Goal: Task Accomplishment & Management: Complete application form

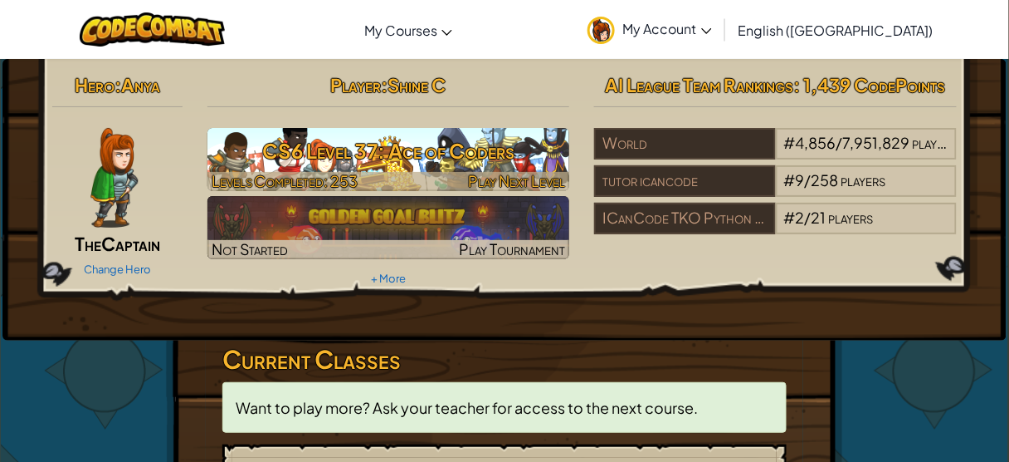
click at [380, 153] on h3 "CS6 Level 37: Ace of Coders" at bounding box center [389, 150] width 363 height 37
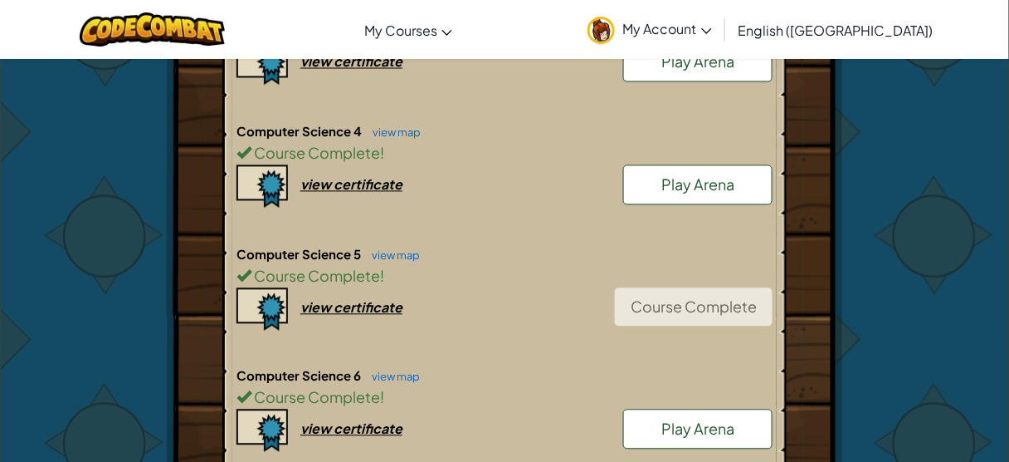
scroll to position [797, 0]
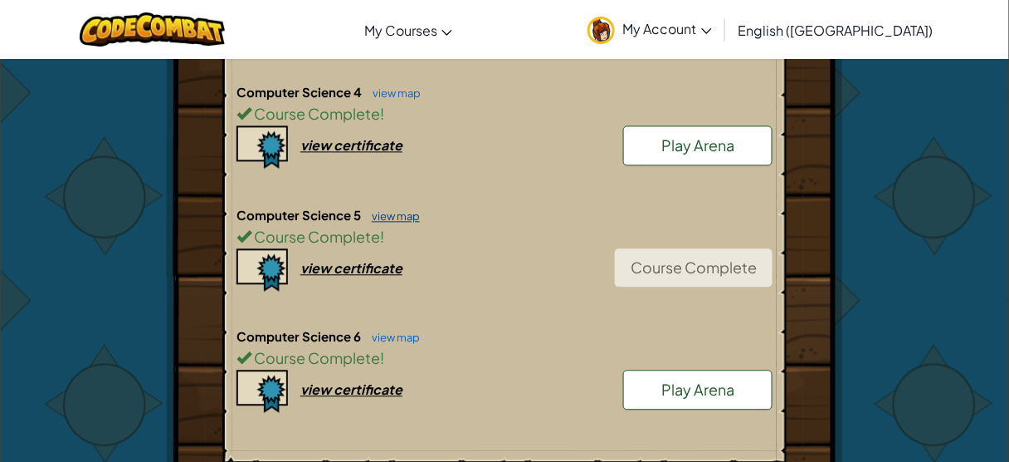
click at [397, 209] on link "view map" at bounding box center [392, 215] width 56 height 13
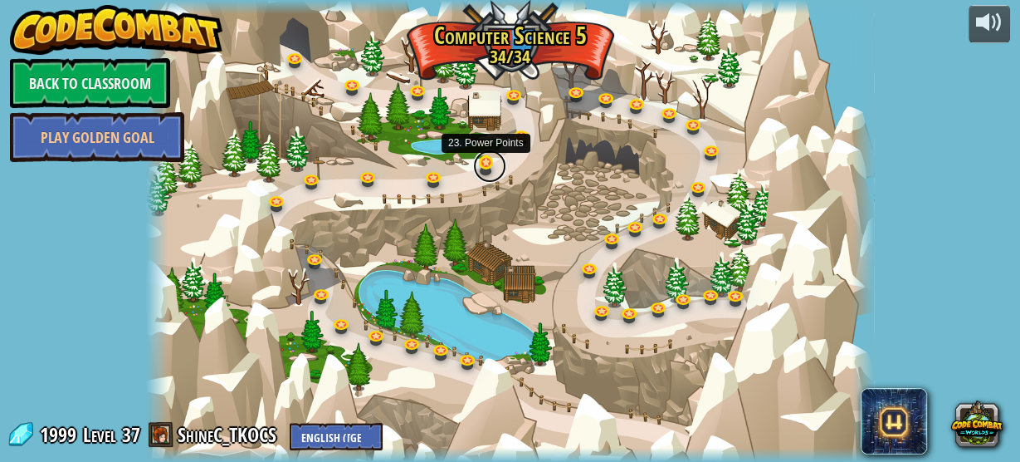
click at [485, 169] on link at bounding box center [489, 165] width 33 height 33
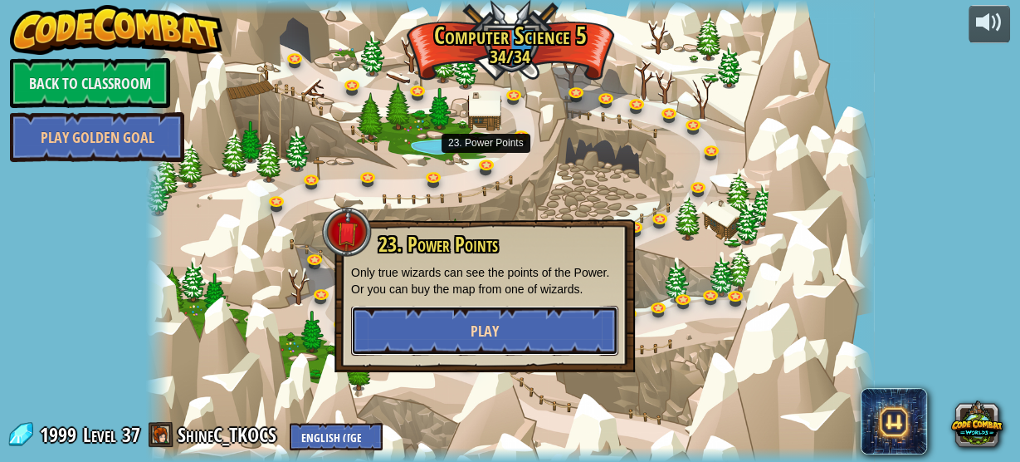
click at [496, 310] on button "Play" at bounding box center [484, 330] width 267 height 50
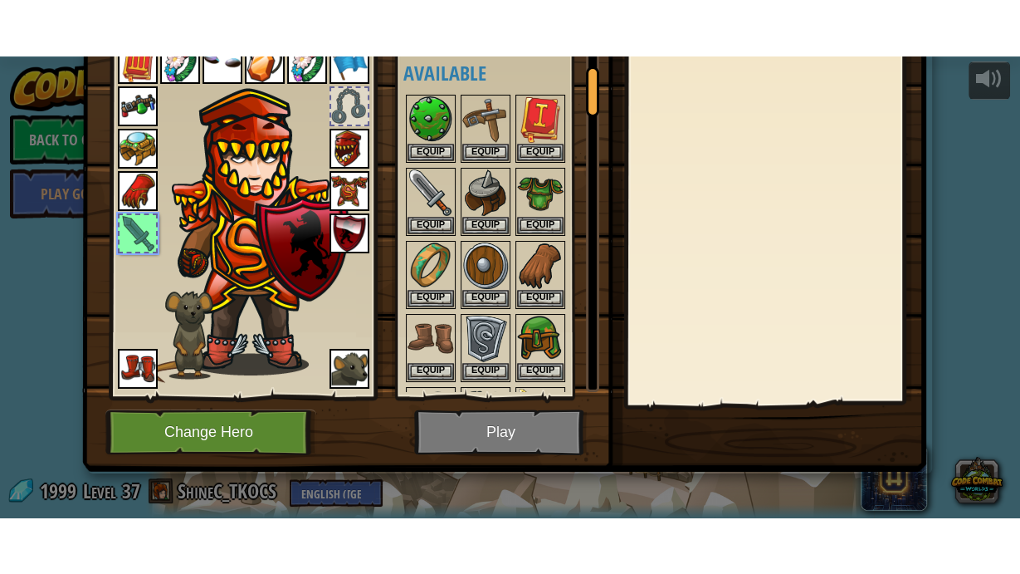
scroll to position [135, 0]
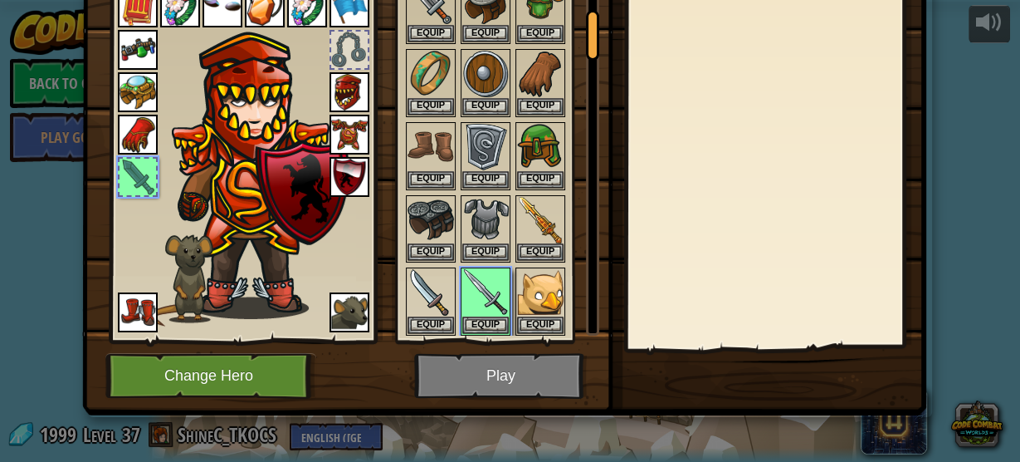
click at [500, 392] on img at bounding box center [504, 113] width 844 height 603
click at [503, 384] on img at bounding box center [504, 113] width 844 height 603
click at [474, 324] on button "Equip" at bounding box center [485, 323] width 46 height 17
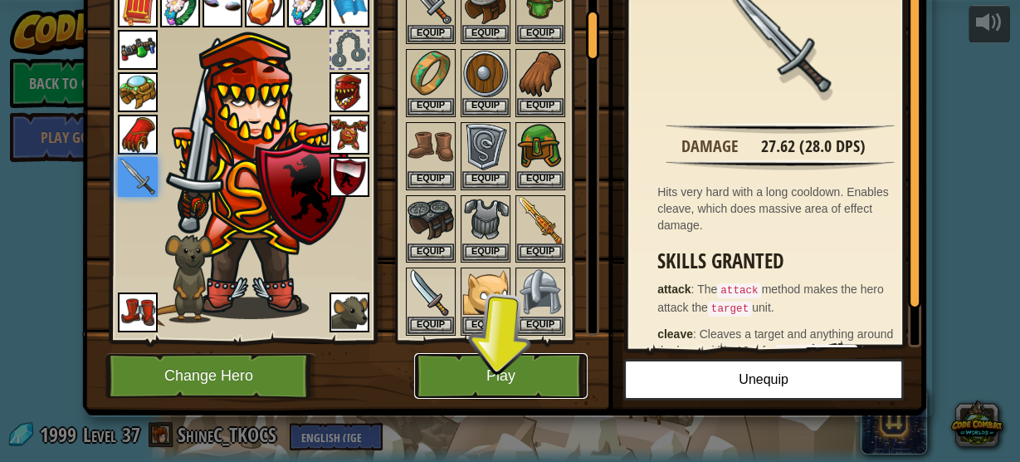
click at [485, 369] on button "Play" at bounding box center [501, 376] width 174 height 46
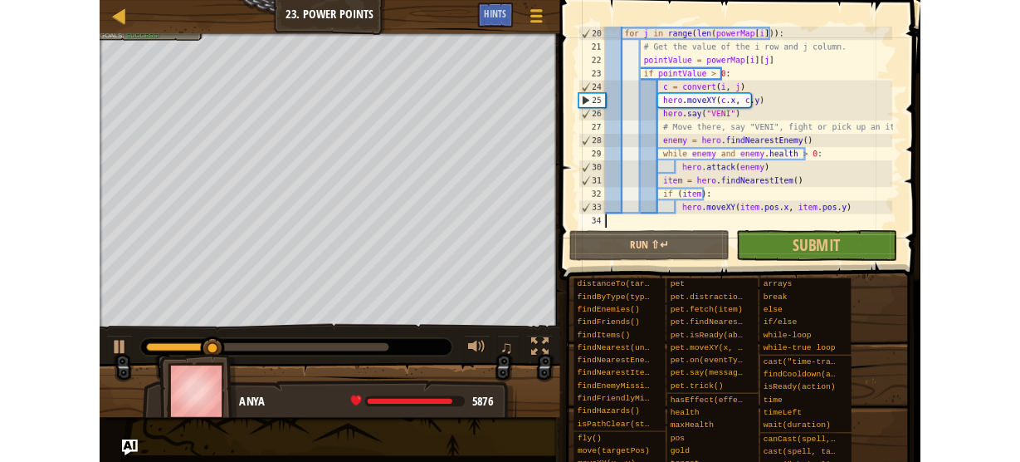
scroll to position [315, 0]
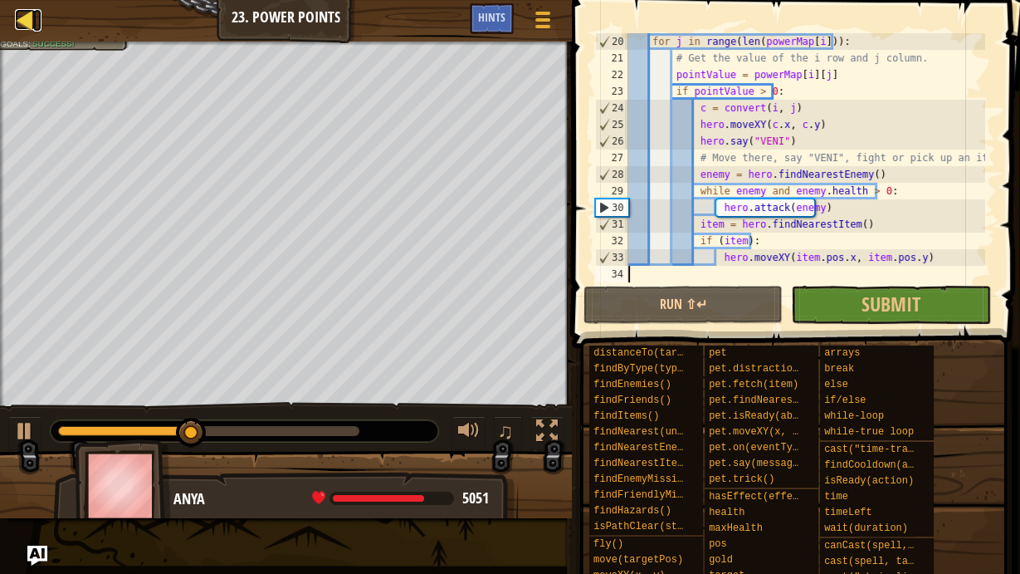
click at [17, 15] on div at bounding box center [25, 19] width 21 height 21
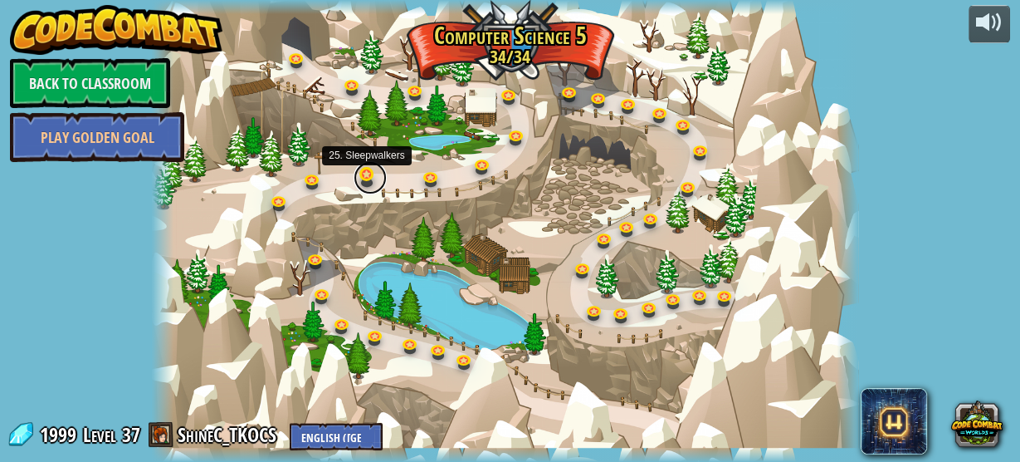
click at [361, 176] on link at bounding box center [370, 177] width 33 height 33
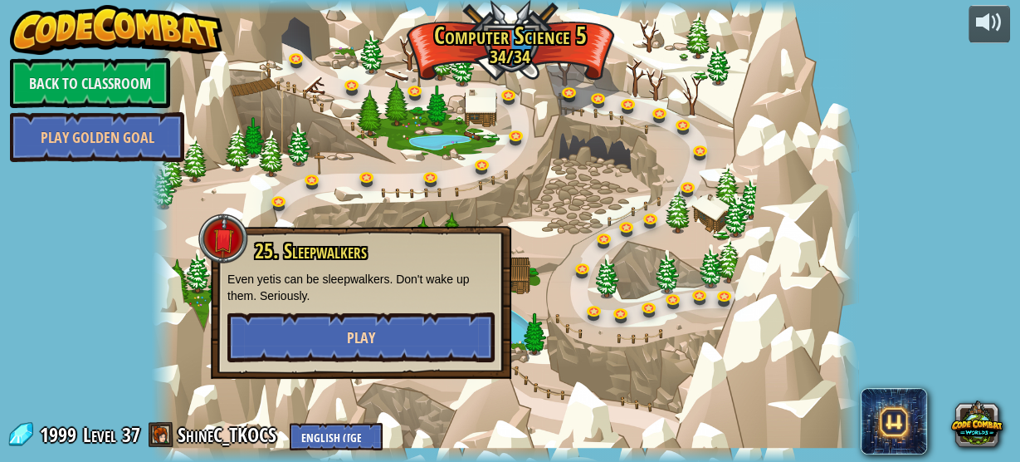
drag, startPoint x: 392, startPoint y: 316, endPoint x: 395, endPoint y: 335, distance: 18.6
click at [394, 332] on div "25. Sleepwalkers Even yetis can be sleepwalkers. Don't wake up them. Seriously.…" at bounding box center [360, 301] width 267 height 122
click at [398, 342] on button "Play" at bounding box center [360, 337] width 267 height 50
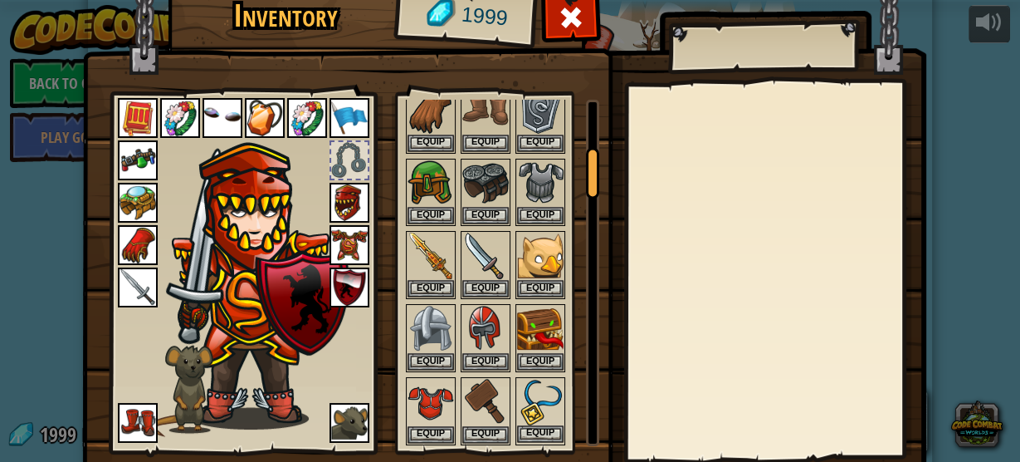
scroll to position [266, 0]
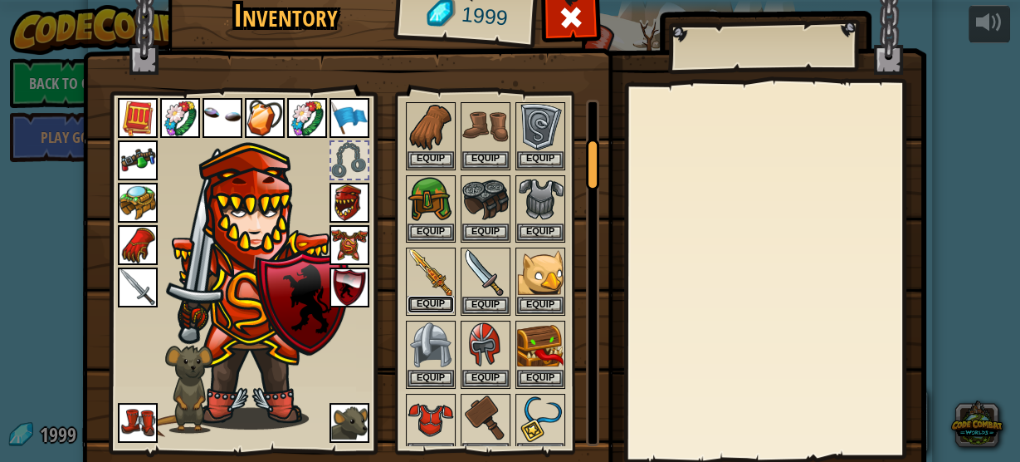
click at [424, 296] on button "Equip" at bounding box center [431, 304] width 46 height 17
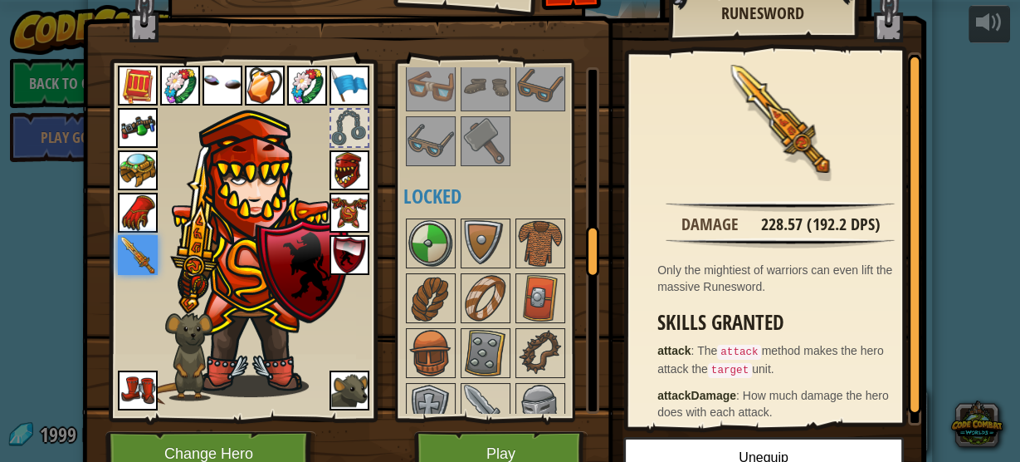
scroll to position [110, 0]
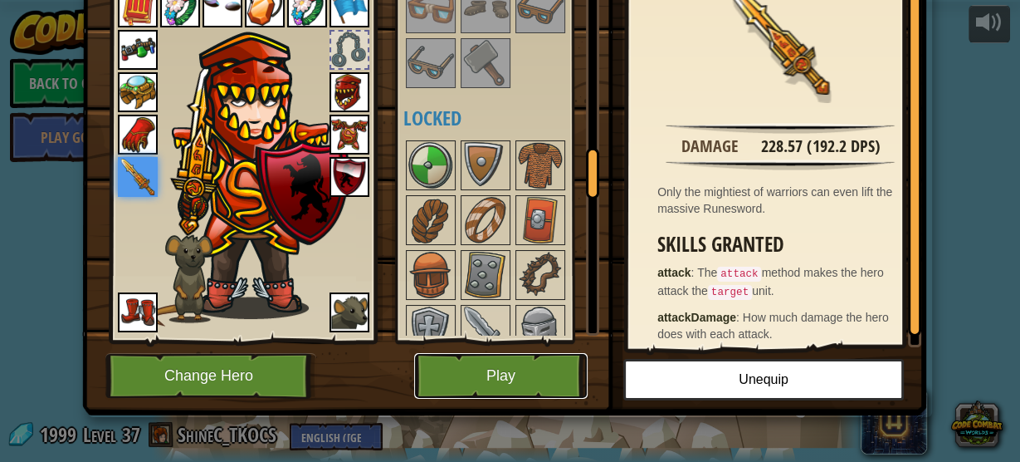
click at [528, 374] on button "Play" at bounding box center [501, 376] width 174 height 46
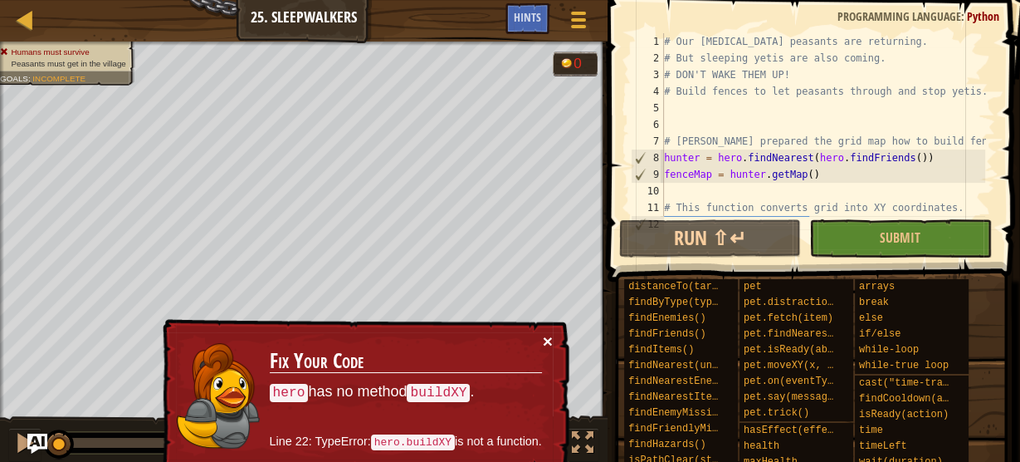
click at [543, 345] on button "×" at bounding box center [548, 340] width 10 height 17
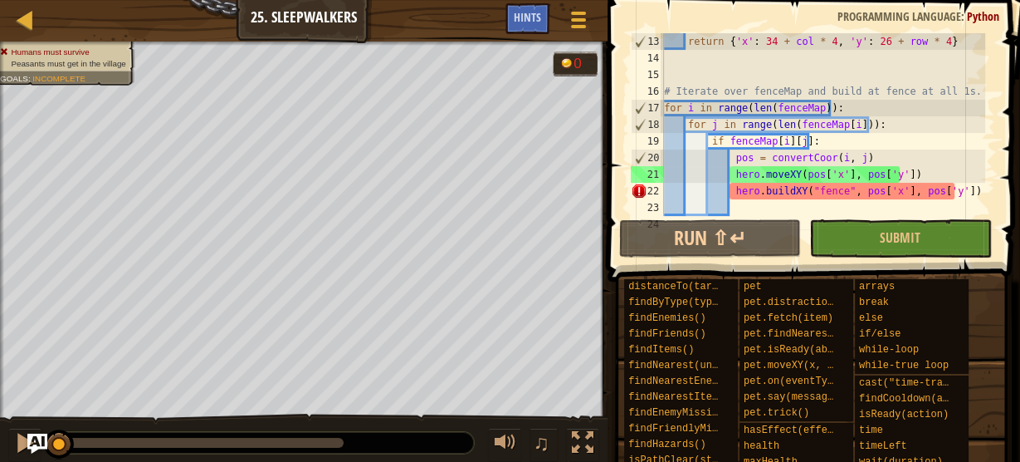
scroll to position [266, 0]
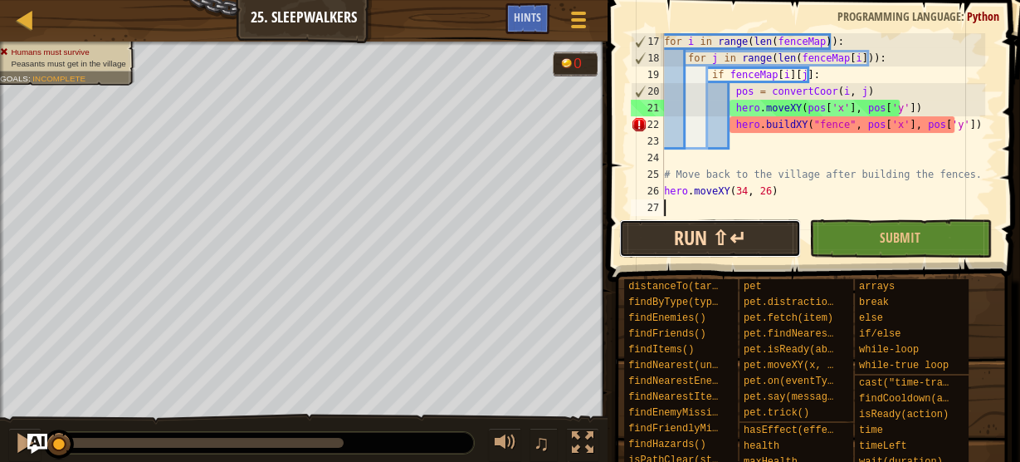
click at [701, 241] on button "Run ⇧↵" at bounding box center [710, 238] width 182 height 38
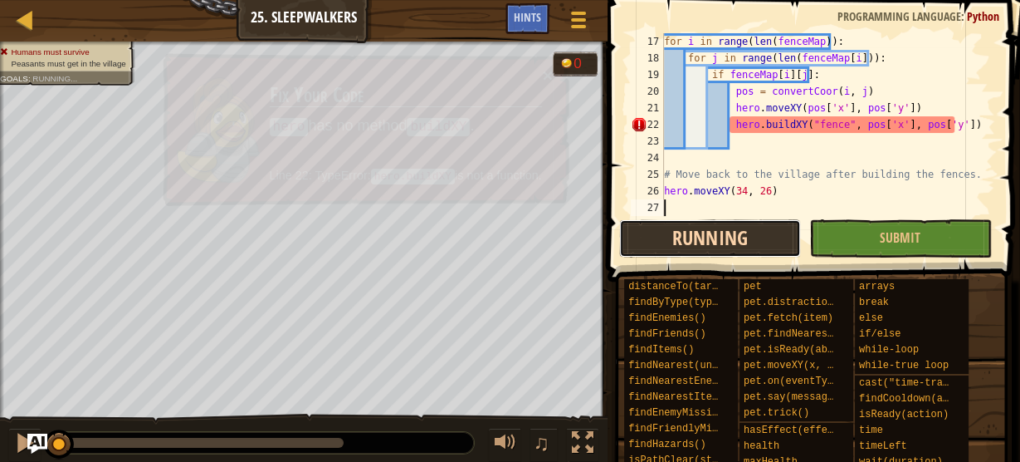
click at [721, 240] on button "Running" at bounding box center [710, 238] width 182 height 38
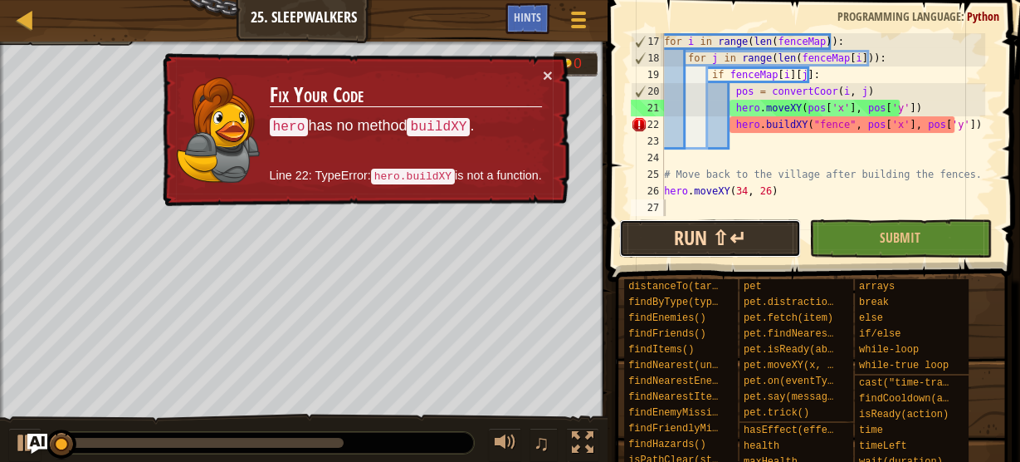
click at [729, 240] on button "Run ⇧↵" at bounding box center [710, 238] width 182 height 38
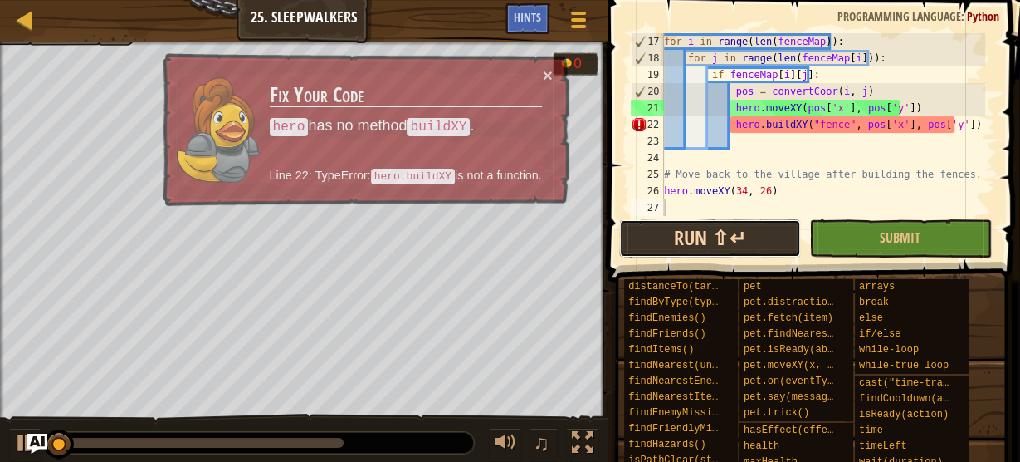
click at [731, 242] on button "Run ⇧↵" at bounding box center [710, 238] width 182 height 38
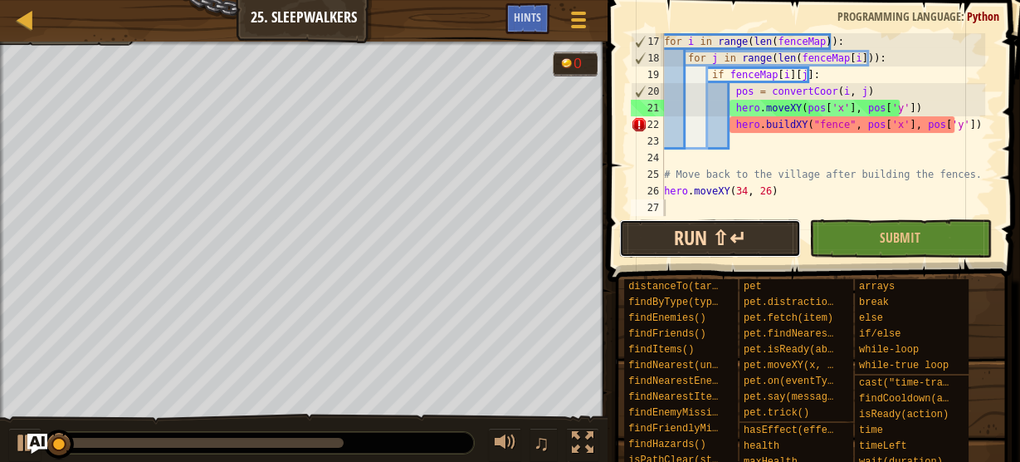
click at [731, 244] on button "Run ⇧↵" at bounding box center [710, 238] width 182 height 38
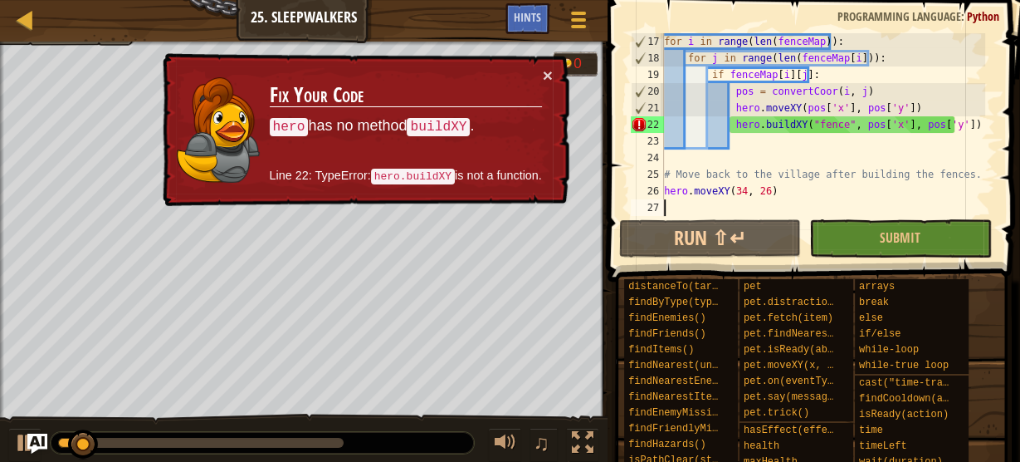
click at [731, 261] on span at bounding box center [816, 117] width 426 height 330
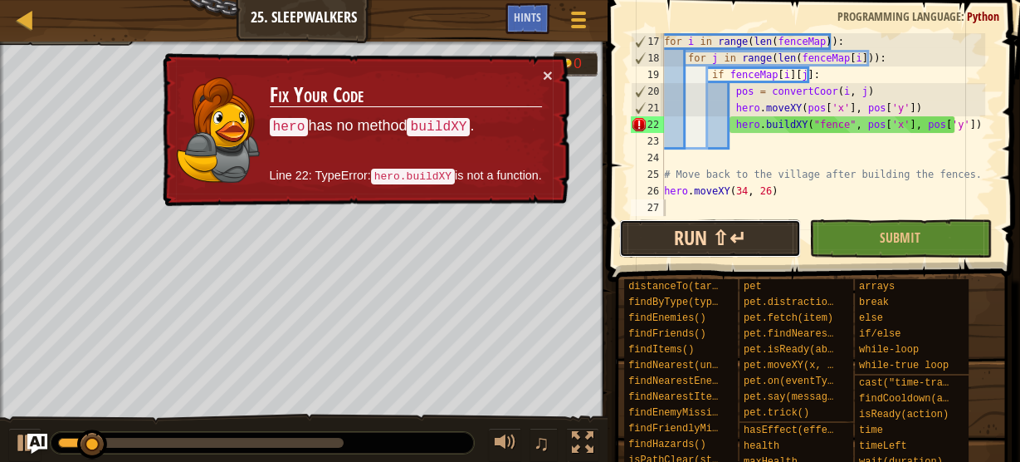
click at [736, 239] on button "Run ⇧↵" at bounding box center [710, 238] width 182 height 38
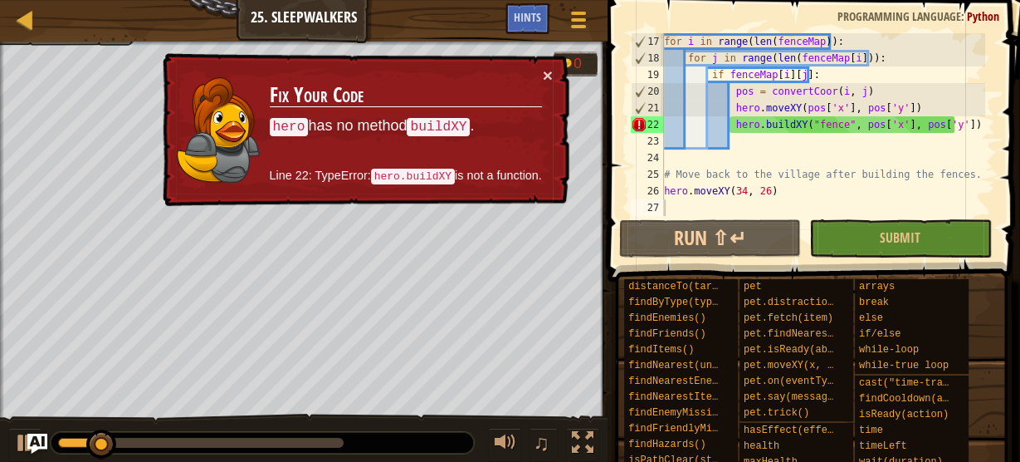
click at [553, 70] on div "× Fix Your Code hero has no method buildXY . Line 22: TypeError: hero.buildXY i…" at bounding box center [364, 129] width 411 height 155
click at [551, 67] on button "×" at bounding box center [548, 75] width 10 height 17
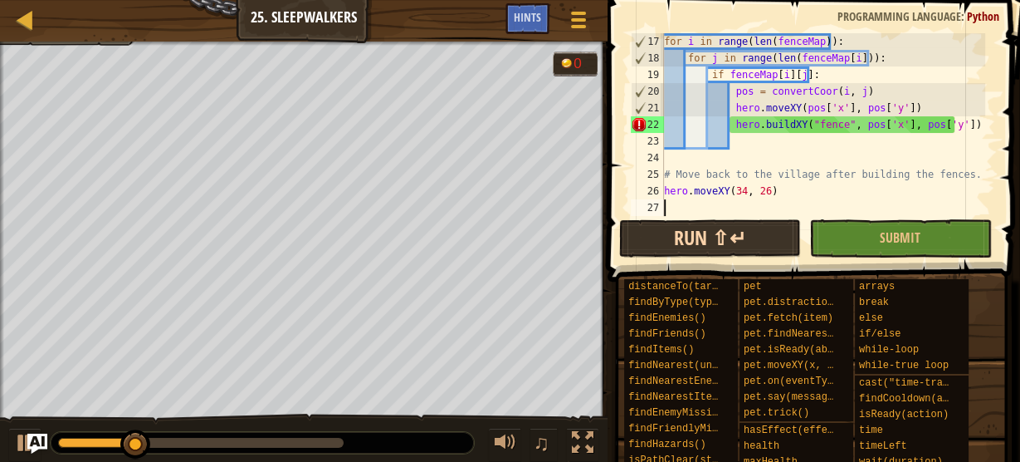
drag, startPoint x: 731, startPoint y: 209, endPoint x: 733, endPoint y: 229, distance: 20.0
click at [733, 229] on div "17 18 19 20 21 22 23 24 25 26 27 for i in range ( len ( fenceMap )) : for j in …" at bounding box center [812, 173] width 418 height 330
click at [737, 244] on button "Run ⇧↵" at bounding box center [710, 238] width 182 height 38
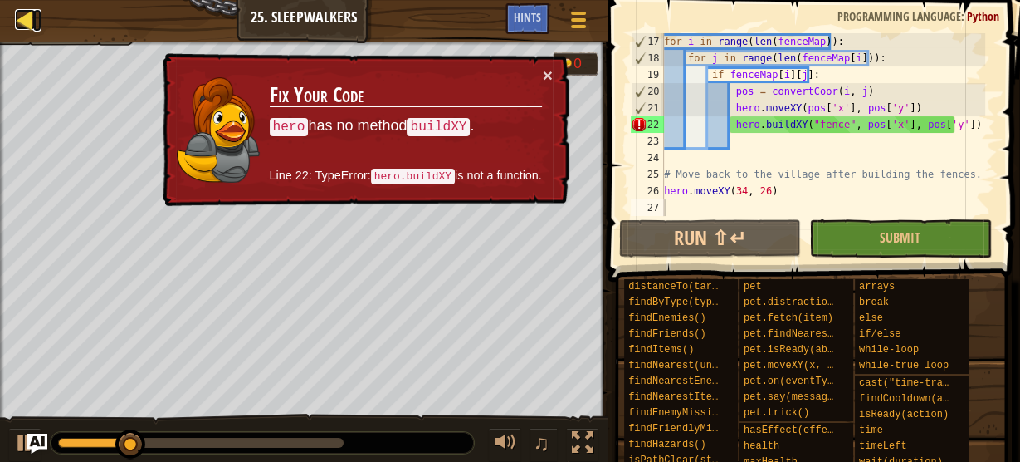
click at [32, 24] on div at bounding box center [25, 19] width 21 height 21
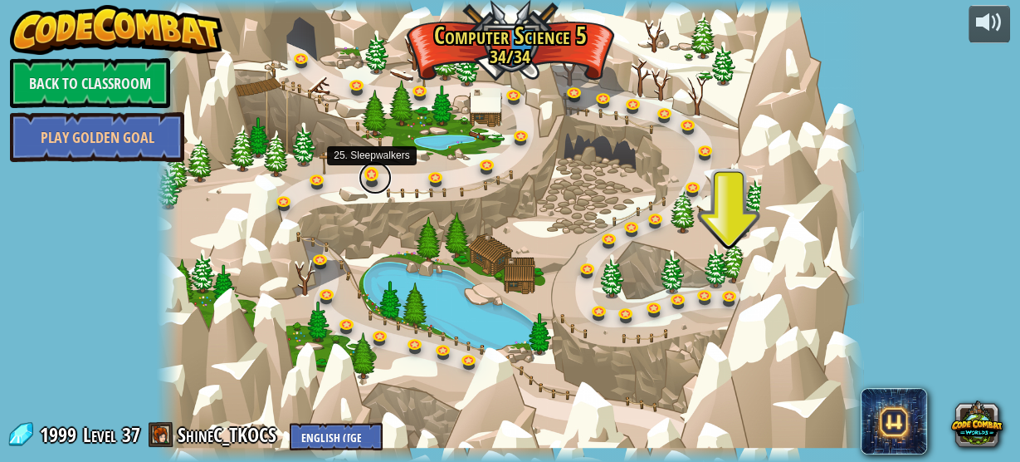
click at [372, 180] on link at bounding box center [375, 177] width 33 height 33
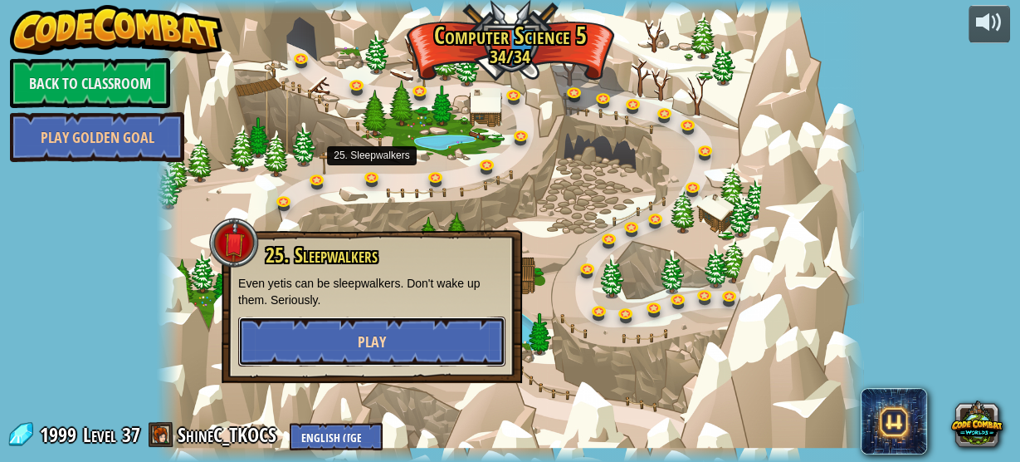
click at [459, 352] on button "Play" at bounding box center [371, 341] width 267 height 50
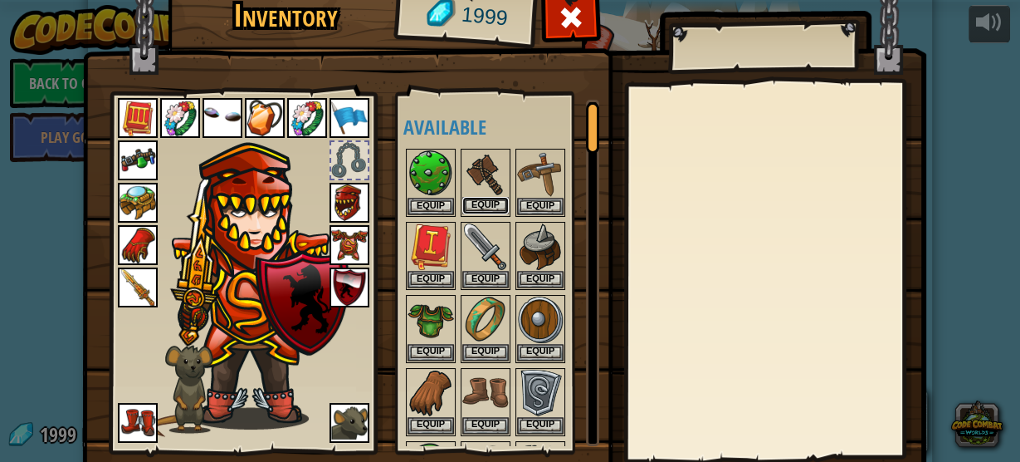
click at [481, 200] on button "Equip" at bounding box center [485, 205] width 46 height 17
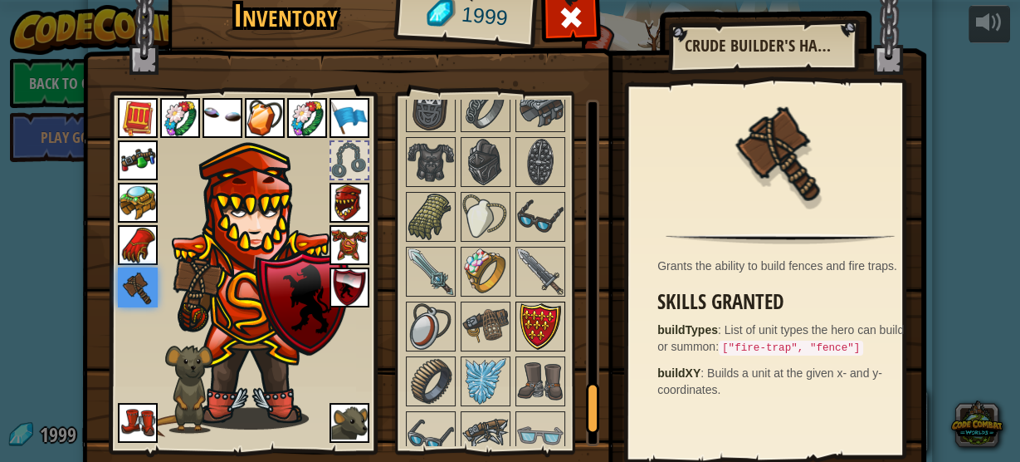
scroll to position [2032, 0]
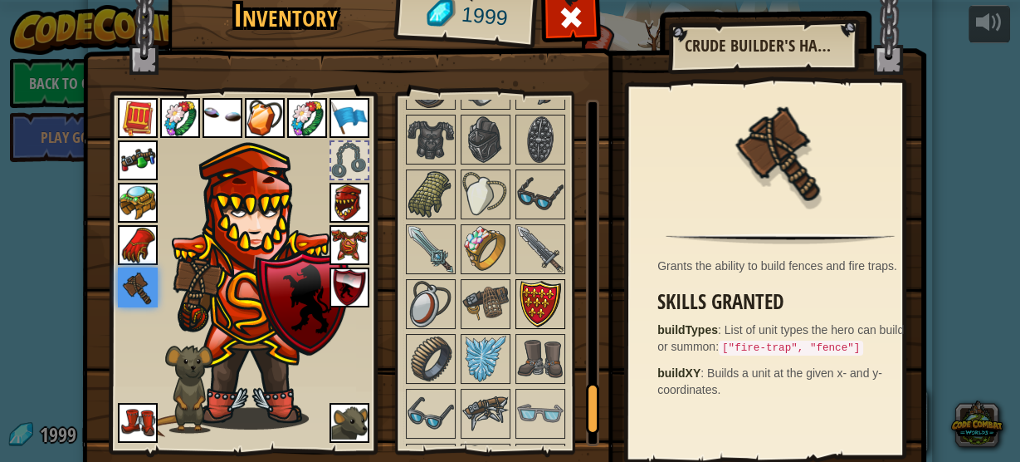
click at [544, 281] on img at bounding box center [540, 304] width 46 height 46
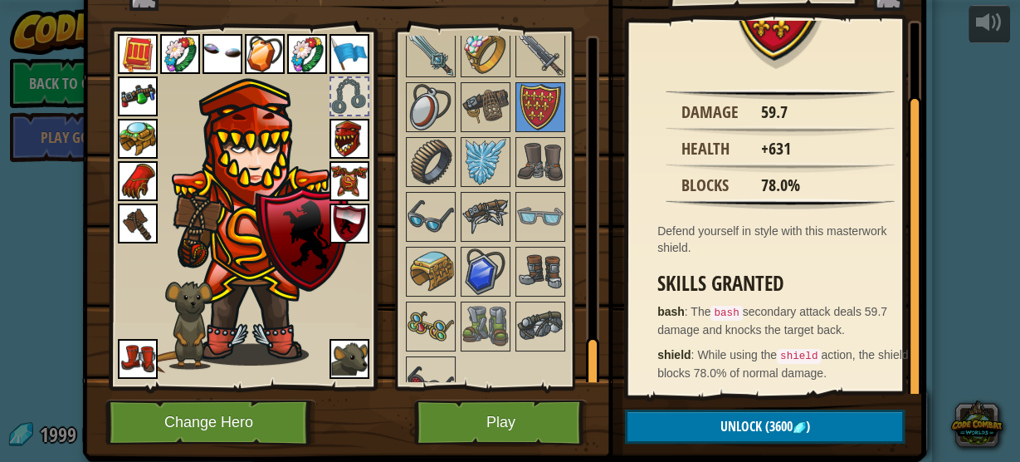
scroll to position [110, 0]
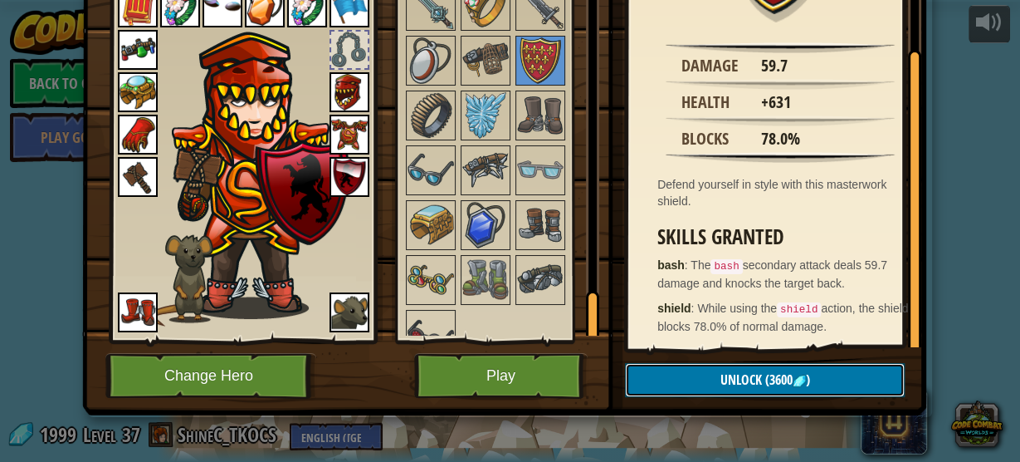
click at [752, 374] on span "Unlock" at bounding box center [742, 379] width 42 height 18
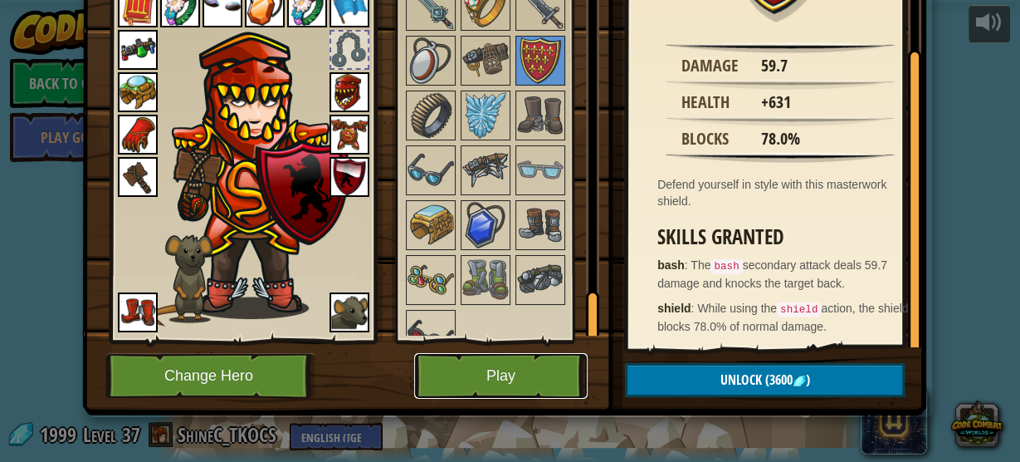
click at [520, 375] on button "Play" at bounding box center [501, 376] width 174 height 46
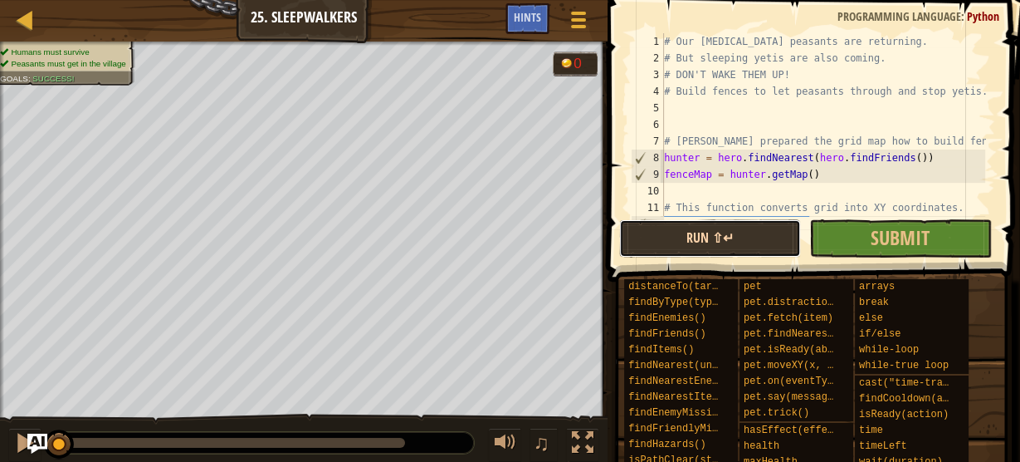
click at [707, 238] on button "Run ⇧↵" at bounding box center [710, 238] width 182 height 38
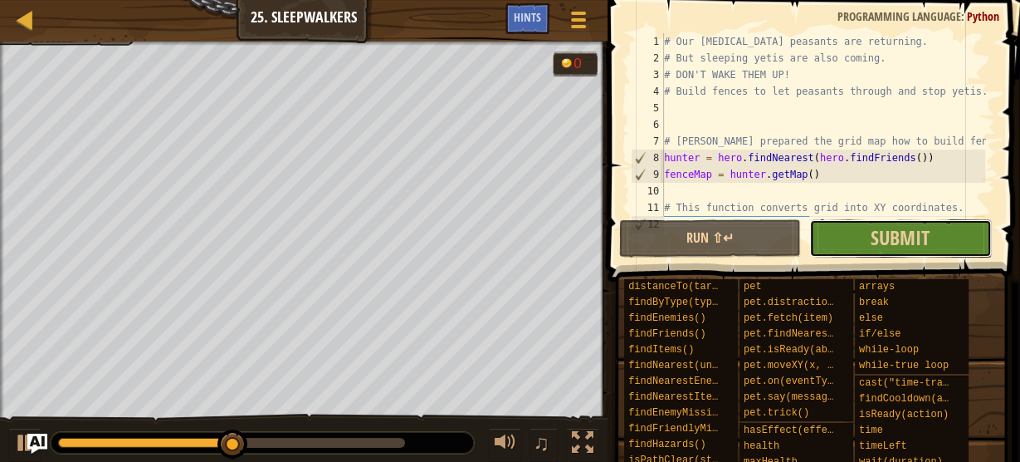
click at [940, 246] on button "Submit" at bounding box center [900, 238] width 182 height 38
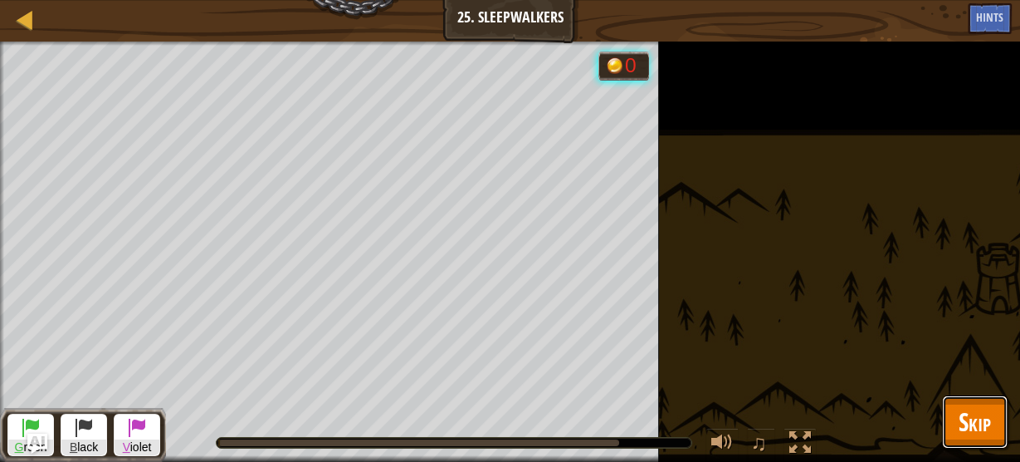
drag, startPoint x: 985, startPoint y: 410, endPoint x: 981, endPoint y: 398, distance: 12.1
click at [985, 408] on span "Skip" at bounding box center [975, 421] width 32 height 34
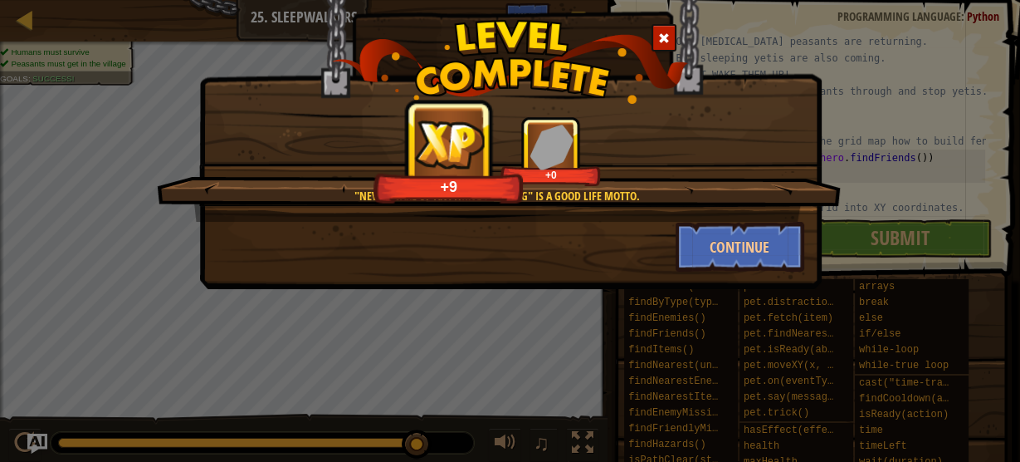
click at [659, 36] on span at bounding box center [664, 38] width 12 height 12
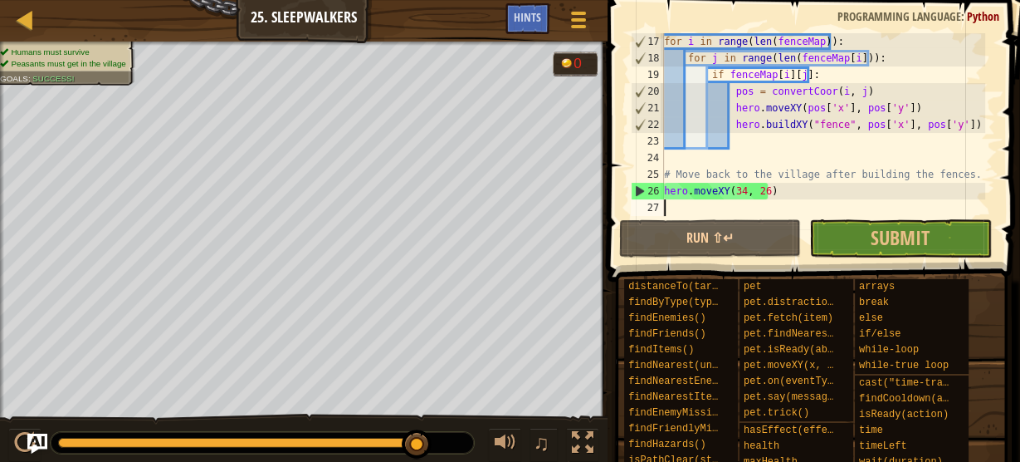
scroll to position [226, 0]
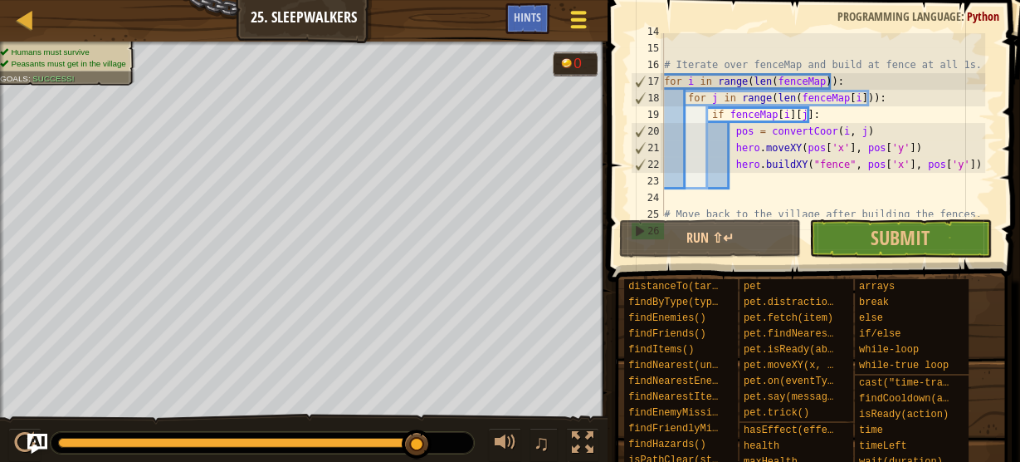
click at [589, 21] on div at bounding box center [578, 19] width 22 height 24
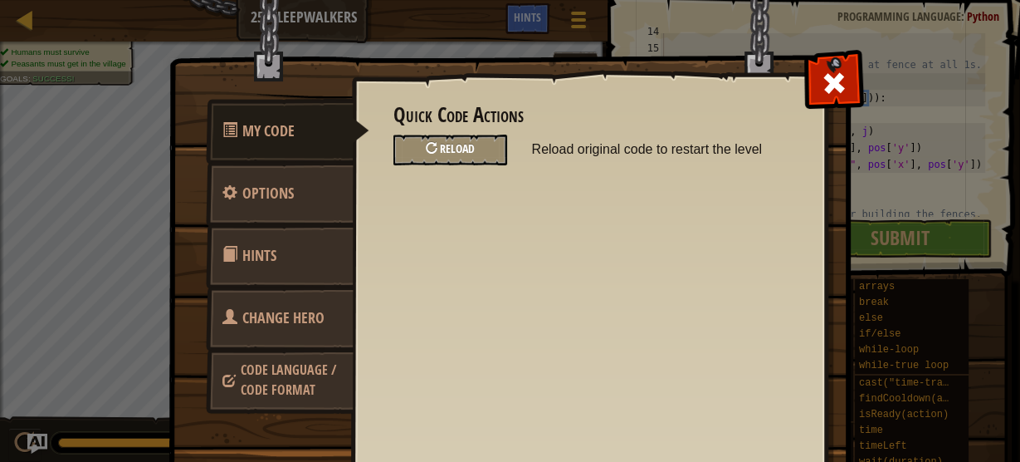
click at [457, 159] on div "Reload" at bounding box center [450, 149] width 114 height 31
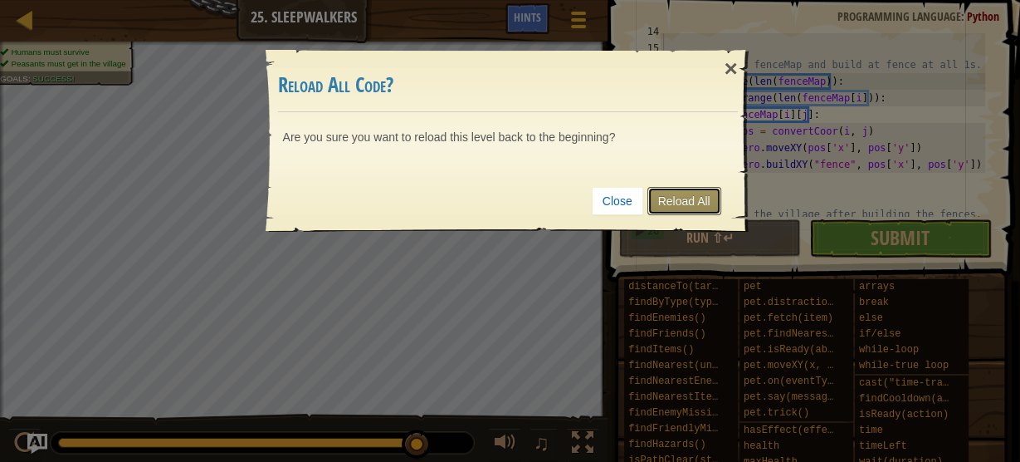
click at [693, 200] on link "Reload All" at bounding box center [685, 201] width 74 height 28
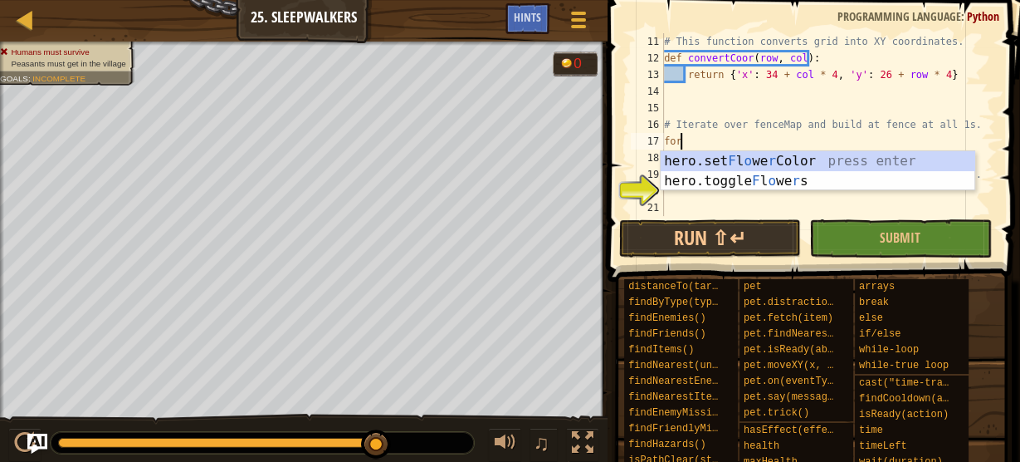
scroll to position [7, 0]
type textarea "for"
click at [536, 16] on span "Hints" at bounding box center [527, 17] width 27 height 16
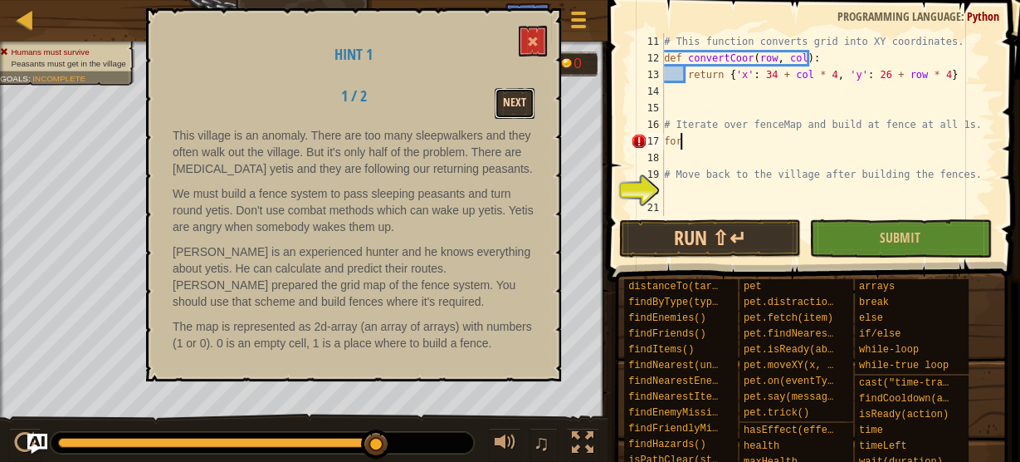
click at [511, 98] on button "Next" at bounding box center [515, 103] width 40 height 31
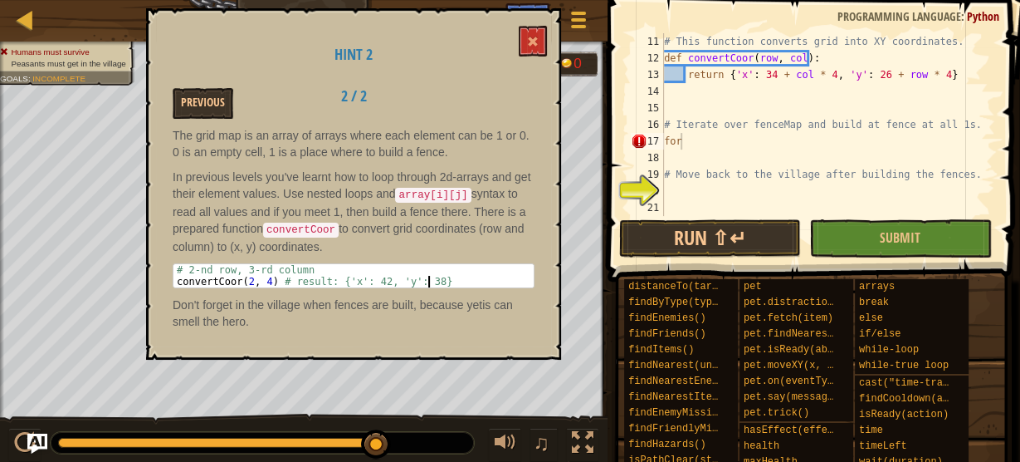
drag, startPoint x: 451, startPoint y: 276, endPoint x: 409, endPoint y: 284, distance: 42.3
click at [409, 284] on div "The grid map is an array of arrays where each element can be 1 or 0. 0 is an em…" at bounding box center [354, 232] width 362 height 211
drag, startPoint x: 429, startPoint y: 278, endPoint x: 401, endPoint y: 283, distance: 28.7
click at [399, 283] on div "The grid map is an array of arrays where each element can be 1 or 0. 0 is an em…" at bounding box center [354, 232] width 362 height 211
drag, startPoint x: 429, startPoint y: 276, endPoint x: 265, endPoint y: 287, distance: 164.7
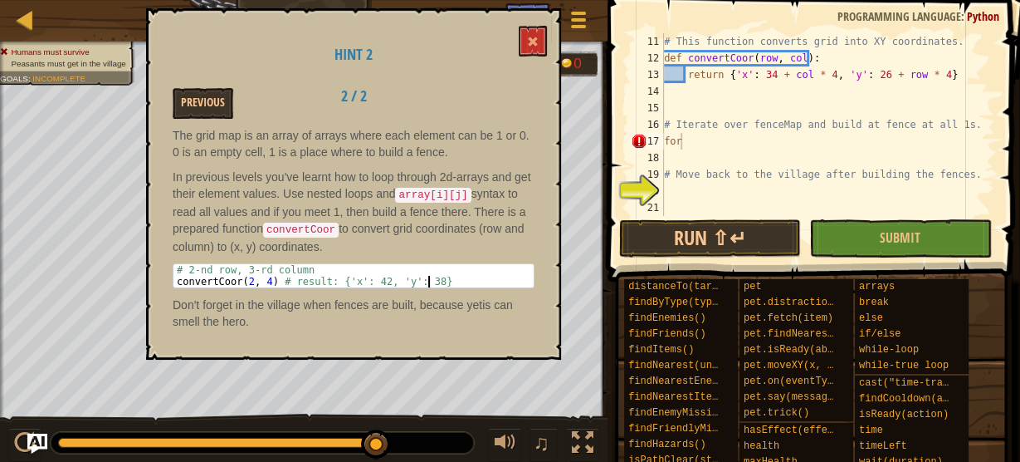
click at [162, 288] on div "Hint 2 Previous 2 / 2 The grid map is an array of arrays where each element can…" at bounding box center [353, 183] width 415 height 351
drag, startPoint x: 433, startPoint y: 275, endPoint x: 411, endPoint y: 270, distance: 23.0
click at [411, 270] on div "# 2-nd row, 3-rd column convertCoor ( 2 , 4 ) # result: {'x': 42, 'y': 38}" at bounding box center [355, 287] width 362 height 46
type textarea "# 2-nd row, 3-rd column convertCoor(2, 4) # result: {'x': 42, 'y': 38}"
click at [687, 209] on div "# This function converts grid into XY coordinates. def convertCoor ( row , col …" at bounding box center [823, 141] width 325 height 216
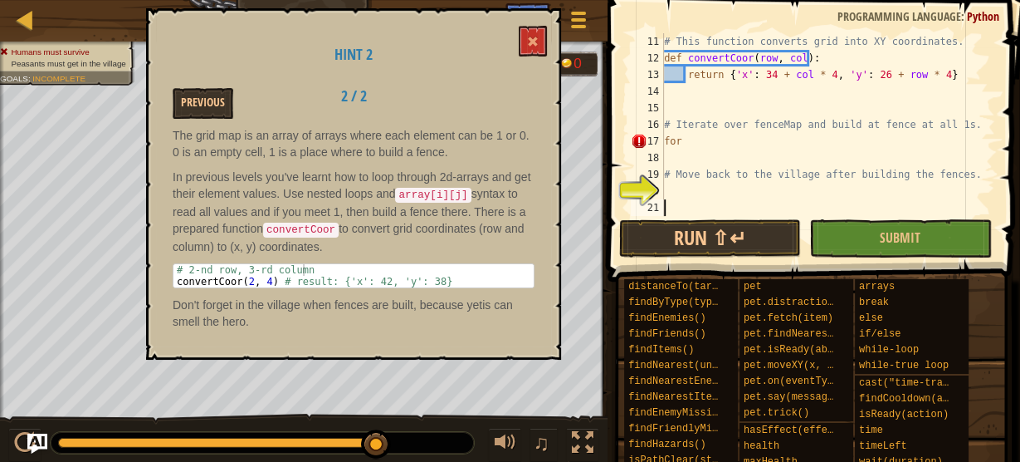
paste textarea "checkEnemyOrSafe"
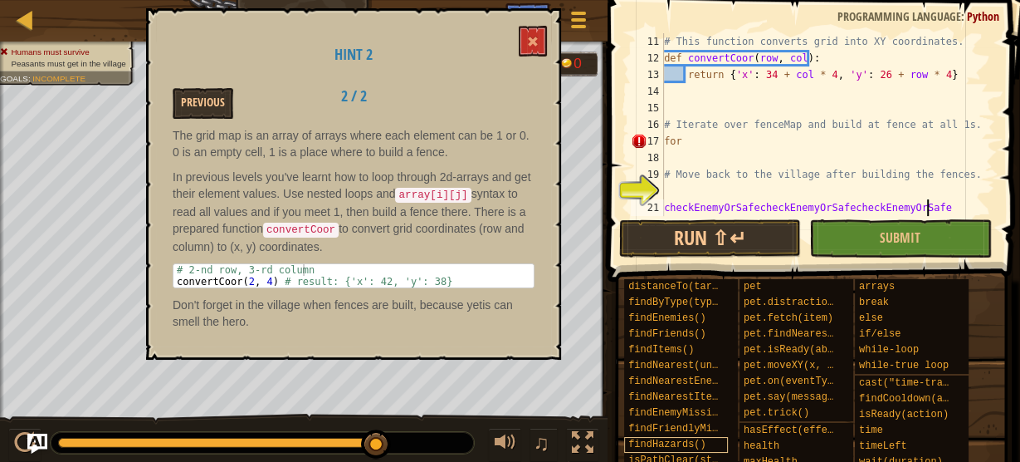
paste textarea "checkEnemyOrSafe"
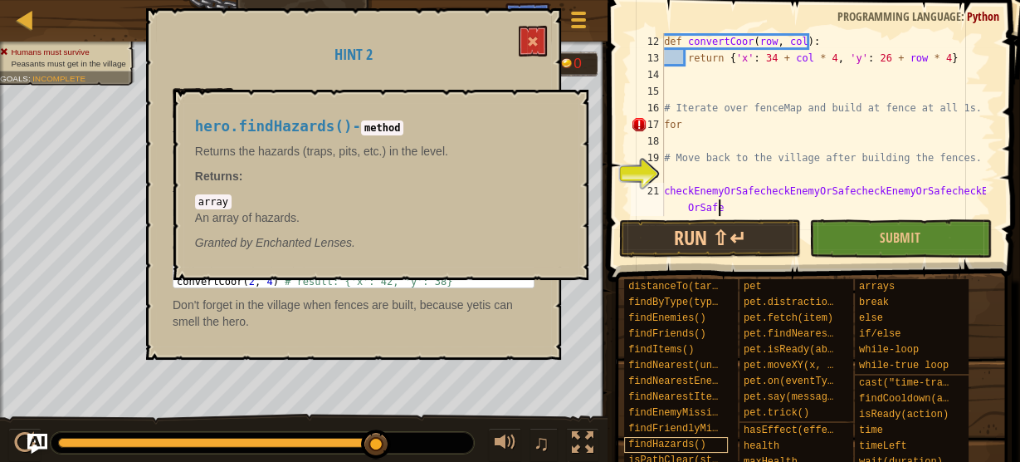
scroll to position [7, 0]
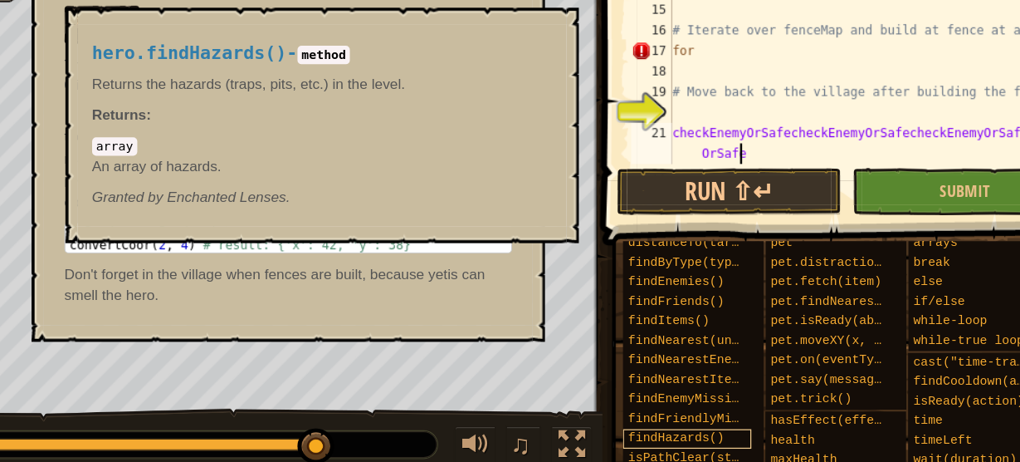
paste textarea "checkEnemyOrSafe"
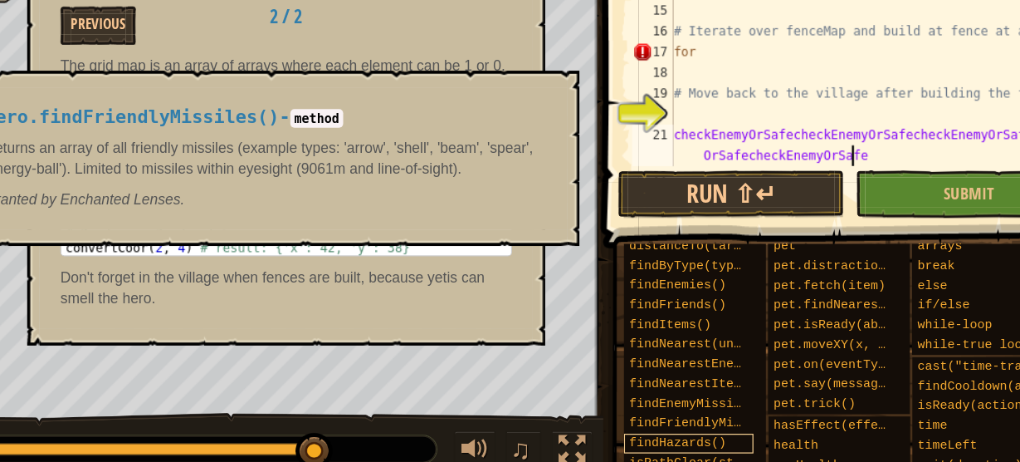
paste textarea "checkEnemyOrSafe"
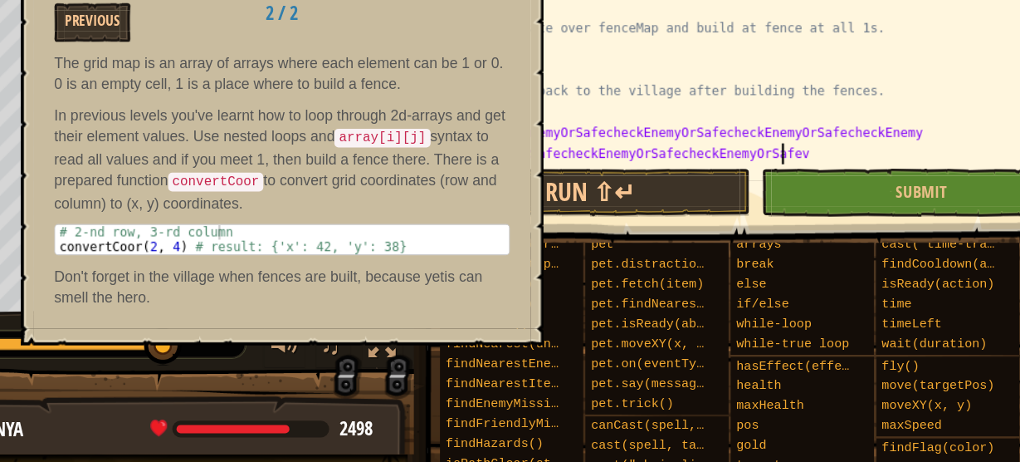
scroll to position [7, 42]
paste textarea "checkEnemyOrSafe"
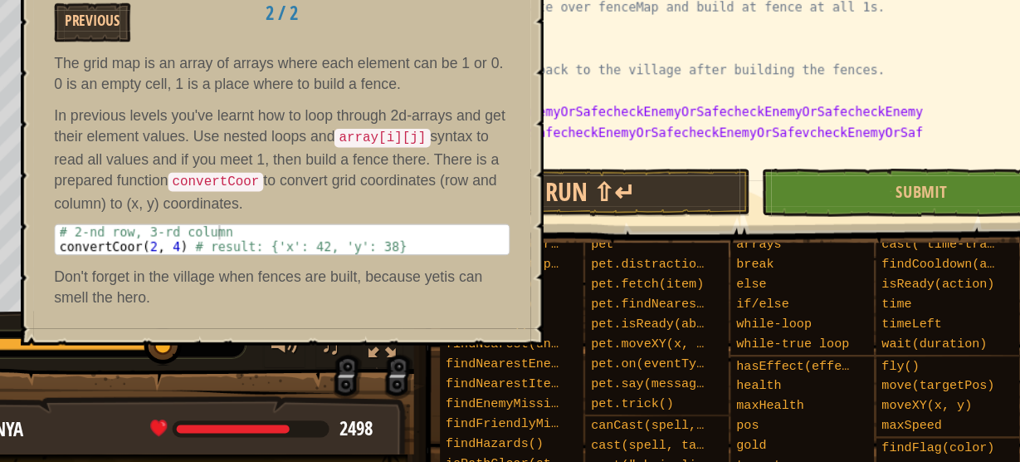
scroll to position [199, 0]
paste textarea "checkEnemyOrSafe"
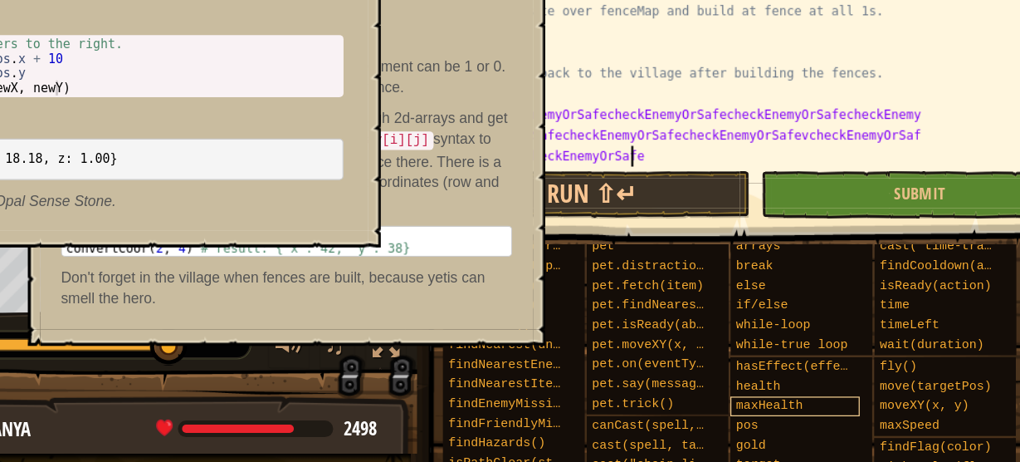
paste textarea "checkEnemyOrSafe"
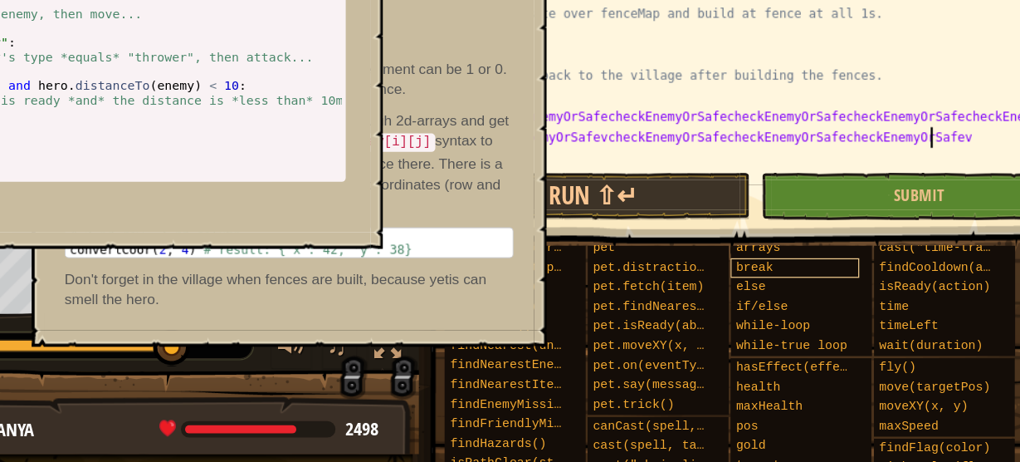
scroll to position [7, 65]
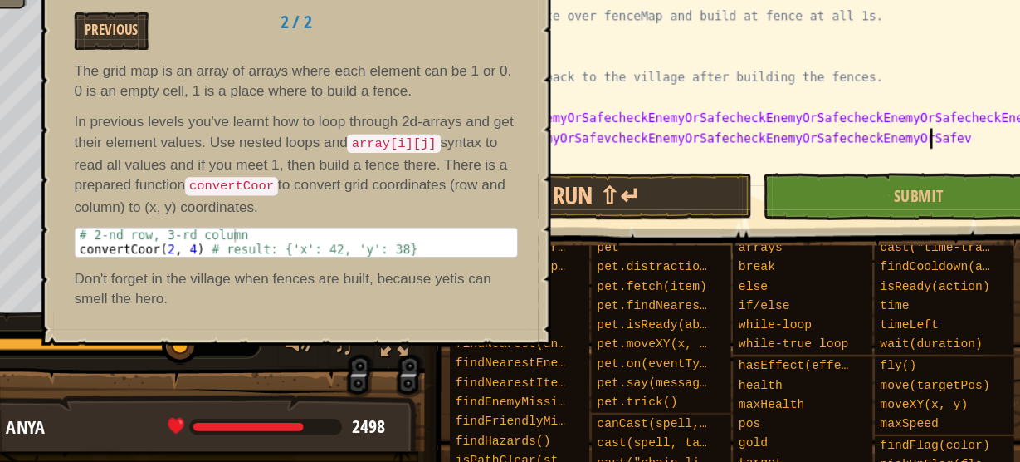
paste textarea "checkEnemyOrSafe"
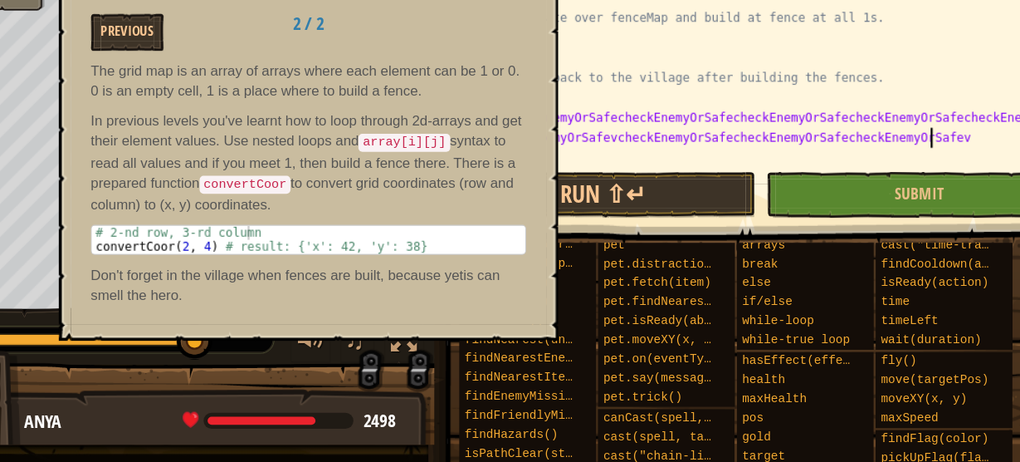
type textarea "checkEnemyOrSafecheckEnemyOrSafecheckEnemyOrSafecheckEnemyOrSafecheckEnemyOrSaf…"
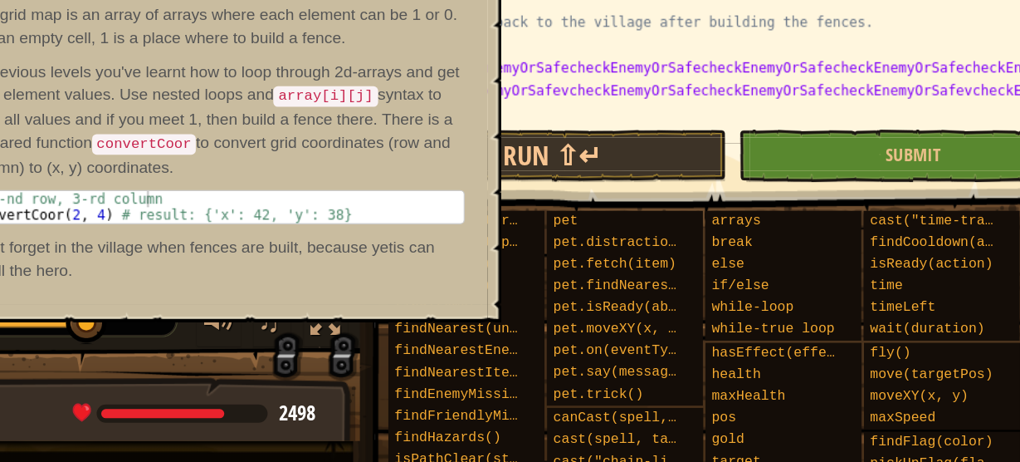
scroll to position [0, 0]
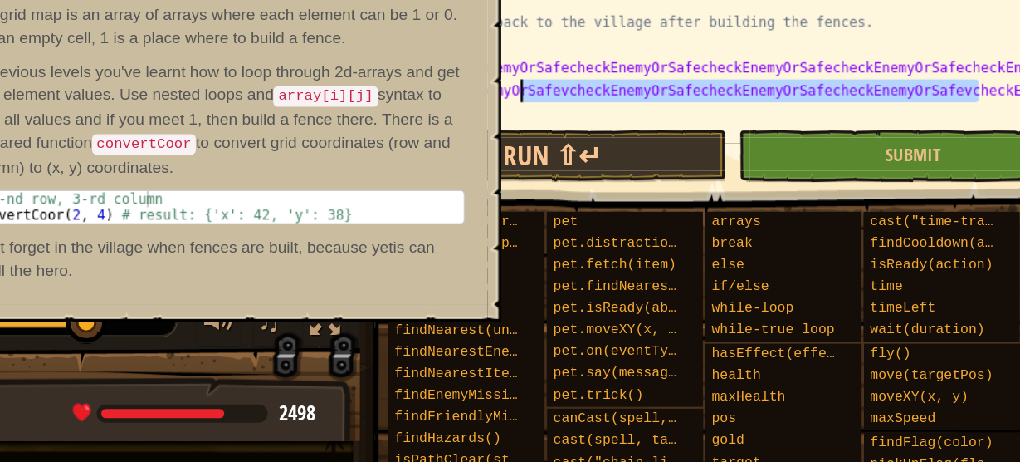
drag, startPoint x: 910, startPoint y: 191, endPoint x: 574, endPoint y: 190, distance: 335.4
click at [574, 190] on div "return { 'x' : 34 + col * 4 , 'y' : 26 + row * 4 } # Iterate over fenceMap and …" at bounding box center [748, 141] width 474 height 216
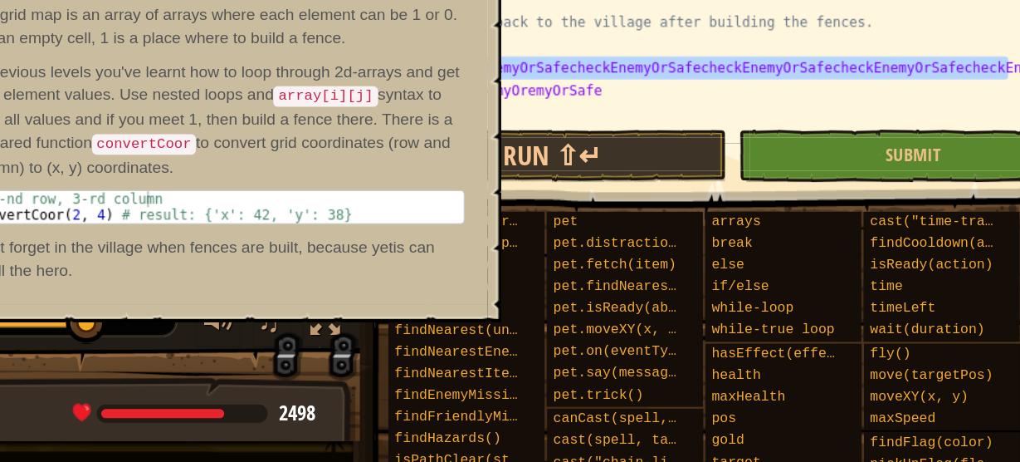
drag, startPoint x: 925, startPoint y: 175, endPoint x: 536, endPoint y: 174, distance: 388.5
click at [536, 174] on div "Map Computer Science 5 25. Sleepwalkers Game Menu Done Hints 1 הההההההההההההההה…" at bounding box center [510, 231] width 1020 height 462
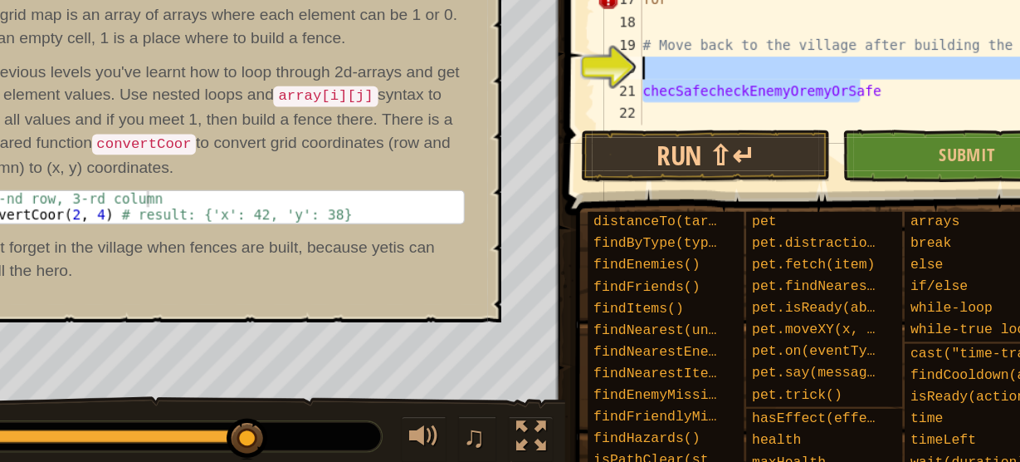
drag, startPoint x: 820, startPoint y: 192, endPoint x: 539, endPoint y: 178, distance: 281.7
click at [539, 178] on div "Map Computer Science 5 25. Sleepwalkers Game Menu Done Hints 1 הההההההההההההההה…" at bounding box center [510, 231] width 1020 height 462
click at [537, 181] on div "Hint 2 Previous 2 / 2 The grid map is an array of arrays where each element can…" at bounding box center [353, 183] width 415 height 351
click at [836, 193] on div "def convertCoor ( row , col ) : return { 'x' : 34 + col * 4 , 'y' : 26 + row * …" at bounding box center [823, 124] width 325 height 183
type textarea "checSafecheckEnemyOremyOrSafe"
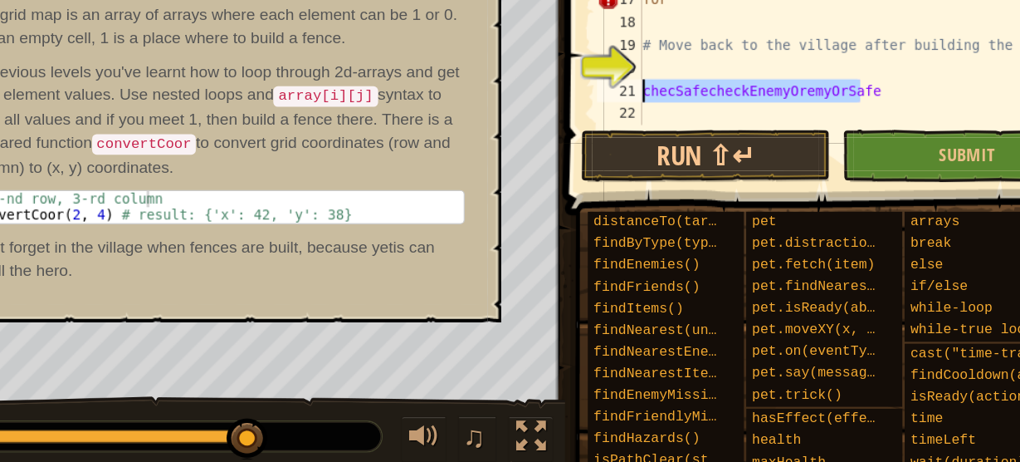
drag, startPoint x: 791, startPoint y: 195, endPoint x: 656, endPoint y: 193, distance: 135.3
click at [656, 193] on div "checSafecheckEnemyOremyOrSafe 12 13 14 15 16 17 18 19 20 21 22 def convertCoor …" at bounding box center [812, 124] width 368 height 183
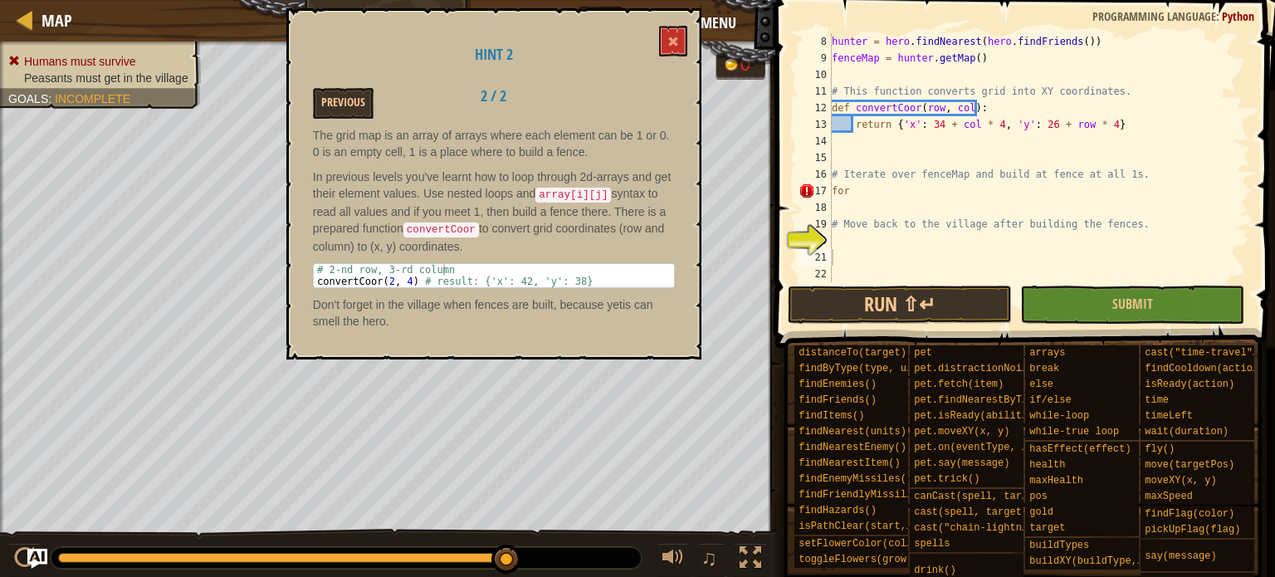
scroll to position [116, 0]
click at [909, 182] on div "hunter = hero . findNearest ( hero . findFriends ( )) fenceMap = hunter . getMa…" at bounding box center [1034, 174] width 412 height 282
click at [909, 188] on div "hunter = hero . findNearest ( hero . findFriends ( )) fenceMap = hunter . getMa…" at bounding box center [1034, 174] width 412 height 282
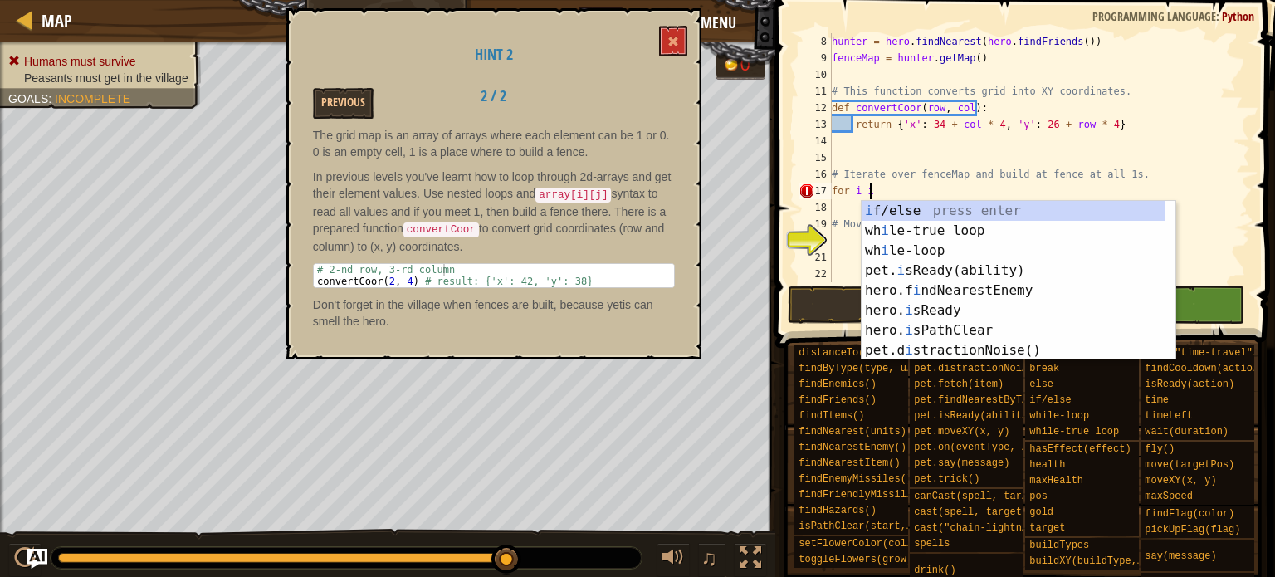
scroll to position [7, 2]
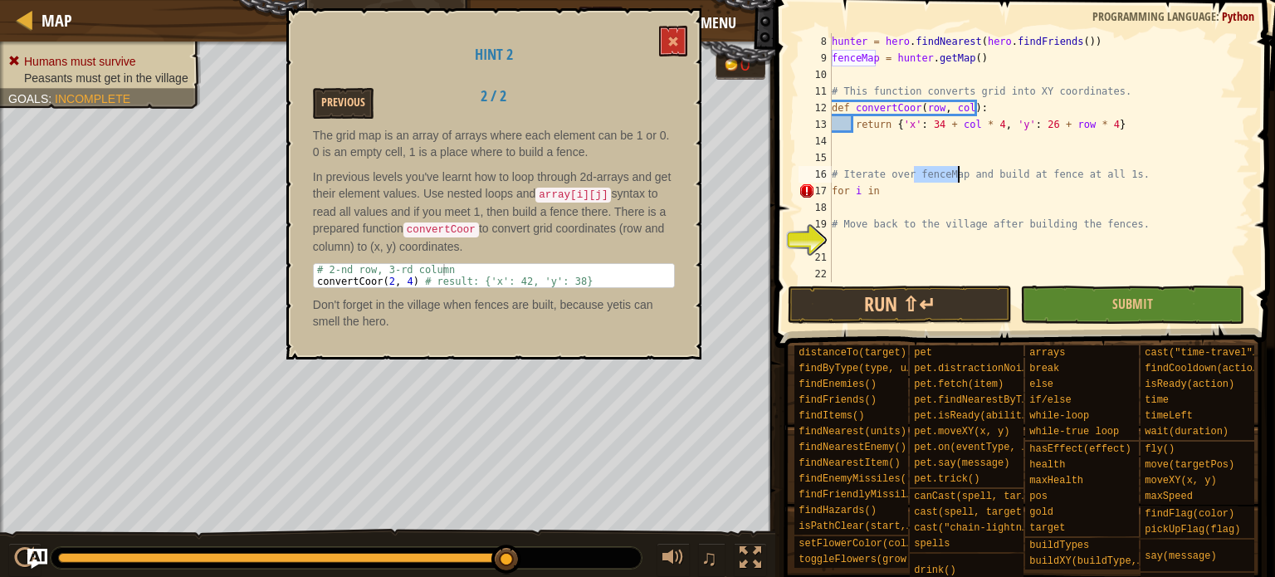
drag, startPoint x: 913, startPoint y: 172, endPoint x: 960, endPoint y: 175, distance: 46.6
click at [960, 175] on div "hunter = hero . findNearest ( hero . findFriends ( )) fenceMap = hunter . getMa…" at bounding box center [1034, 174] width 412 height 282
click at [912, 198] on div "hunter = hero . findNearest ( hero . findFriends ( )) fenceMap = hunter . getMa…" at bounding box center [1034, 174] width 412 height 282
paste textarea "fenceMap"
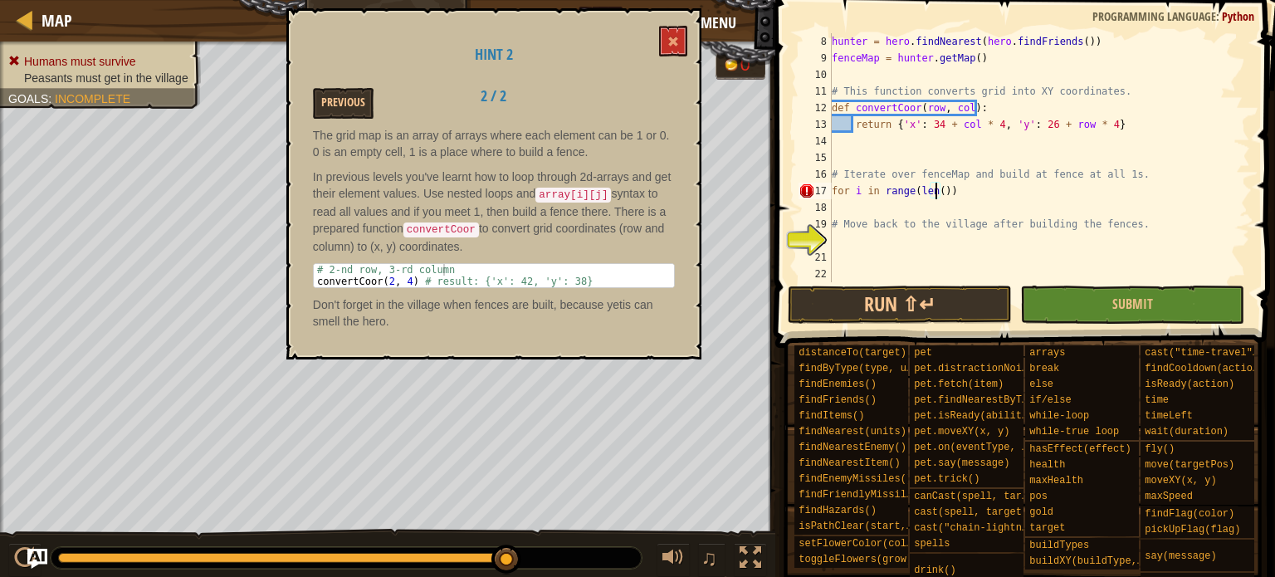
type textarea "火"
drag, startPoint x: 931, startPoint y: 175, endPoint x: 960, endPoint y: 176, distance: 29.1
click at [960, 176] on div "hunter = hero . findNearest ( hero . findFriends ( )) fenceMap = hunter . getMa…" at bounding box center [1034, 174] width 412 height 282
click at [954, 193] on div "hunter = hero . findNearest ( hero . findFriends ( )) fenceMap = hunter . getMa…" at bounding box center [1034, 174] width 412 height 282
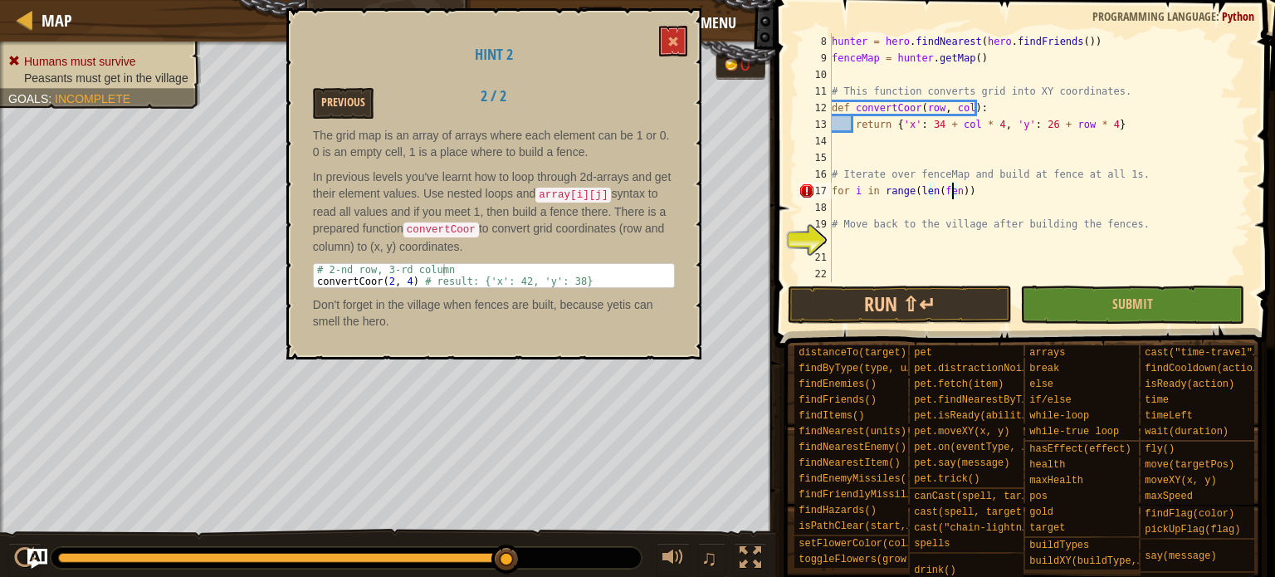
paste textarea "ceMap"
click at [1009, 195] on div "hunter = hero . findNearest ( hero . findFriends ( )) fenceMap = hunter . getMa…" at bounding box center [1034, 174] width 412 height 282
type textarea "for i in range(len(fenceMap)):"
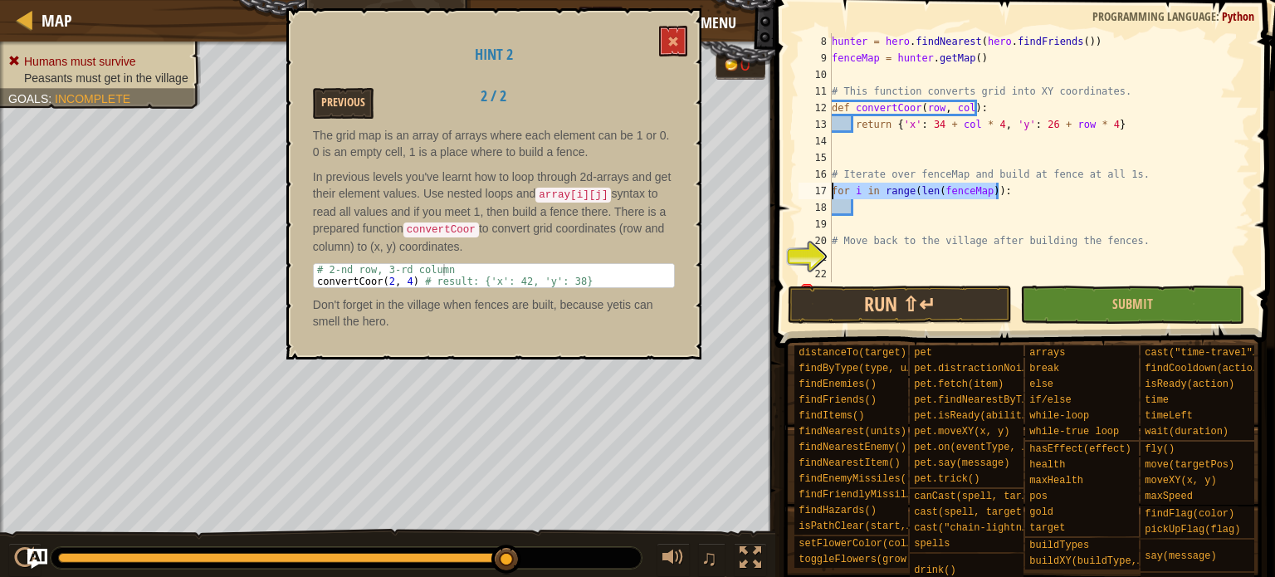
drag, startPoint x: 1022, startPoint y: 191, endPoint x: 824, endPoint y: 192, distance: 198.4
click at [824, 192] on div "8 9 10 11 12 13 14 15 16 17 18 19 20 21 22 23 hunter = hero . findNearest ( her…" at bounding box center [1022, 157] width 455 height 249
drag, startPoint x: 925, startPoint y: 219, endPoint x: 963, endPoint y: 247, distance: 47.5
click at [945, 236] on div "hunter = hero . findNearest ( hero . findFriends ( )) fenceMap = hunter . getMa…" at bounding box center [1034, 174] width 412 height 282
type textarea "# Move back to the village after building the fences."
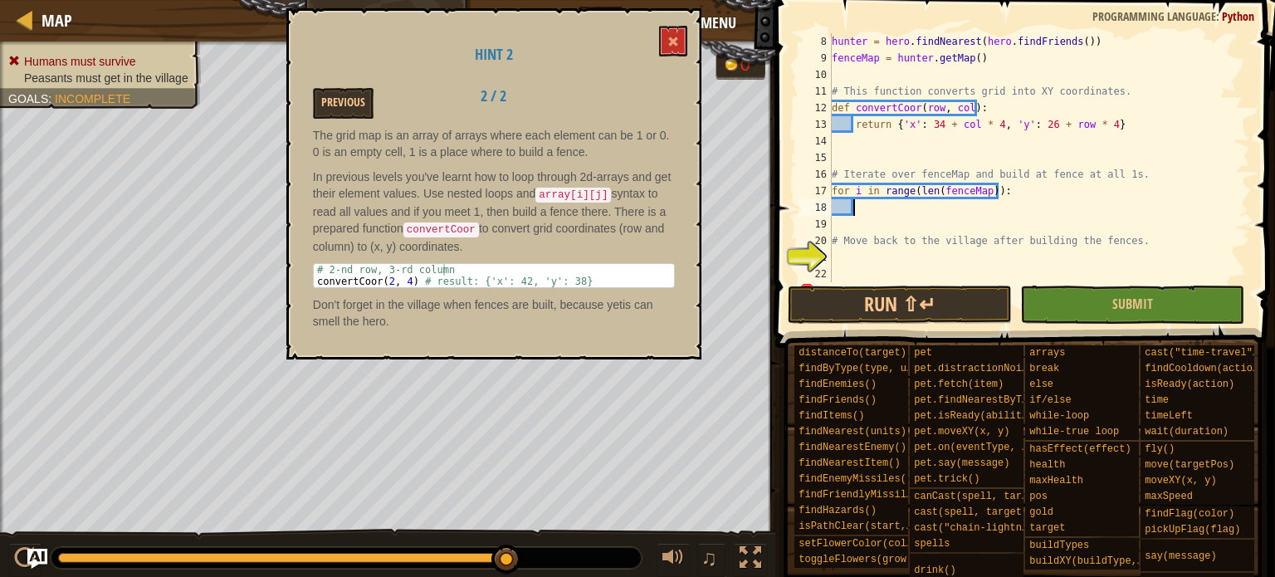
click at [940, 212] on div "hunter = hero . findNearest ( hero . findFriends ( )) fenceMap = hunter . getMa…" at bounding box center [1034, 174] width 412 height 282
click at [931, 205] on div "hunter = hero . findNearest ( hero . findFriends ( )) fenceMap = hunter . getMa…" at bounding box center [1034, 174] width 412 height 282
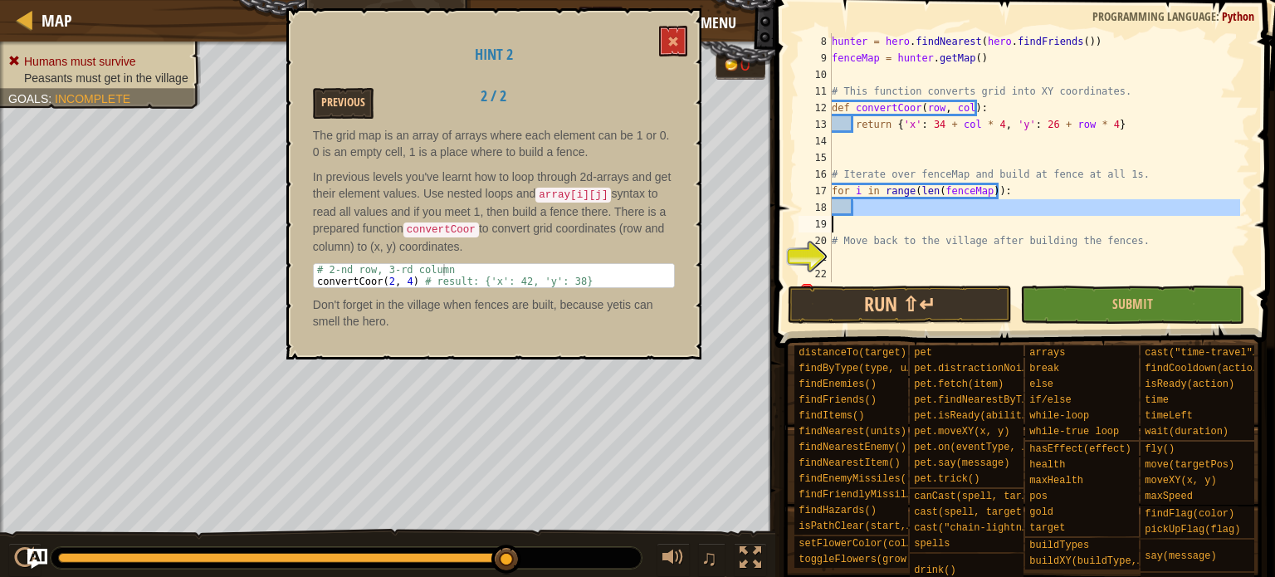
drag, startPoint x: 933, startPoint y: 206, endPoint x: 916, endPoint y: 219, distance: 21.3
click at [918, 218] on div "hunter = hero . findNearest ( hero . findFriends ( )) fenceMap = hunter . getMa…" at bounding box center [1034, 174] width 412 height 282
paste textarea "for i in range(len(fenceMap)):"
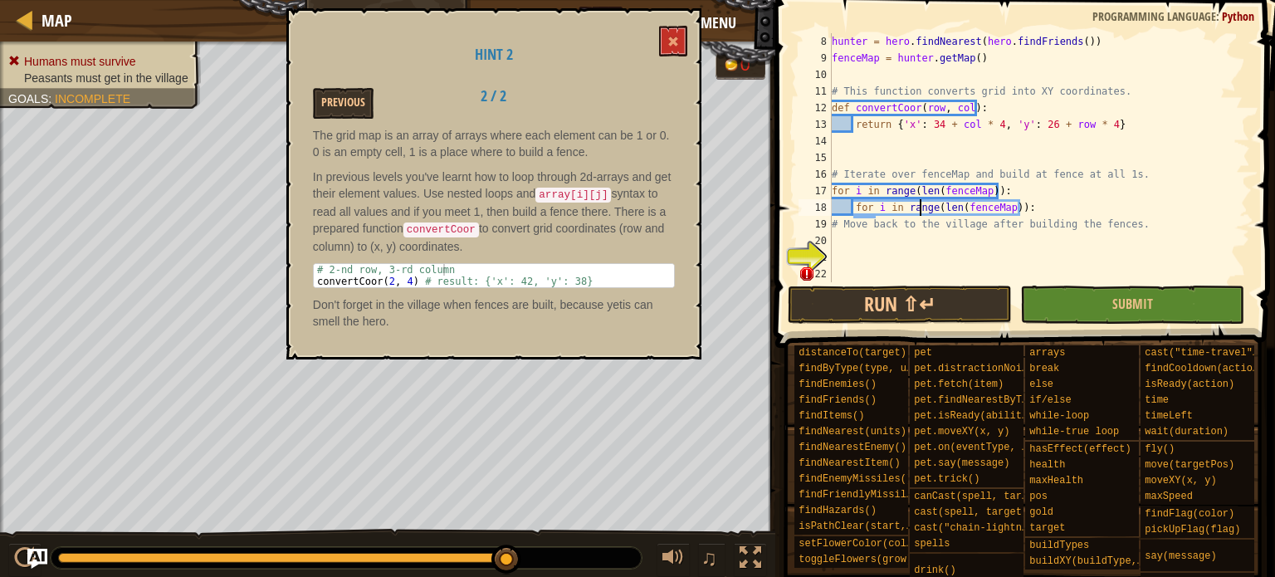
drag, startPoint x: 919, startPoint y: 215, endPoint x: 921, endPoint y: 202, distance: 13.5
click at [921, 202] on div "hunter = hero . findNearest ( hero . findFriends ( )) fenceMap = hunter . getMa…" at bounding box center [1034, 174] width 412 height 282
click at [878, 208] on div "hunter = hero . findNearest ( hero . findFriends ( )) fenceMap = hunter . getMa…" at bounding box center [1034, 174] width 412 height 282
click at [887, 207] on div "hunter = hero . findNearest ( hero . findFriends ( )) fenceMap = hunter . getMa…" at bounding box center [1034, 174] width 412 height 282
click at [881, 208] on div "hunter = hero . findNearest ( hero . findFriends ( )) fenceMap = hunter . getMa…" at bounding box center [1034, 174] width 412 height 282
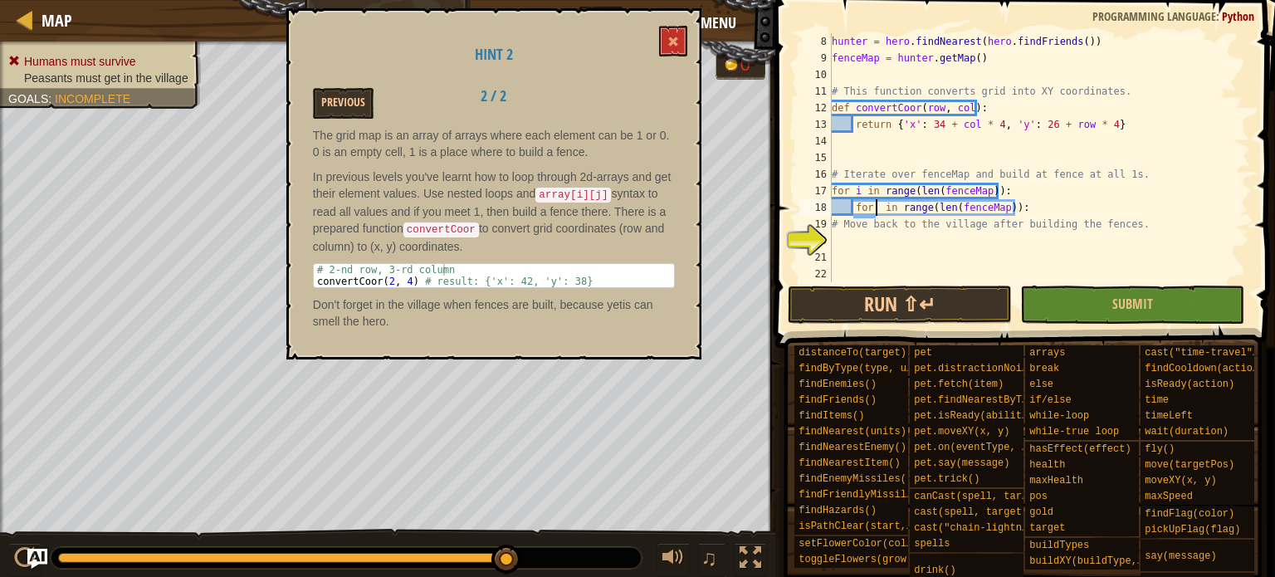
scroll to position [7, 3]
click at [1006, 208] on div "hunter = hero . findNearest ( hero . findFriends ( )) fenceMap = hunter . getMa…" at bounding box center [1034, 174] width 412 height 282
click at [966, 218] on div "hunter = hero . findNearest ( hero . findFriends ( )) fenceMap = hunter . getMa…" at bounding box center [1034, 174] width 412 height 282
click at [999, 208] on div "hunter = hero . findNearest ( hero . findFriends ( )) fenceMap = hunter . getMa…" at bounding box center [1034, 174] width 412 height 282
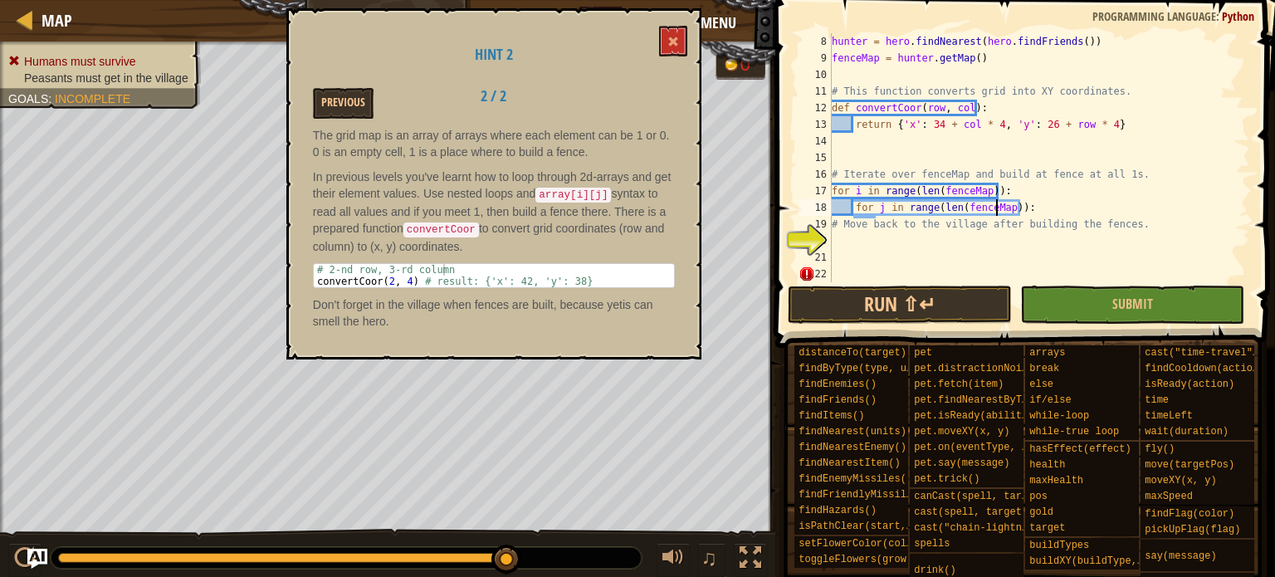
click at [998, 201] on div "hunter = hero . findNearest ( hero . findFriends ( )) fenceMap = hunter . getMa…" at bounding box center [1034, 174] width 412 height 282
click at [1004, 200] on div "hunter = hero . findNearest ( hero . findFriends ( )) fenceMap = hunter . getMa…" at bounding box center [1034, 174] width 412 height 282
type textarea "for j in range(len(fenceMap[i])):"
click at [1009, 200] on div "hunter = hero . findNearest ( hero . findFriends ( )) fenceMap = hunter . getMa…" at bounding box center [1034, 174] width 412 height 282
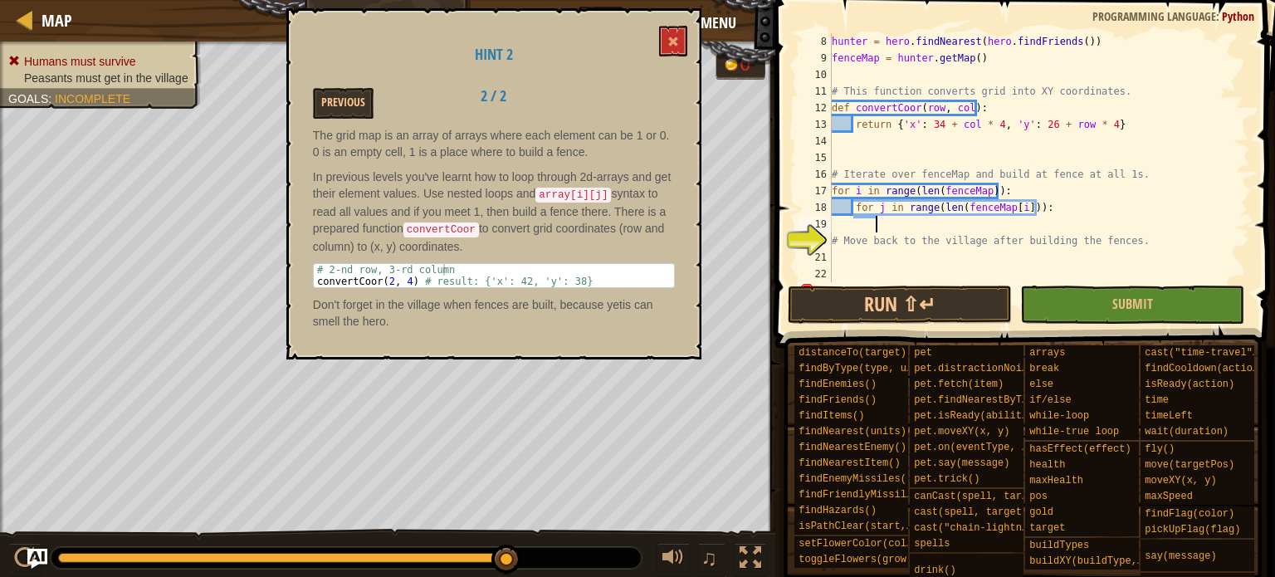
scroll to position [7, 2]
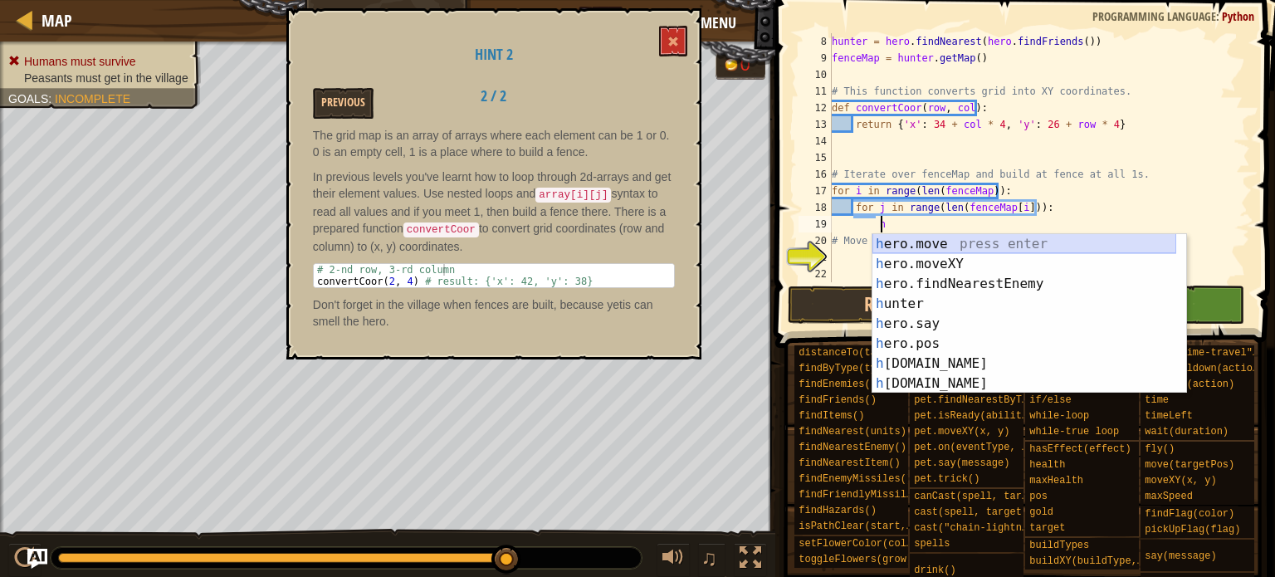
click at [1000, 240] on div "h ero.move press enter h ero.moveXY press enter h ero.findNearestEnemy press en…" at bounding box center [1024, 333] width 304 height 199
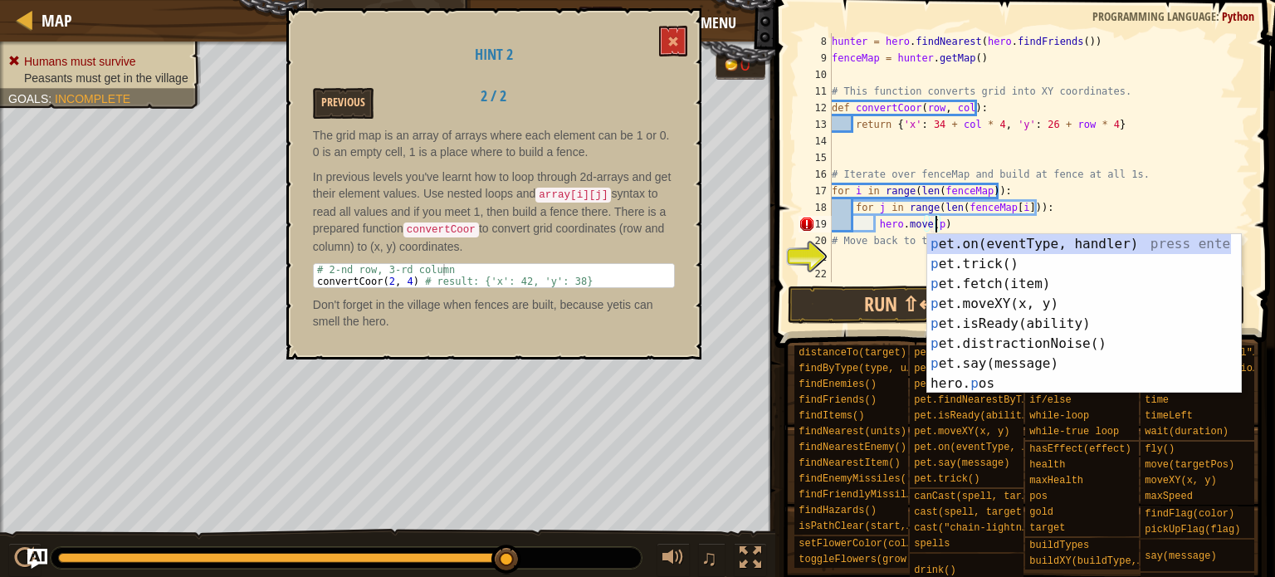
scroll to position [7, 7]
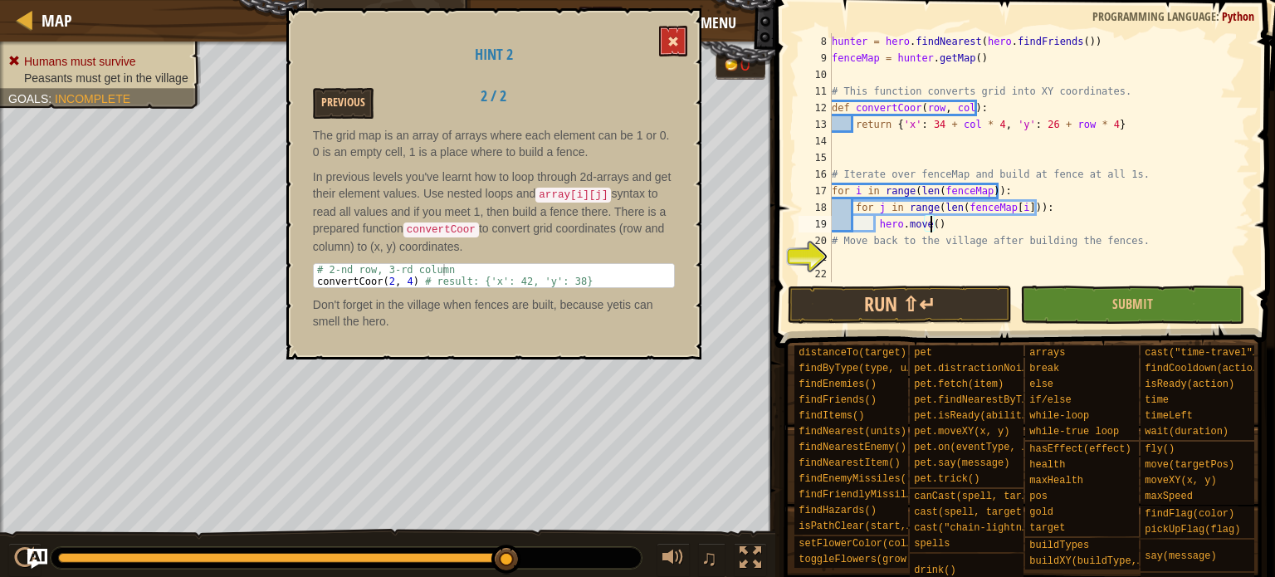
type textarea "hero.move()"
click at [672, 37] on span at bounding box center [673, 42] width 12 height 12
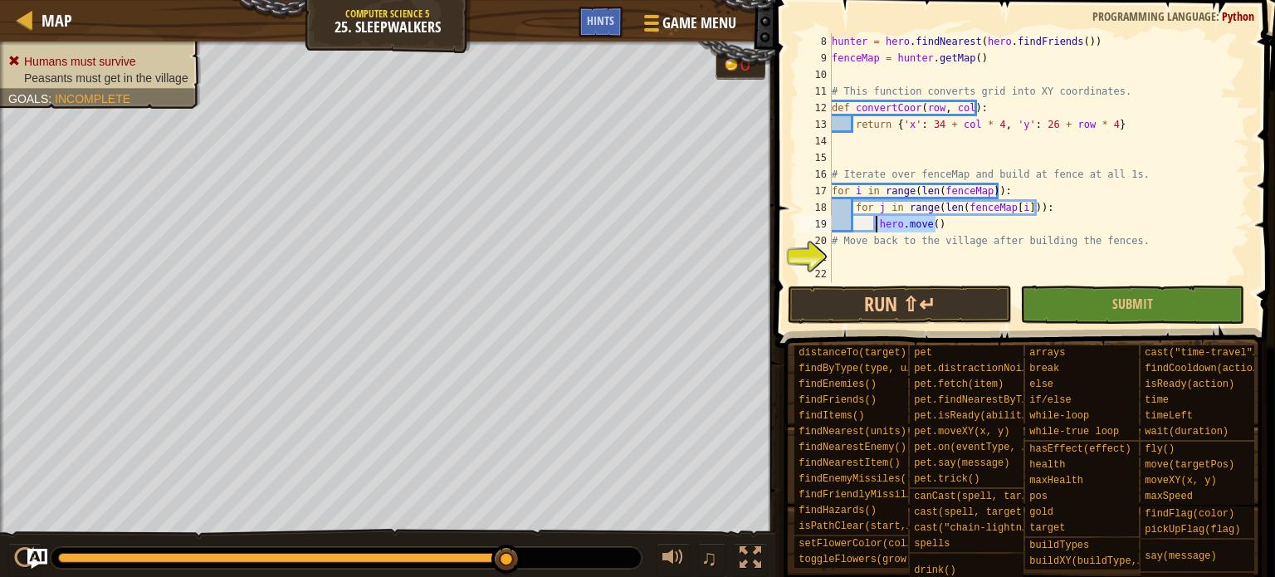
drag, startPoint x: 955, startPoint y: 228, endPoint x: 903, endPoint y: 212, distance: 54.1
click at [873, 232] on div "hunter = hero . findNearest ( hero . findFriends ( )) fenceMap = hunter . getMa…" at bounding box center [1034, 174] width 412 height 282
drag, startPoint x: 854, startPoint y: 111, endPoint x: 919, endPoint y: 105, distance: 65.0
click at [916, 108] on div "hunter = hero . findNearest ( hero . findFriends ( )) fenceMap = hunter . getMa…" at bounding box center [1034, 174] width 412 height 282
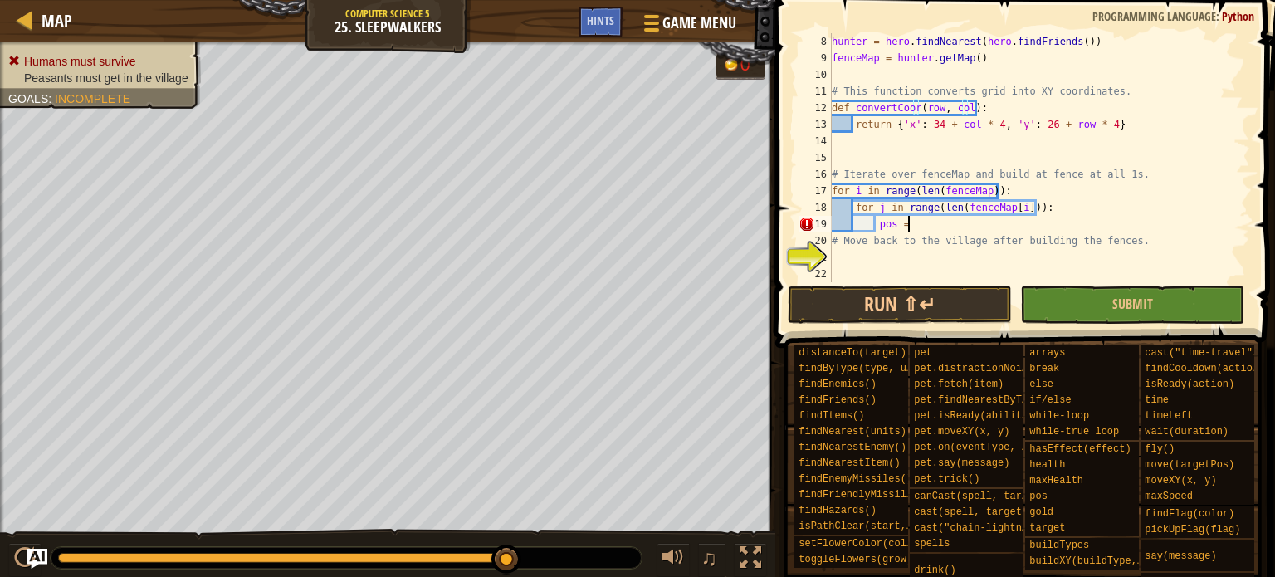
click at [913, 230] on div "hunter = hero . findNearest ( hero . findFriends ( )) fenceMap = hunter . getMa…" at bounding box center [1034, 174] width 412 height 282
paste textarea "convertCoor"
type textarea "pos = convertCoor"
drag, startPoint x: 949, startPoint y: 318, endPoint x: 959, endPoint y: 315, distance: 10.3
click at [953, 322] on button "Run ⇧↵" at bounding box center [900, 305] width 224 height 38
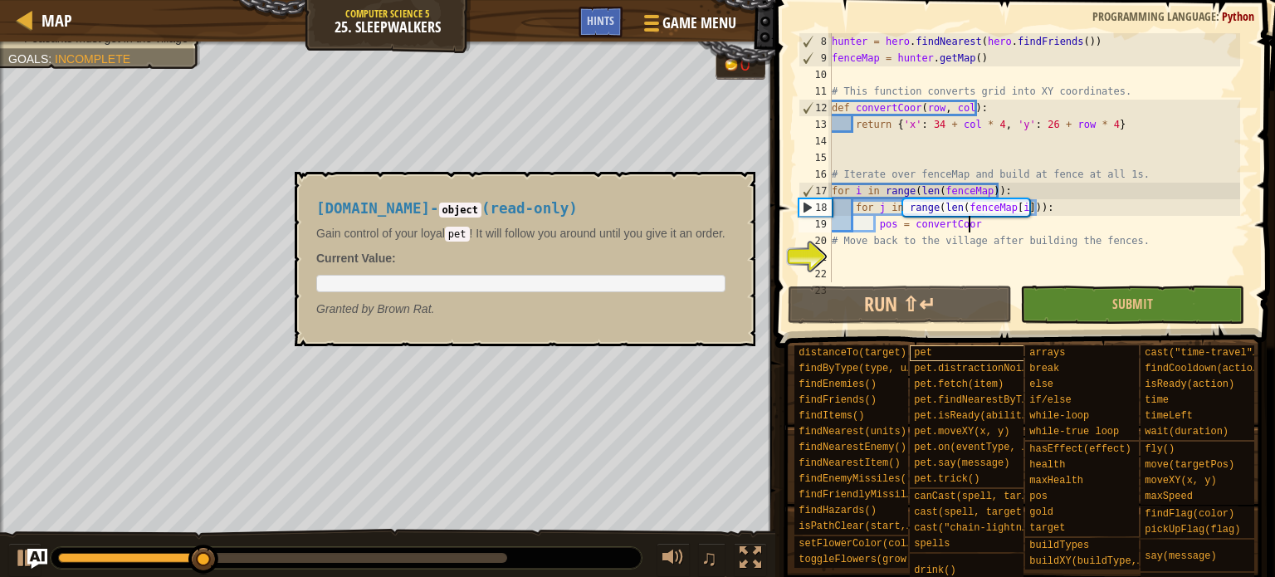
scroll to position [7, 10]
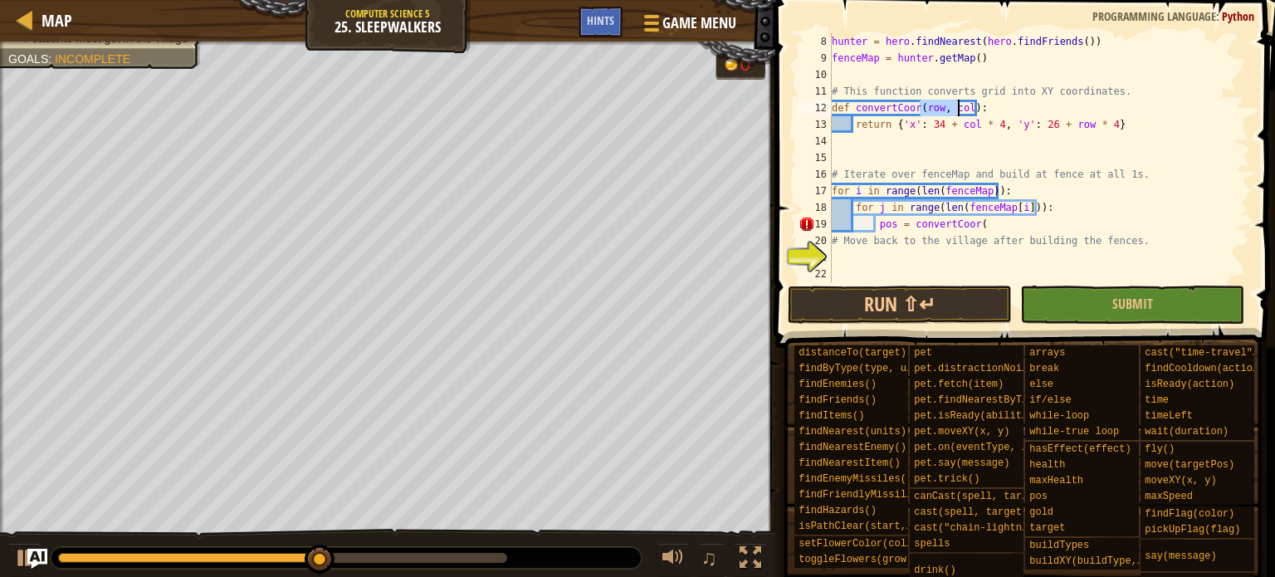
drag, startPoint x: 917, startPoint y: 108, endPoint x: 933, endPoint y: 139, distance: 35.3
click at [943, 127] on div "hunter = hero . findNearest ( hero . findFriends ( )) fenceMap = hunter . getMa…" at bounding box center [1034, 174] width 412 height 282
click at [985, 225] on div "hunter = hero . findNearest ( hero . findFriends ( )) fenceMap = hunter . getMa…" at bounding box center [1034, 174] width 412 height 282
type textarea "戈"
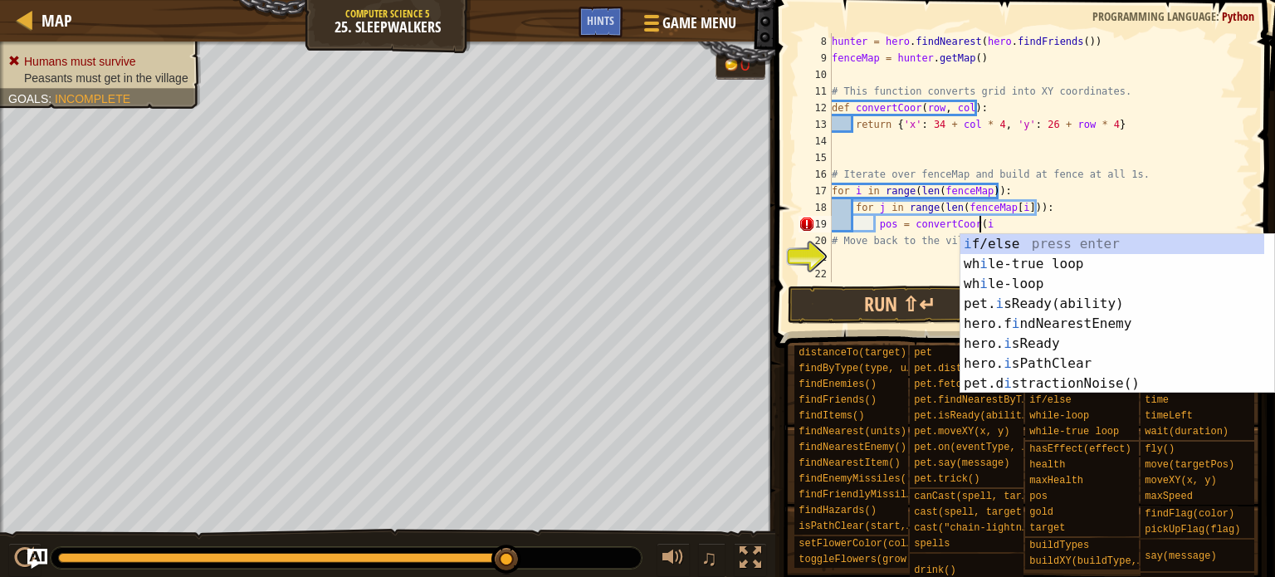
scroll to position [7, 12]
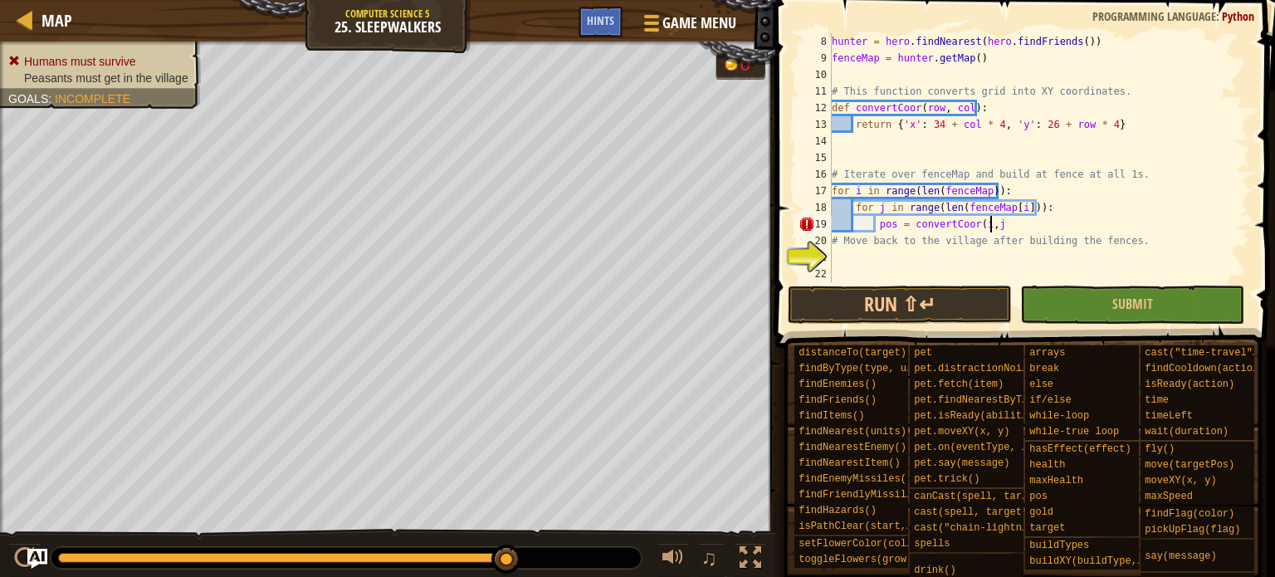
type textarea "pos = convertCoor(i,j)"
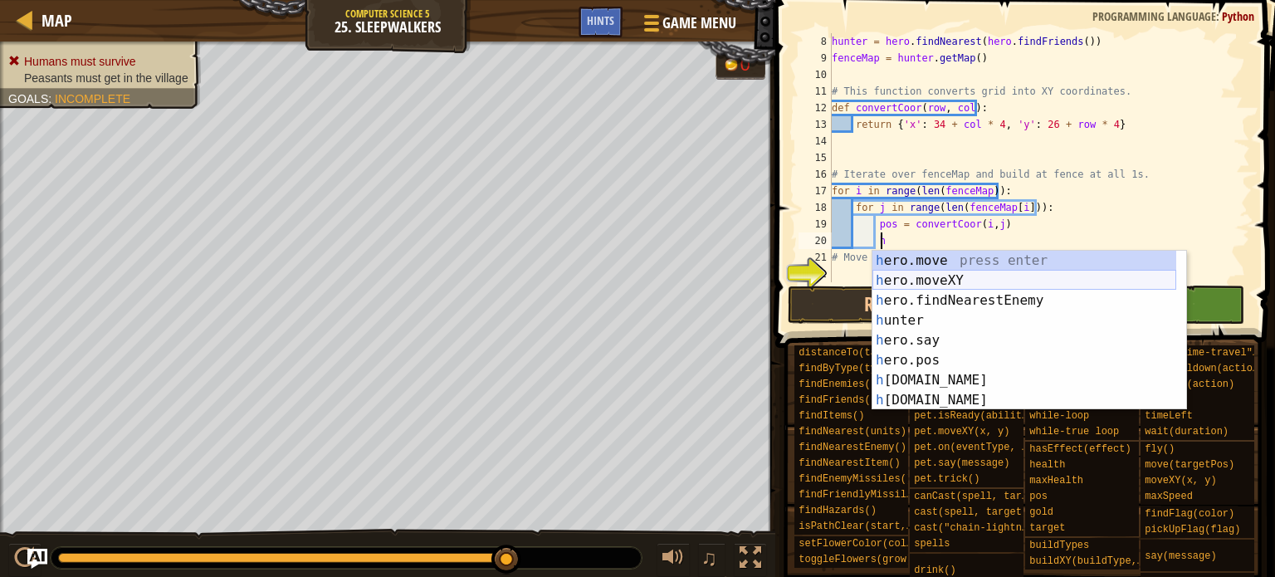
click at [957, 273] on div "h ero.move press enter h ero.moveXY press enter h ero.findNearestEnemy press en…" at bounding box center [1024, 350] width 304 height 199
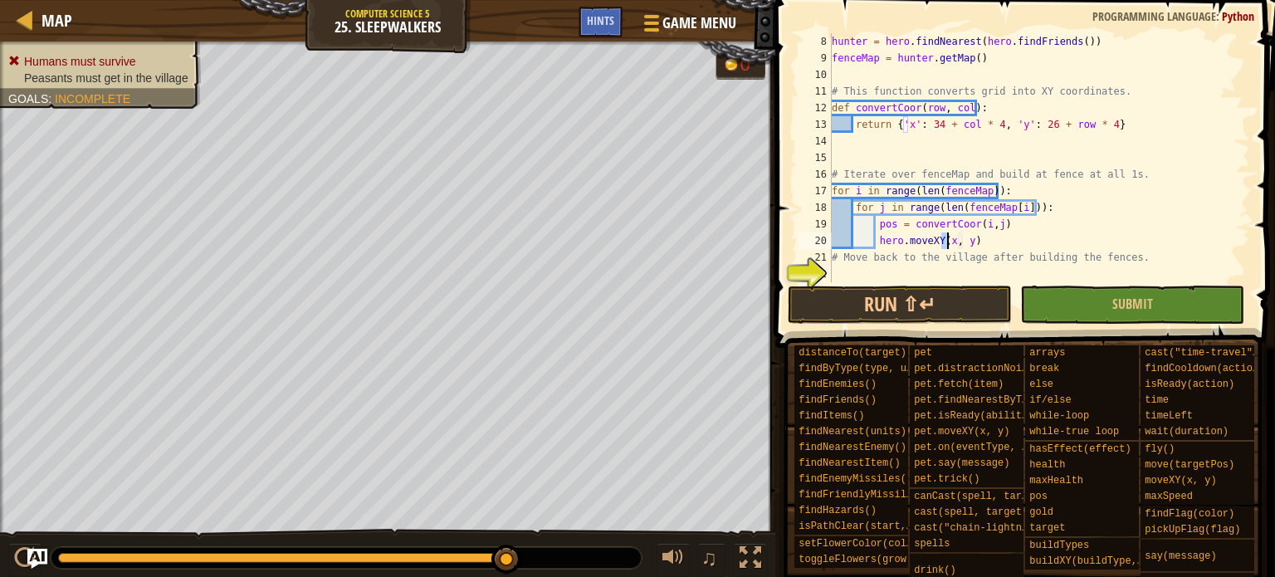
click at [941, 238] on div "hunter = hero . findNearest ( hero . findFriends ( )) fenceMap = hunter . getMa…" at bounding box center [1034, 157] width 412 height 249
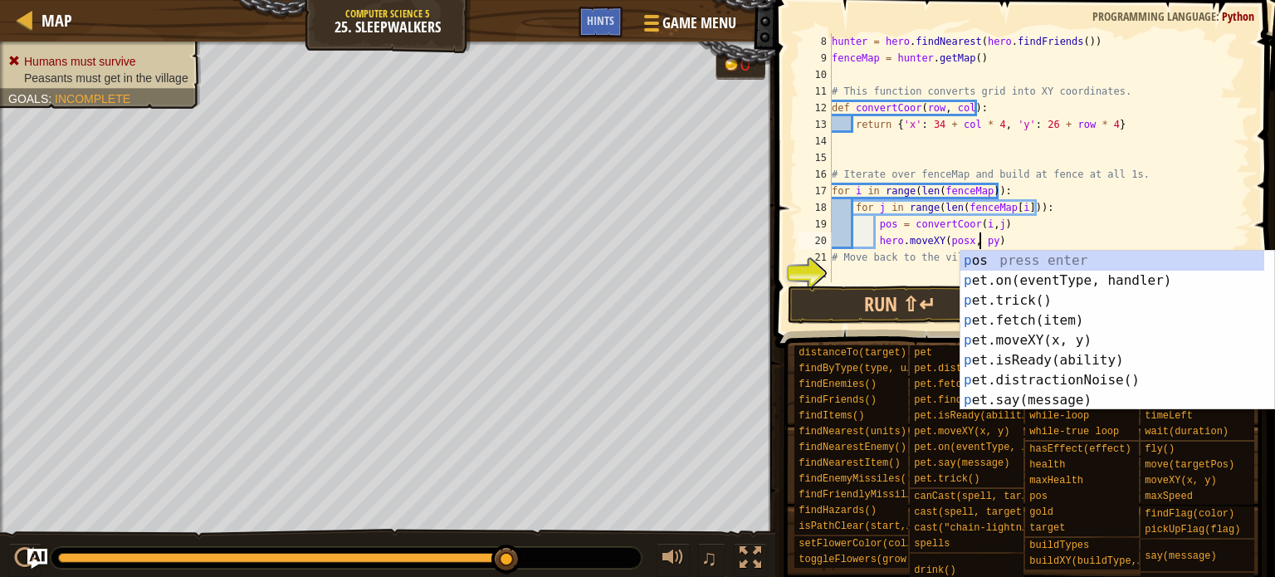
scroll to position [7, 12]
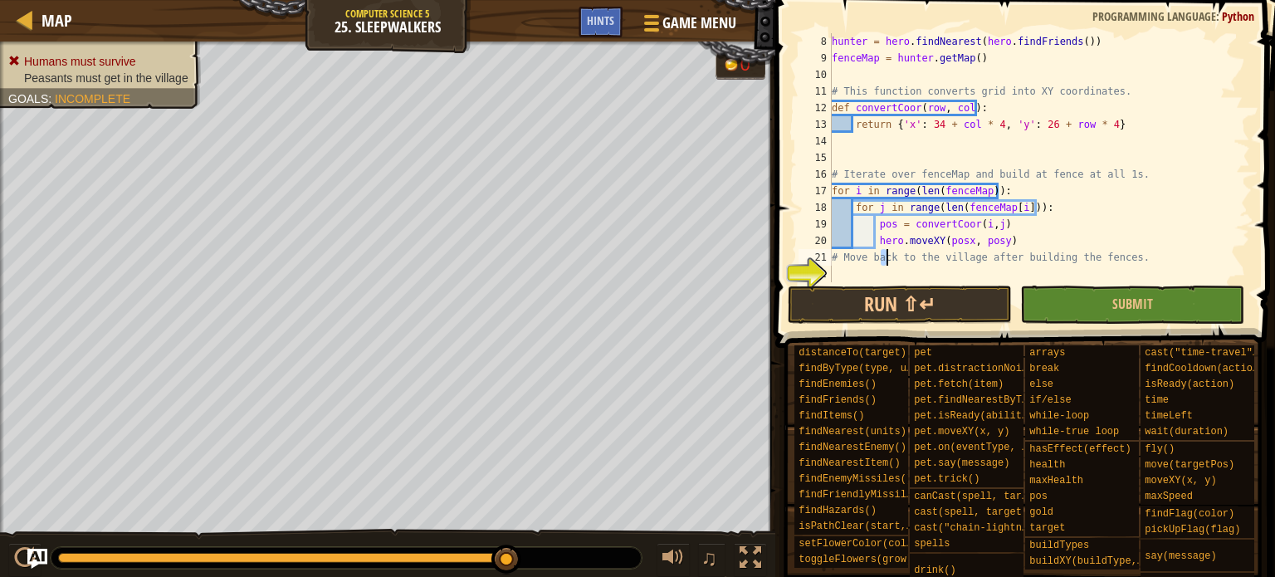
drag, startPoint x: 942, startPoint y: 258, endPoint x: 882, endPoint y: 269, distance: 61.6
click at [882, 269] on div "hunter = hero . findNearest ( hero . findFriends ( )) fenceMap = hunter . getMa…" at bounding box center [1034, 174] width 412 height 282
click at [961, 240] on div "hunter = hero . findNearest ( hero . findFriends ( )) fenceMap = hunter . getMa…" at bounding box center [1034, 174] width 412 height 282
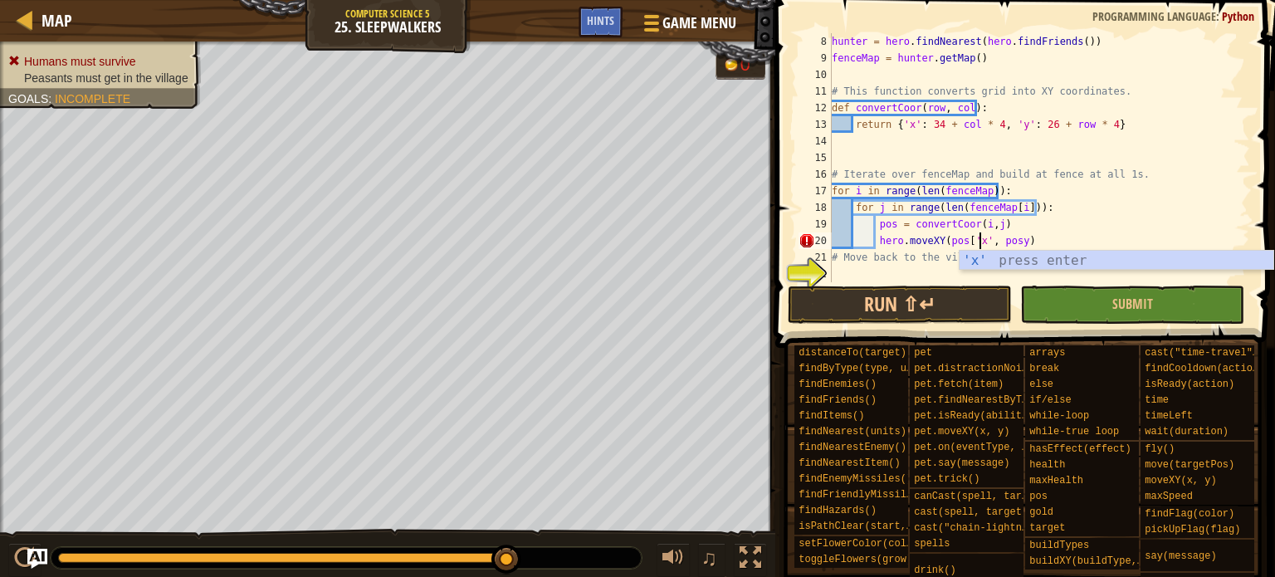
scroll to position [7, 13]
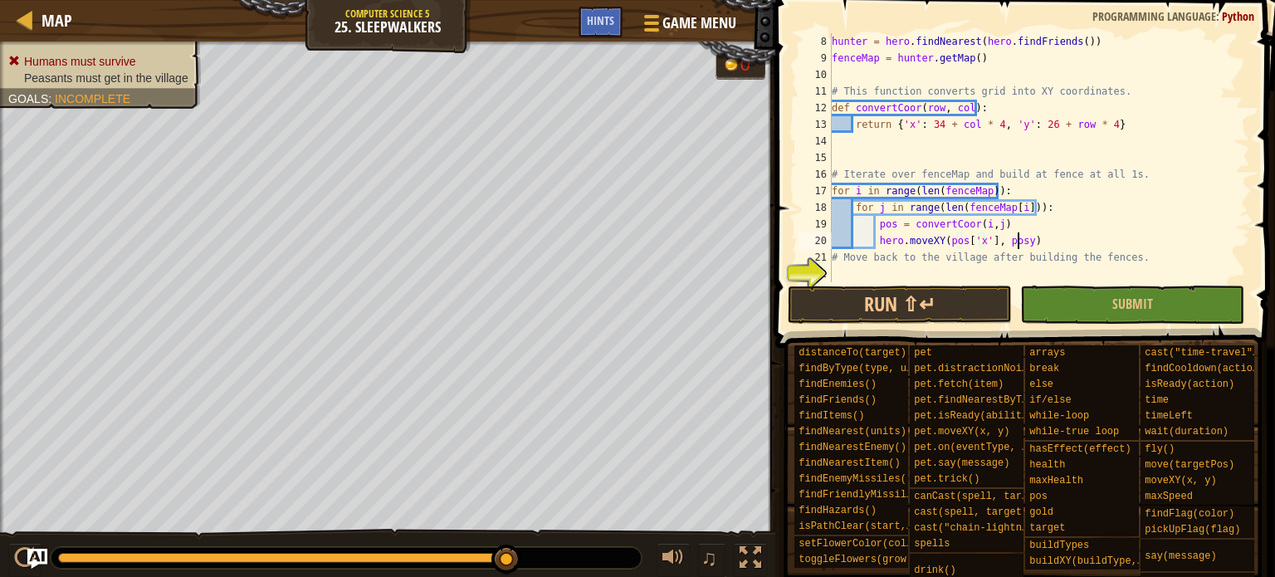
click at [1009, 242] on div "hunter = hero . findNearest ( hero . findFriends ( )) fenceMap = hunter . getMa…" at bounding box center [1034, 174] width 412 height 282
drag, startPoint x: 957, startPoint y: 239, endPoint x: 983, endPoint y: 242, distance: 25.9
click at [983, 242] on div "hunter = hero . findNearest ( hero . findFriends ( )) fenceMap = hunter . getMa…" at bounding box center [1034, 174] width 412 height 282
click at [1009, 243] on div "hunter = hero . findNearest ( hero . findFriends ( )) fenceMap = hunter . getMa…" at bounding box center [1034, 174] width 412 height 282
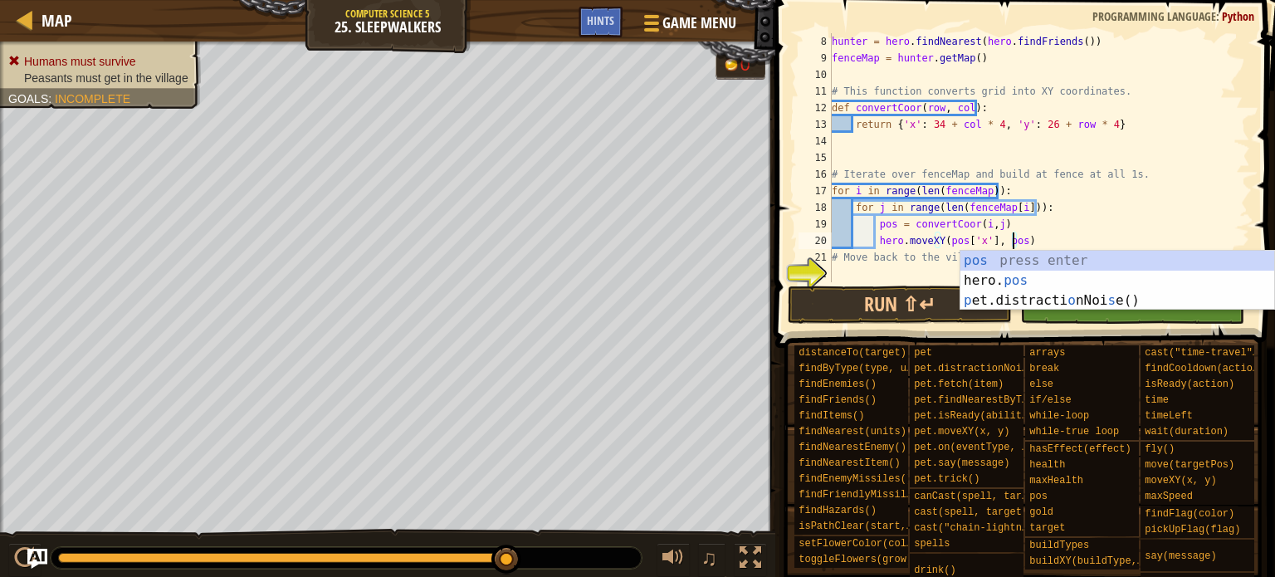
paste textarea "['x']"
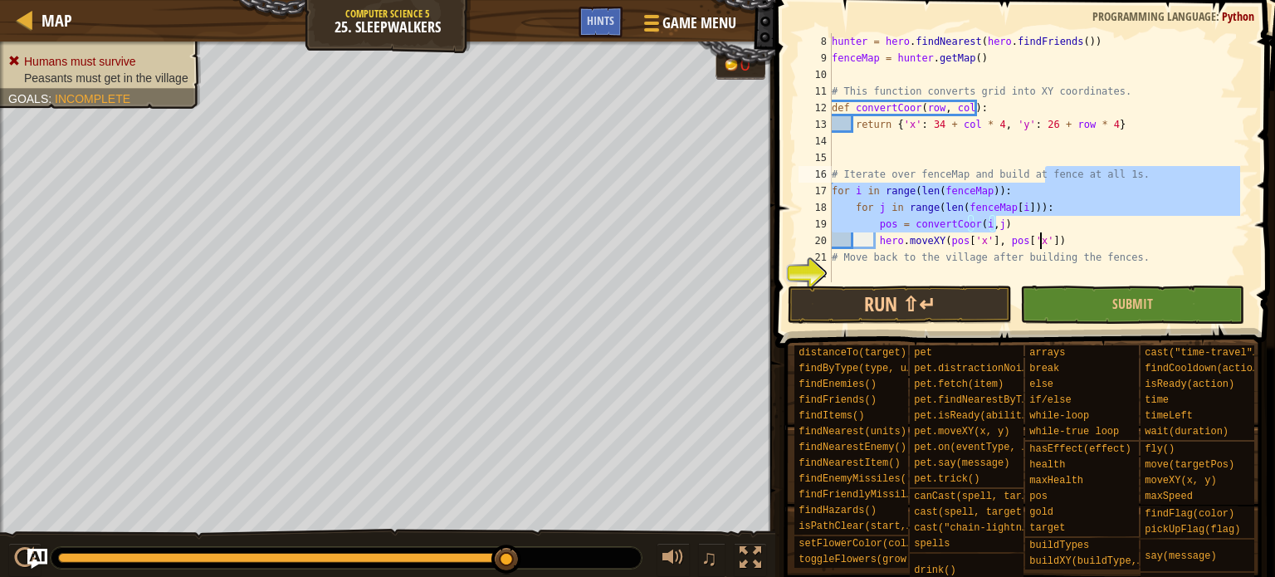
drag, startPoint x: 1033, startPoint y: 225, endPoint x: 1029, endPoint y: 205, distance: 20.2
click at [1009, 159] on div "hunter = hero . findNearest ( hero . findFriends ( )) fenceMap = hunter . getMa…" at bounding box center [1034, 174] width 412 height 282
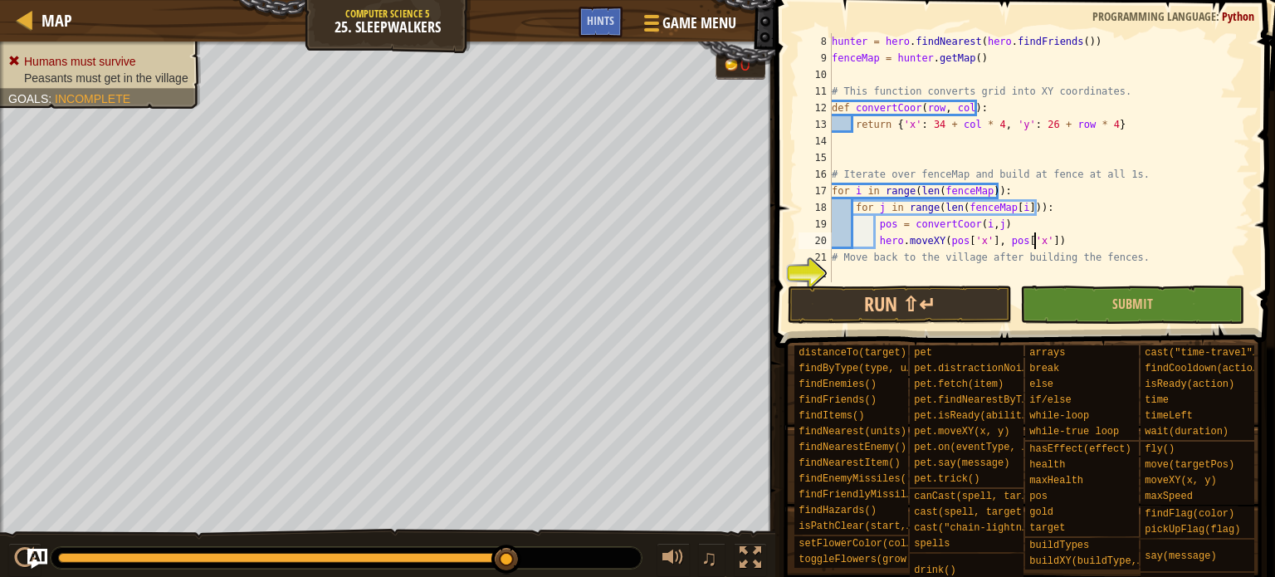
click at [1009, 244] on div "hunter = hero . findNearest ( hero . findFriends ( )) fenceMap = hunter . getMa…" at bounding box center [1034, 174] width 412 height 282
click at [1009, 239] on div "hunter = hero . findNearest ( hero . findFriends ( )) fenceMap = hunter . getMa…" at bounding box center [1034, 174] width 412 height 282
type textarea "hero.moveXY(pos['x'], pos['y'])"
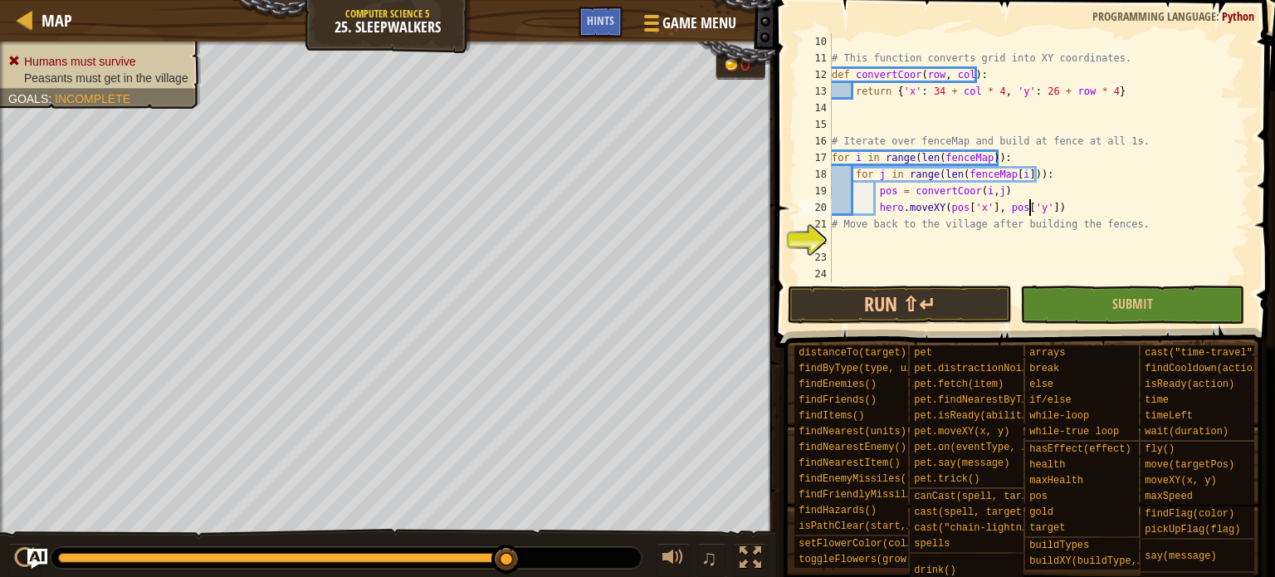
click at [1009, 255] on div "# This function converts grid into XY coordinates. def convertCoor ( row , col …" at bounding box center [1034, 174] width 412 height 282
click at [1009, 236] on div "# This function converts grid into XY coordinates. def convertCoor ( row , col …" at bounding box center [1034, 174] width 412 height 282
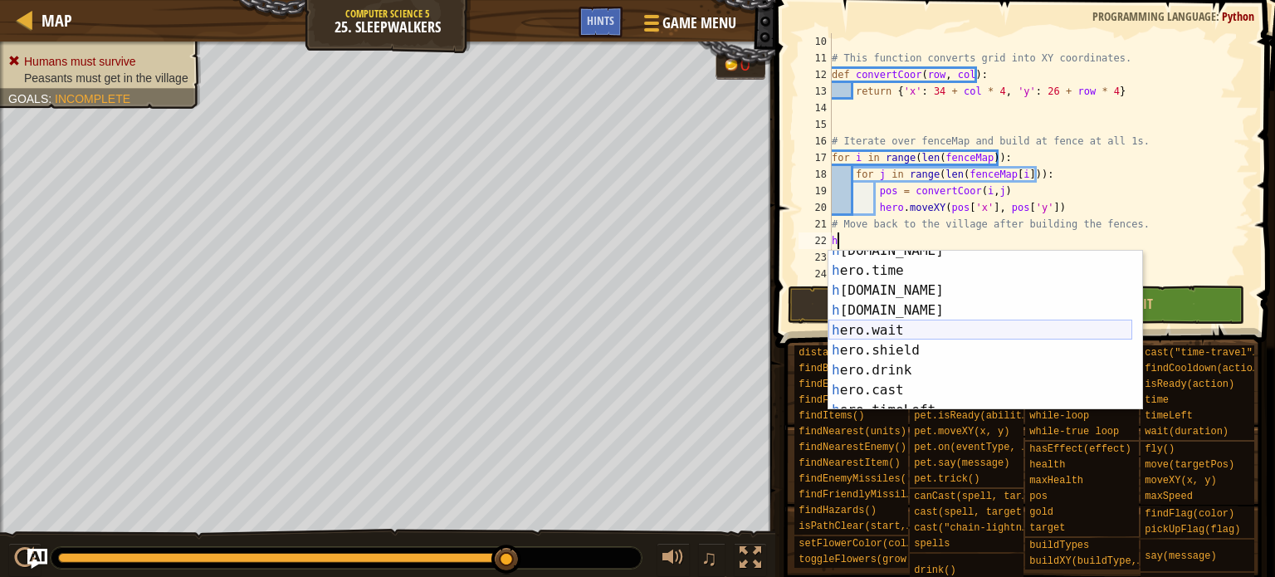
scroll to position [299, 0]
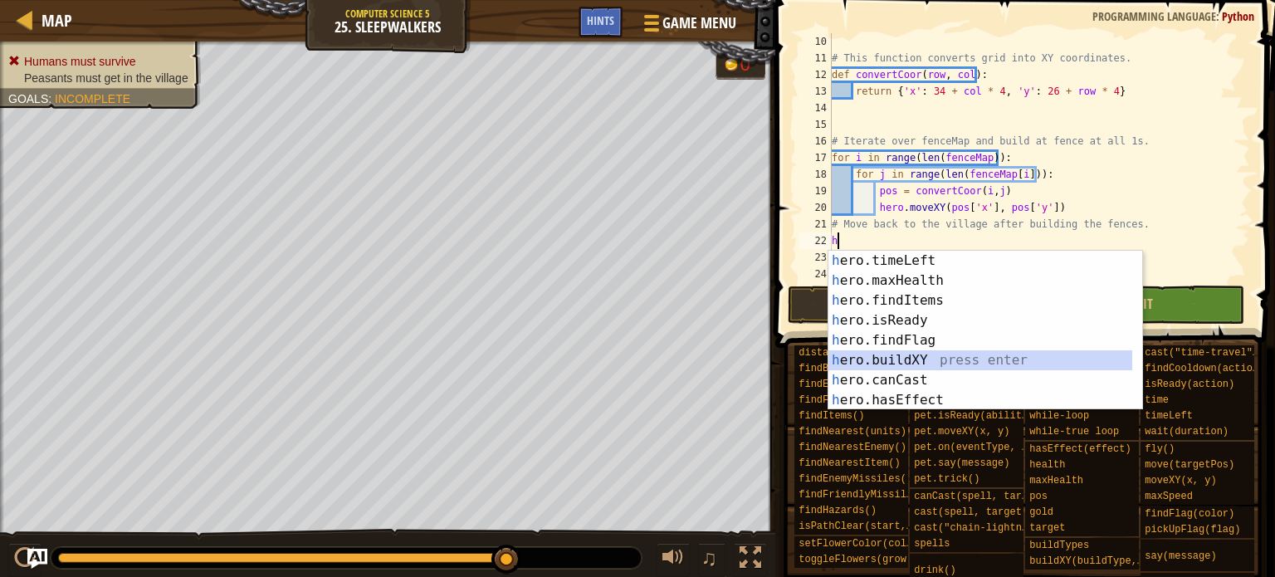
click at [909, 355] on div "h ero.timeLeft press enter h ero.maxHealth press enter h ero.findItems press en…" at bounding box center [980, 350] width 304 height 199
type textarea "hero.buildXY("fence", 36, 30)"
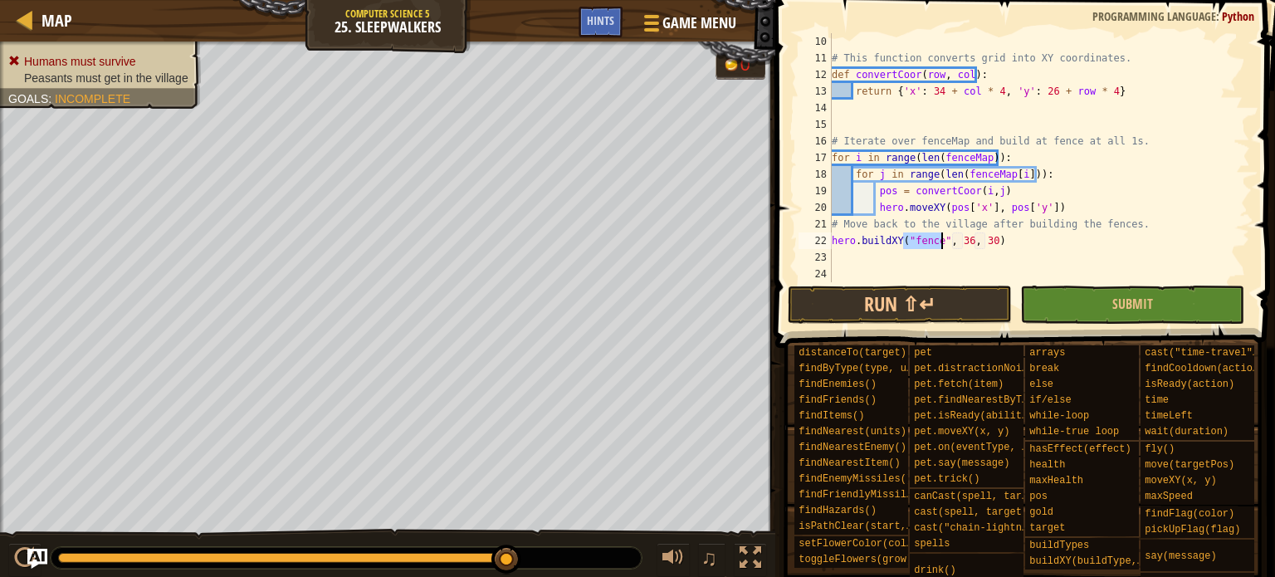
click at [1009, 247] on div "# This function converts grid into XY coordinates. def convertCoor ( row , col …" at bounding box center [1034, 174] width 412 height 282
drag, startPoint x: 1003, startPoint y: 245, endPoint x: 788, endPoint y: 247, distance: 215.0
click at [798, 244] on div "hero.buildXY("fence", 36, 30) 10 11 12 13 14 15 16 17 18 19 20 21 22 23 24 # Th…" at bounding box center [1022, 157] width 455 height 249
click at [1009, 174] on div "# This function converts grid into XY coordinates. def convertCoor ( row , col …" at bounding box center [1034, 174] width 412 height 282
type textarea "for j in range(len(fenceMap[i])):"
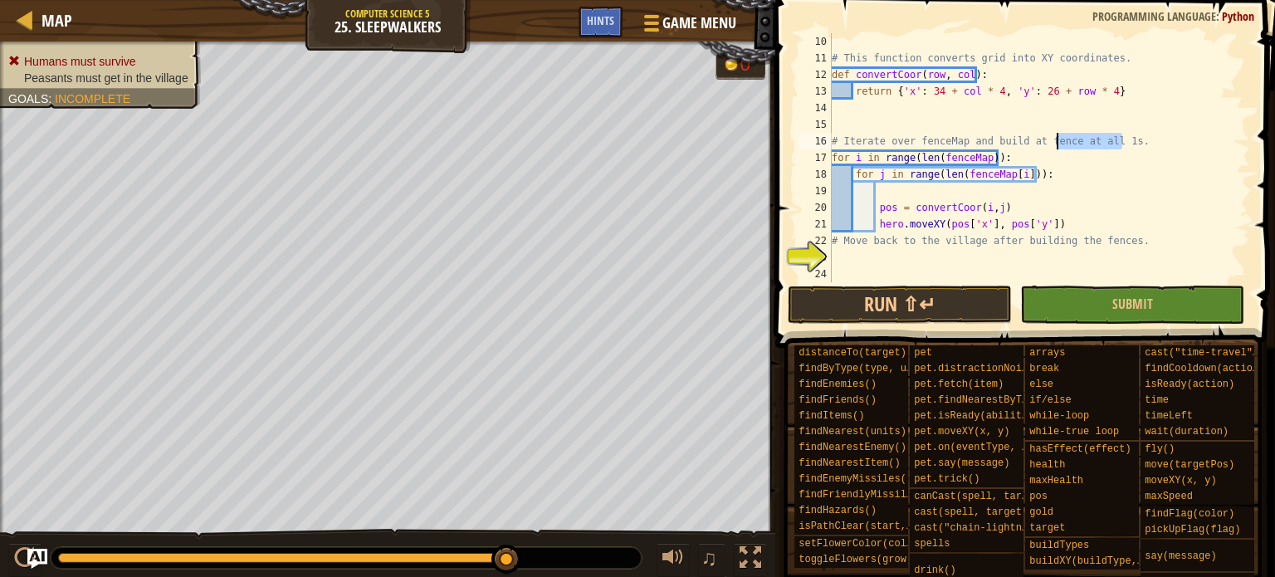
drag, startPoint x: 1122, startPoint y: 147, endPoint x: 1058, endPoint y: 144, distance: 64.0
click at [1009, 144] on div "# This function converts grid into XY coordinates. def convertCoor ( row , col …" at bounding box center [1034, 174] width 412 height 282
type textarea "# Iterate over fenceMap and build at fence at all 1s."
click at [985, 193] on div "# This function converts grid into XY coordinates. def convertCoor ( row , col …" at bounding box center [1034, 174] width 412 height 282
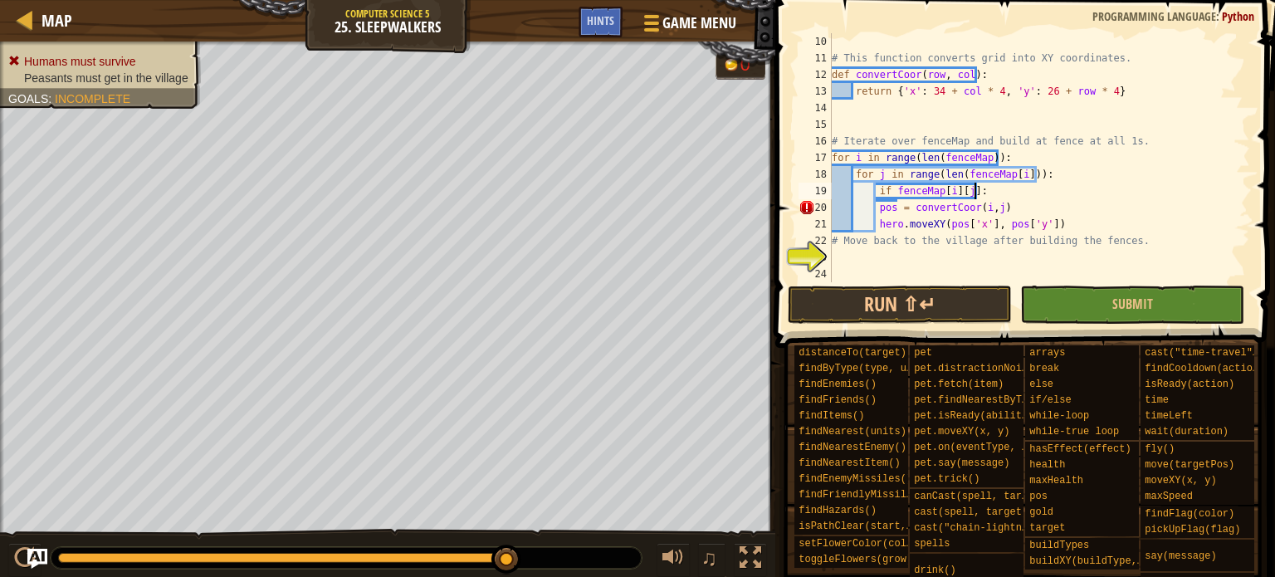
click at [875, 206] on div "# This function converts grid into XY coordinates. def convertCoor ( row , col …" at bounding box center [1034, 174] width 412 height 282
click at [873, 223] on div "# This function converts grid into XY coordinates. def convertCoor ( row , col …" at bounding box center [1034, 174] width 412 height 282
type textarea "hero.moveXY(pos['x'], pos['y'])"
click at [869, 253] on div "# This function converts grid into XY coordinates. def convertCoor ( row , col …" at bounding box center [1034, 174] width 412 height 282
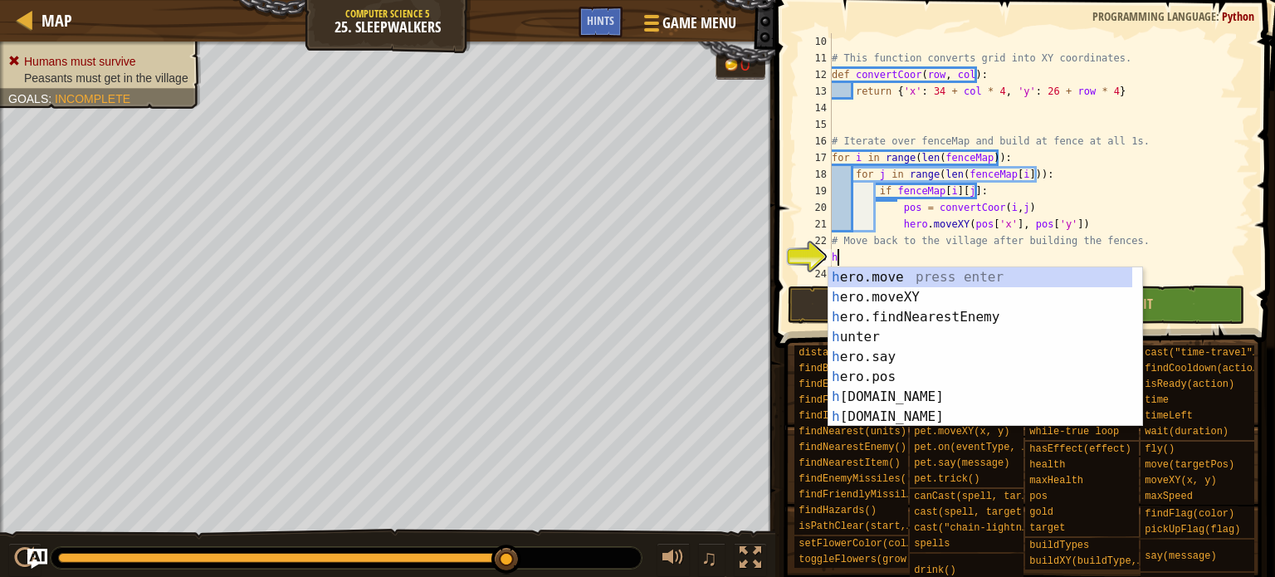
type textarea "h"
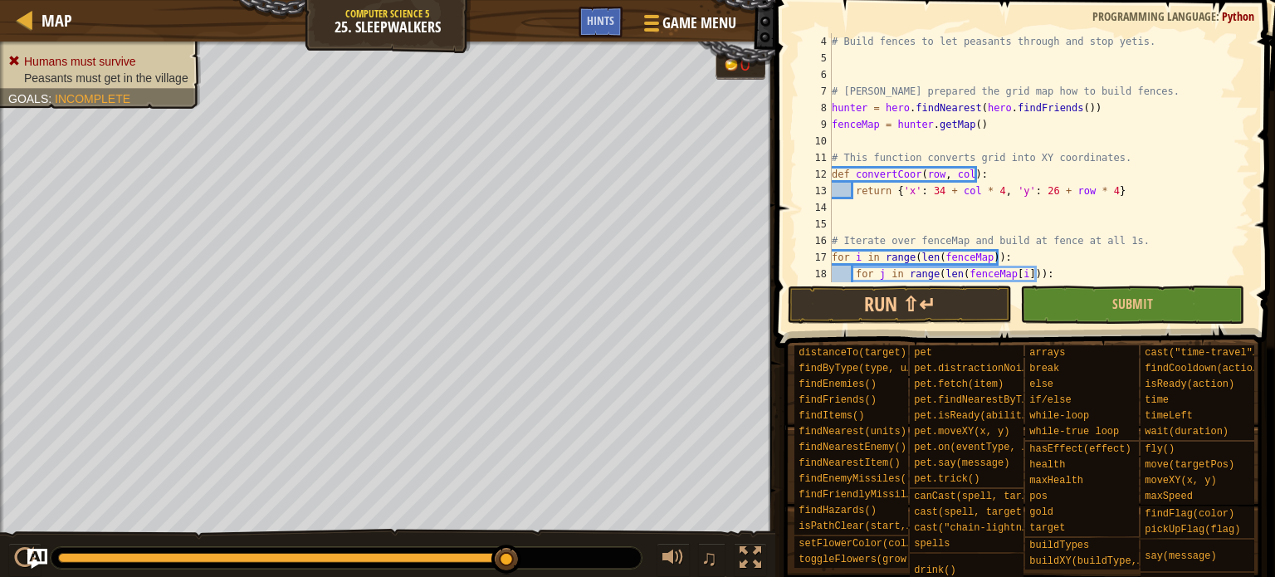
scroll to position [149, 0]
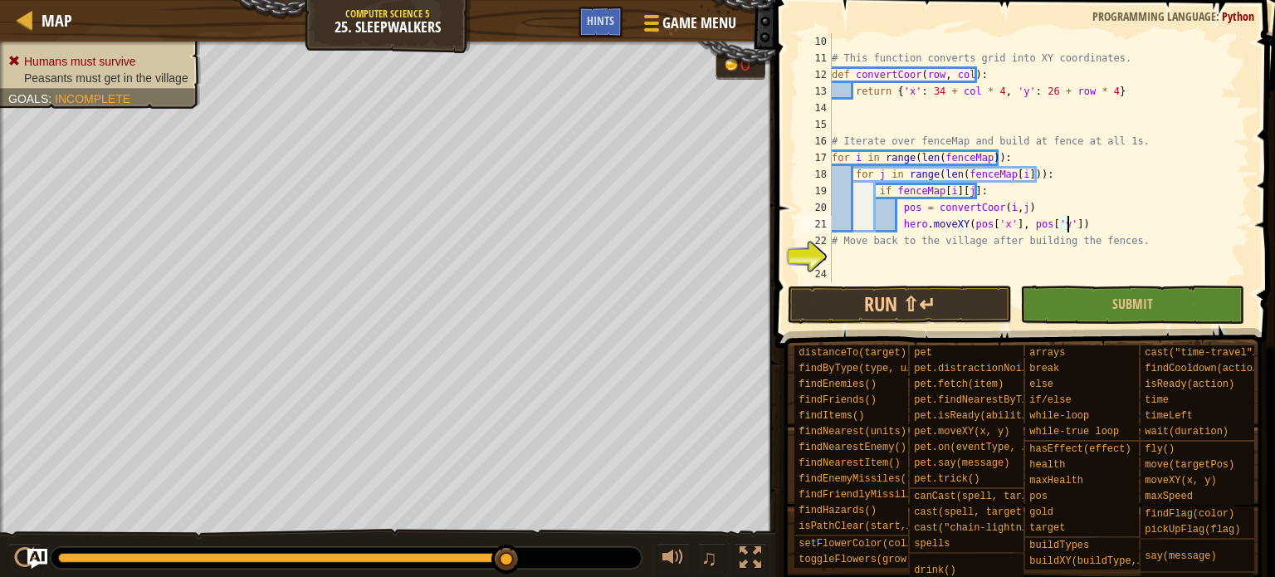
click at [1009, 223] on div "# This function converts grid into XY coordinates. def convertCoor ( row , col …" at bounding box center [1034, 174] width 412 height 282
type textarea "hero.moveXY(pos['x'], pos['y'])"
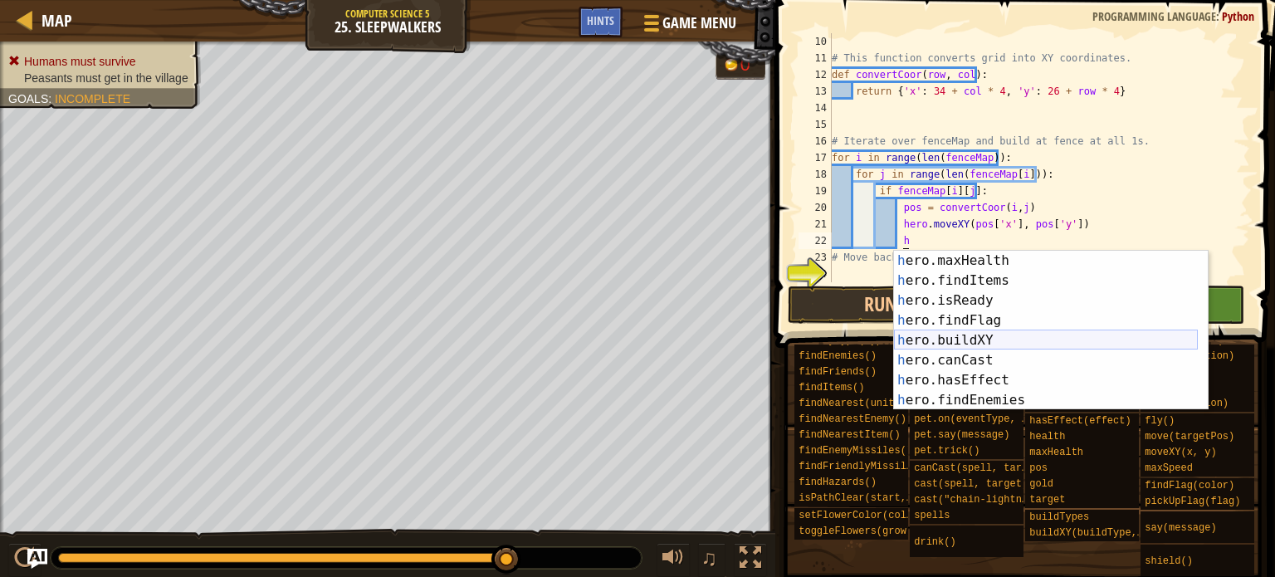
scroll to position [319, 0]
click at [1009, 333] on div "h ero.maxHealth press enter h ero.findItems press enter h ero.isReady press ent…" at bounding box center [1046, 350] width 304 height 199
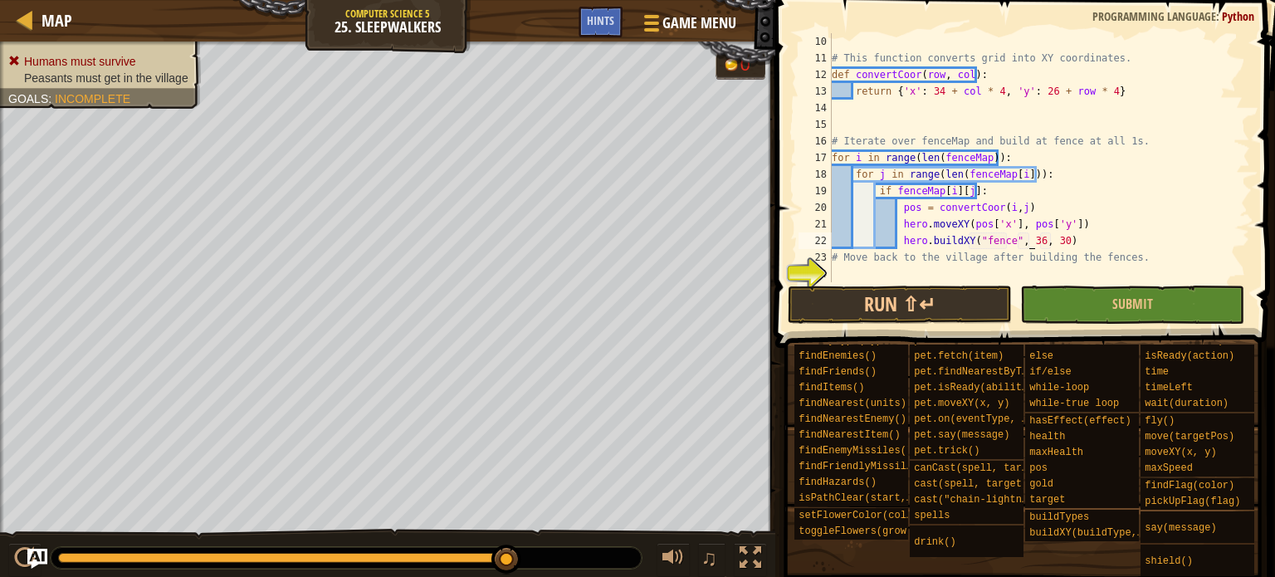
click at [1009, 245] on div "# This function converts grid into XY coordinates. def convertCoor ( row , col …" at bounding box center [1034, 174] width 412 height 282
click at [1009, 238] on div "# This function converts grid into XY coordinates. def convertCoor ( row , col …" at bounding box center [1034, 174] width 412 height 282
drag, startPoint x: 963, startPoint y: 225, endPoint x: 1062, endPoint y: 222, distance: 98.8
click at [1009, 222] on div "# This function converts grid into XY coordinates. def convertCoor ( row , col …" at bounding box center [1034, 174] width 412 height 282
click at [1009, 239] on div "# This function converts grid into XY coordinates. def convertCoor ( row , col …" at bounding box center [1034, 174] width 412 height 282
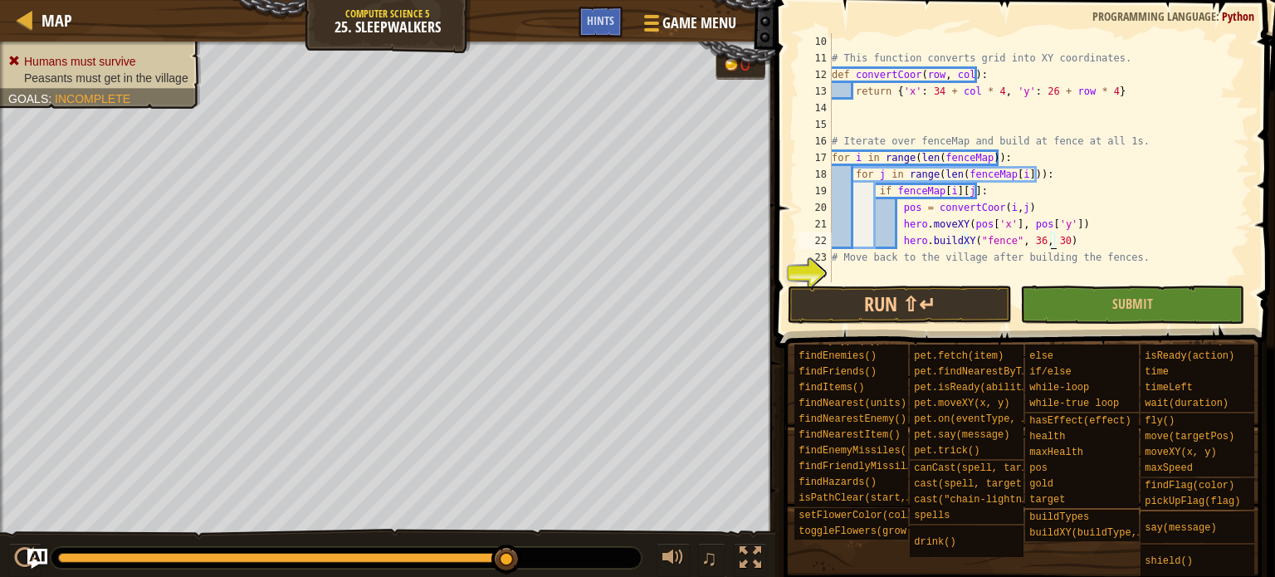
drag, startPoint x: 1049, startPoint y: 242, endPoint x: 1040, endPoint y: 234, distance: 11.8
click at [1009, 238] on div "# This function converts grid into XY coordinates. def convertCoor ( row , col …" at bounding box center [1034, 174] width 412 height 282
paste textarea "pos['x'], pos['y']"
drag, startPoint x: 939, startPoint y: 563, endPoint x: 899, endPoint y: 552, distance: 41.3
click at [899, 461] on div "distanceTo(target) findByType(type, units) findEnemies() findFriends() findItem…" at bounding box center [1029, 446] width 470 height 261
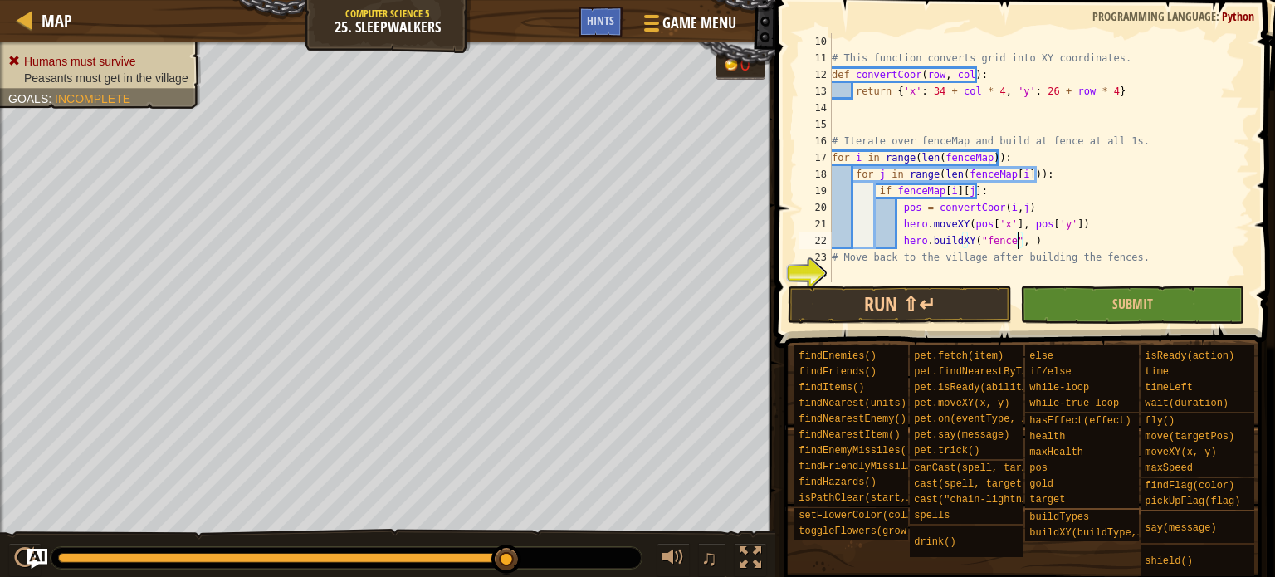
drag, startPoint x: 899, startPoint y: 552, endPoint x: 907, endPoint y: 544, distance: 11.2
click at [906, 461] on div "distanceTo(target) findByType(type, units) findEnemies() findFriends() findItem…" at bounding box center [1029, 446] width 470 height 261
click at [902, 461] on div "distanceTo(target) findByType(type, units) findEnemies() findFriends() findItem…" at bounding box center [1029, 446] width 470 height 261
drag, startPoint x: 902, startPoint y: 546, endPoint x: 764, endPoint y: 583, distance: 143.4
click at [764, 0] on html "Map Computer Science 5 25. Sleepwalkers Game Menu Done Hints 1 הההההההההההההההה…" at bounding box center [637, 0] width 1275 height 0
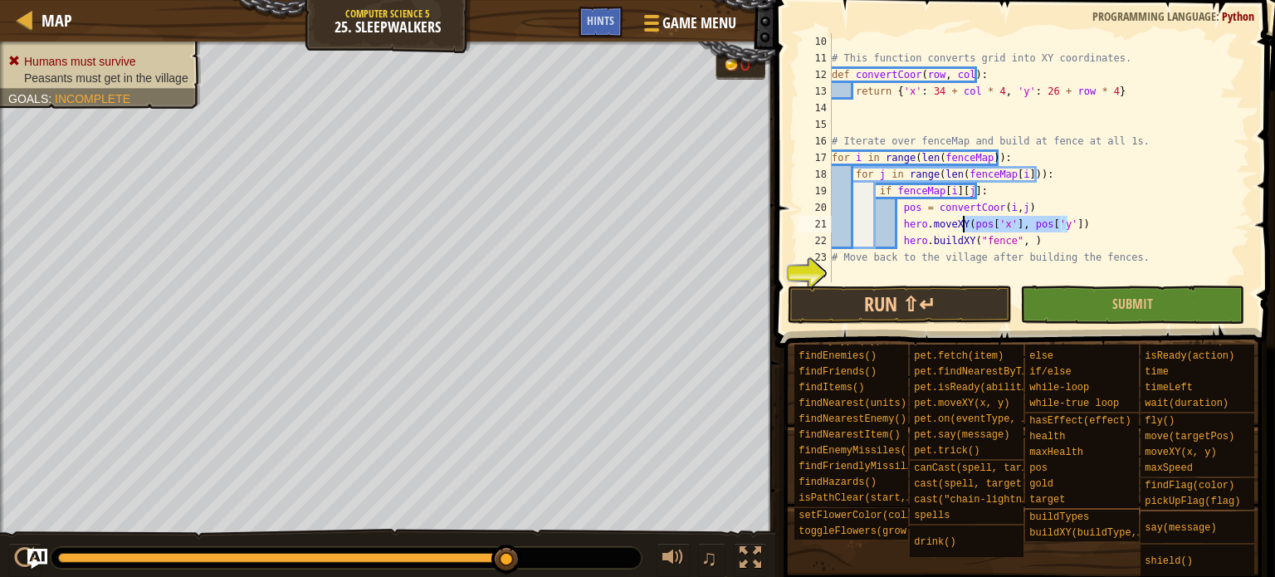
drag, startPoint x: 1063, startPoint y: 223, endPoint x: 965, endPoint y: 232, distance: 97.5
click at [965, 232] on div "# This function converts grid into XY coordinates. def convertCoor ( row , col …" at bounding box center [1034, 174] width 412 height 282
paste textarea
drag, startPoint x: 1079, startPoint y: 218, endPoint x: 924, endPoint y: 218, distance: 155.2
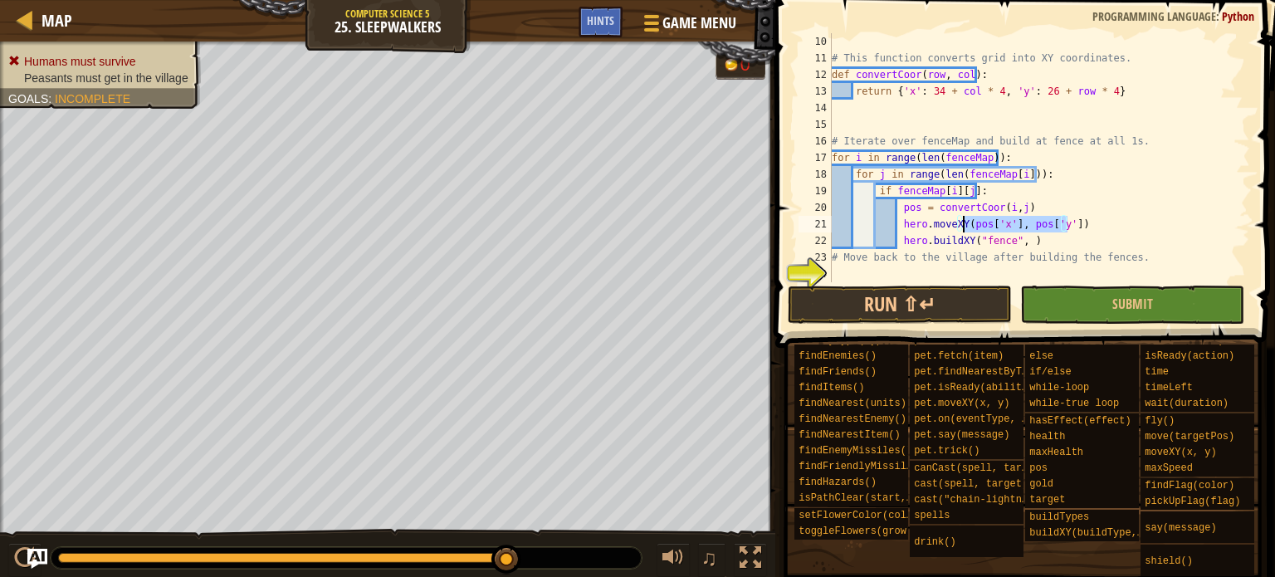
click at [964, 232] on div "# This function converts grid into XY coordinates. def convertCoor ( row , col …" at bounding box center [1034, 174] width 412 height 282
click at [1009, 236] on div "# This function converts grid into XY coordinates. def convertCoor ( row , col …" at bounding box center [1034, 174] width 412 height 282
click at [1009, 242] on div "# This function converts grid into XY coordinates. def convertCoor ( row , col …" at bounding box center [1034, 174] width 412 height 282
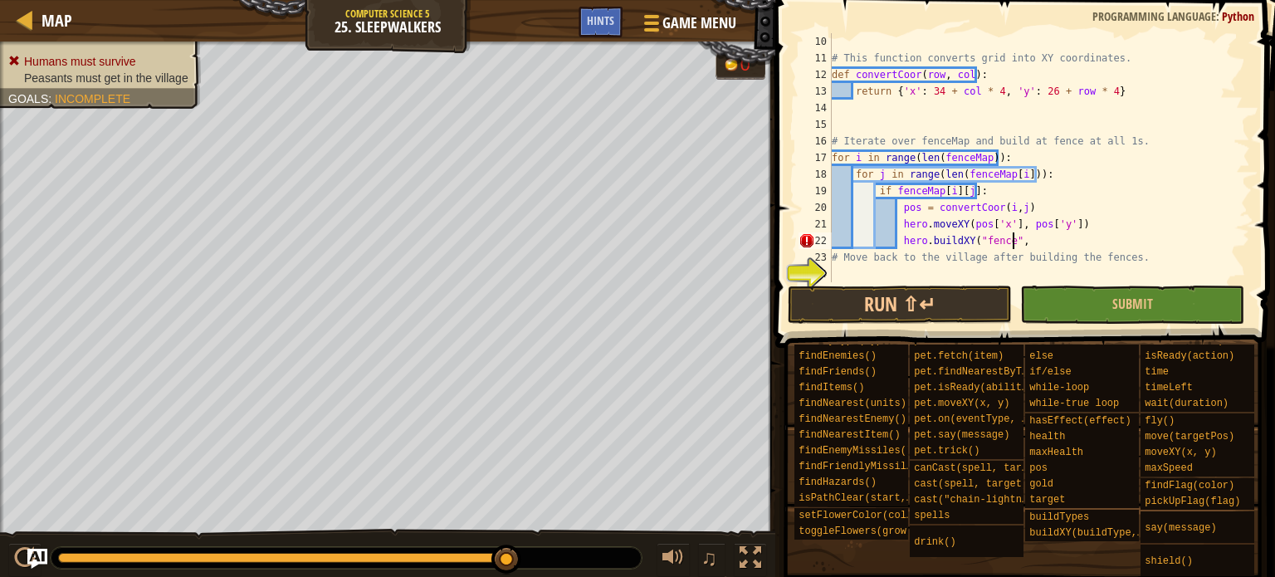
paste textarea "pos['x'], pos['y'])"
type textarea "hero.buildXY("fence",pos['x'], pos['y'])"
click at [1009, 312] on span "Submit" at bounding box center [1132, 304] width 41 height 18
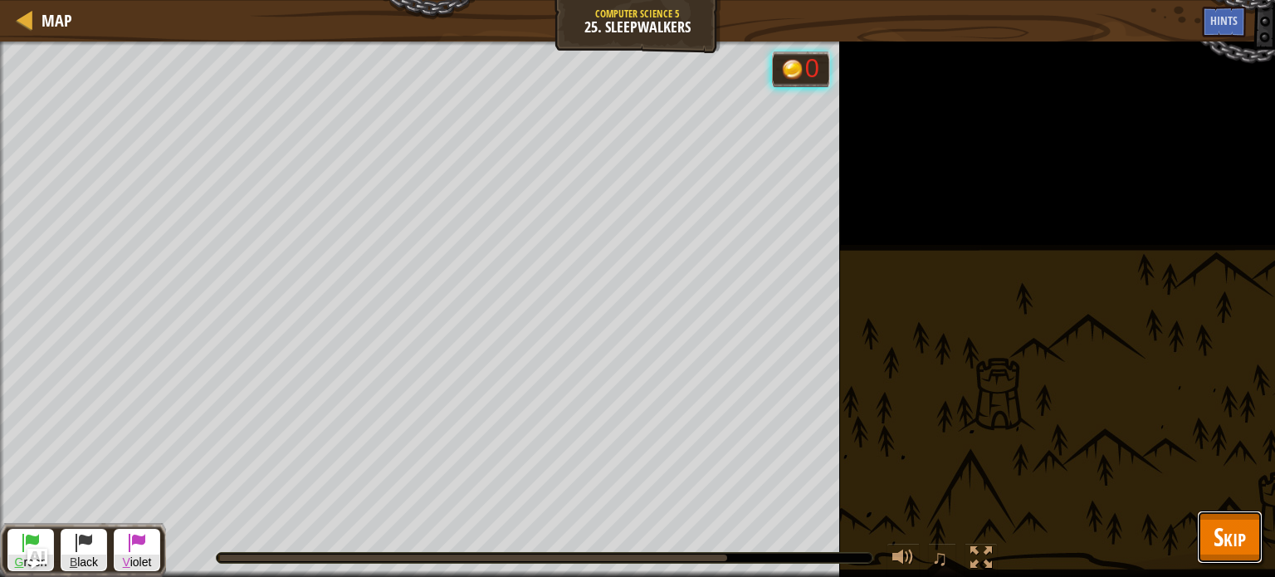
click at [1009, 461] on button "Skip" at bounding box center [1230, 537] width 66 height 53
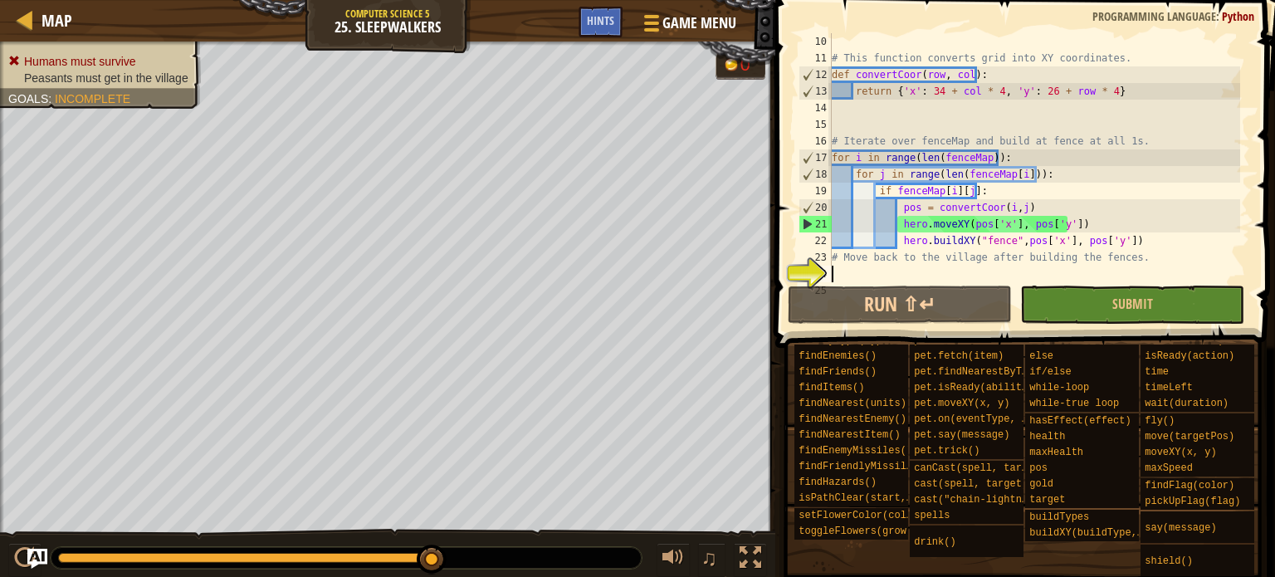
scroll to position [7, 0]
click at [875, 274] on div "# This function converts grid into XY coordinates. def convertCoor ( row , col …" at bounding box center [1034, 174] width 412 height 282
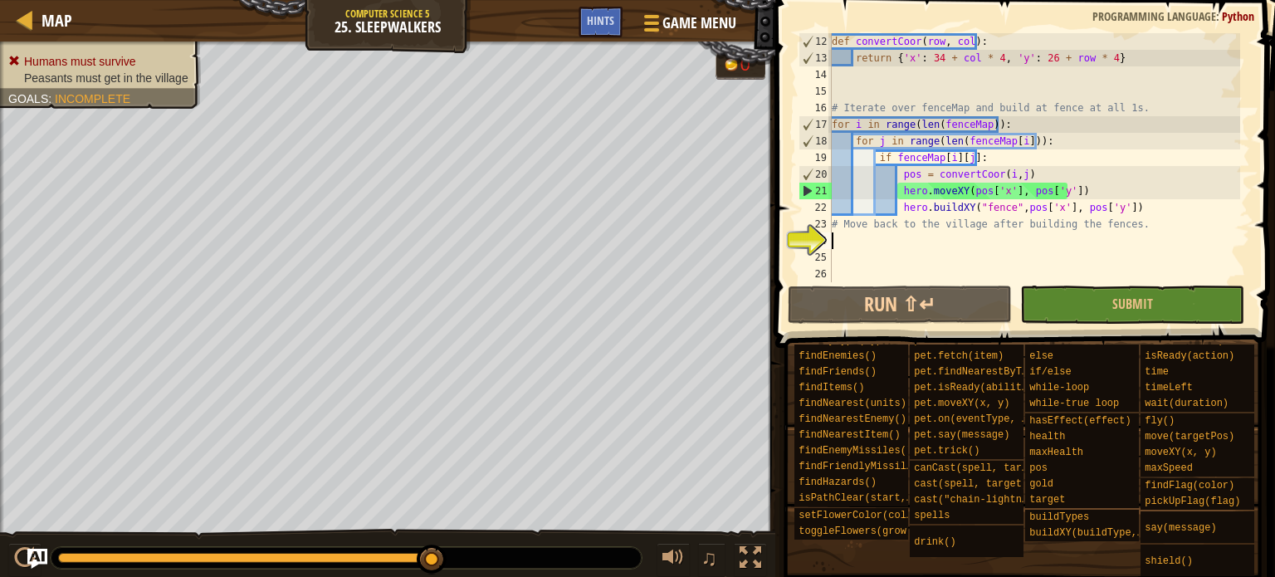
scroll to position [0, 0]
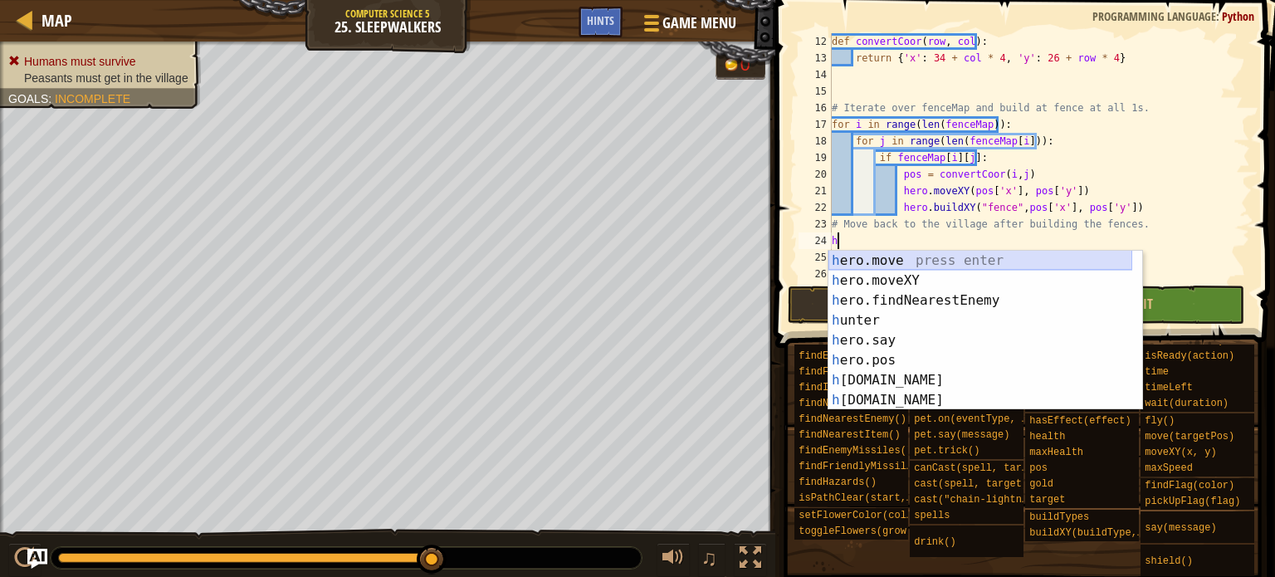
drag, startPoint x: 931, startPoint y: 270, endPoint x: 940, endPoint y: 281, distance: 14.3
click at [937, 276] on div "h ero.move press enter h ero.moveXY press enter h ero.findNearestEnemy press en…" at bounding box center [980, 350] width 304 height 199
type textarea "hero.move(targetPos)"
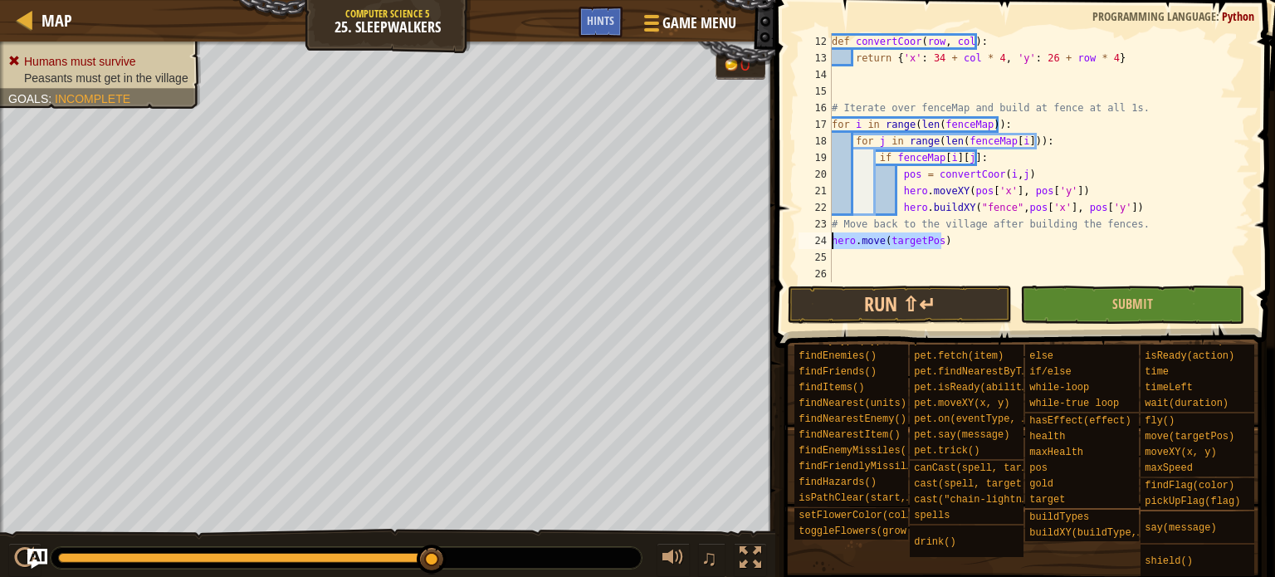
drag, startPoint x: 952, startPoint y: 238, endPoint x: 829, endPoint y: 240, distance: 122.9
click at [830, 240] on div "hero.move(targetPos) 12 13 14 15 16 17 18 19 20 21 22 23 24 25 26 def convertCo…" at bounding box center [1022, 157] width 455 height 249
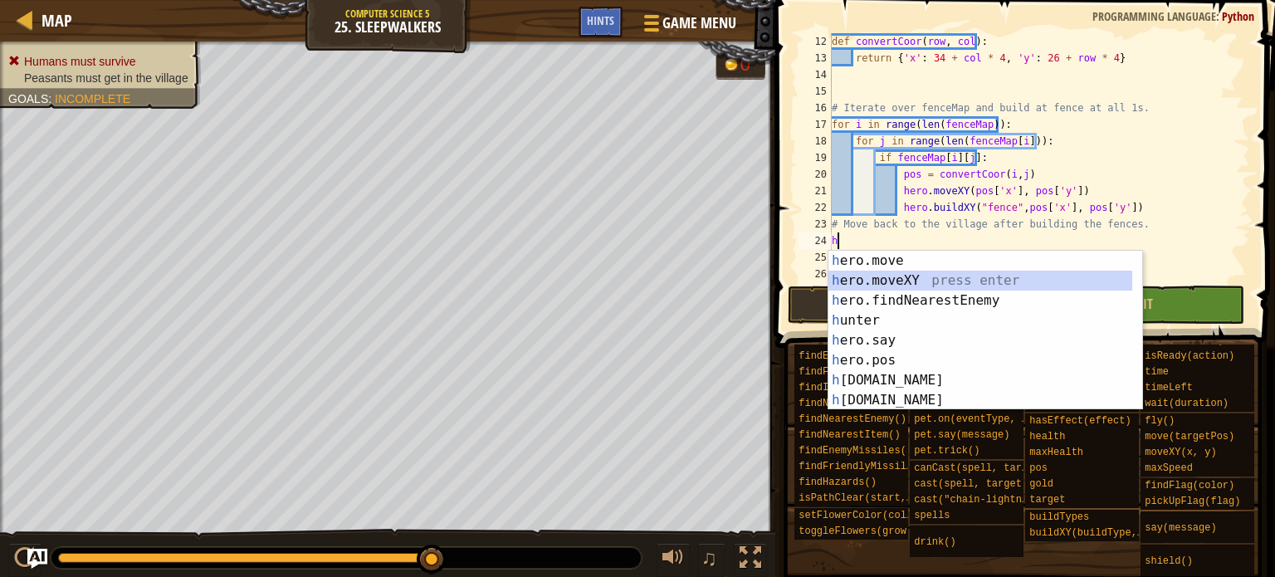
click at [883, 271] on div "h ero.move press enter h ero.moveXY press enter h ero.findNearestEnemy press en…" at bounding box center [980, 350] width 304 height 199
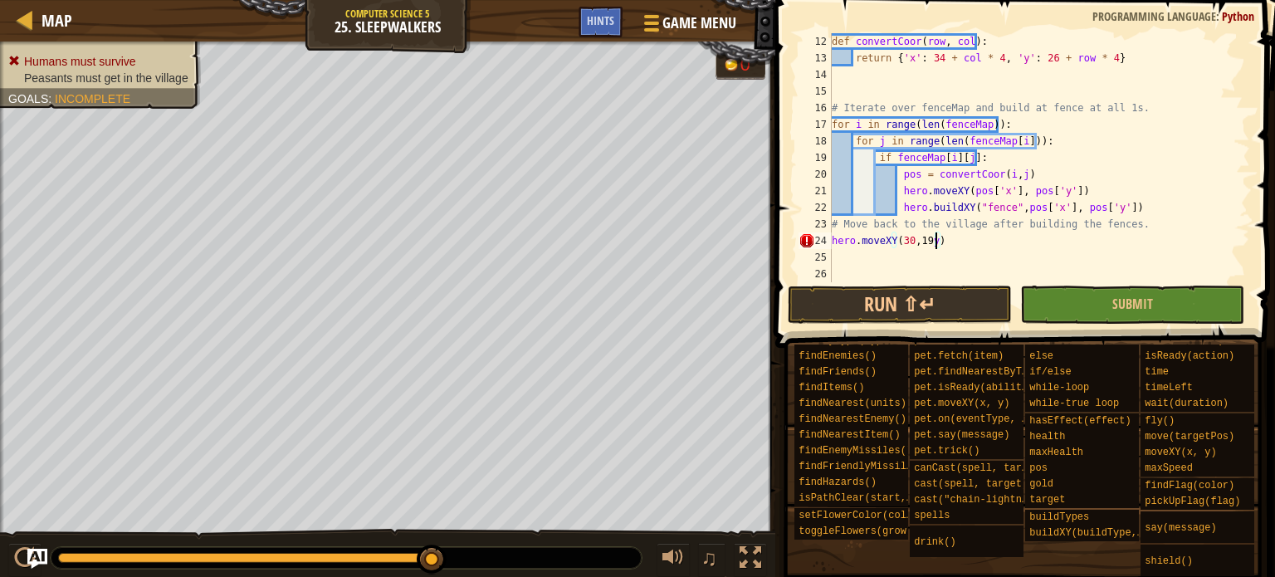
scroll to position [7, 7]
type textarea "hero.moveXY(30, 19)"
click at [912, 293] on button "Run ⇧↵" at bounding box center [900, 305] width 224 height 38
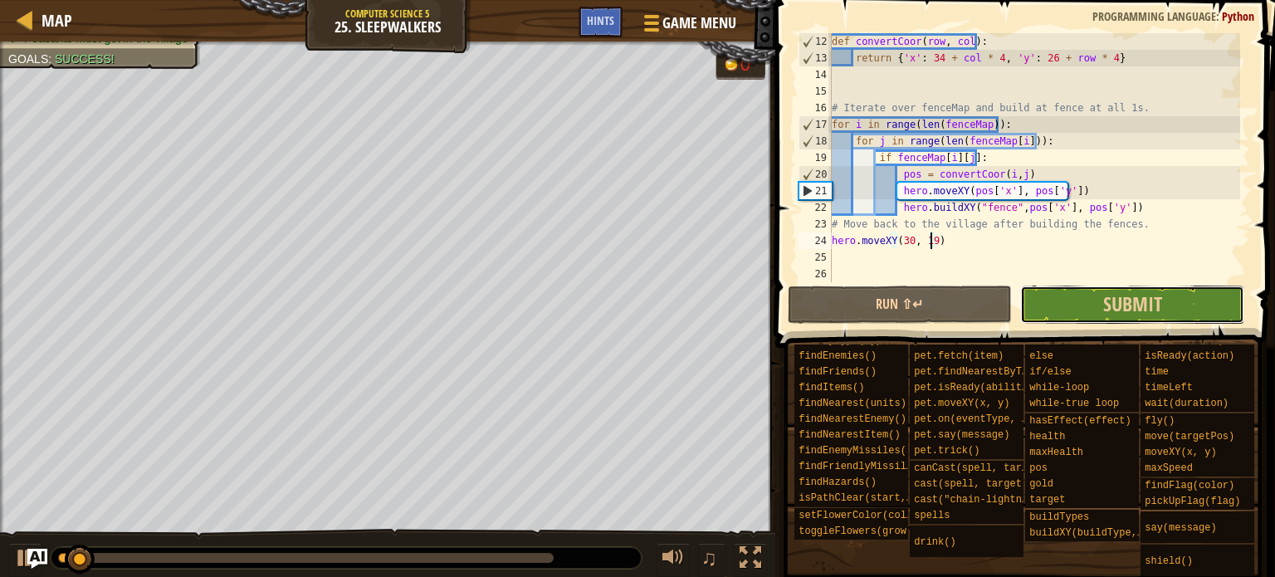
click at [1009, 288] on button "Submit" at bounding box center [1132, 305] width 224 height 38
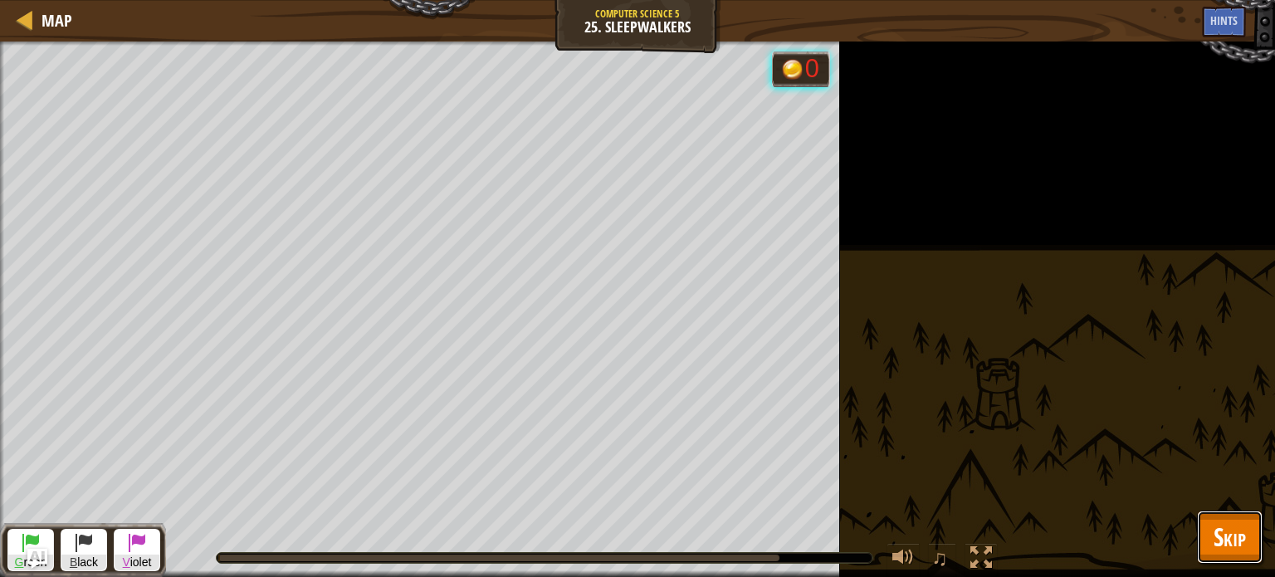
click at [1009, 461] on span "Skip" at bounding box center [1230, 537] width 32 height 34
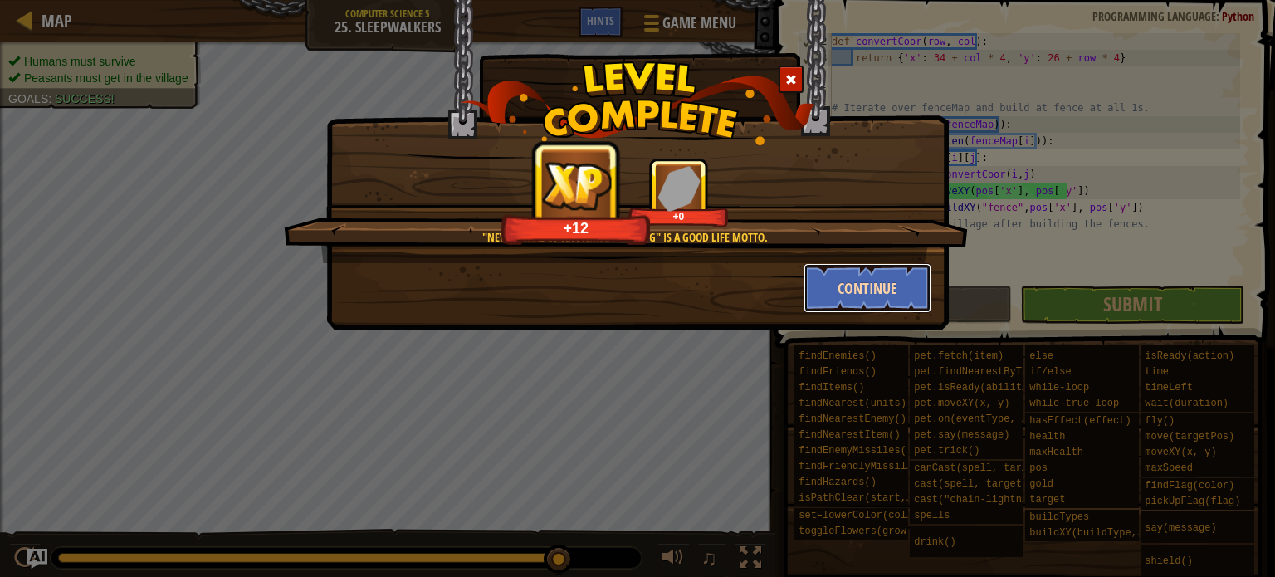
click at [897, 281] on button "Continue" at bounding box center [868, 288] width 129 height 50
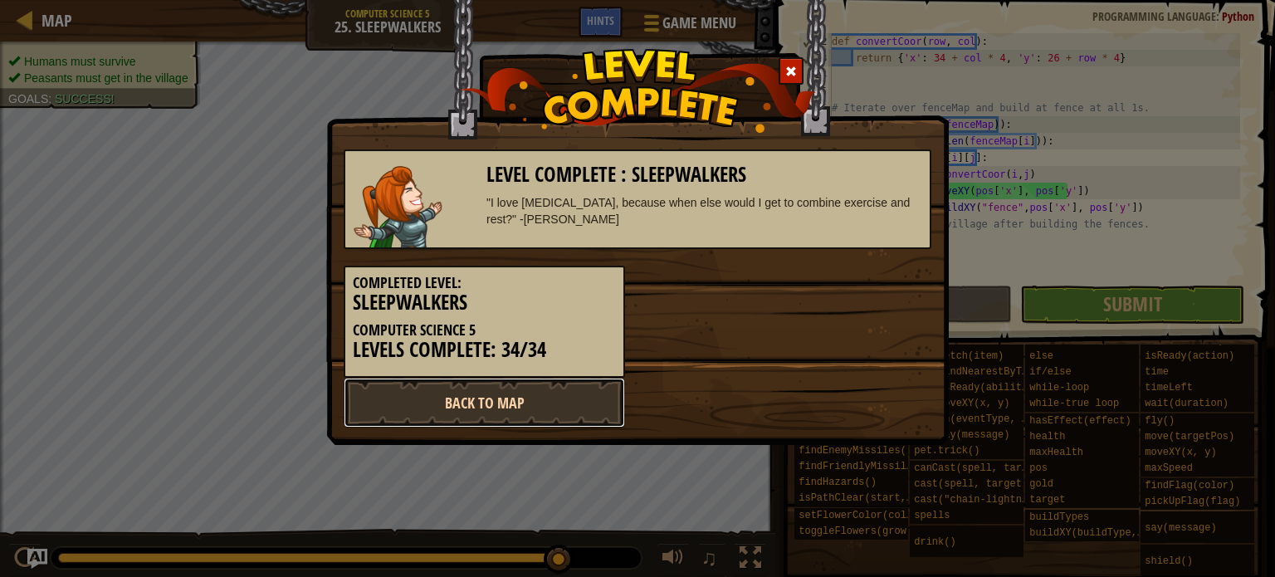
click at [545, 387] on link "Back to Map" at bounding box center [484, 403] width 281 height 50
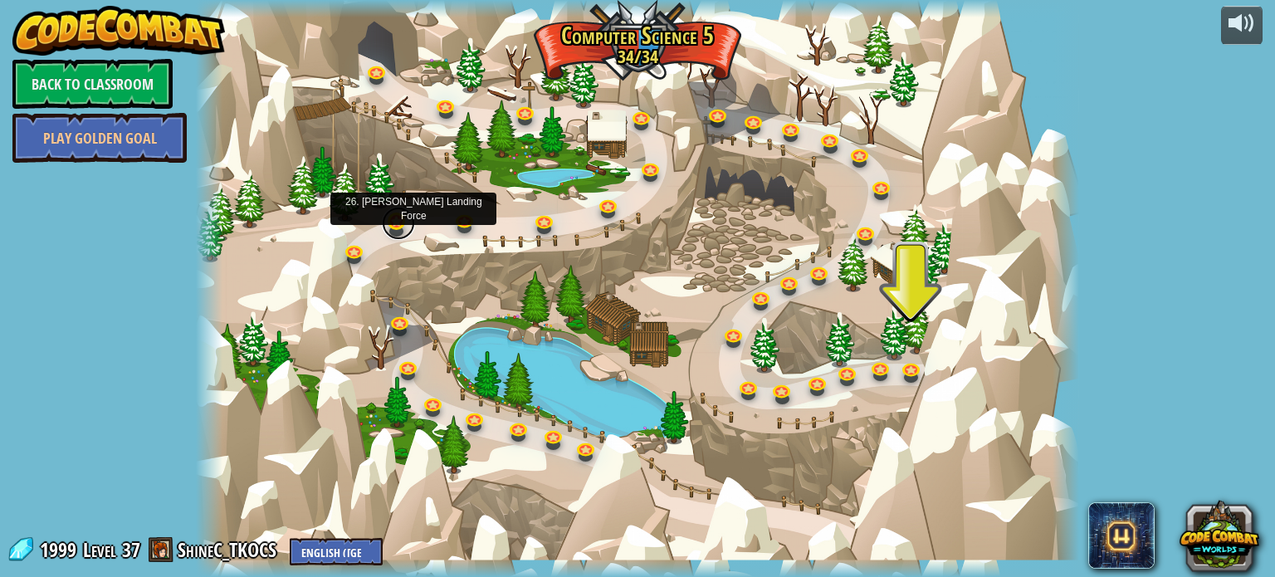
click at [395, 225] on link at bounding box center [398, 223] width 33 height 33
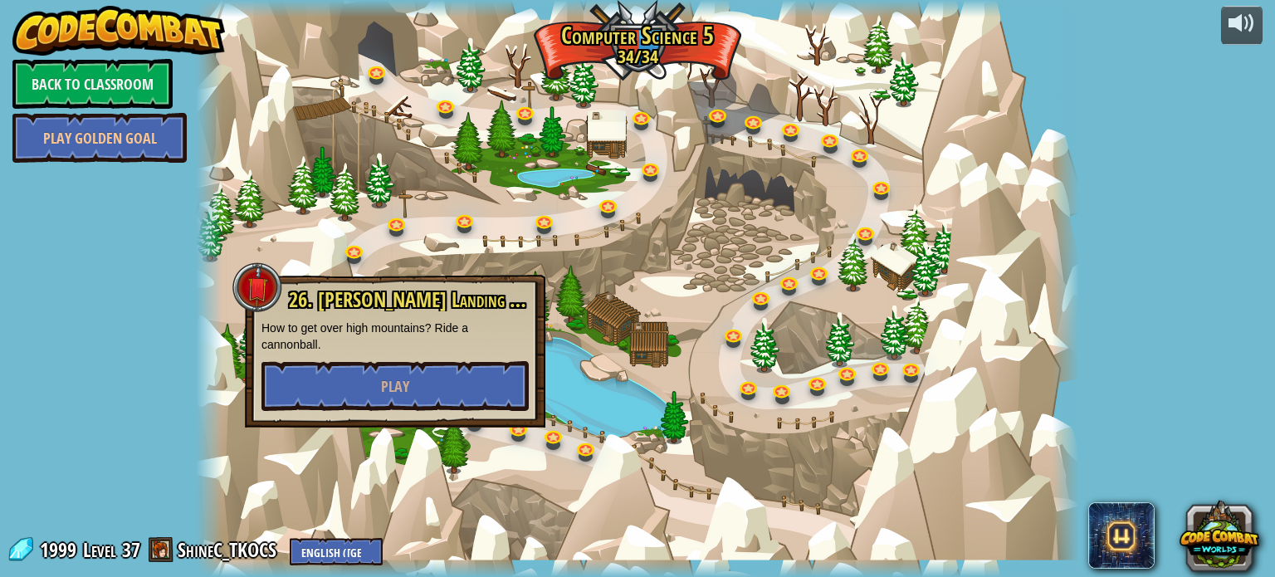
click at [627, 324] on div at bounding box center [637, 288] width 882 height 577
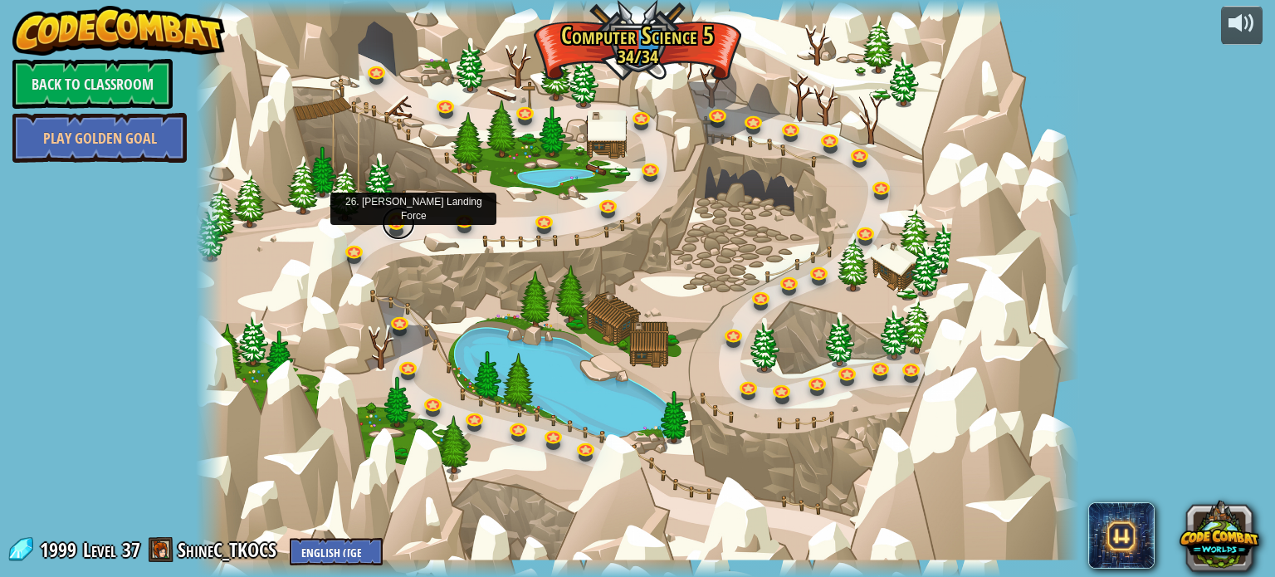
click at [396, 221] on link at bounding box center [398, 223] width 33 height 33
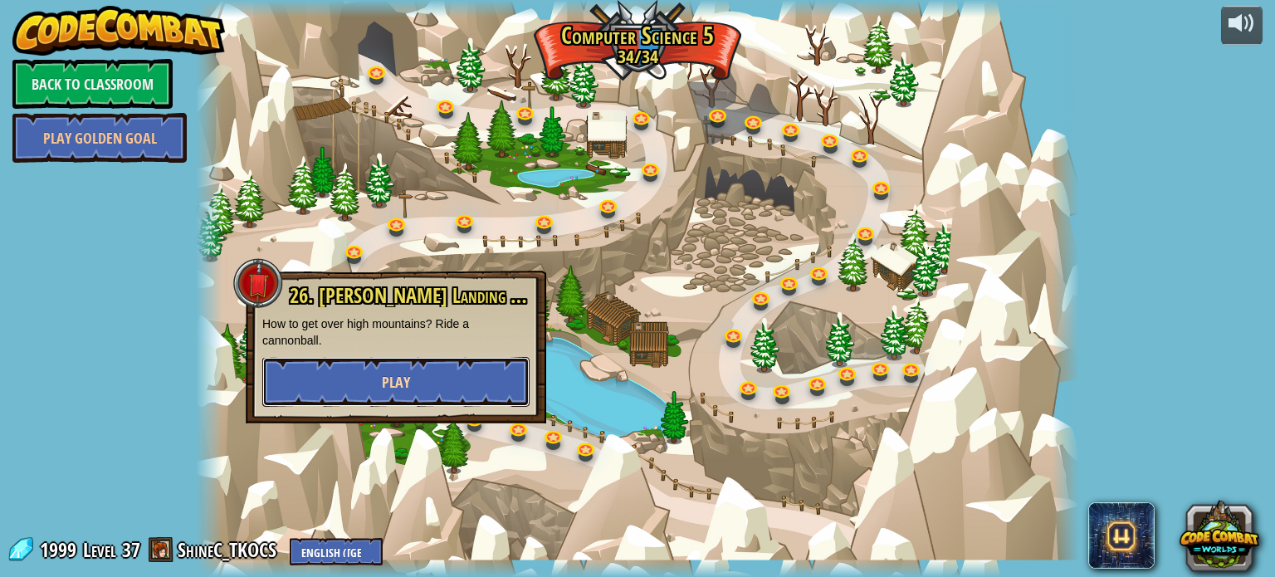
click at [460, 384] on button "Play" at bounding box center [395, 382] width 267 height 50
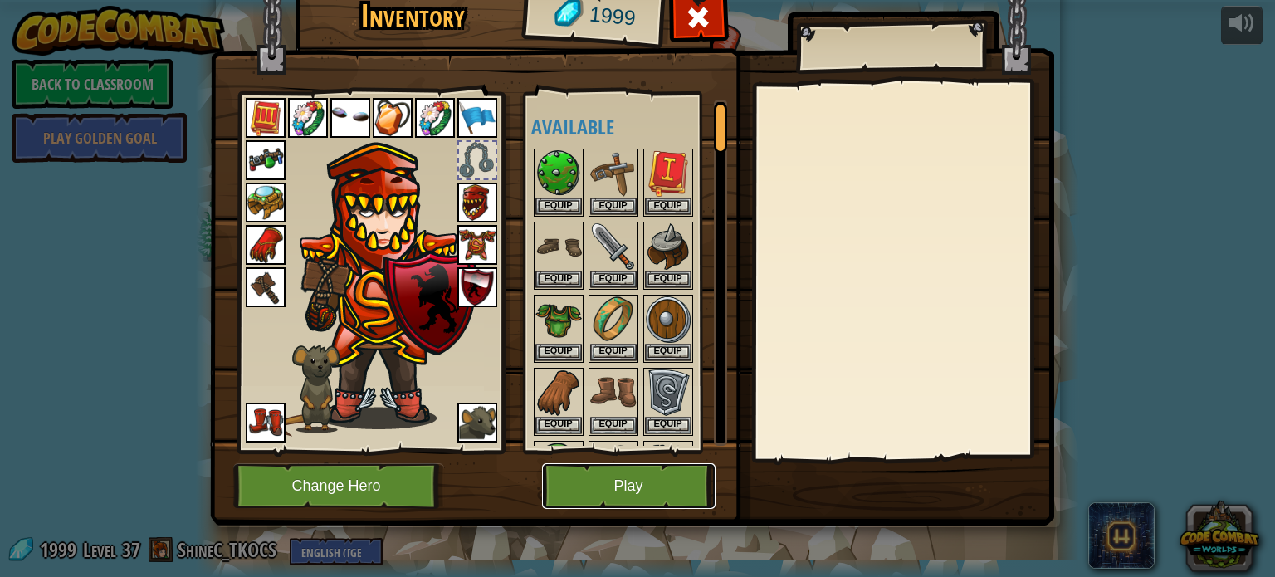
click at [649, 461] on button "Play" at bounding box center [629, 486] width 174 height 46
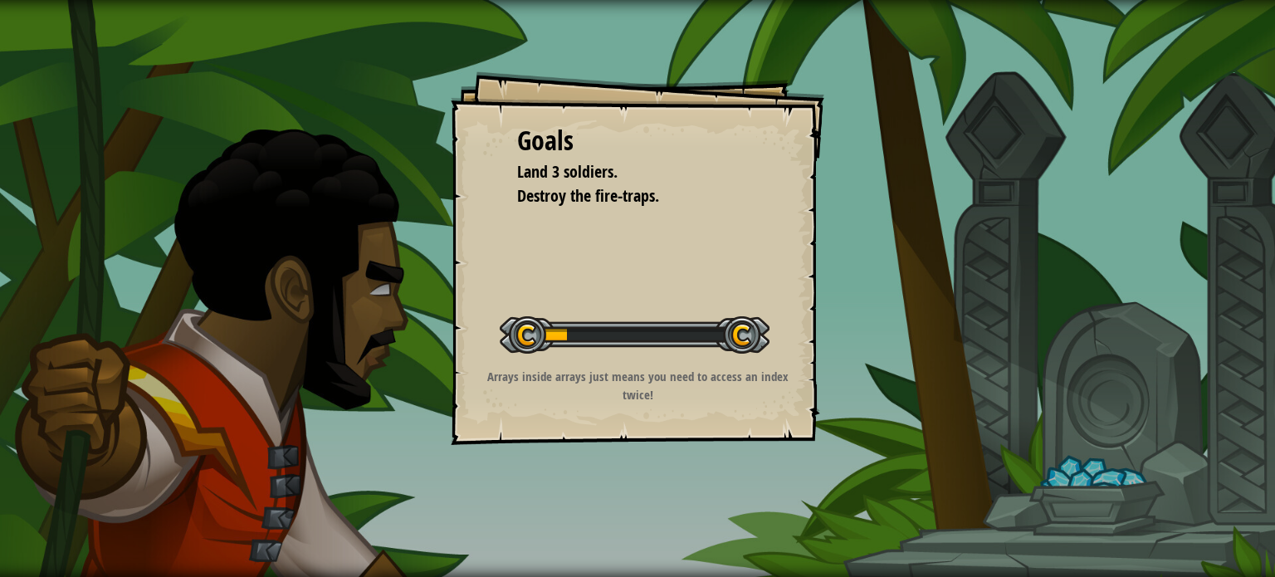
click at [651, 461] on div "Goals Land 3 soldiers. Destroy the fire-traps. Start Level Error loading from s…" at bounding box center [637, 288] width 1275 height 577
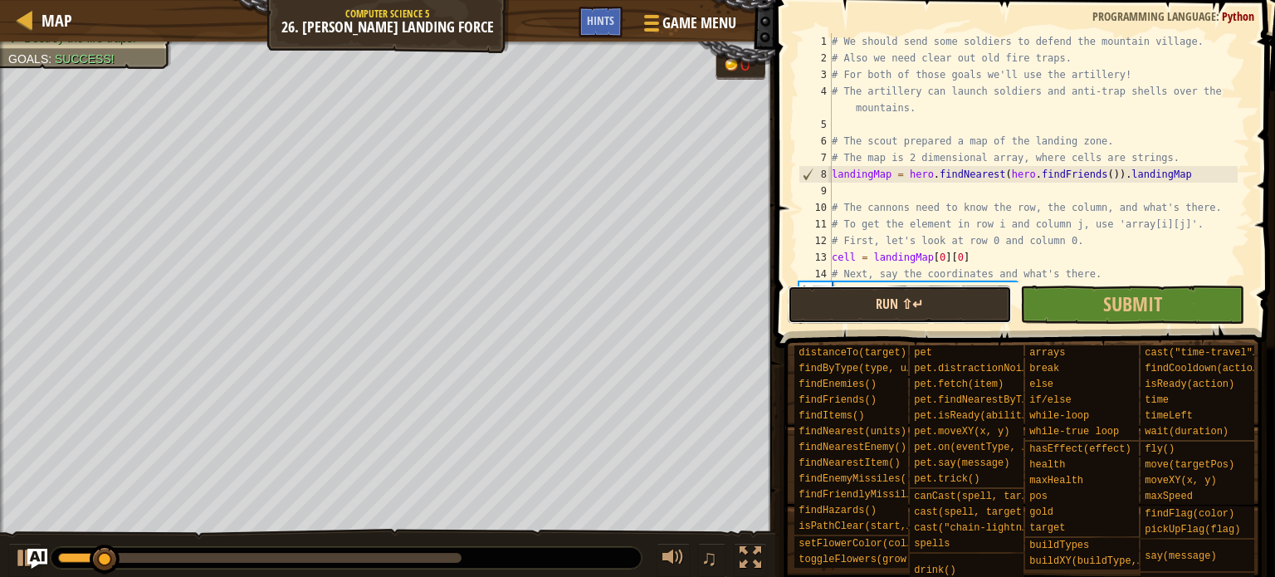
click at [891, 305] on button "Run ⇧↵" at bounding box center [900, 305] width 224 height 38
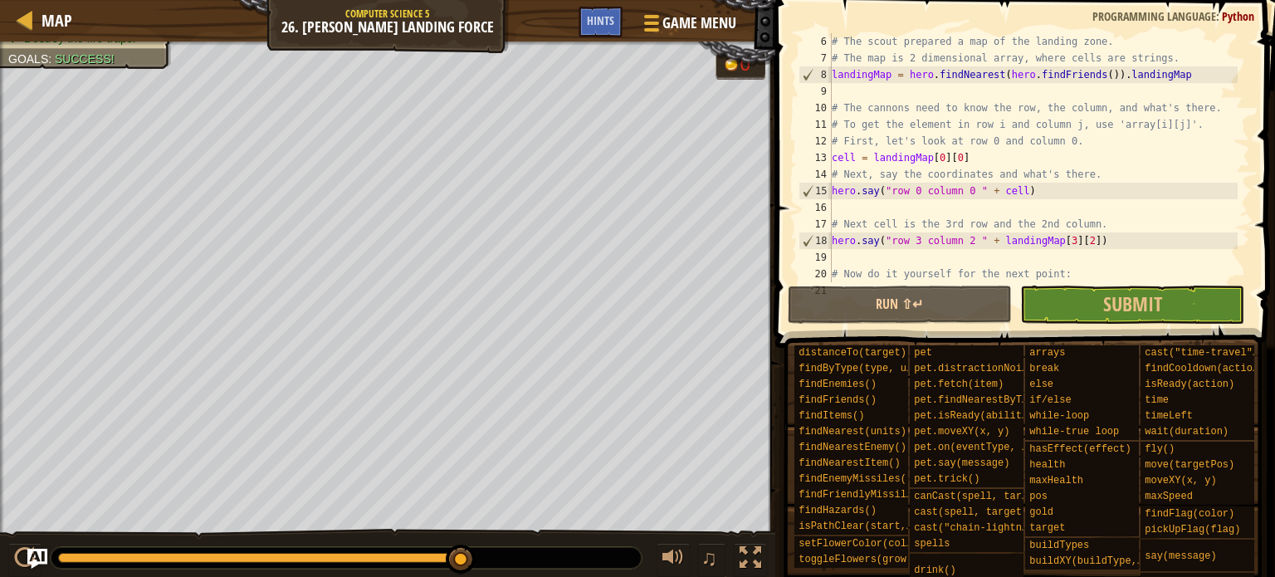
scroll to position [50, 0]
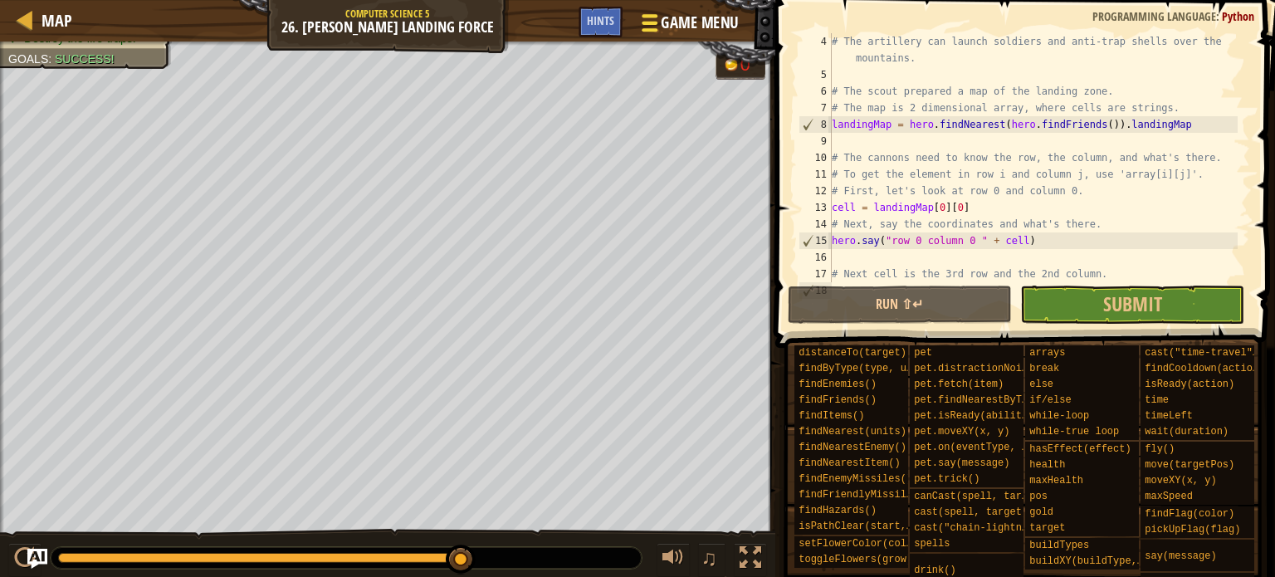
click at [653, 18] on div at bounding box center [649, 23] width 22 height 24
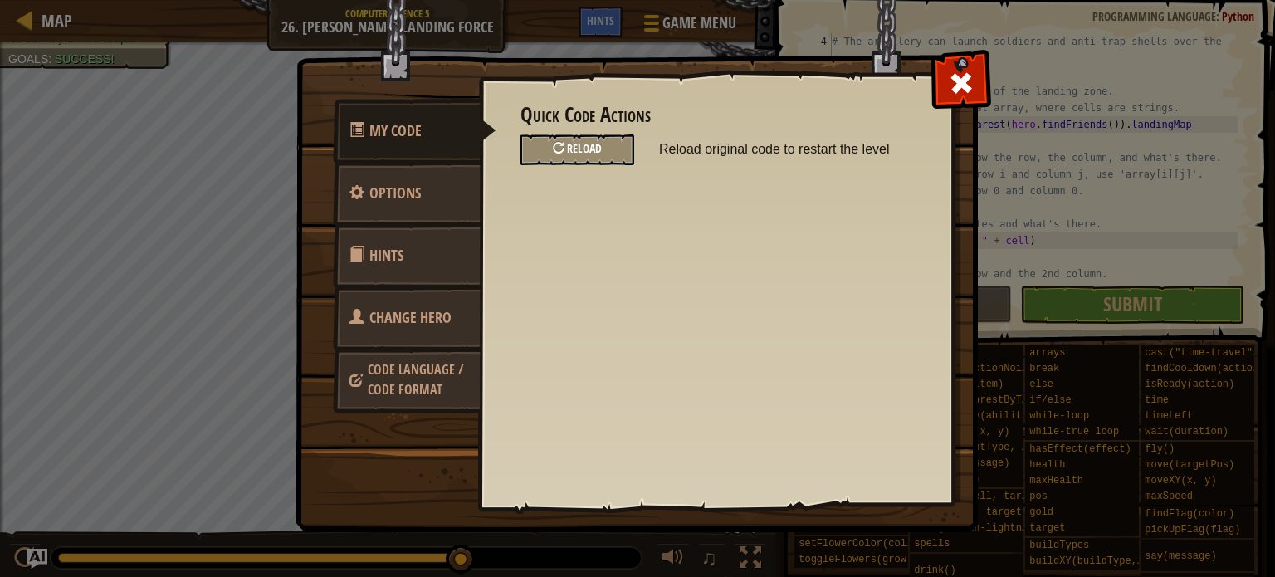
click at [564, 142] on div at bounding box center [559, 148] width 12 height 12
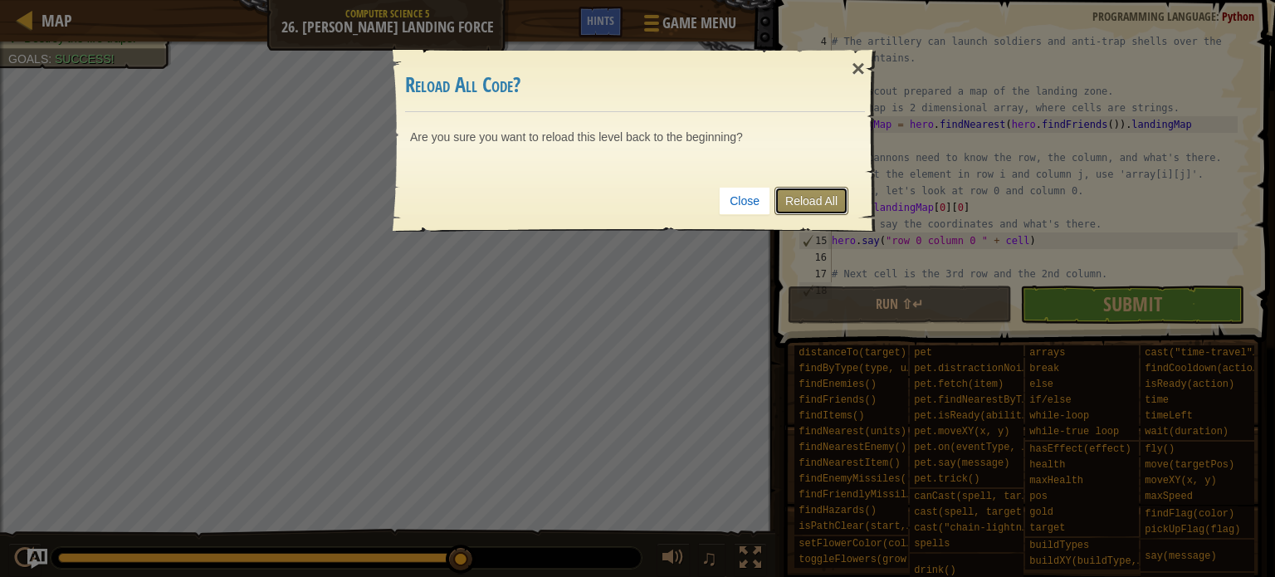
click at [823, 203] on link "Reload All" at bounding box center [812, 201] width 74 height 28
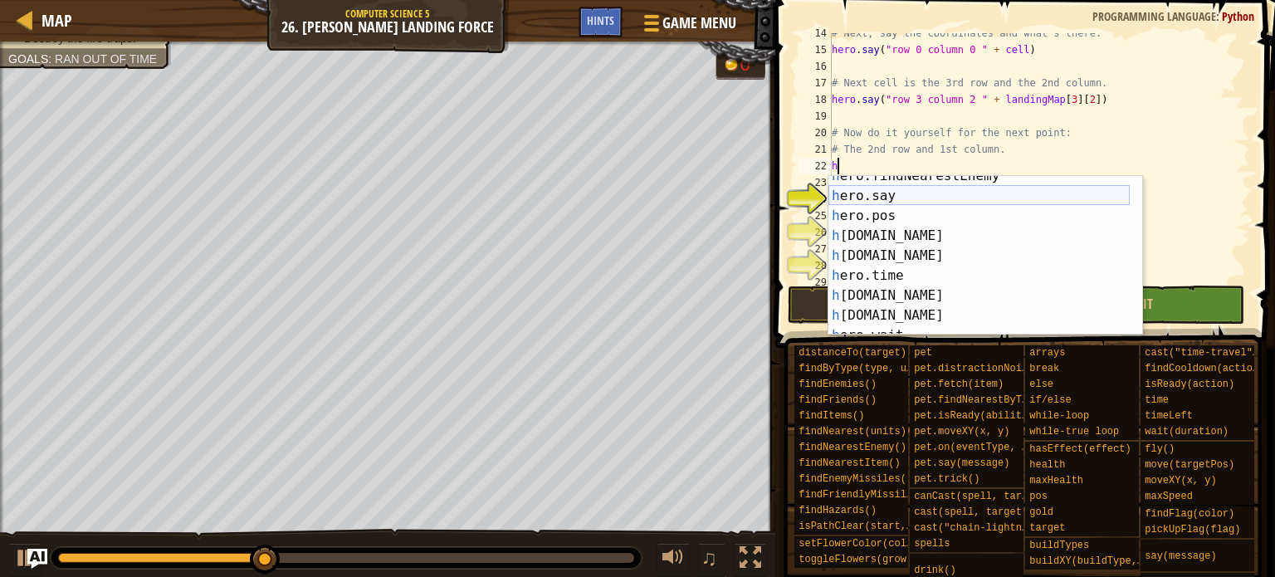
click at [886, 198] on div "h ero.findNearestEnemy press enter h ero.say press enter h ero.pos press enter …" at bounding box center [978, 265] width 301 height 199
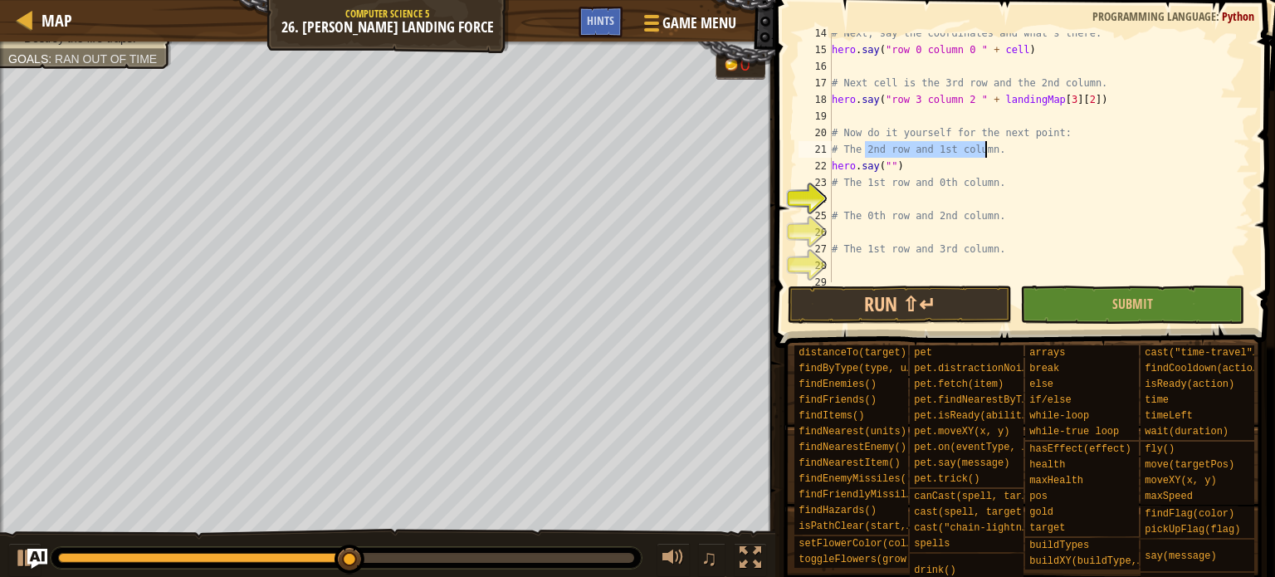
drag, startPoint x: 863, startPoint y: 152, endPoint x: 985, endPoint y: 147, distance: 122.1
click at [985, 152] on div "# Next, say the coordinates and what's there. hero . say ( "row 0 column 0 " + …" at bounding box center [1032, 166] width 409 height 282
click at [887, 164] on div "# Next, say the coordinates and what's there. hero . say ( "row 0 column 0 " + …" at bounding box center [1032, 166] width 409 height 282
click at [887, 164] on div "# Next, say the coordinates and what's there. hero . say ( "row 0 column 0 " + …" at bounding box center [1032, 157] width 409 height 249
paste textarea "2nd row and 1st column"
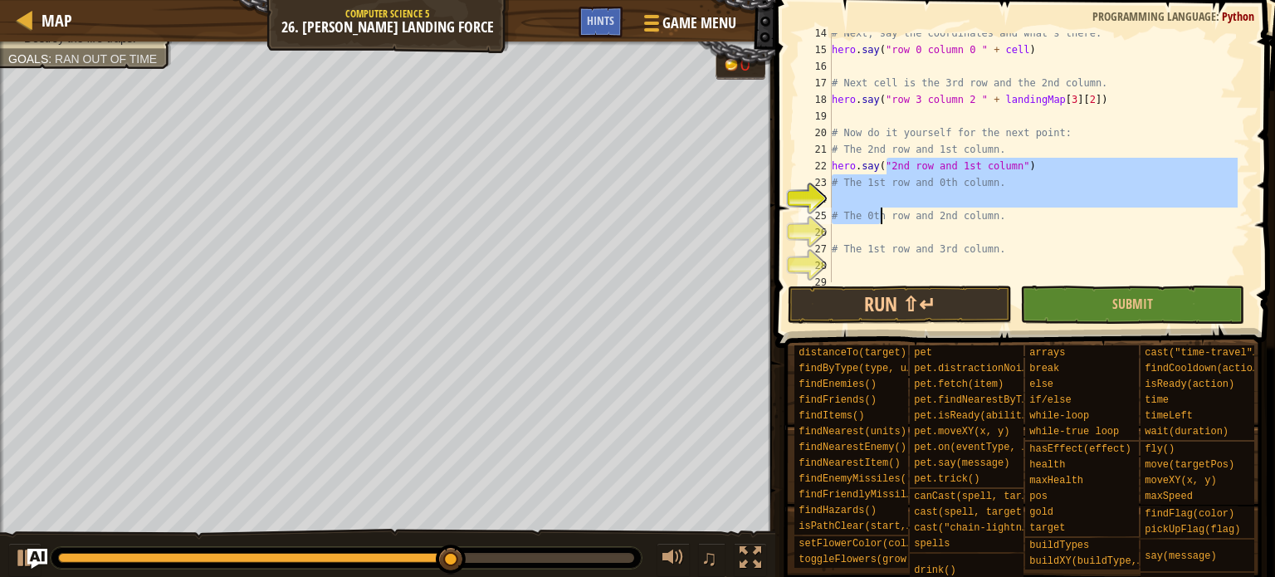
click at [879, 211] on div "# Next, say the coordinates and what's there. hero . say ( "row 0 column 0 " + …" at bounding box center [1032, 157] width 409 height 249
type textarea "# The 0th row and 2nd column."
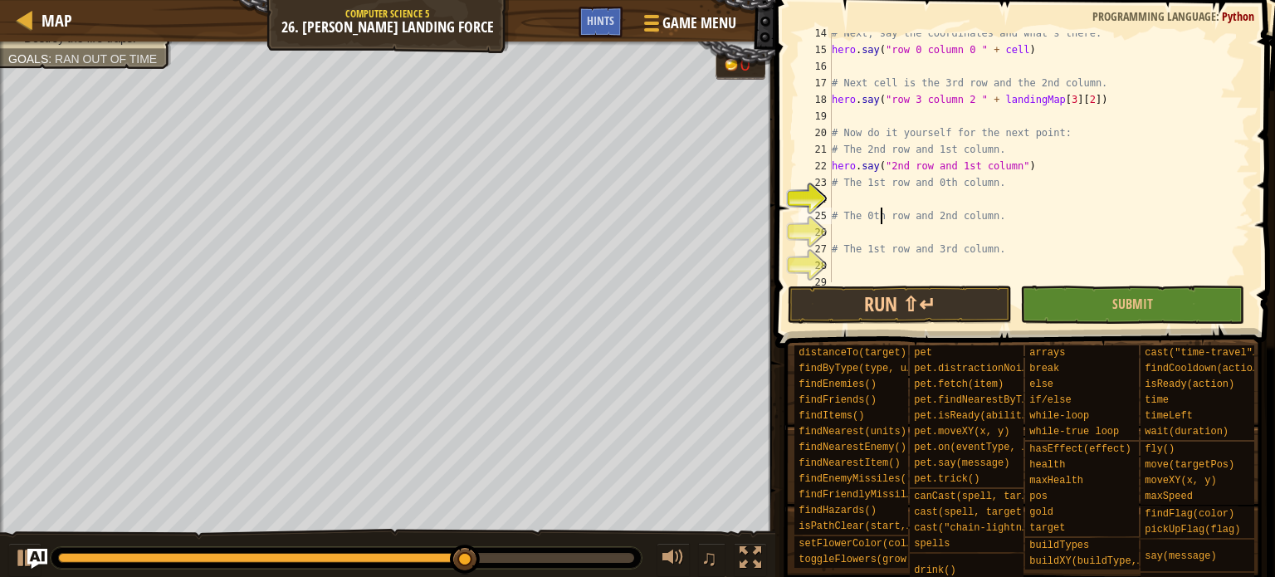
click at [867, 193] on div "# Next, say the coordinates and what's there. hero . say ( "row 0 column 0 " + …" at bounding box center [1032, 166] width 409 height 282
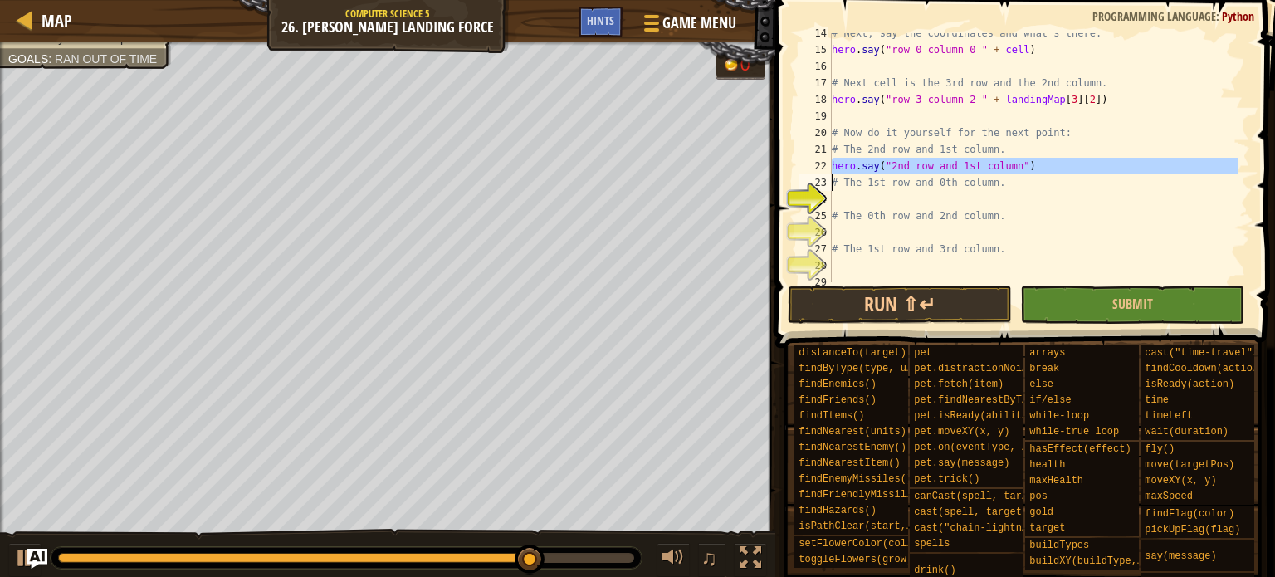
drag, startPoint x: 830, startPoint y: 165, endPoint x: 907, endPoint y: 161, distance: 76.5
click at [907, 161] on div "14 15 16 17 18 19 20 21 22 23 24 25 26 27 28 29 # Next, say the coordinates and…" at bounding box center [1022, 157] width 455 height 249
paste textarea "2nd row and 1st column"
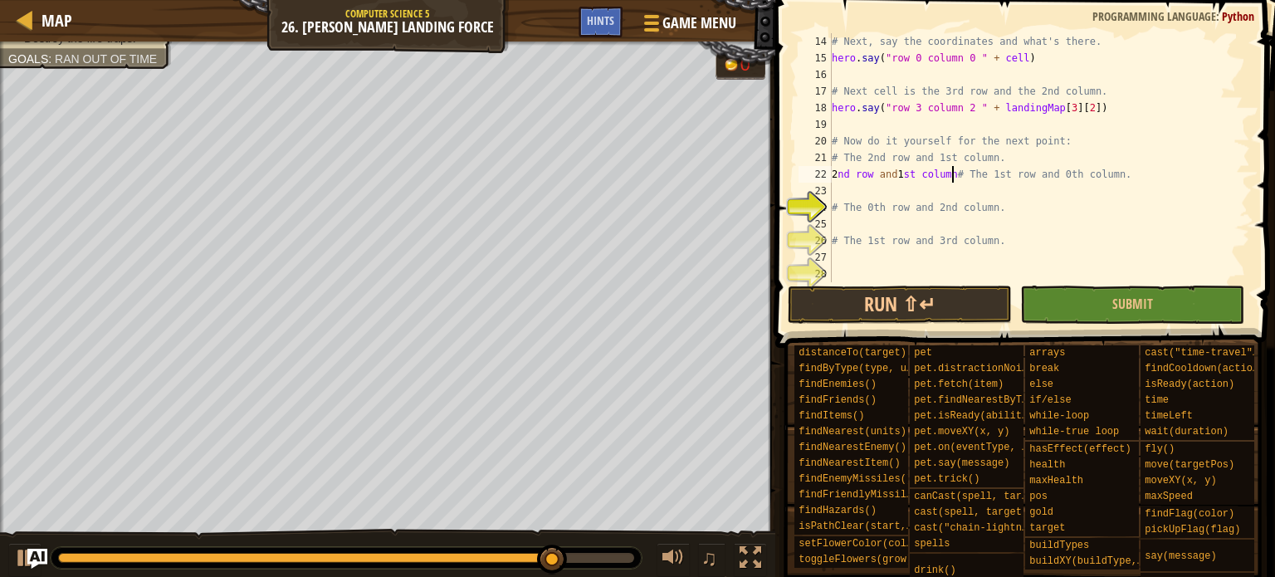
scroll to position [216, 0]
drag, startPoint x: 888, startPoint y: 208, endPoint x: 887, endPoint y: 218, distance: 10.9
click at [887, 217] on div "# Next, say the coordinates and what's there. hero . say ( "row 0 column 0 " + …" at bounding box center [1032, 174] width 409 height 282
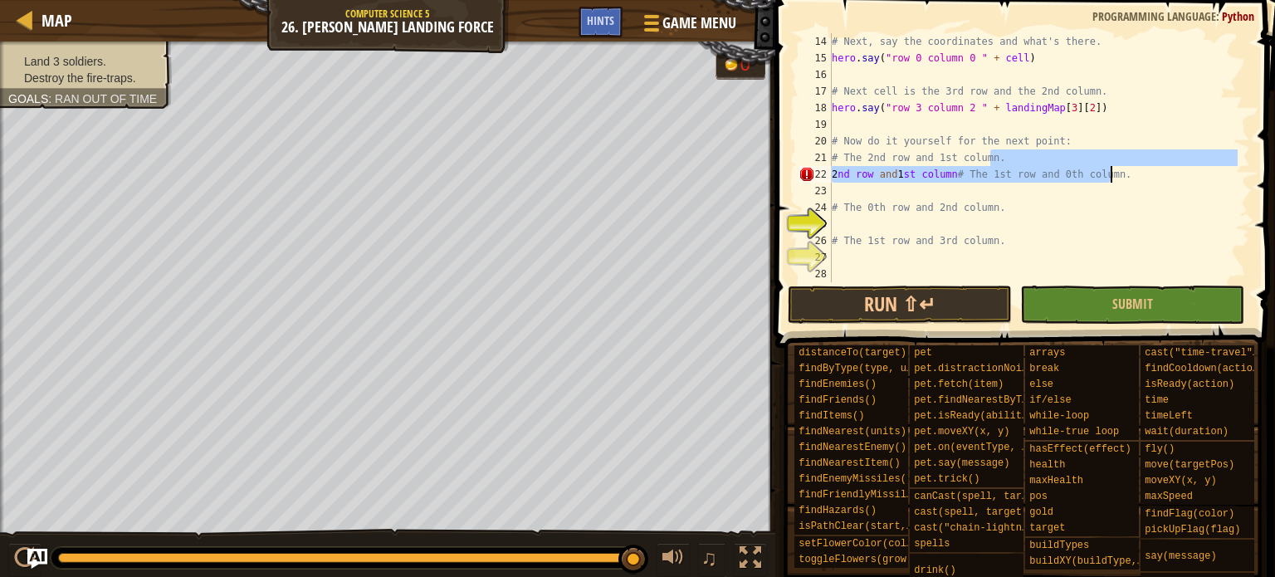
drag, startPoint x: 1087, startPoint y: 162, endPoint x: 1151, endPoint y: 165, distance: 64.8
click at [1009, 171] on div "# Next, say the coordinates and what's there. hero . say ( "row 0 column 0 " + …" at bounding box center [1032, 174] width 409 height 282
type textarea "# The 2nd row and 1st column."
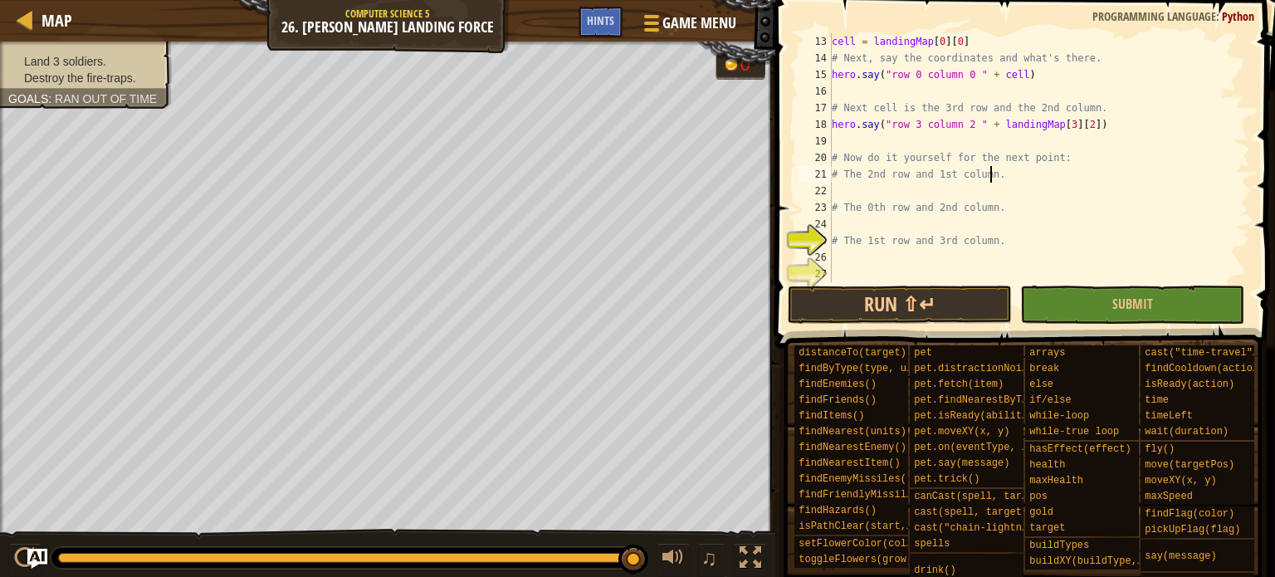
scroll to position [199, 0]
click at [882, 192] on div "cell = landingMap [ 0 ] [ 0 ] # Next, say the coordinates and what's there. her…" at bounding box center [1032, 174] width 409 height 282
click at [714, 27] on span "Game Menu" at bounding box center [699, 23] width 77 height 22
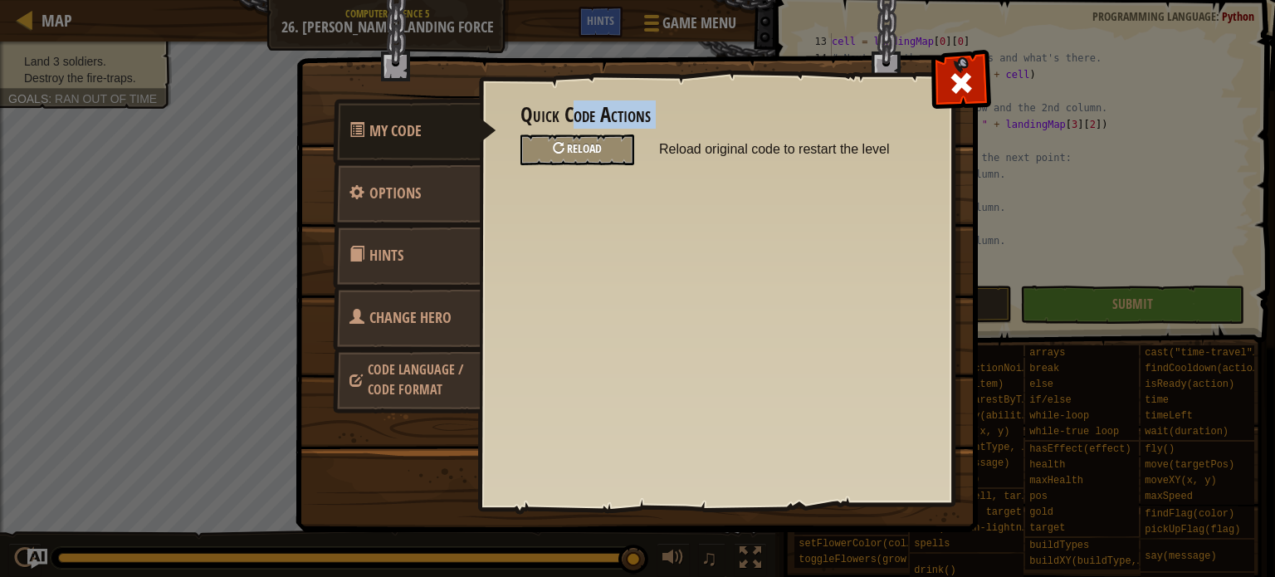
drag, startPoint x: 569, startPoint y: 125, endPoint x: 605, endPoint y: 146, distance: 41.7
click at [590, 135] on div "Quick Code Actions Reload Reload original code to restart the level" at bounding box center [716, 134] width 391 height 61
click at [609, 147] on div "Reload" at bounding box center [578, 149] width 114 height 31
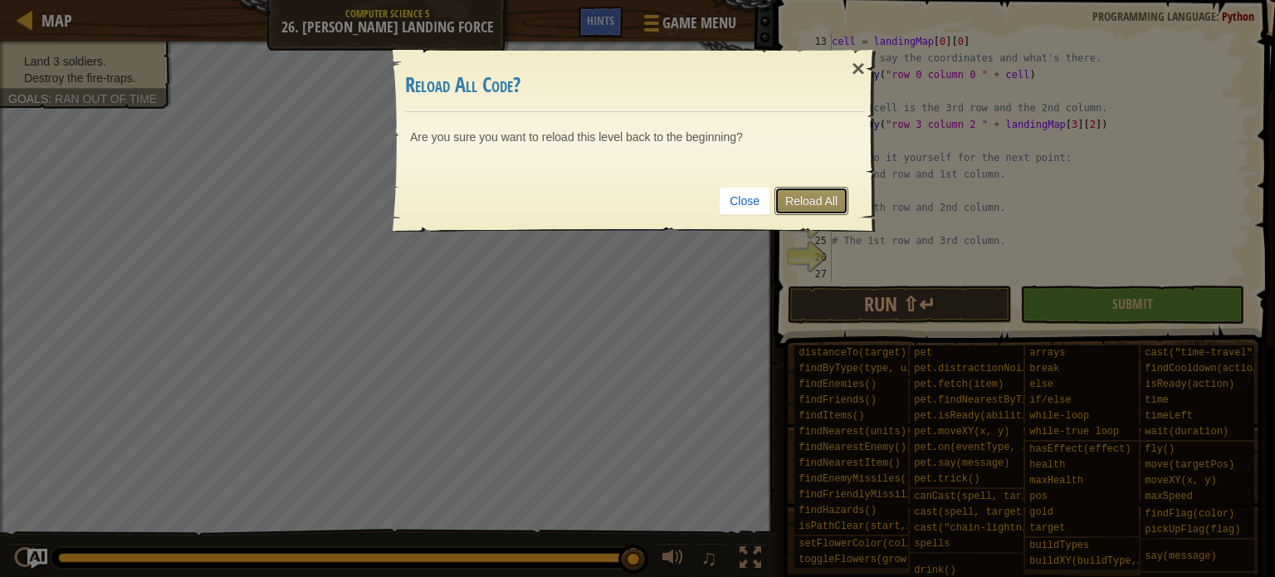
click at [807, 203] on link "Reload All" at bounding box center [812, 201] width 74 height 28
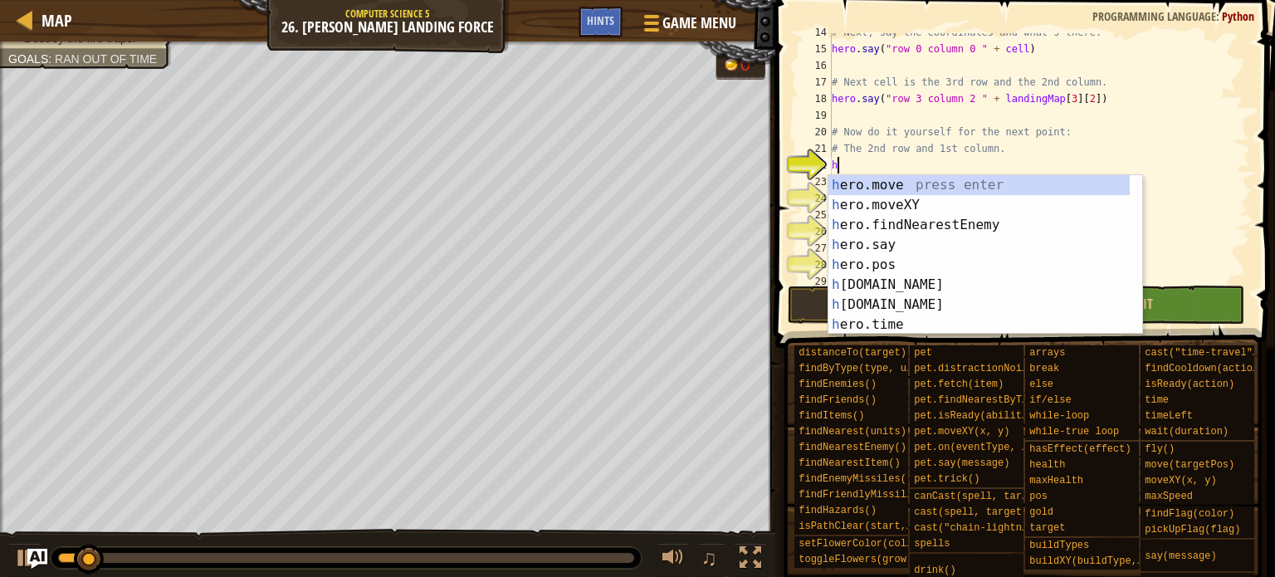
scroll to position [0, 0]
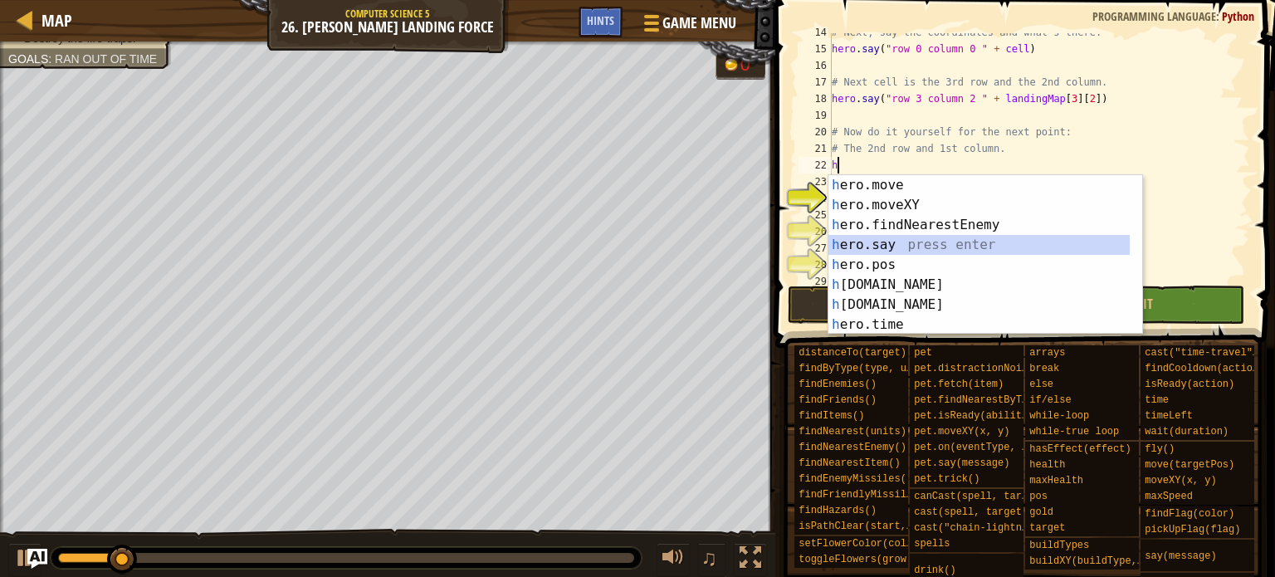
drag, startPoint x: 912, startPoint y: 239, endPoint x: 907, endPoint y: 228, distance: 12.3
click at [912, 238] on div "h ero.move press enter h ero.moveXY press enter h ero.findNearestEnemy press en…" at bounding box center [978, 274] width 301 height 199
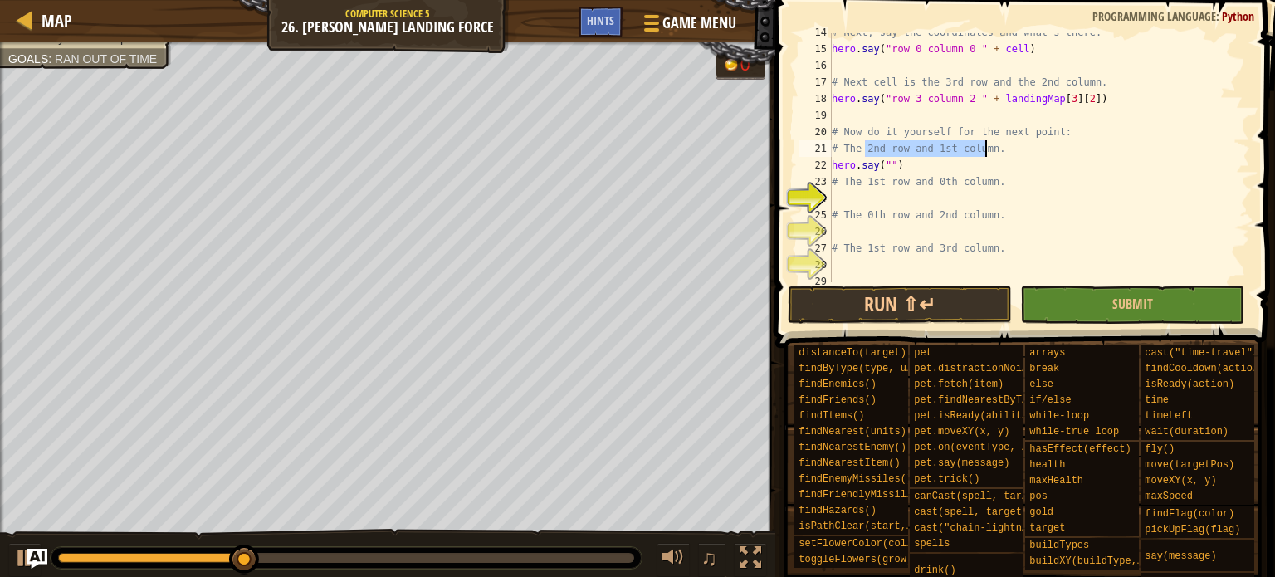
drag, startPoint x: 865, startPoint y: 149, endPoint x: 985, endPoint y: 145, distance: 119.6
click at [985, 145] on div "# Next, say the coordinates and what's there. hero . say ( "row 0 column 0 " + …" at bounding box center [1032, 165] width 409 height 282
click at [887, 162] on div "# Next, say the coordinates and what's there. hero . say ( "row 0 column 0 " + …" at bounding box center [1032, 165] width 409 height 282
paste textarea "2nd row and 1st column"
type textarea "hero.say("2nd row and 1st column")"
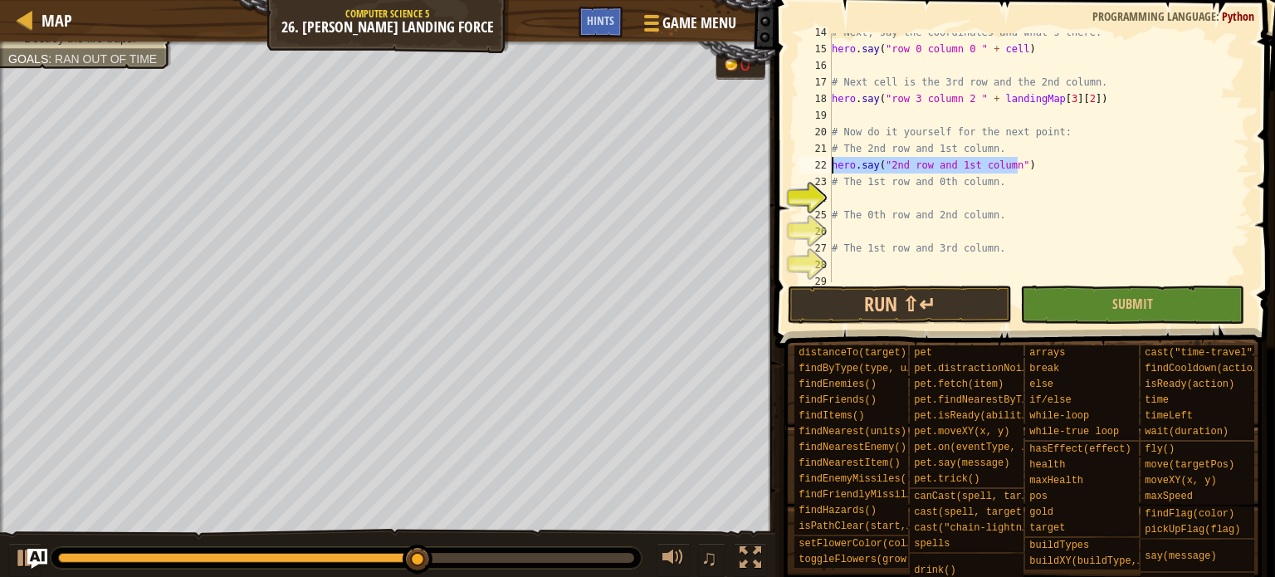
drag, startPoint x: 1031, startPoint y: 165, endPoint x: 798, endPoint y: 165, distance: 233.3
click at [798, 165] on div "hero.say("2nd row and 1st column") 14 15 16 17 18 19 20 21 22 23 24 25 26 27 28…" at bounding box center [1022, 157] width 455 height 249
click at [863, 201] on div "# Next, say the coordinates and what's there. hero . say ( "row 0 column 0 " + …" at bounding box center [1032, 165] width 409 height 282
paste textarea "hero.say("2nd row and 1st column")"
type textarea "hero.say("2nd row and 1st column")"
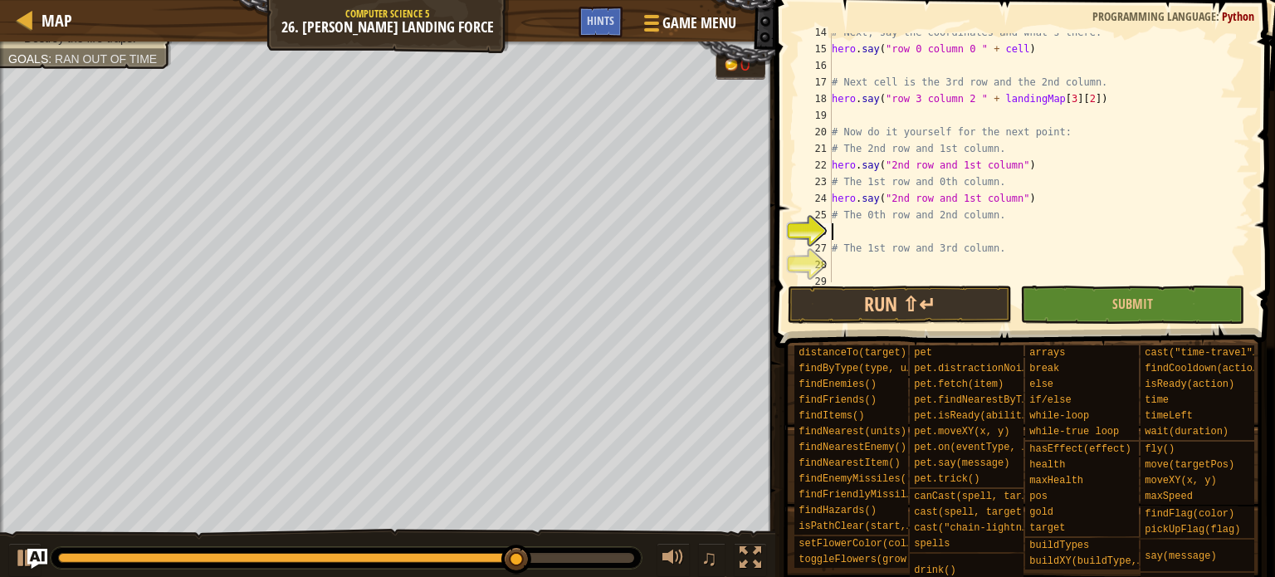
click at [853, 228] on div "# Next, say the coordinates and what's there. hero . say ( "row 0 column 0 " + …" at bounding box center [1032, 165] width 409 height 282
paste textarea "hero.say("2nd row and 1st column")"
type textarea "hero.say("2nd row and 1st column")"
click at [856, 266] on div "# Next, say the coordinates and what's there. hero . say ( "row 0 column 0 " + …" at bounding box center [1032, 165] width 409 height 282
paste textarea "hero.say("2nd row and 1st column")"
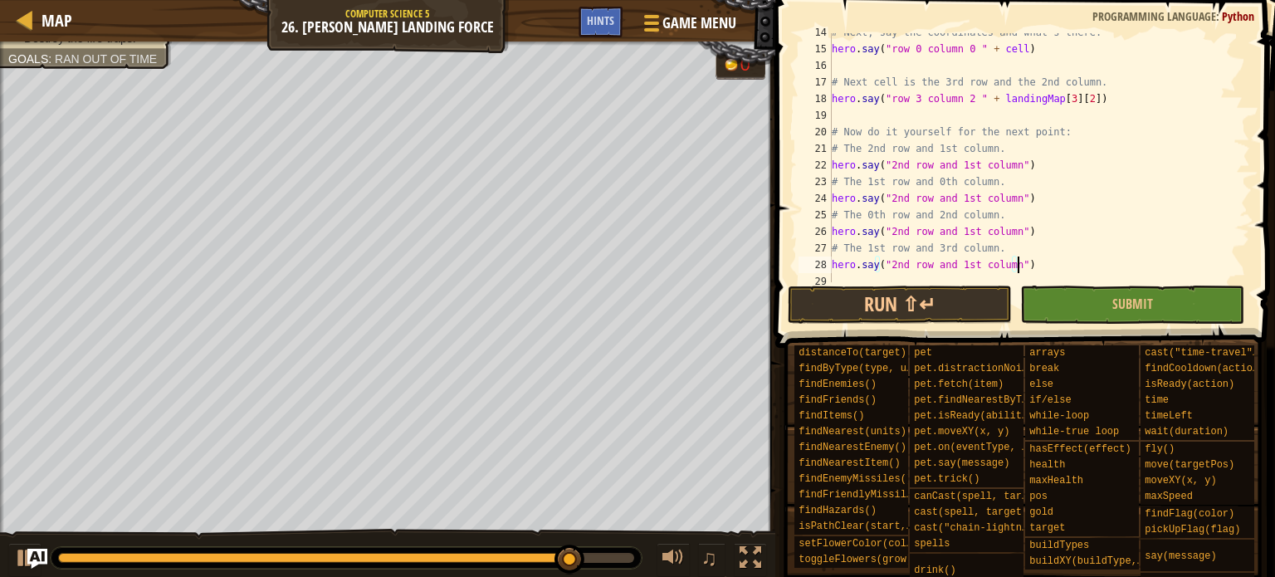
click at [891, 264] on div "# Next, say the coordinates and what's there. hero . say ( "row 0 column 0 " + …" at bounding box center [1032, 165] width 409 height 282
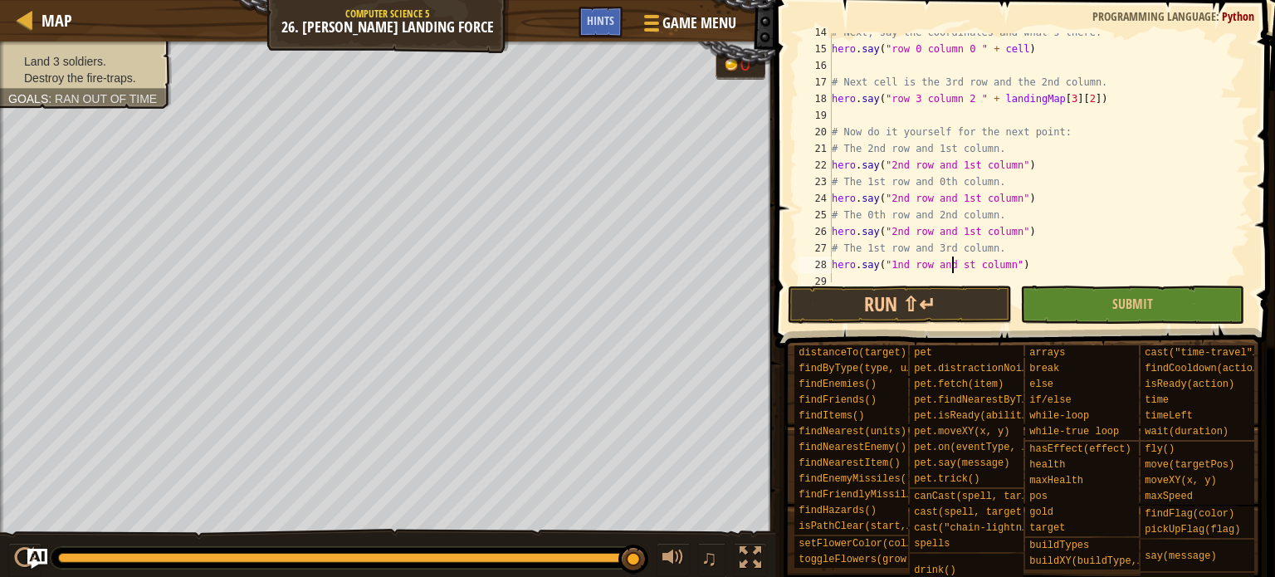
scroll to position [7, 10]
click at [961, 232] on div "# Next, say the coordinates and what's there. hero . say ( "row 0 column 0 " + …" at bounding box center [1032, 165] width 409 height 282
click at [956, 232] on div "# Next, say the coordinates and what's there. hero . say ( "row 0 column 0 " + …" at bounding box center [1032, 165] width 409 height 282
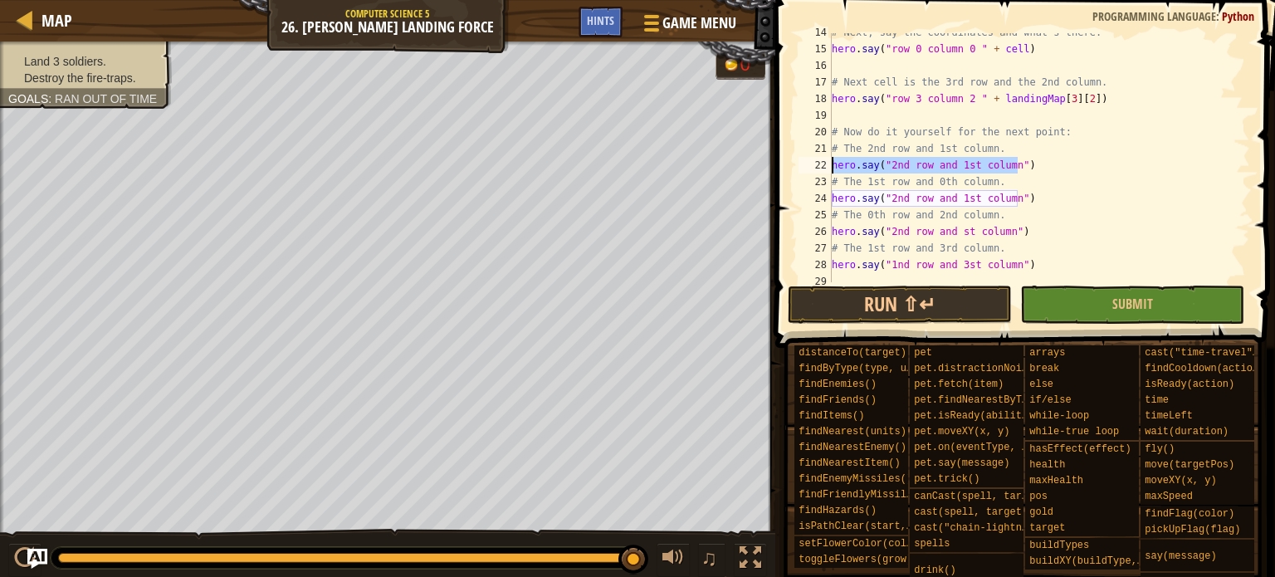
drag, startPoint x: 1024, startPoint y: 164, endPoint x: 770, endPoint y: 173, distance: 253.4
click at [770, 173] on div "hero.say("2nd row and st column") 14 15 16 17 18 19 20 21 22 23 24 25 26 27 28 …" at bounding box center [1022, 206] width 505 height 397
type textarea "hero.say("2nd row and 1st column")"
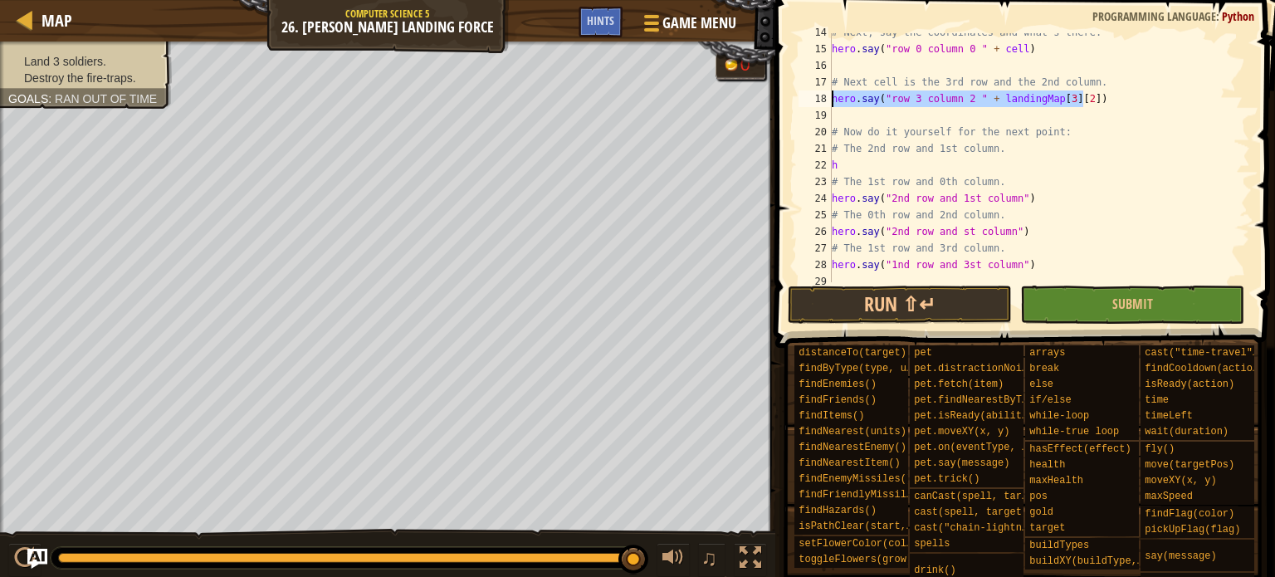
click at [747, 99] on div "Map Computer Science 5 26. [PERSON_NAME] Landing Force Game Menu Done Hints 1 ה…" at bounding box center [637, 288] width 1275 height 577
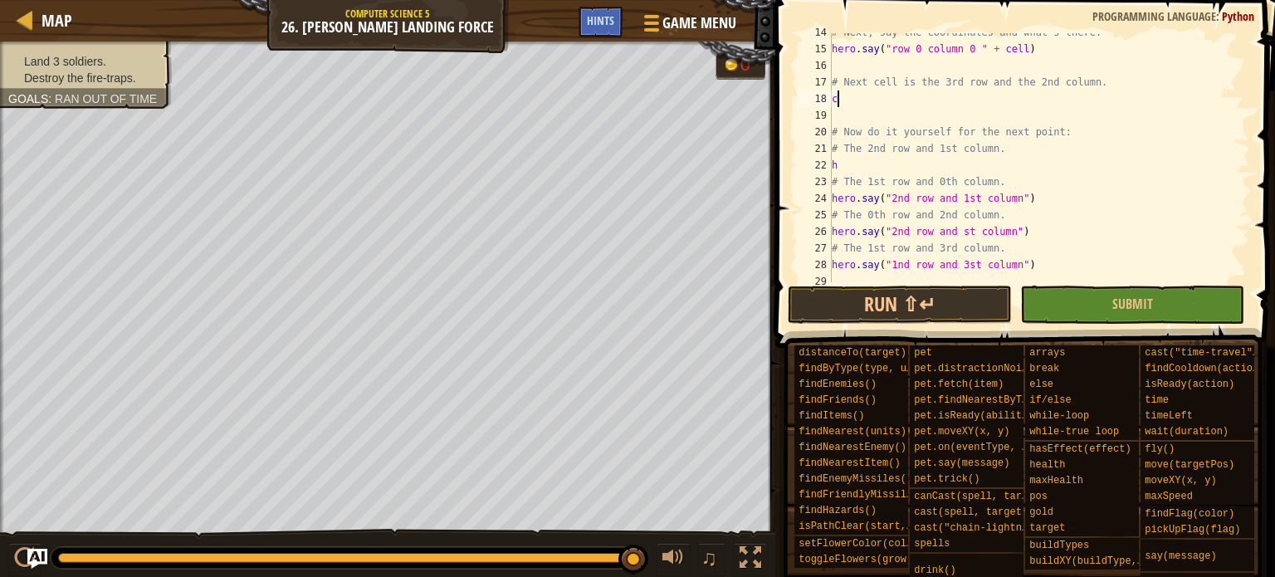
click at [882, 95] on div "# Next, say the coordinates and what's there. hero . say ( "row 0 column 0 " + …" at bounding box center [1032, 165] width 409 height 282
type textarea "c"
click at [697, 11] on div "Map Computer Science 5 26. [PERSON_NAME] Landing Force Game Menu Done Hints" at bounding box center [387, 21] width 775 height 42
click at [695, 27] on span "Game Menu" at bounding box center [699, 23] width 77 height 22
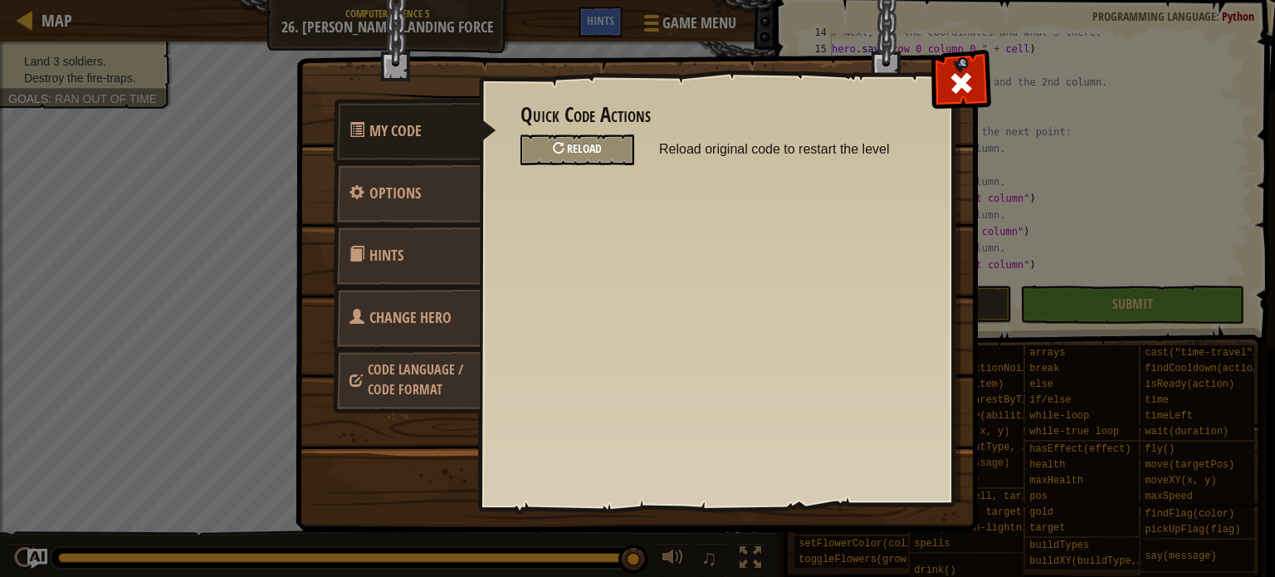
click at [612, 150] on div "Reload" at bounding box center [578, 149] width 114 height 31
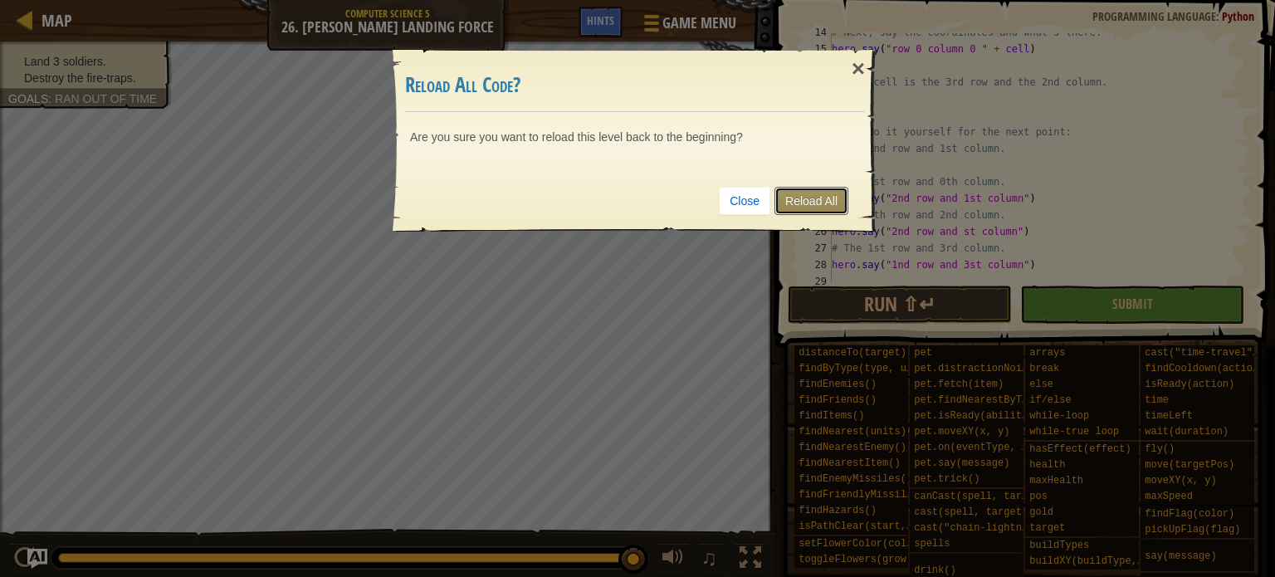
click at [810, 198] on link "Reload All" at bounding box center [812, 201] width 74 height 28
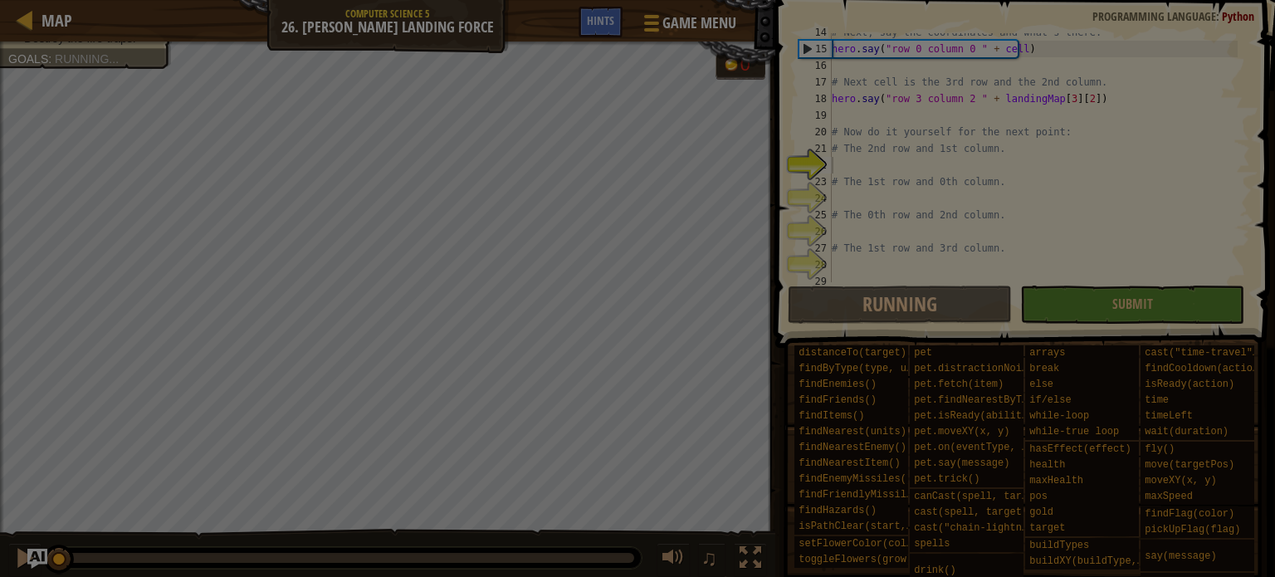
scroll to position [224, 0]
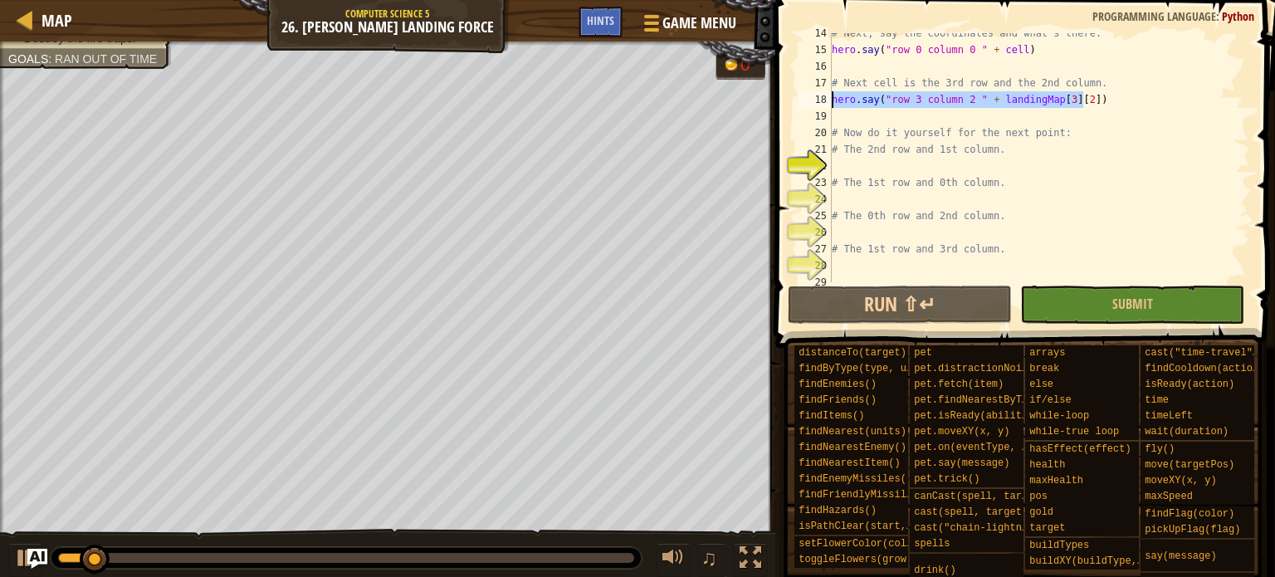
drag, startPoint x: 1097, startPoint y: 102, endPoint x: 797, endPoint y: 103, distance: 299.7
click at [797, 103] on div "14 15 16 17 18 19 20 21 22 23 24 25 26 27 28 29 # Next, say the coordinates and…" at bounding box center [1022, 157] width 455 height 249
type textarea "c"
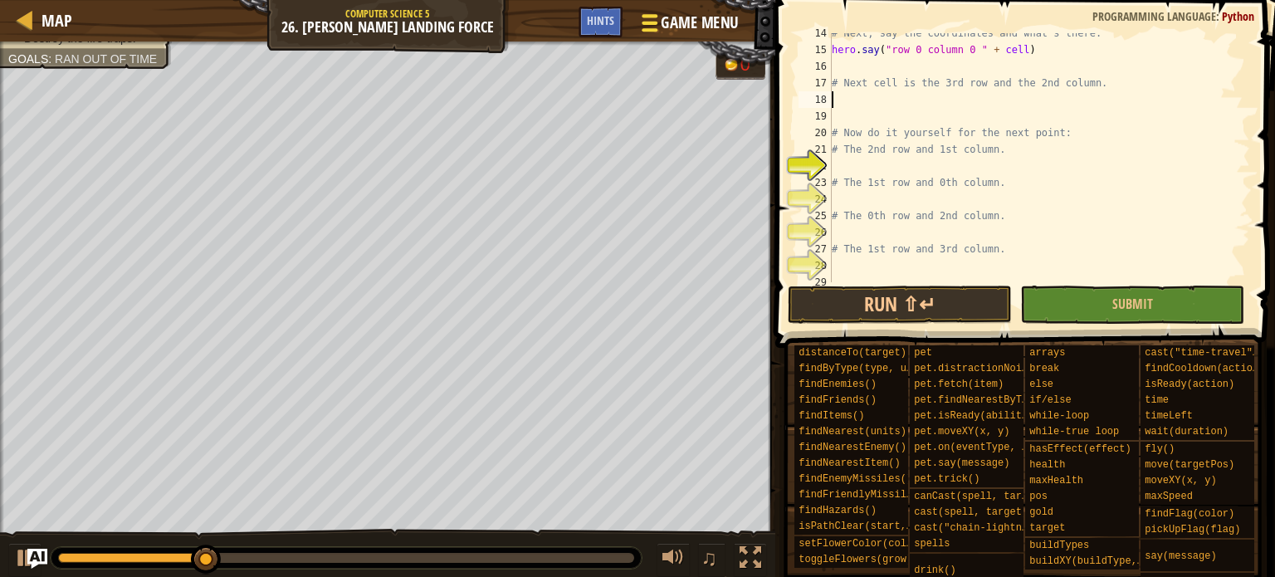
click at [653, 22] on span at bounding box center [650, 23] width 16 height 3
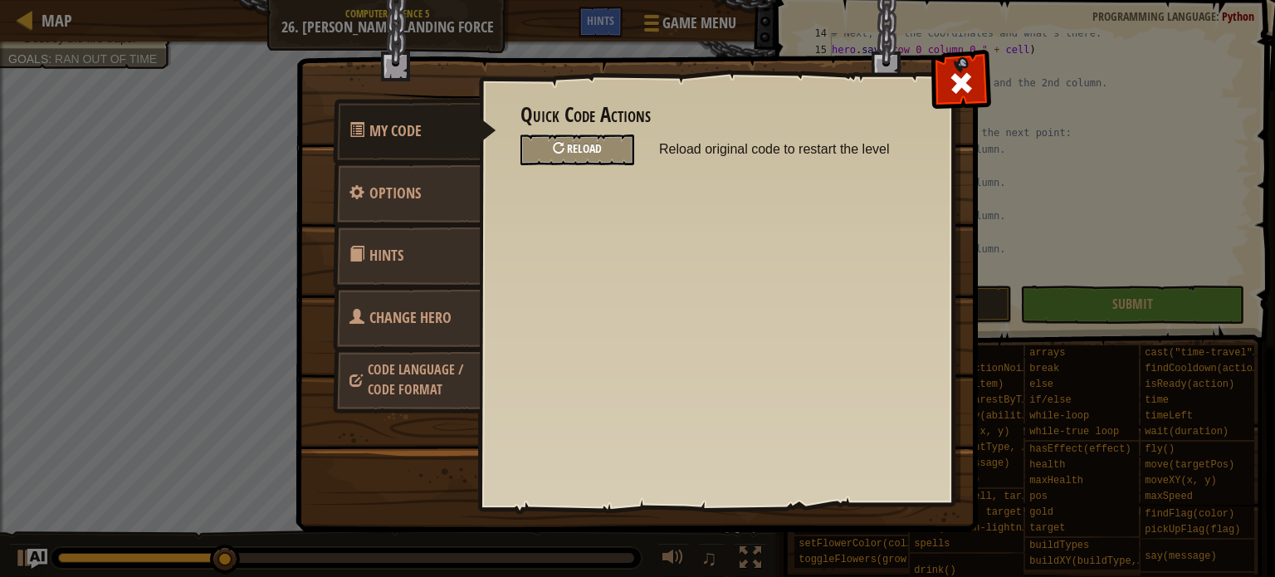
click at [614, 147] on div "Reload" at bounding box center [578, 149] width 114 height 31
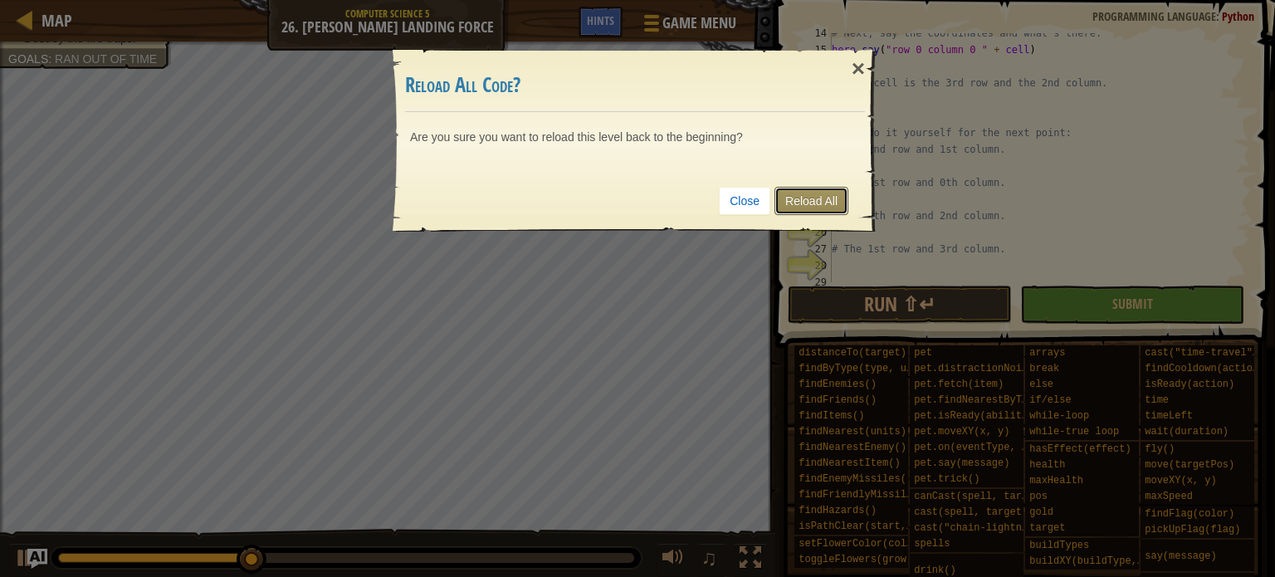
click at [832, 202] on link "Reload All" at bounding box center [812, 201] width 74 height 28
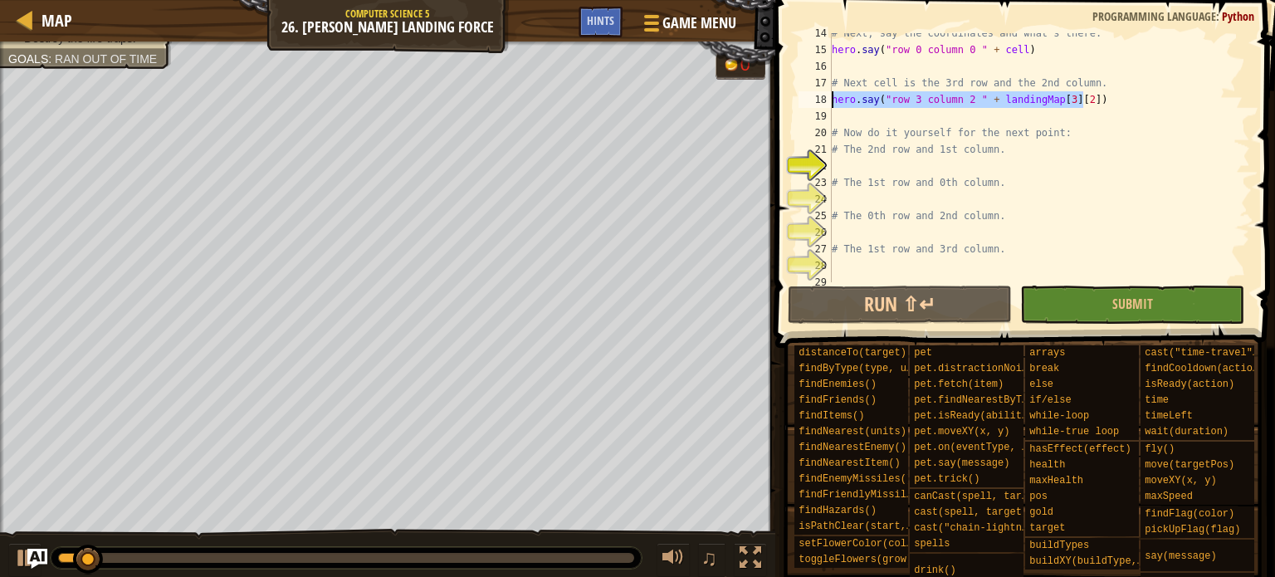
drag, startPoint x: 1101, startPoint y: 100, endPoint x: 794, endPoint y: 102, distance: 307.2
click at [788, 99] on div "14 15 16 17 18 19 20 21 22 23 24 25 26 27 28 29 # Next, say the coordinates and…" at bounding box center [1022, 206] width 505 height 397
type textarea "hero.say("row 3 column 2 " + landingMap[3][2])"
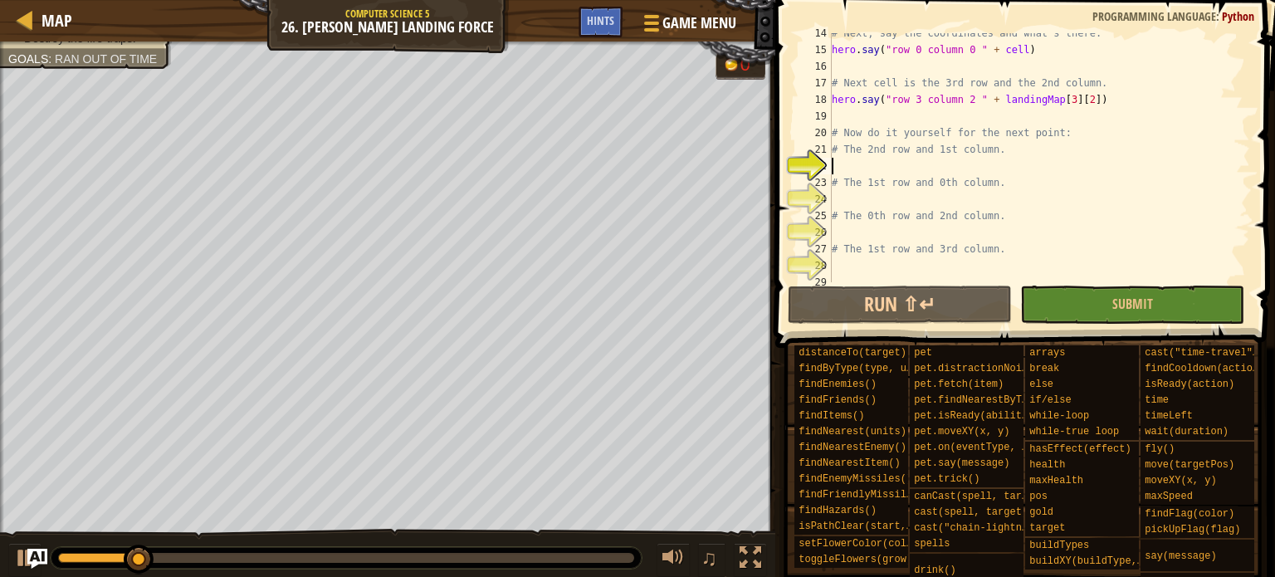
click at [910, 165] on div "# Next, say the coordinates and what's there. hero . say ( "row 0 column 0 " + …" at bounding box center [1032, 166] width 409 height 282
paste textarea "hero.say("row 3 column 2 " + landingMap[3][2])"
type textarea "hero.say("row 3 column 2 " + landingMap[3][2])"
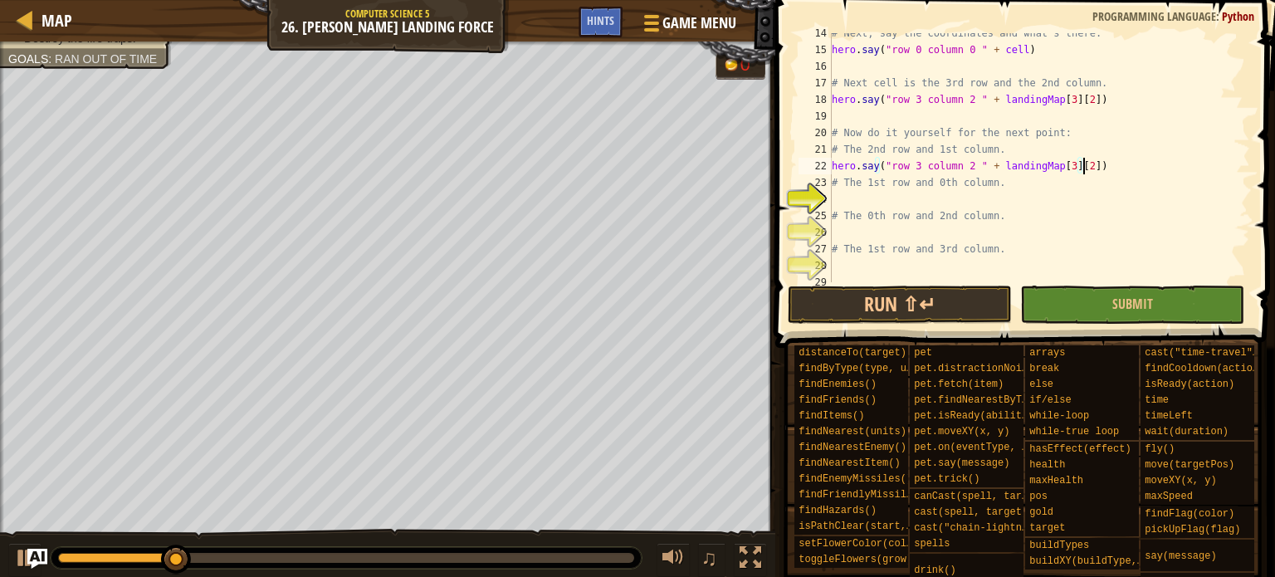
click at [897, 198] on div "# Next, say the coordinates and what's there. hero . say ( "row 0 column 0 " + …" at bounding box center [1032, 166] width 409 height 282
paste textarea "hero.say("row 3 column 2 " + landingMap[3][2])"
type textarea "hero.say("row 3 column 2 " + landingMap[3][2])"
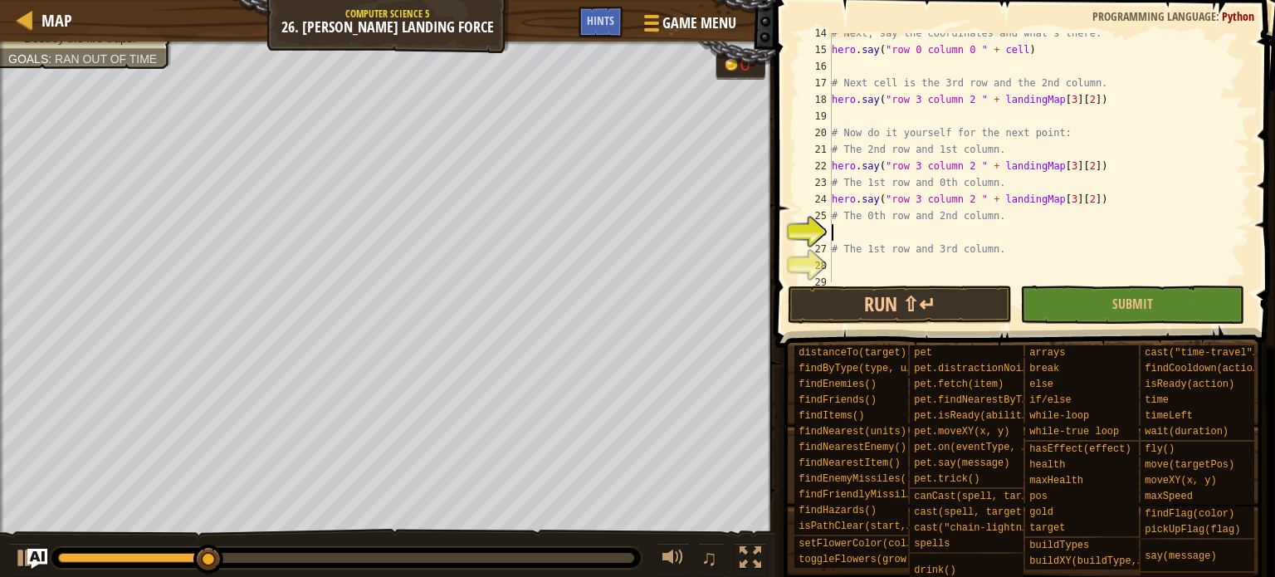
click at [910, 237] on div "# Next, say the coordinates and what's there. hero . say ( "row 0 column 0 " + …" at bounding box center [1032, 166] width 409 height 282
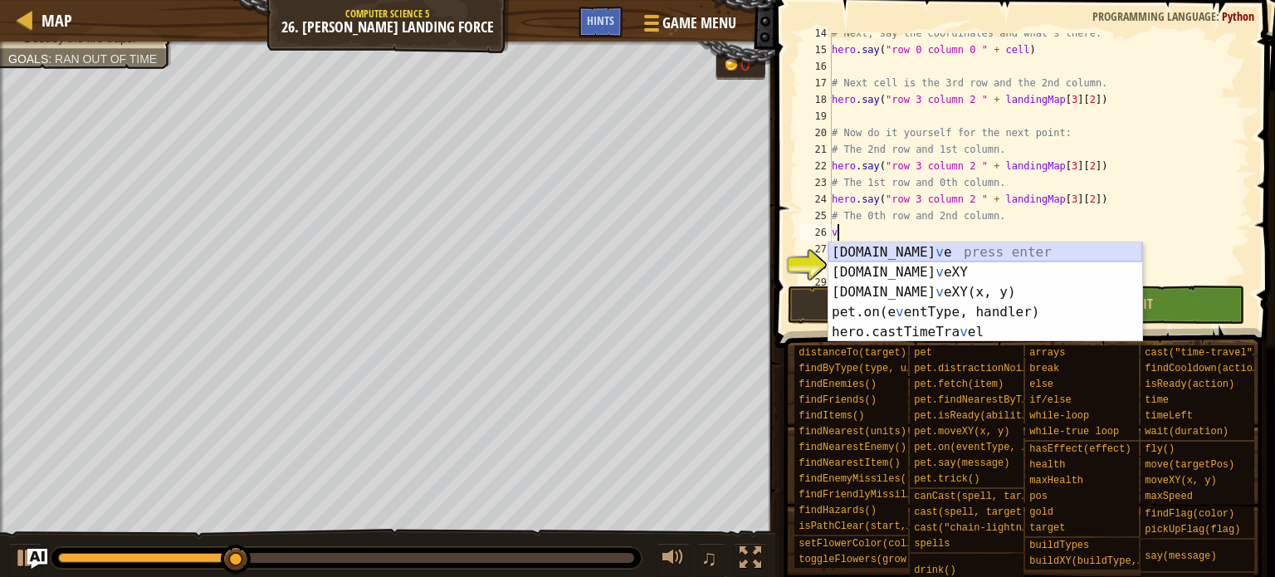
paste textarea "hero.say("row 3 column 2 " + landingMap[3][2])"
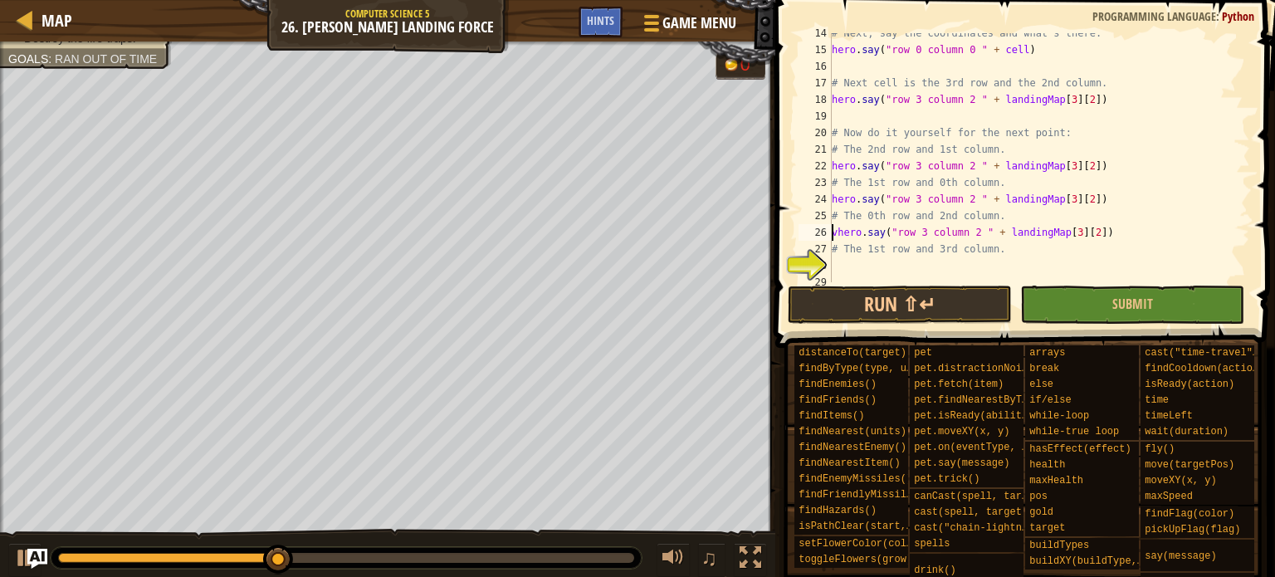
click at [833, 232] on div "# Next, say the coordinates and what's there. hero . say ( "row 0 column 0 " + …" at bounding box center [1032, 166] width 409 height 282
click at [843, 235] on div "# Next, say the coordinates and what's there. hero . say ( "row 0 column 0 " + …" at bounding box center [1032, 166] width 409 height 282
click at [838, 232] on div "# Next, say the coordinates and what's there. hero . say ( "row 0 column 0 " + …" at bounding box center [1032, 166] width 409 height 282
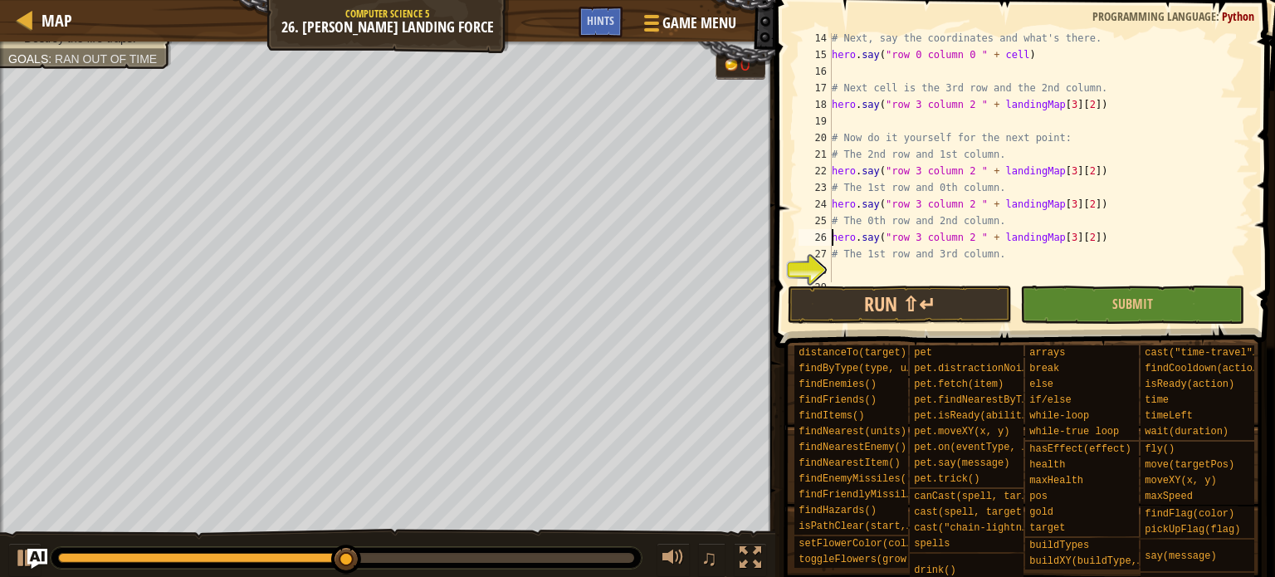
type textarea "# The 1st row and 3rd column."
paste textarea "hero.say("row 3 column 2 " + landingMap[3][2])"
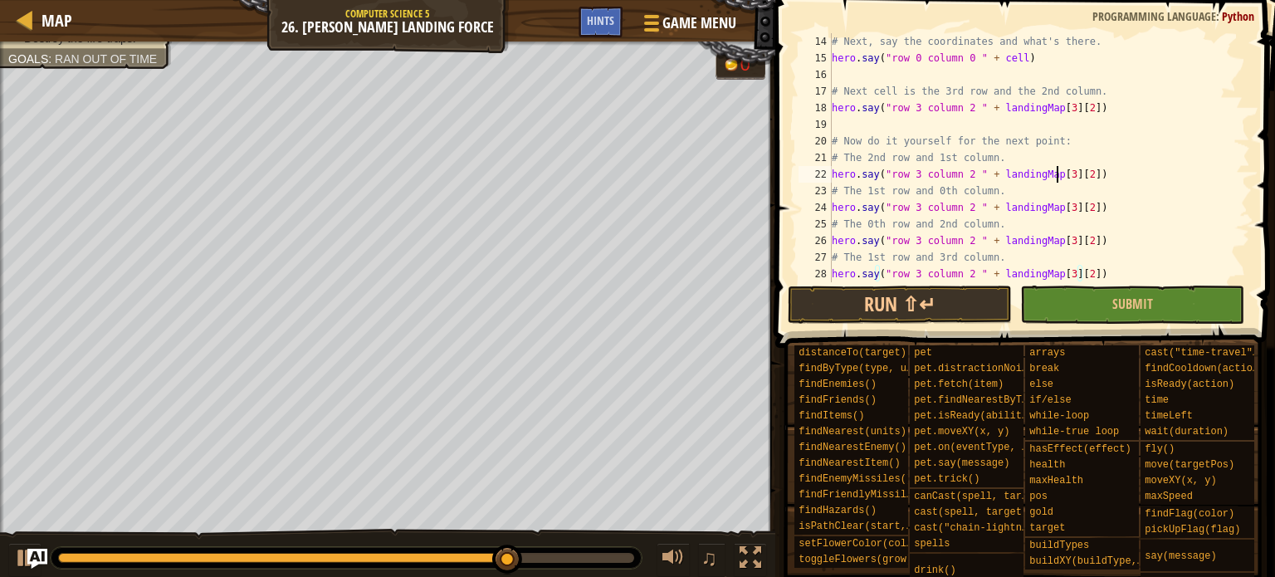
click at [1009, 174] on div "# Next, say the coordinates and what's there. hero . say ( "row 0 column 0 " + …" at bounding box center [1032, 174] width 409 height 282
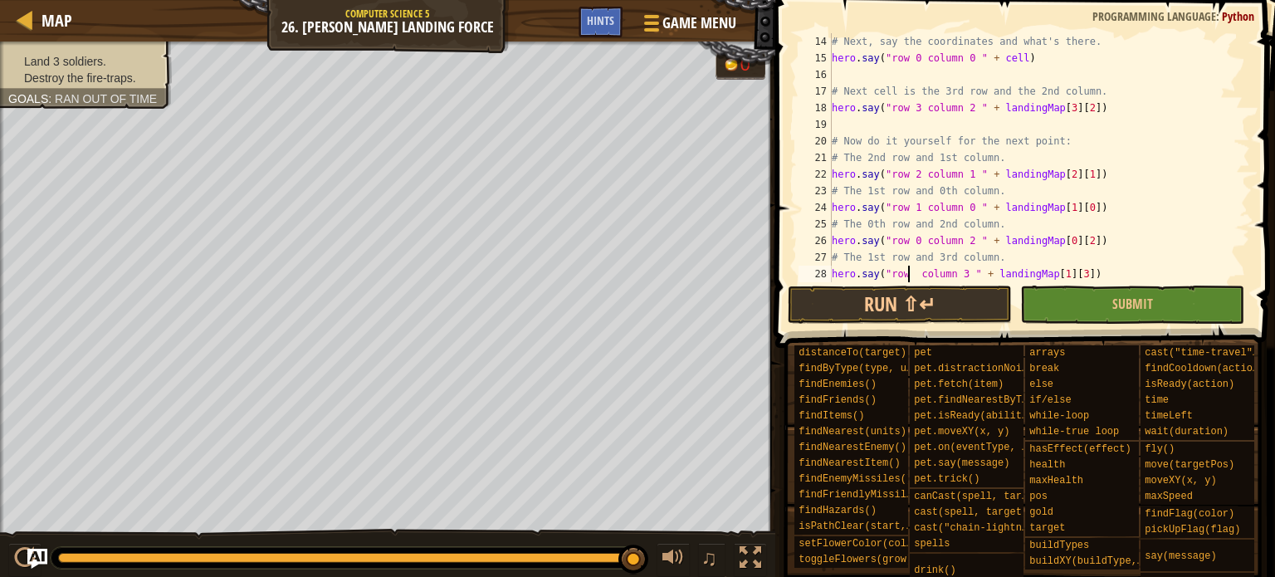
scroll to position [7, 7]
drag, startPoint x: 960, startPoint y: 301, endPoint x: 970, endPoint y: 296, distance: 10.8
click at [965, 301] on button "Run ⇧↵" at bounding box center [900, 305] width 224 height 38
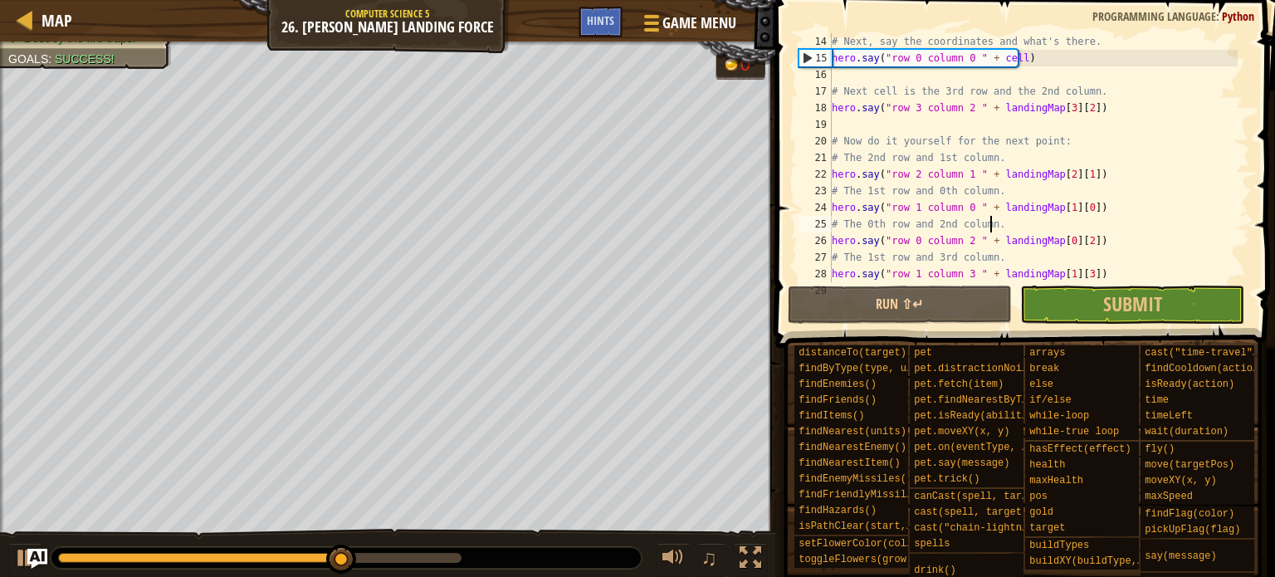
drag, startPoint x: 1198, startPoint y: 228, endPoint x: 1210, endPoint y: 279, distance: 52.0
click at [1009, 269] on div "# Next, say the coordinates and what's there. hero . say ( "row 0 column 0 " + …" at bounding box center [1032, 174] width 409 height 282
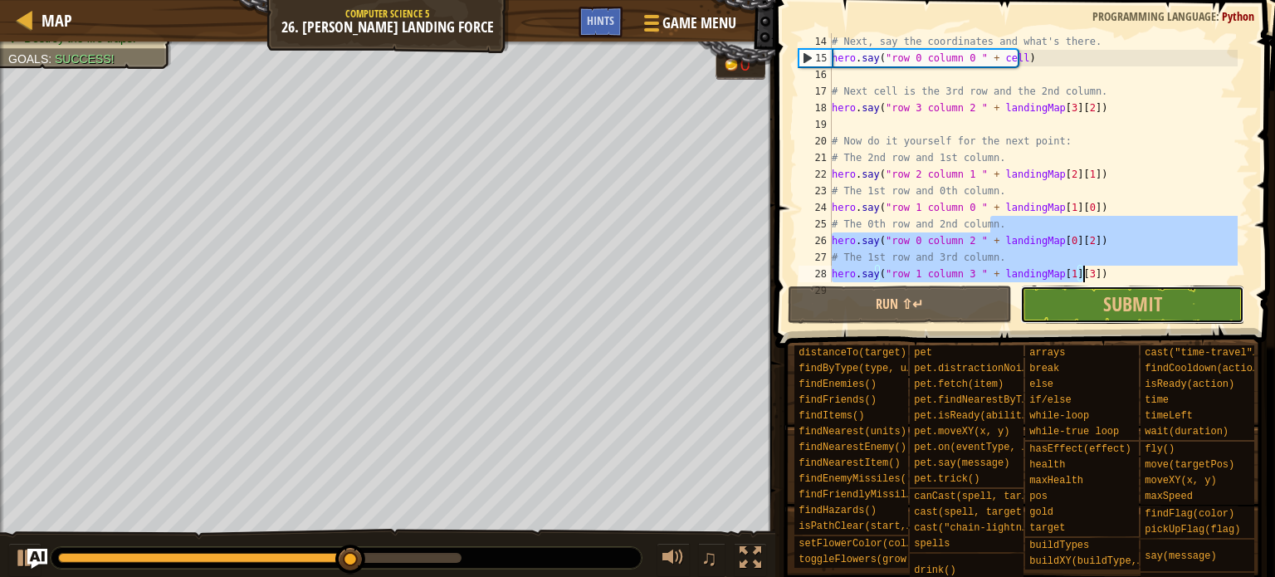
click at [1009, 308] on button "Submit" at bounding box center [1132, 305] width 224 height 38
type textarea "hero.say("row 1 column 3 " + landingMap[1][3])"
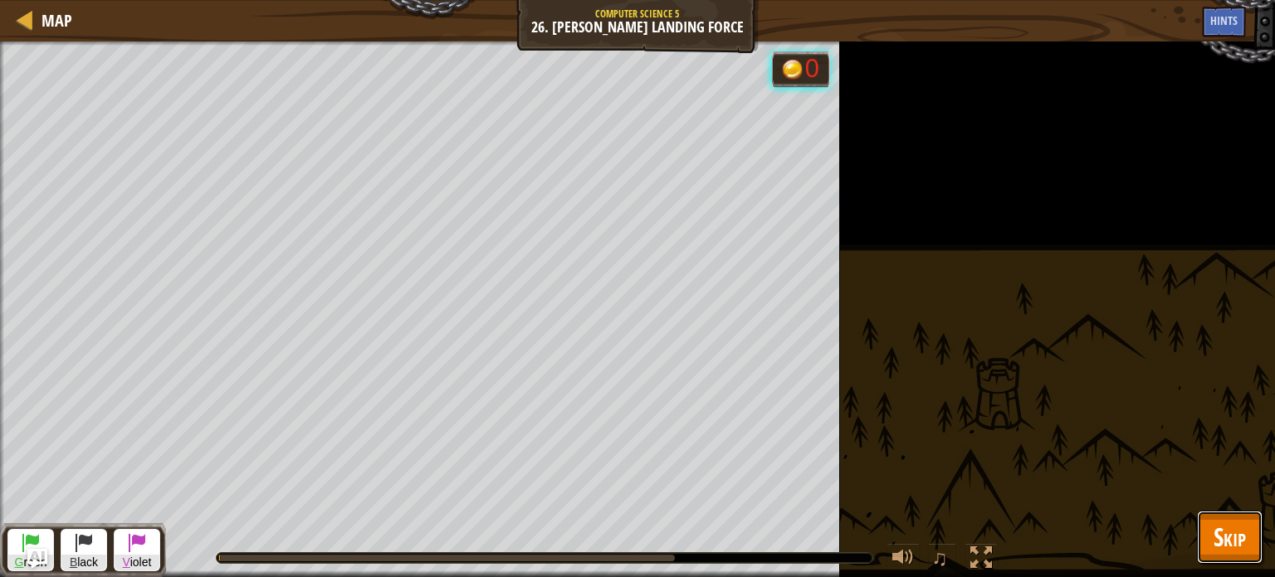
click at [1009, 461] on span "Skip" at bounding box center [1230, 537] width 32 height 34
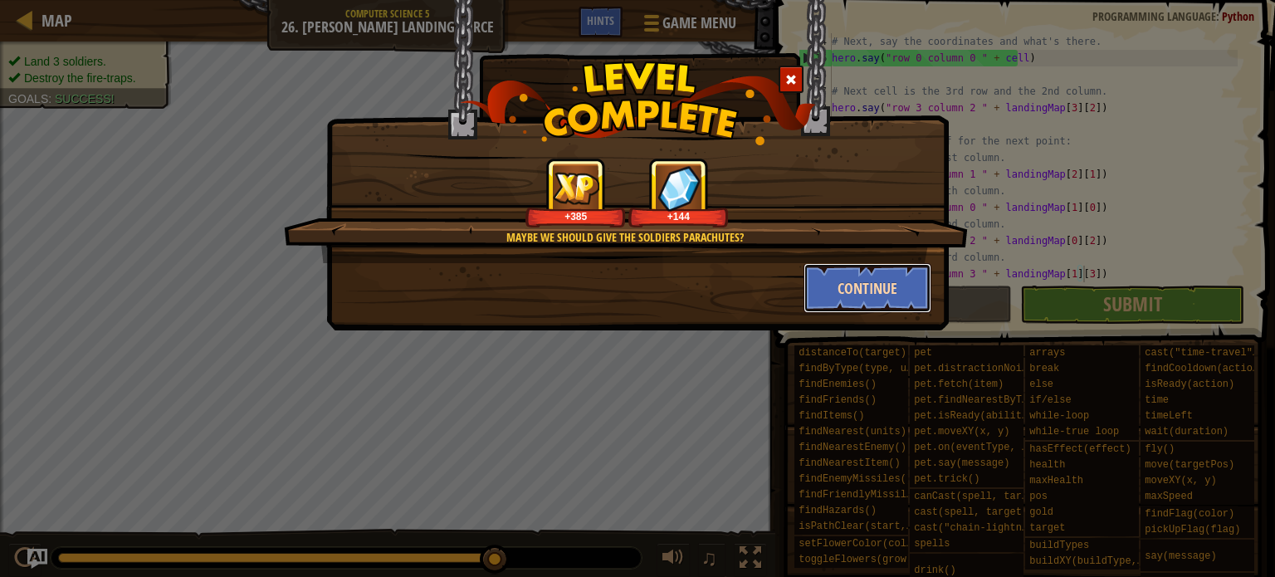
click at [894, 293] on button "Continue" at bounding box center [868, 288] width 129 height 50
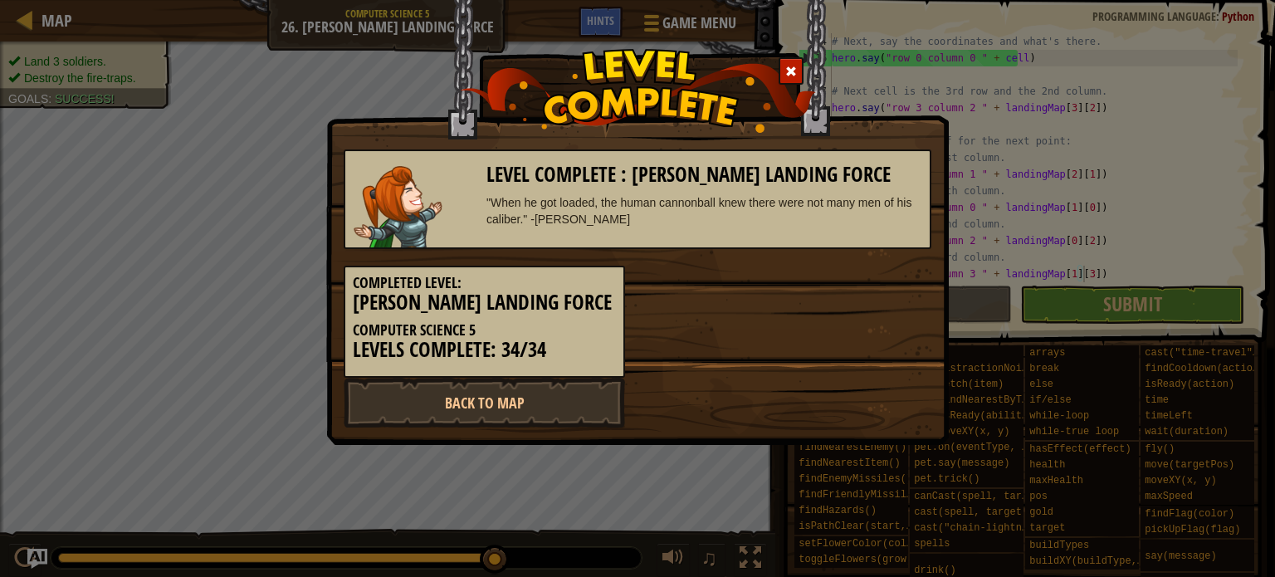
click at [794, 65] on div at bounding box center [791, 70] width 25 height 27
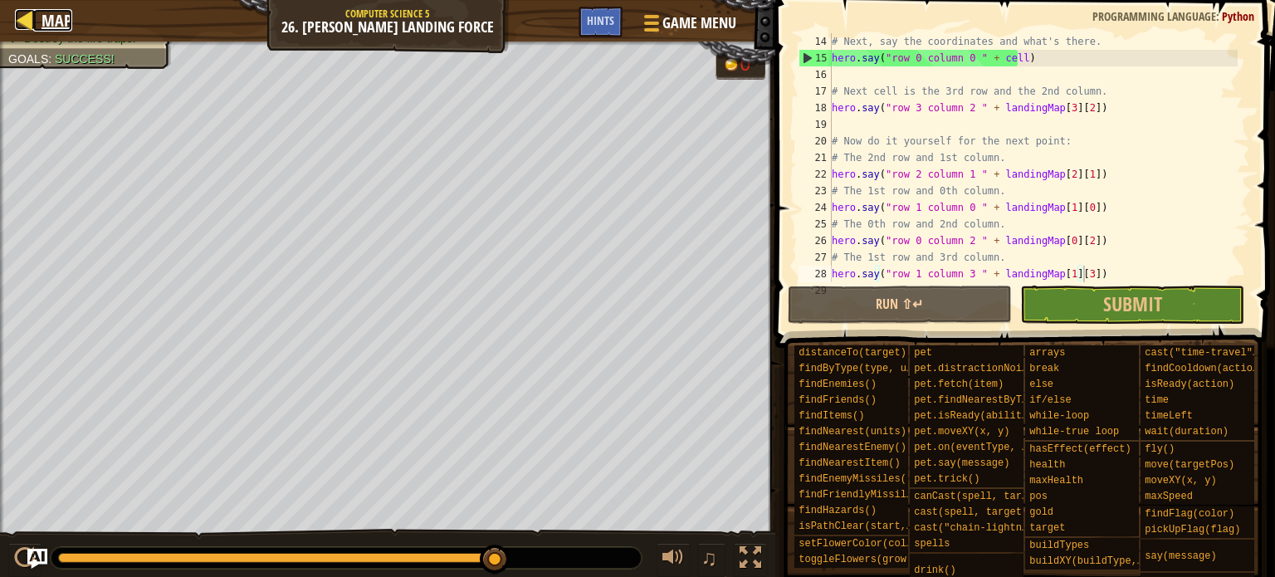
click at [62, 18] on span "Map" at bounding box center [57, 20] width 31 height 22
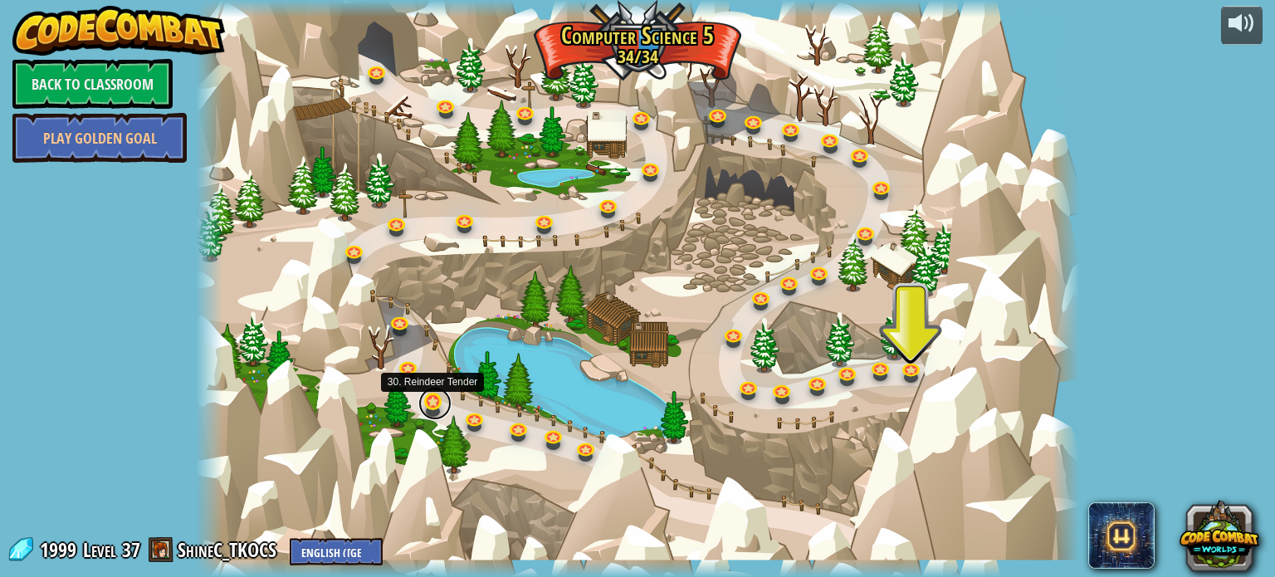
click at [429, 398] on link at bounding box center [434, 403] width 33 height 33
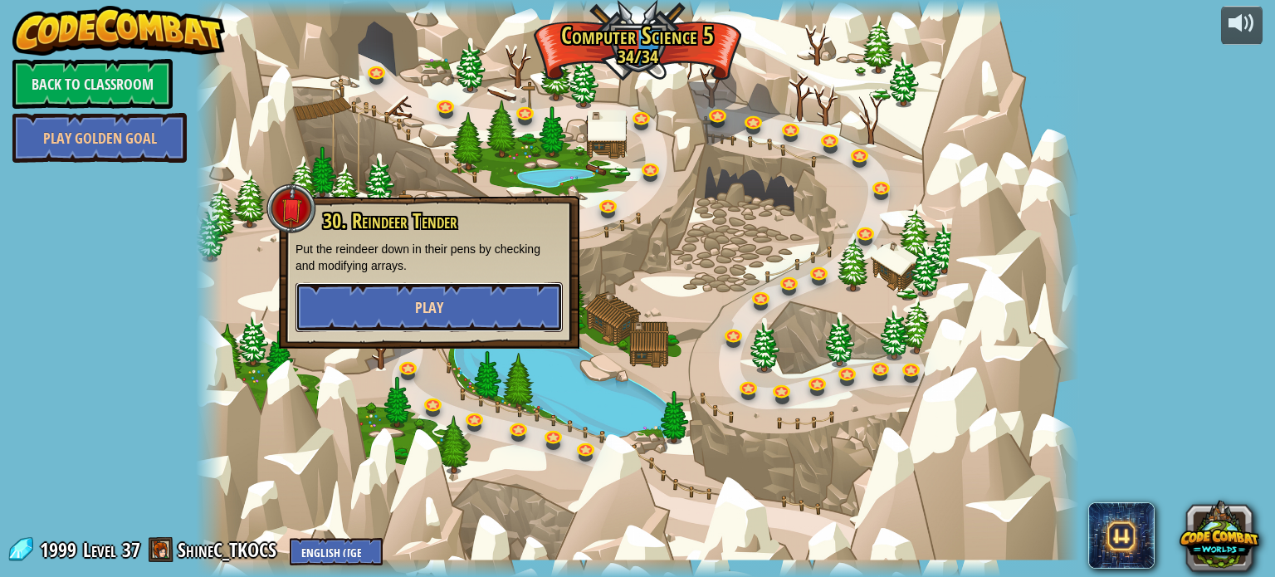
click at [490, 323] on button "Play" at bounding box center [429, 307] width 267 height 50
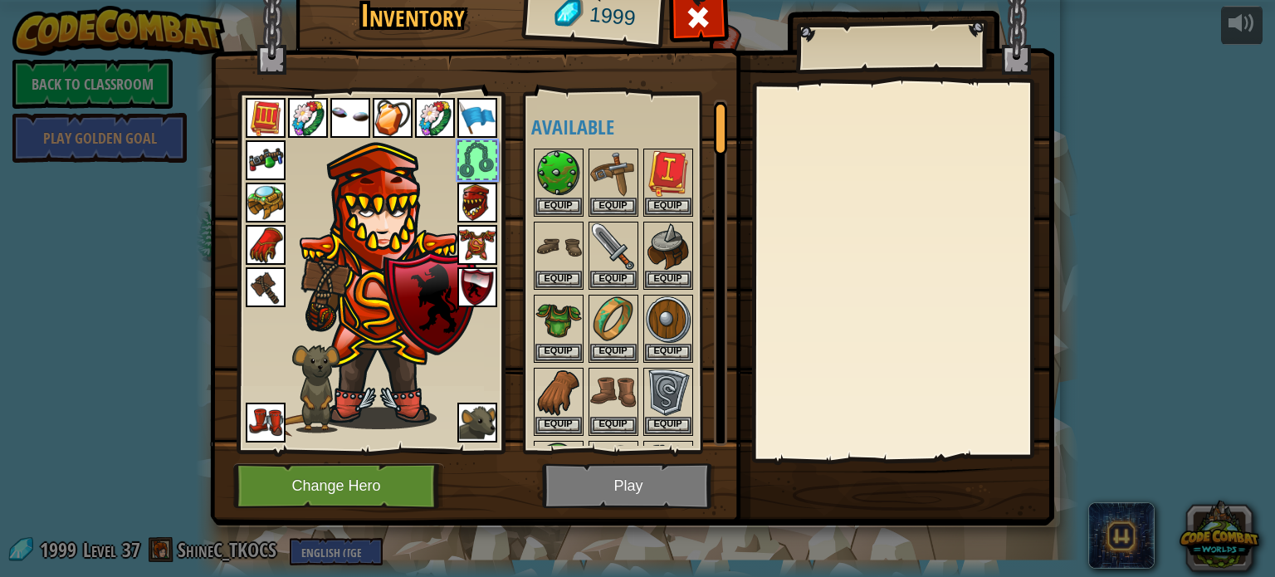
scroll to position [424, 0]
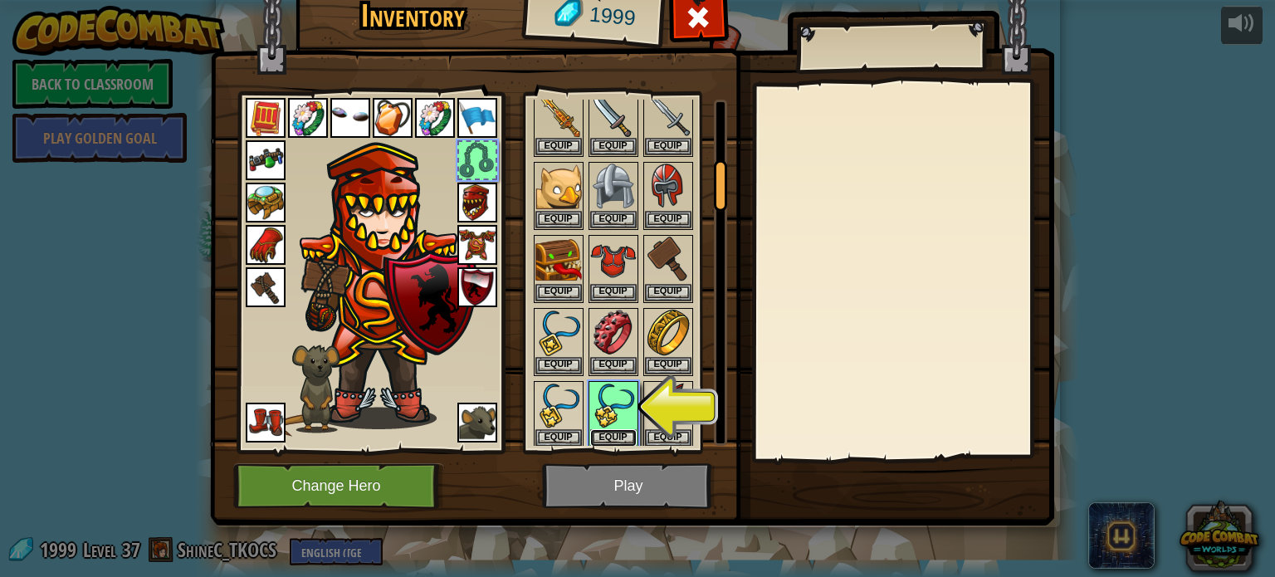
drag, startPoint x: 609, startPoint y: 430, endPoint x: 628, endPoint y: 461, distance: 36.2
click at [614, 431] on button "Equip" at bounding box center [613, 437] width 46 height 17
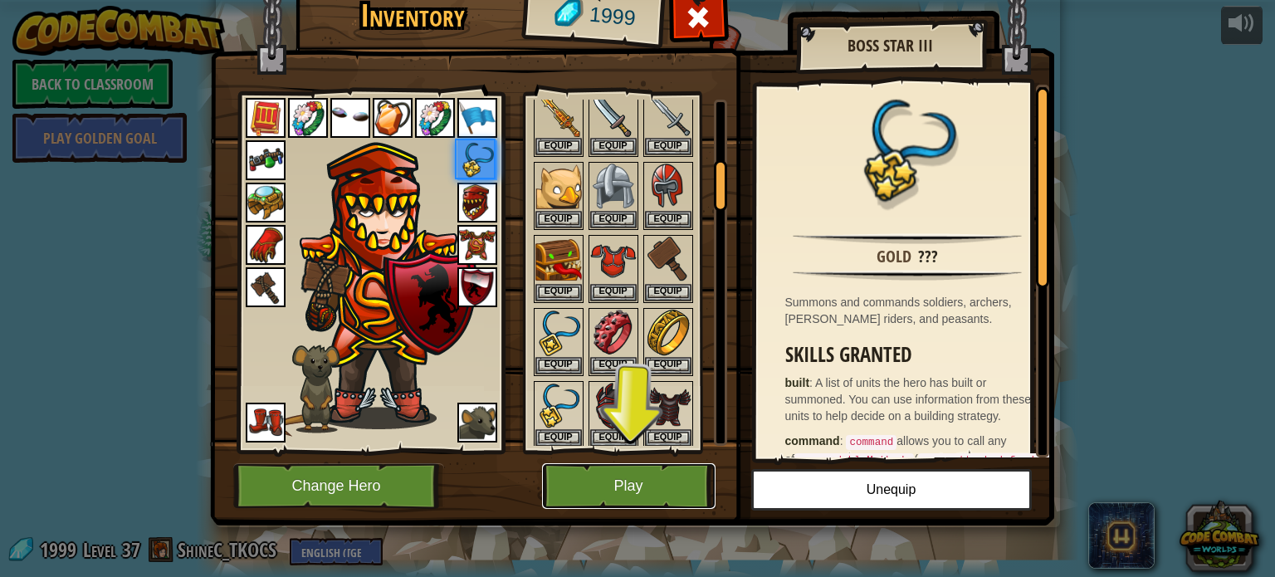
click at [631, 461] on button "Play" at bounding box center [629, 486] width 174 height 46
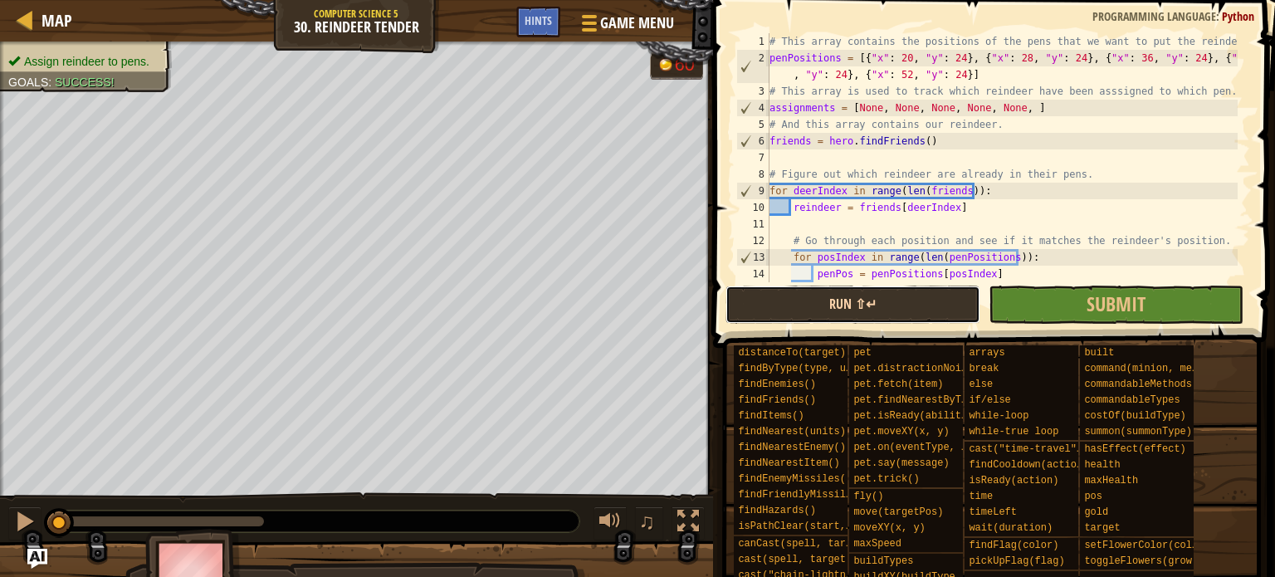
click at [872, 295] on button "Run ⇧↵" at bounding box center [853, 305] width 255 height 38
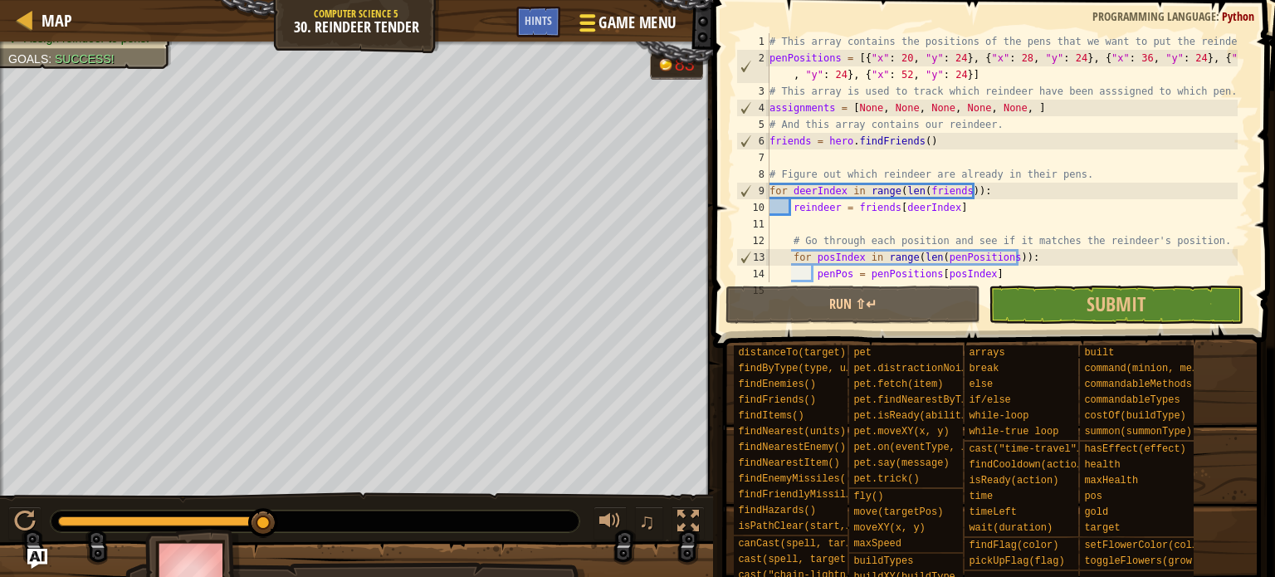
click at [607, 21] on span "Game Menu" at bounding box center [637, 23] width 77 height 22
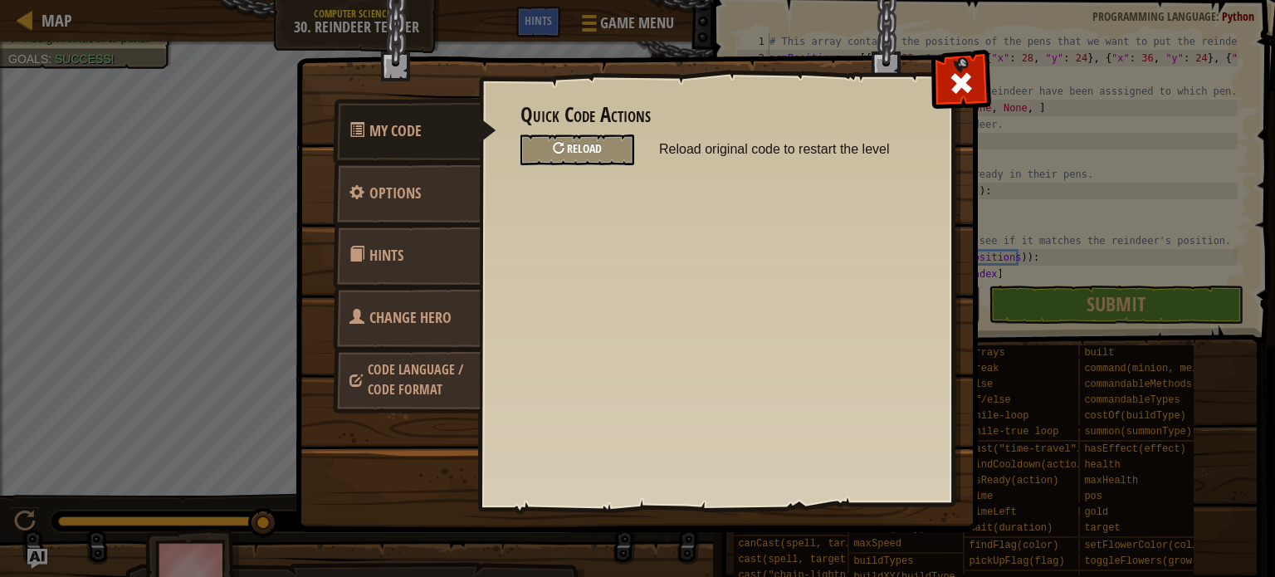
click at [558, 144] on div at bounding box center [559, 148] width 12 height 12
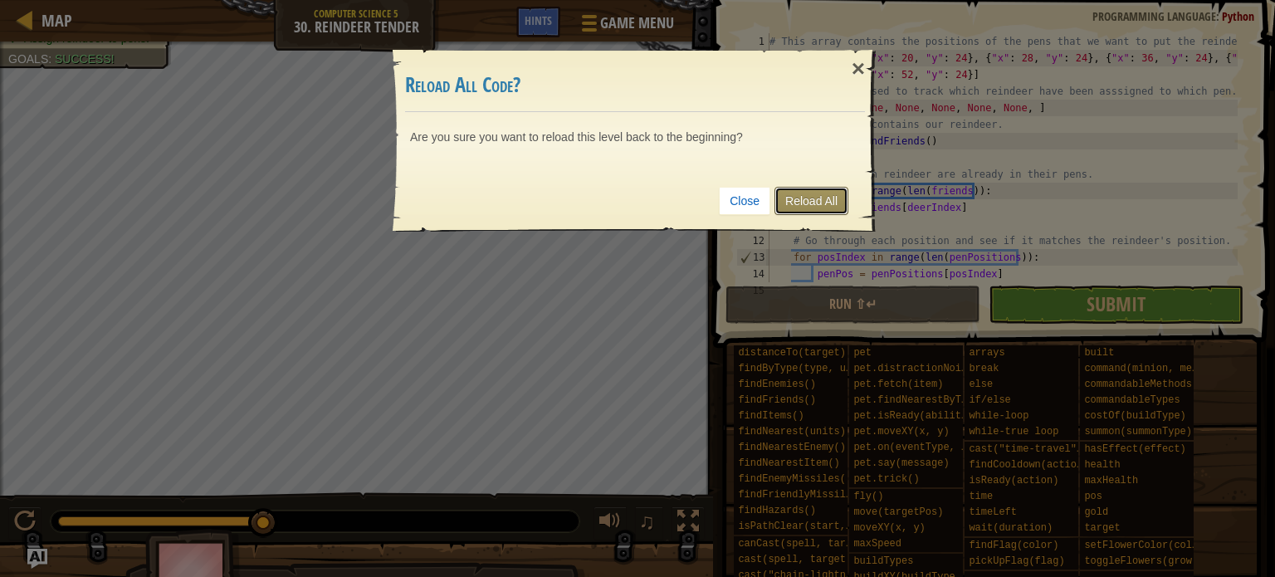
click at [814, 198] on link "Reload All" at bounding box center [812, 201] width 74 height 28
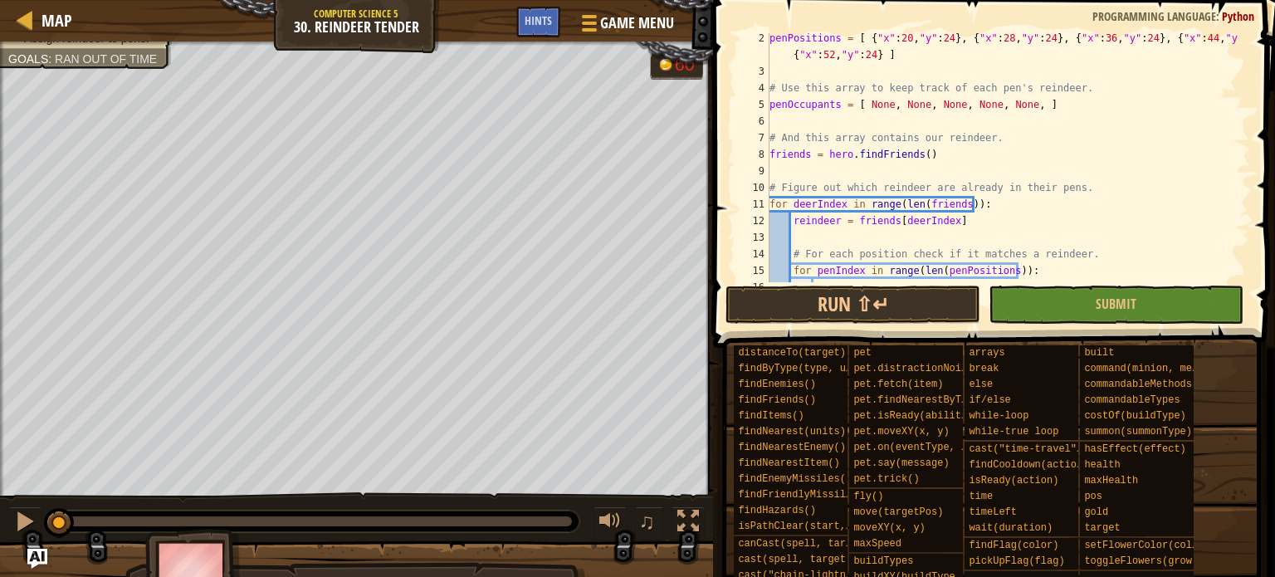
scroll to position [19, 0]
click at [815, 112] on div "penPositions = [ { "x" : 20 , "y" : 24 } , { "x" : 28 , "y" : 24 } , { "x" : 36…" at bounding box center [1002, 180] width 472 height 299
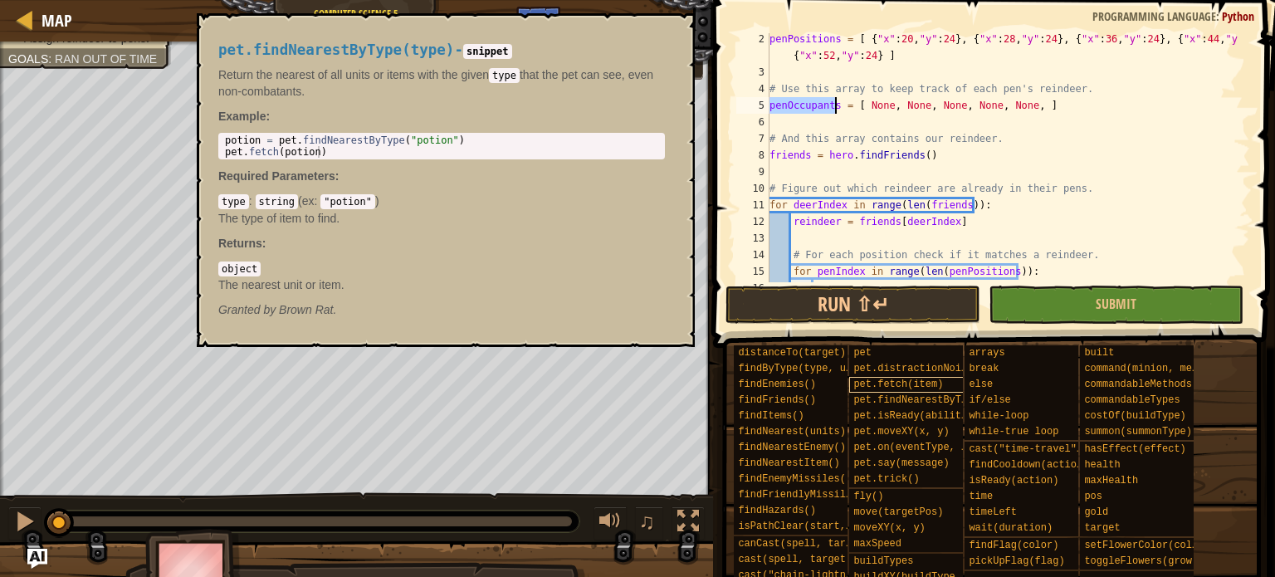
drag, startPoint x: 946, startPoint y: 394, endPoint x: 946, endPoint y: 382, distance: 12.5
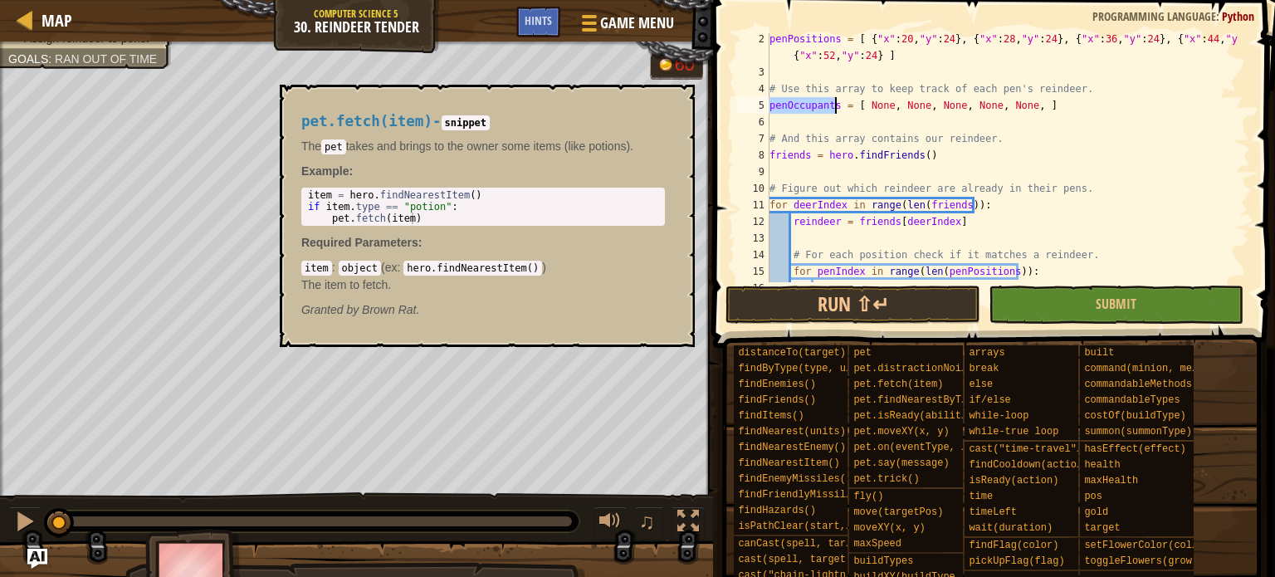
drag, startPoint x: 946, startPoint y: 382, endPoint x: 821, endPoint y: 183, distance: 235.4
click at [820, 183] on div "penPositions = [ { "x" : 20 , "y" : 24 } , { "x" : 28 , "y" : 24 } , { "x" : 36…" at bounding box center [1002, 180] width 472 height 299
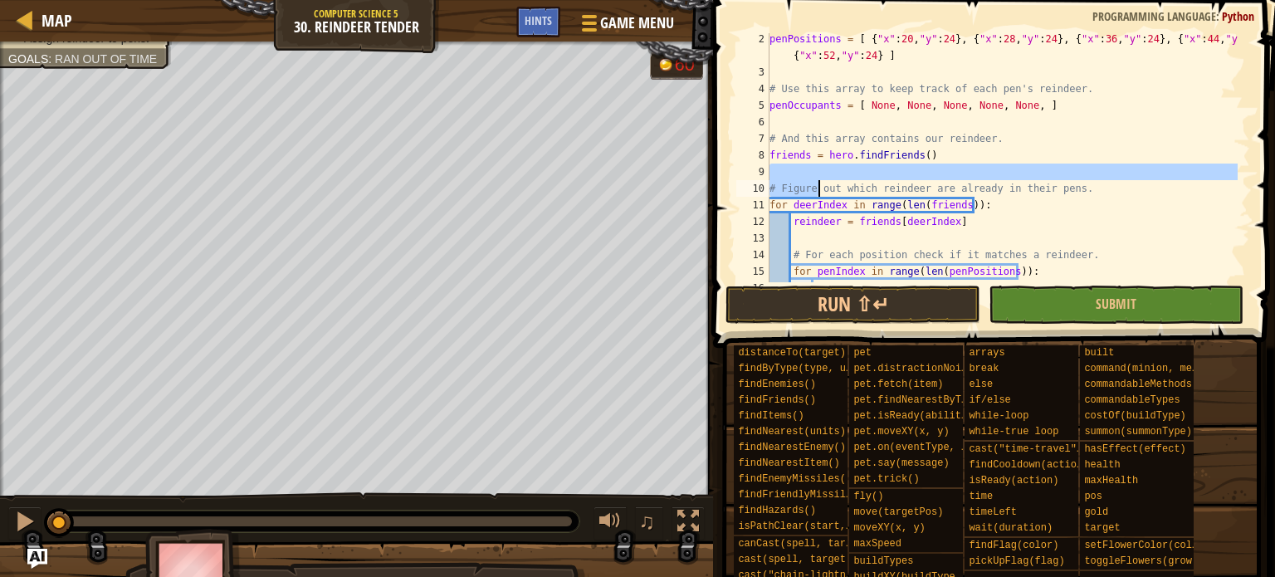
drag, startPoint x: 1165, startPoint y: 96, endPoint x: 1092, endPoint y: 101, distance: 72.4
click at [1009, 98] on div "penPositions = [ { "x" : 20 , "y" : 24 } , { "x" : 28 , "y" : 24 } , { "x" : 36…" at bounding box center [1002, 180] width 472 height 299
type textarea "penOccupants = [ None, None, None, None, None, ]"
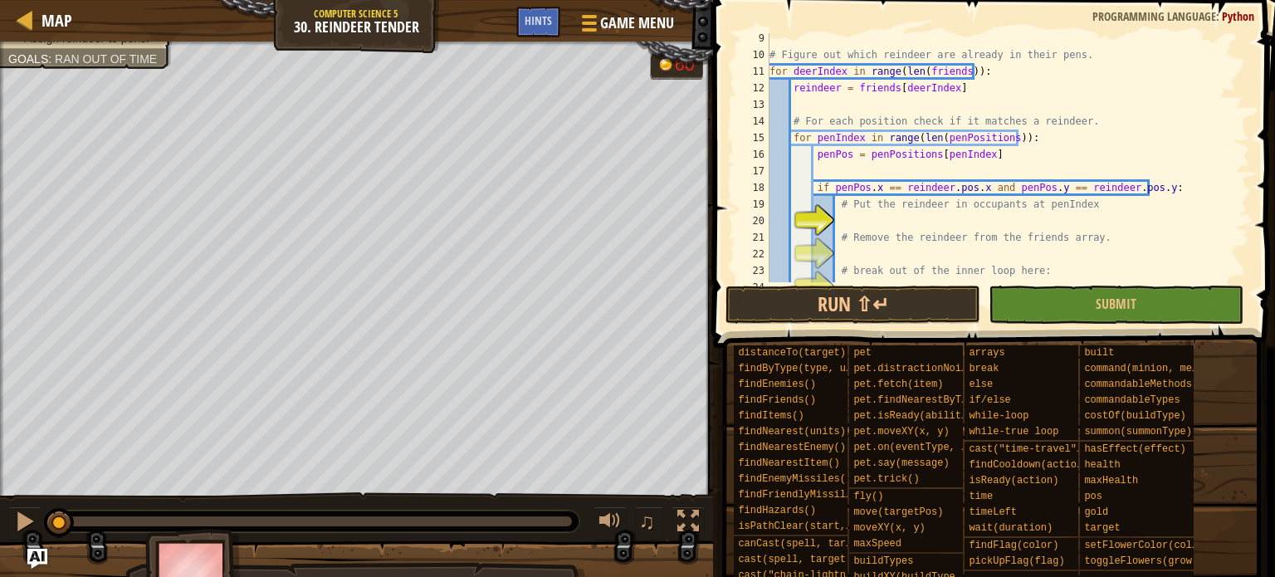
scroll to position [153, 0]
click at [894, 227] on div "# Figure out which reindeer are already in their pens. for deerIndex in range (…" at bounding box center [1002, 171] width 472 height 282
click at [853, 198] on div "# Figure out which reindeer are already in their pens. for deerIndex in range (…" at bounding box center [1002, 171] width 472 height 282
click at [937, 185] on div "# Figure out which reindeer are already in their pens. for deerIndex in range (…" at bounding box center [1002, 171] width 472 height 282
type textarea "if penPos.x == reindeer.pos.x and penPos.y == reindeer.pos.y:"
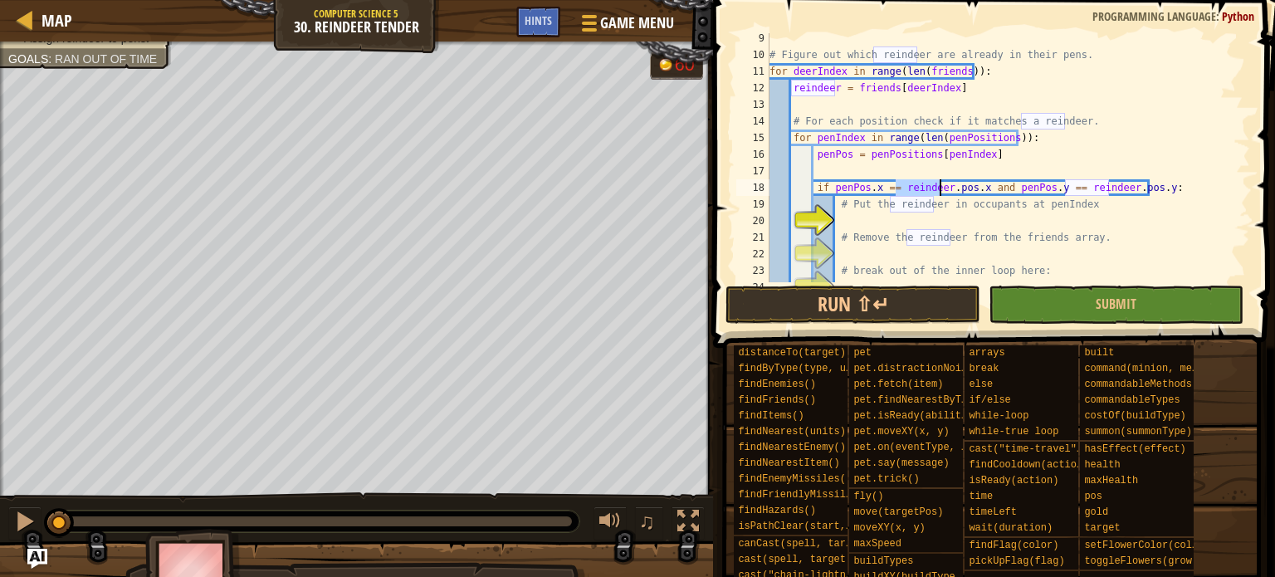
click at [937, 185] on div "# Figure out which reindeer are already in their pens. for deerIndex in range (…" at bounding box center [1002, 171] width 472 height 282
click at [1009, 188] on div "# Figure out which reindeer are already in their pens. for deerIndex in range (…" at bounding box center [1002, 171] width 472 height 282
click at [840, 174] on div "# Figure out which reindeer are already in their pens. for deerIndex in range (…" at bounding box center [1002, 171] width 472 height 282
click at [923, 227] on div "# Figure out which reindeer are already in their pens. for deerIndex in range (…" at bounding box center [1002, 171] width 472 height 282
click at [920, 183] on div "# Figure out which reindeer are already in their pens. for deerIndex in range (…" at bounding box center [1002, 171] width 472 height 282
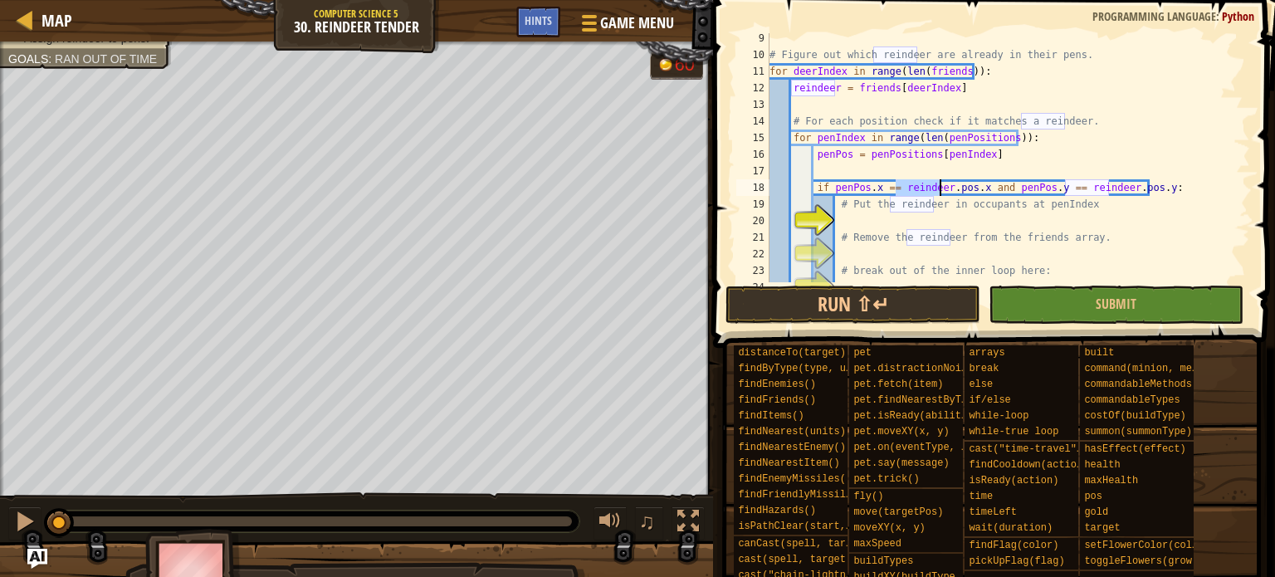
click at [920, 183] on div "# Figure out which reindeer are already in their pens. for deerIndex in range (…" at bounding box center [1002, 171] width 472 height 282
click at [882, 211] on div "# Figure out which reindeer are already in their pens. for deerIndex in range (…" at bounding box center [1002, 171] width 472 height 282
type textarea "# Put the reindeer in occupants at penIndex"
click at [870, 213] on div "# Figure out which reindeer are already in their pens. for deerIndex in range (…" at bounding box center [1002, 171] width 472 height 282
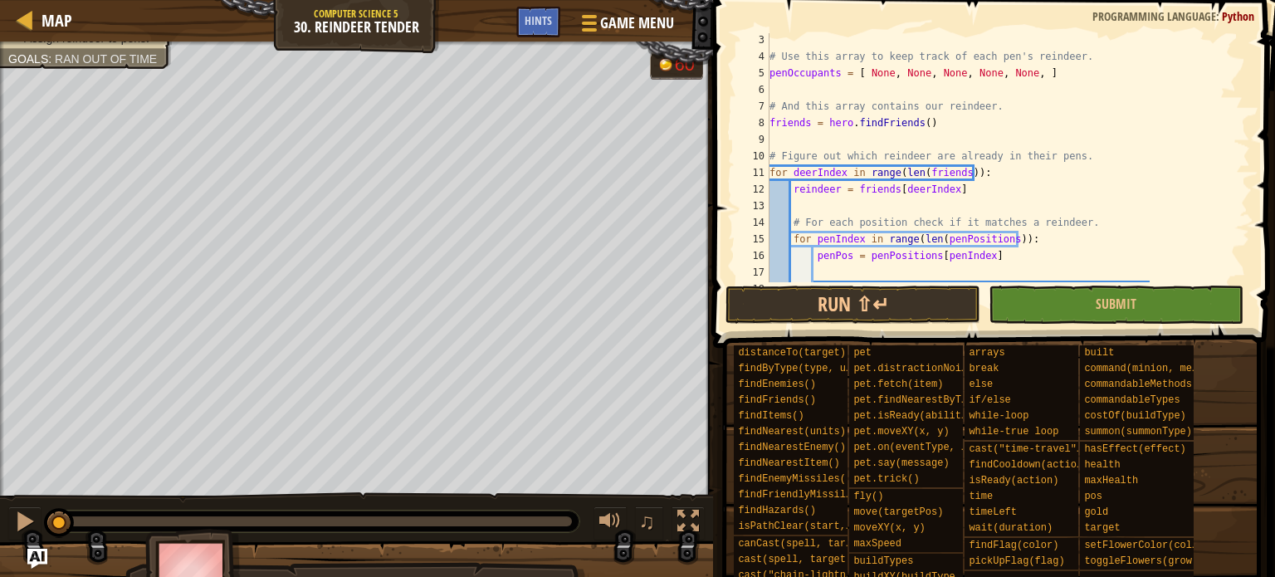
scroll to position [51, 0]
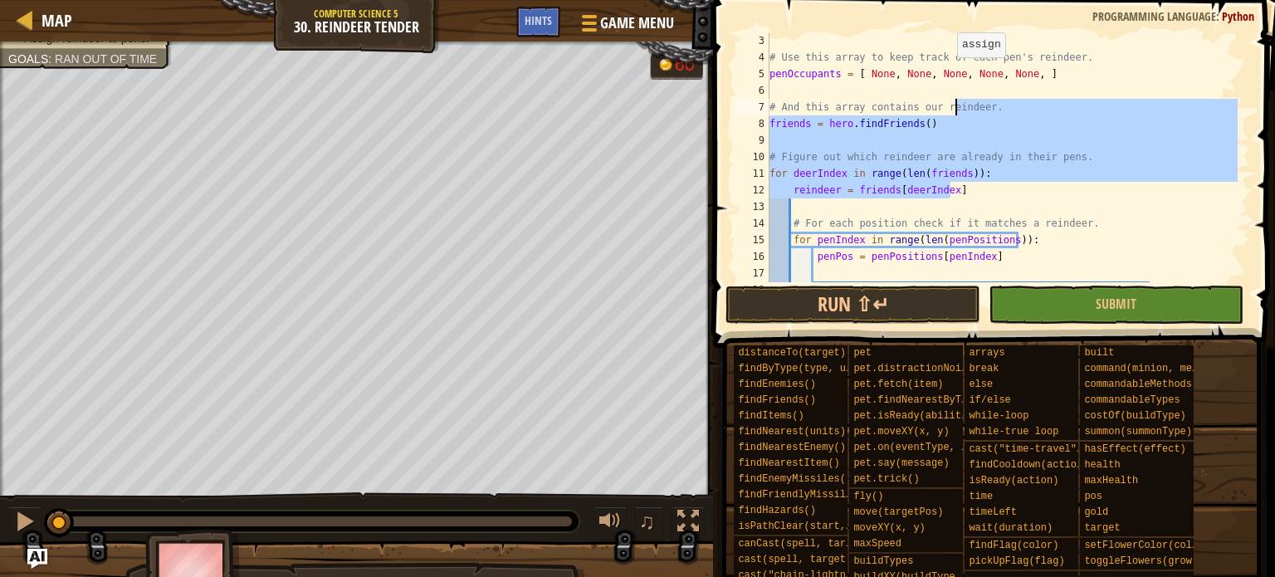
drag, startPoint x: 986, startPoint y: 182, endPoint x: 964, endPoint y: 42, distance: 142.1
click at [964, 42] on div "# Use this array to keep track of each pen's reindeer. penOccupants = [ None , …" at bounding box center [1002, 173] width 472 height 282
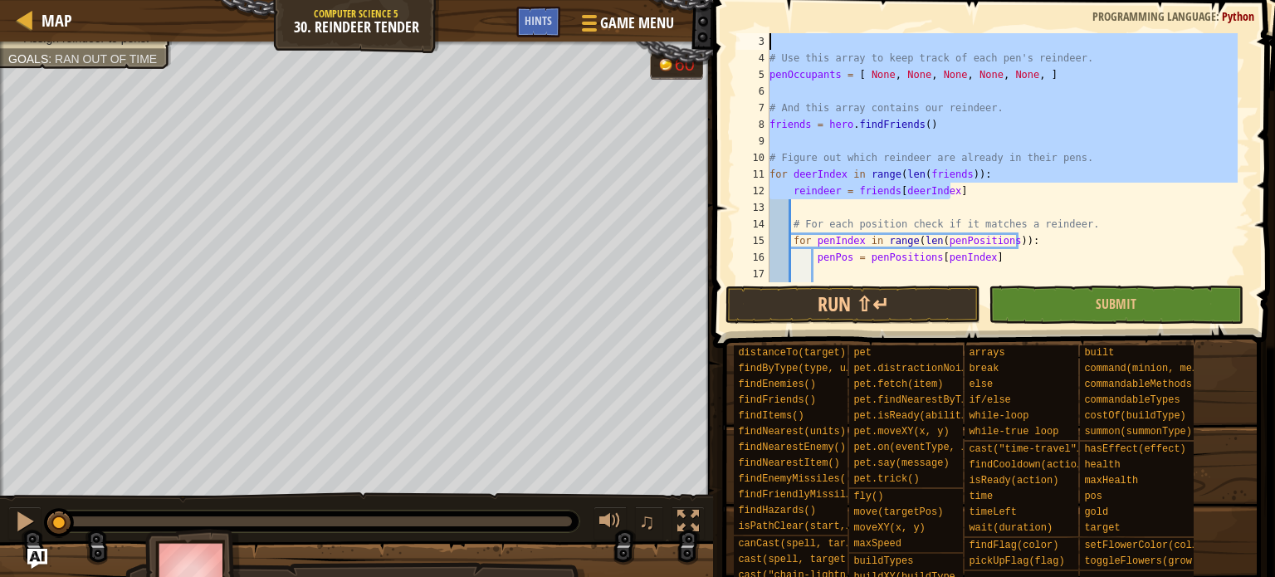
scroll to position [28, 0]
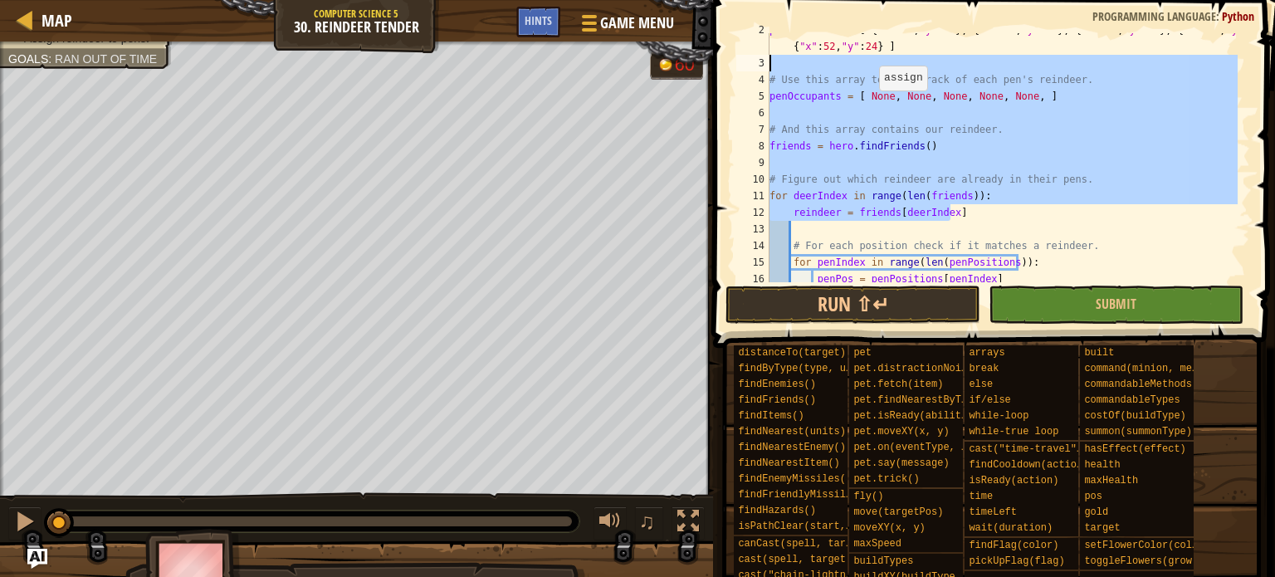
click at [870, 95] on div "penPositions = [ { "x" : 20 , "y" : 24 } , { "x" : 28 , "y" : 24 } , { "x" : 36…" at bounding box center [1002, 157] width 472 height 249
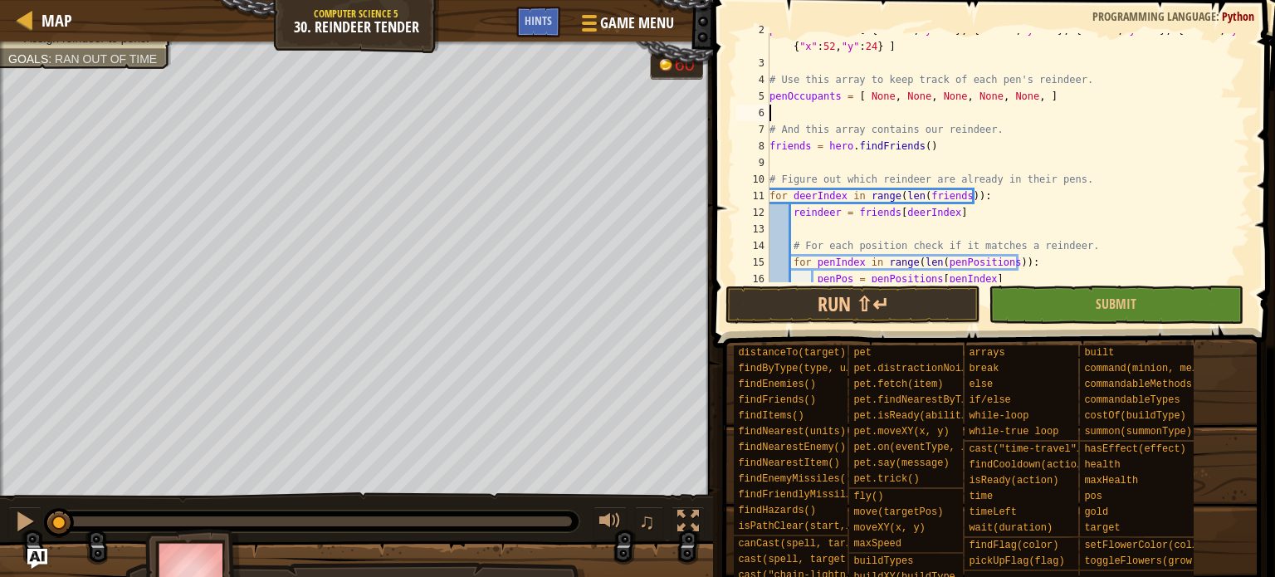
drag, startPoint x: 784, startPoint y: 112, endPoint x: 787, endPoint y: 96, distance: 16.1
click at [787, 96] on div "penPositions = [ { "x" : 20 , "y" : 24 } , { "x" : 28 , "y" : 24 } , { "x" : 36…" at bounding box center [1002, 171] width 472 height 299
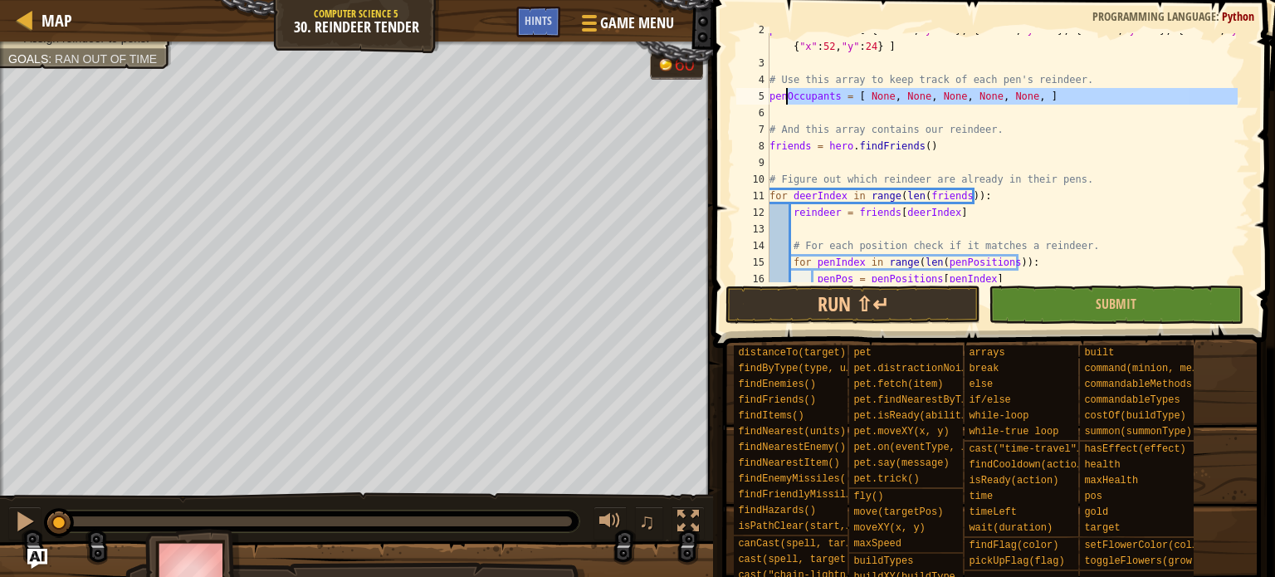
click at [787, 96] on div "penPositions = [ { "x" : 20 , "y" : 24 } , { "x" : 28 , "y" : 24 } , { "x" : 36…" at bounding box center [1002, 157] width 472 height 249
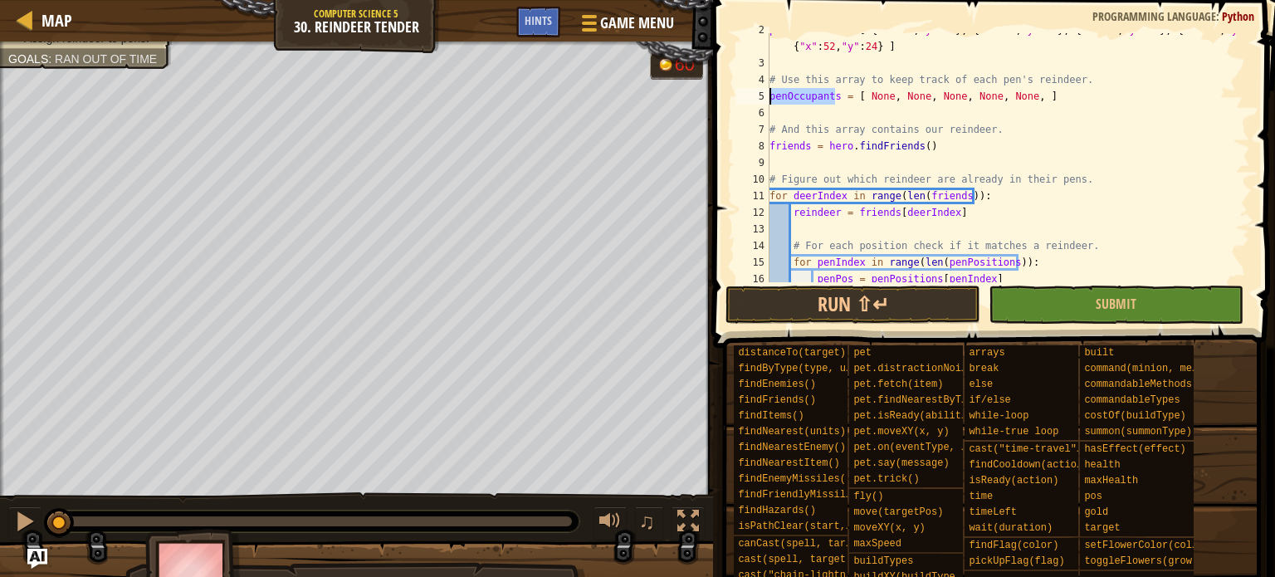
click at [787, 96] on div "penPositions = [ { "x" : 20 , "y" : 24 } , { "x" : 28 , "y" : 24 } , { "x" : 36…" at bounding box center [1002, 171] width 472 height 299
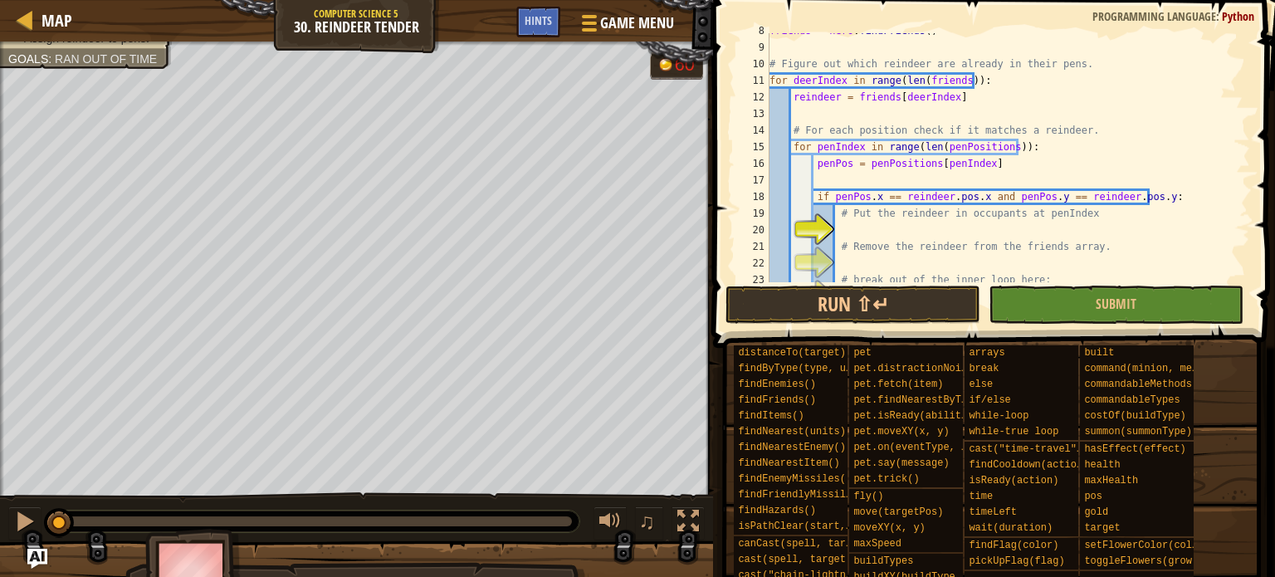
scroll to position [144, 0]
click at [1009, 215] on div "friends = hero . findFriends ( ) # Figure out which reindeer are already in the…" at bounding box center [1002, 163] width 472 height 282
type textarea "# Put the reindeer in occupants at penIndex"
click at [1009, 215] on div "friends = hero . findFriends ( ) # Figure out which reindeer are already in the…" at bounding box center [1002, 163] width 472 height 282
click at [1004, 222] on div "friends = hero . findFriends ( ) # Figure out which reindeer are already in the…" at bounding box center [1002, 163] width 472 height 282
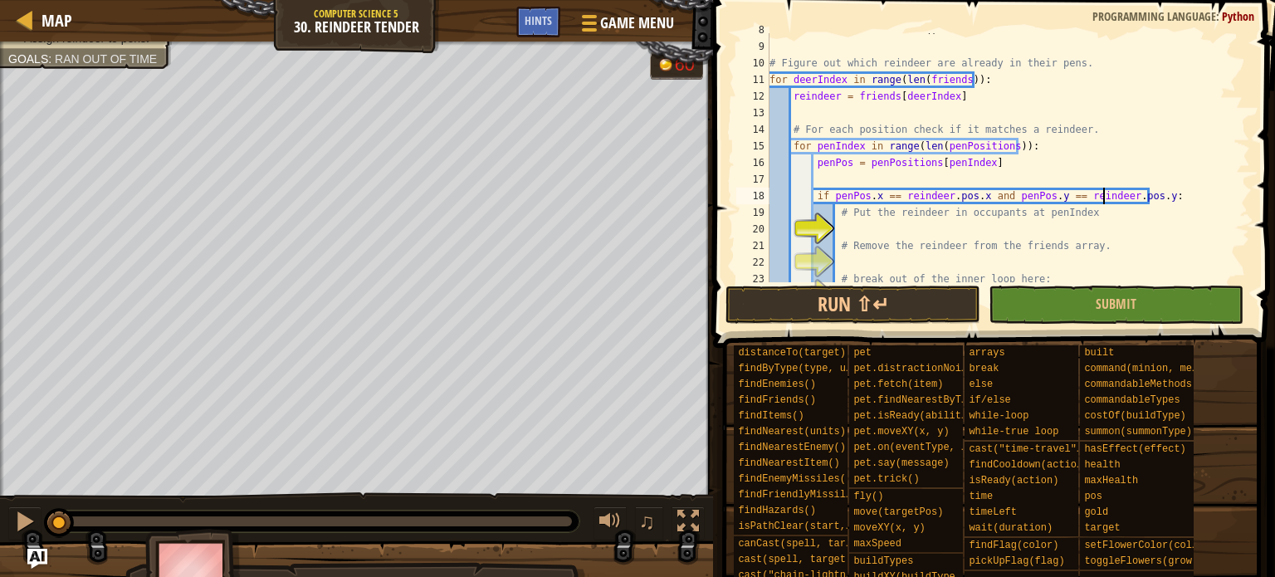
click at [1009, 198] on div "friends = hero . findFriends ( ) # Figure out which reindeer are already in the…" at bounding box center [1002, 163] width 472 height 282
click at [849, 168] on div "friends = hero . findFriends ( ) # Figure out which reindeer are already in the…" at bounding box center [1002, 163] width 472 height 282
type textarea "penPos = penPositions[penIndex]"
click at [849, 168] on div "friends = hero . findFriends ( ) # Figure out which reindeer are already in the…" at bounding box center [1002, 163] width 472 height 282
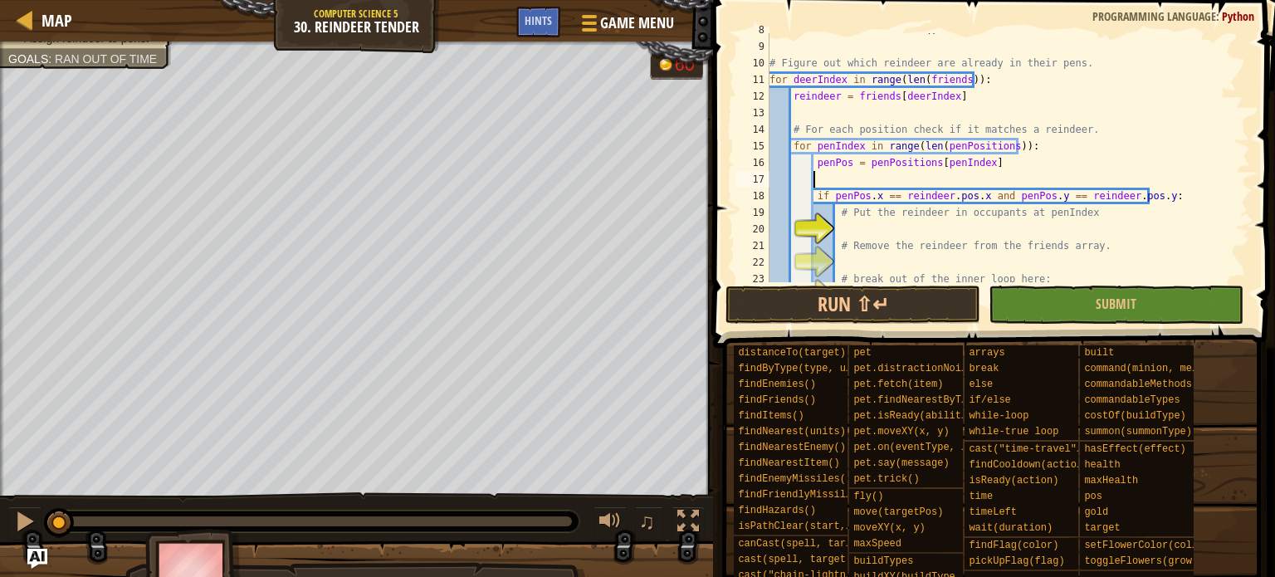
click at [916, 182] on div "friends = hero . findFriends ( ) # Figure out which reindeer are already in the…" at bounding box center [1002, 163] width 472 height 282
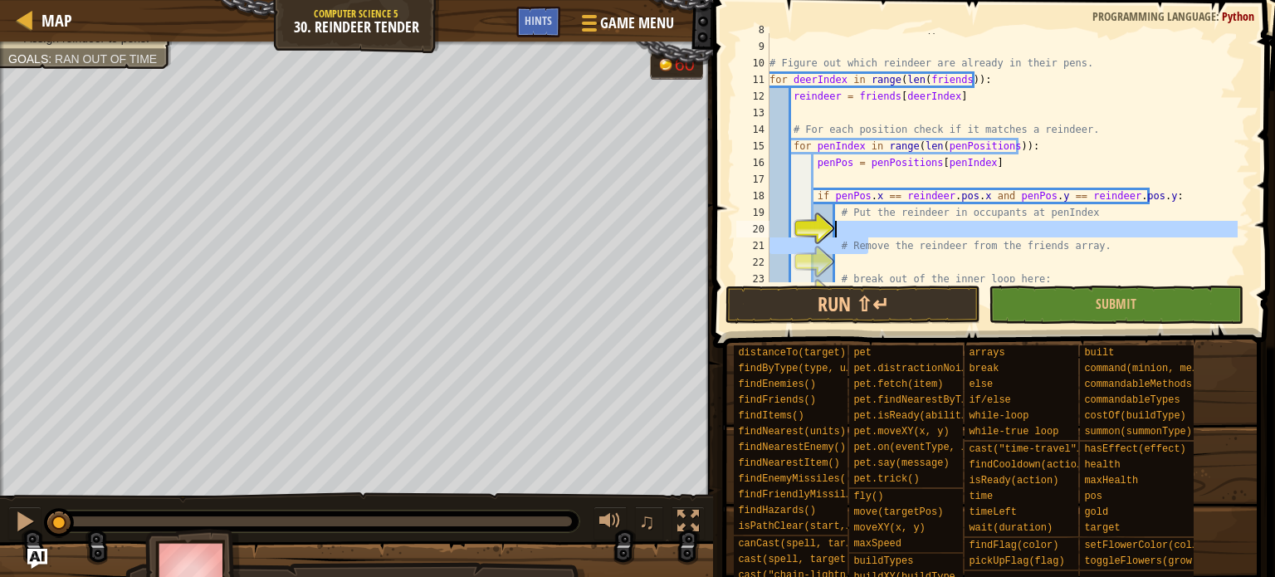
drag, startPoint x: 868, startPoint y: 238, endPoint x: 867, endPoint y: 219, distance: 19.1
click at [867, 219] on div "friends = hero . findFriends ( ) # Figure out which reindeer are already in the…" at bounding box center [1002, 163] width 472 height 282
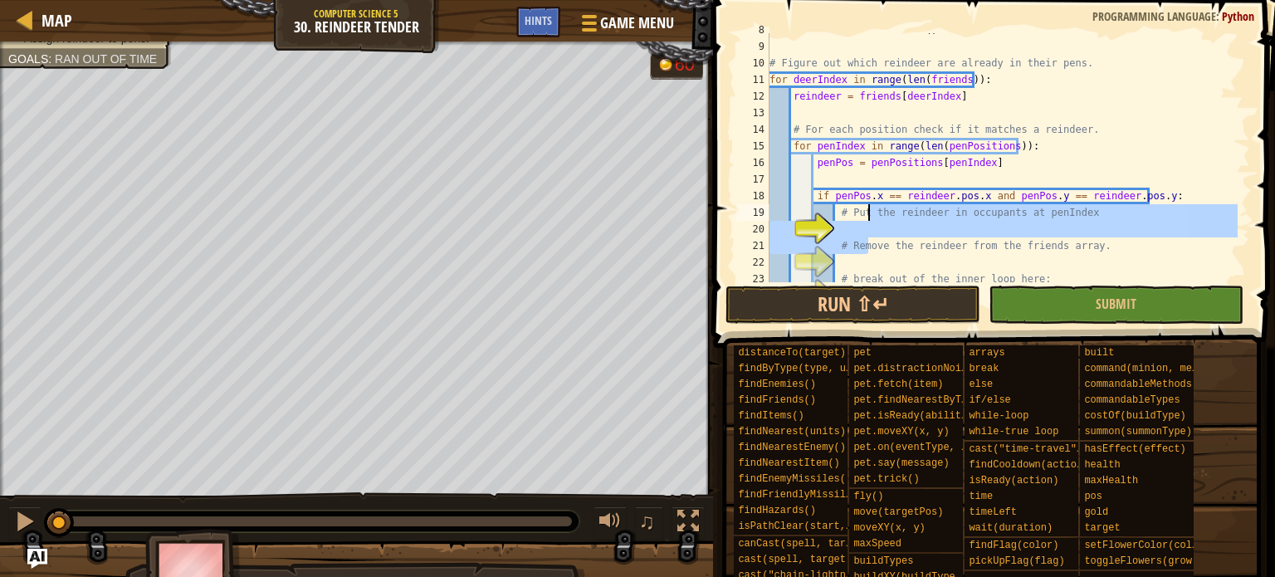
click at [867, 219] on div "friends = hero . findFriends ( ) # Figure out which reindeer are already in the…" at bounding box center [1002, 157] width 472 height 249
type textarea "# Put the reindeer in occupants at penIndex"
click at [867, 219] on div "friends = hero . findFriends ( ) # Figure out which reindeer are already in the…" at bounding box center [1002, 163] width 472 height 282
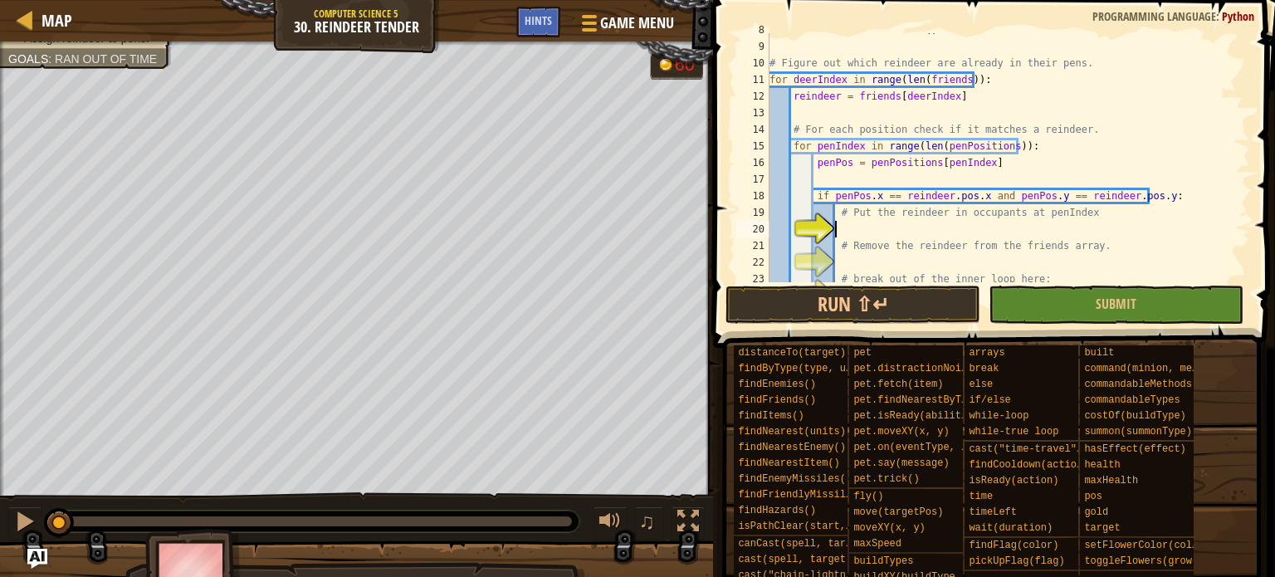
click at [857, 225] on div "friends = hero . findFriends ( ) # Figure out which reindeer are already in the…" at bounding box center [1002, 163] width 472 height 282
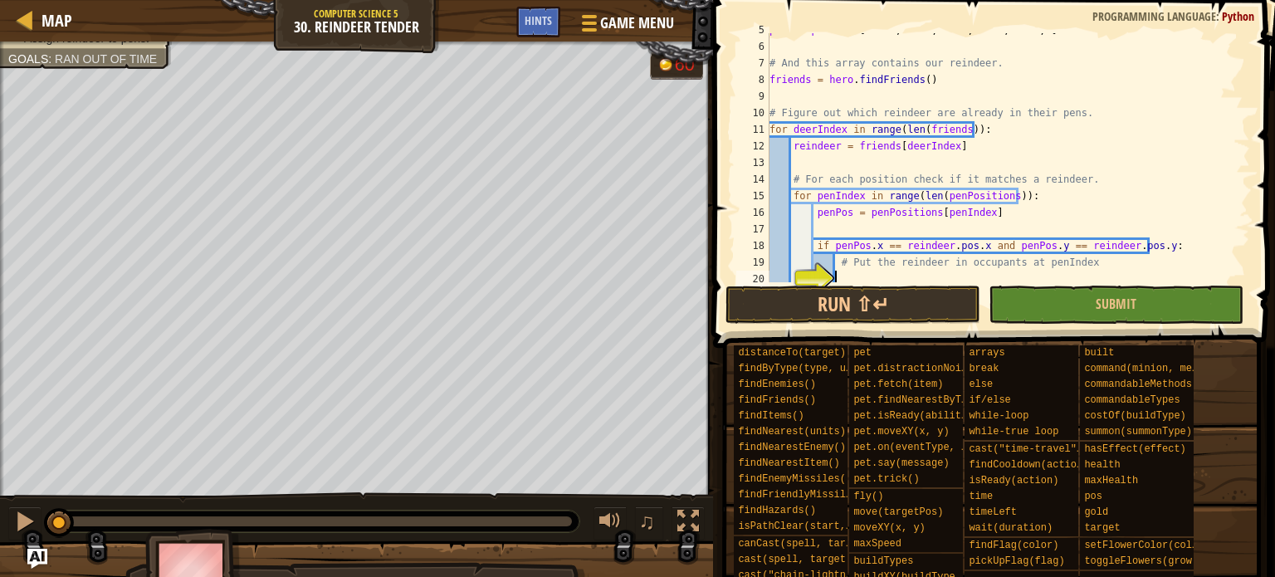
scroll to position [45, 0]
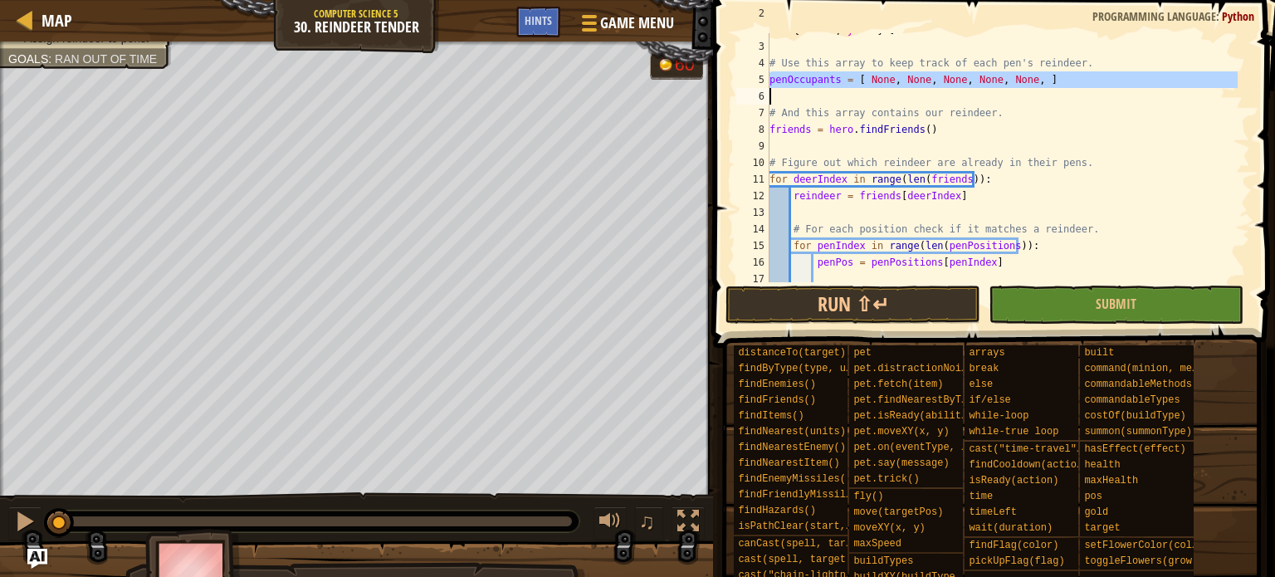
drag, startPoint x: 767, startPoint y: 78, endPoint x: 830, endPoint y: 81, distance: 63.1
click at [830, 81] on div "2 3 4 5 6 7 8 9 10 11 12 13 14 15 16 17 18 19 penPositions = [ { "x" : 20 , "y"…" at bounding box center [991, 157] width 517 height 249
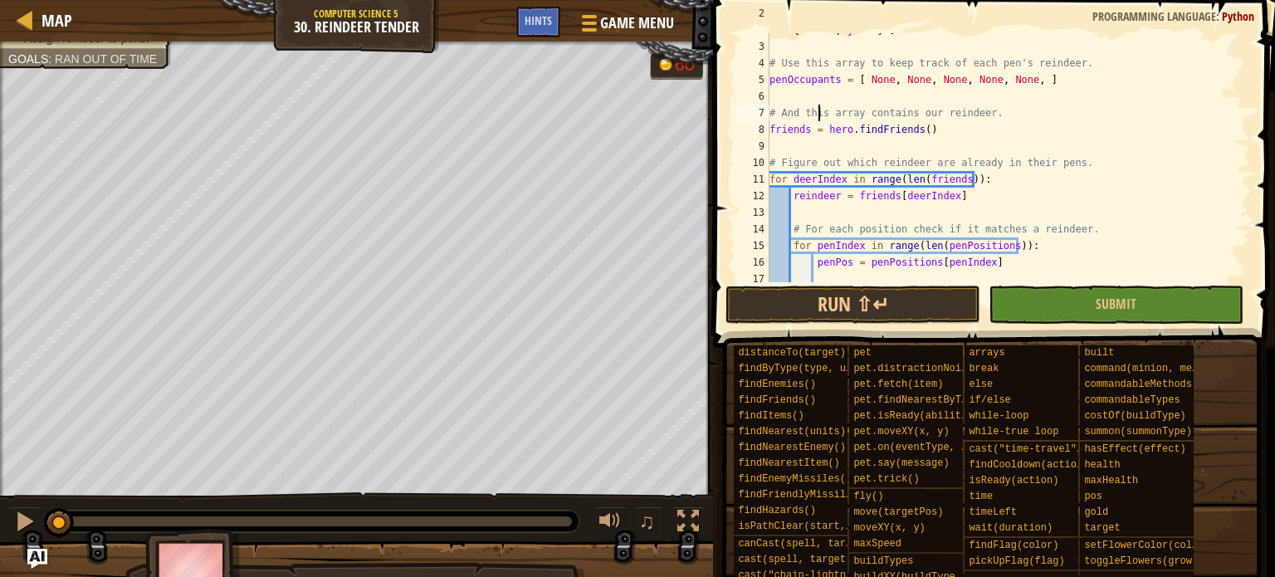
drag, startPoint x: 820, startPoint y: 106, endPoint x: 817, endPoint y: 89, distance: 17.7
click at [819, 103] on div "penPositions = [ { "x" : 20 , "y" : 24 } , { "x" : 28 , "y" : 24 } , { "x" : 36…" at bounding box center [1002, 154] width 472 height 299
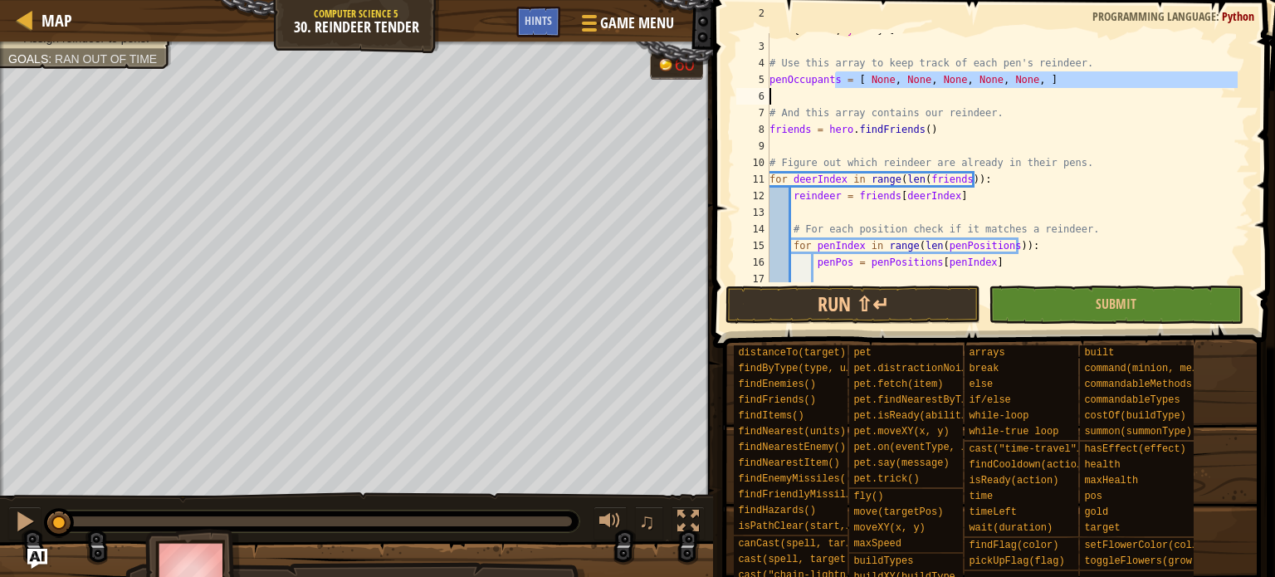
drag, startPoint x: 837, startPoint y: 81, endPoint x: 747, endPoint y: 89, distance: 90.0
click at [747, 89] on div "# And this array contains our reindeer. 2 3 4 5 6 7 8 9 10 11 12 13 14 15 16 17…" at bounding box center [991, 157] width 517 height 249
click at [833, 76] on div "penPositions = [ { "x" : 20 , "y" : 24 } , { "x" : 28 , "y" : 24 } , { "x" : 36…" at bounding box center [1002, 157] width 472 height 249
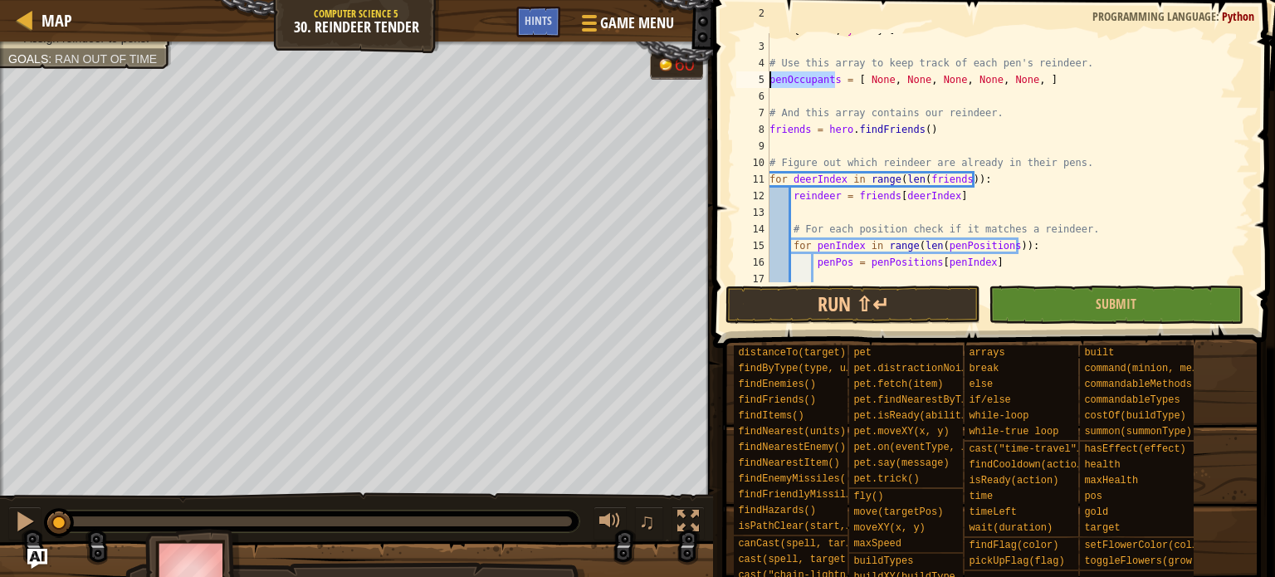
drag, startPoint x: 833, startPoint y: 76, endPoint x: 763, endPoint y: 85, distance: 71.2
click at [763, 85] on div "penOccupants = [ None, None, None, None, None, ] 2 3 4 5 6 7 8 9 10 11 12 13 14…" at bounding box center [991, 157] width 517 height 249
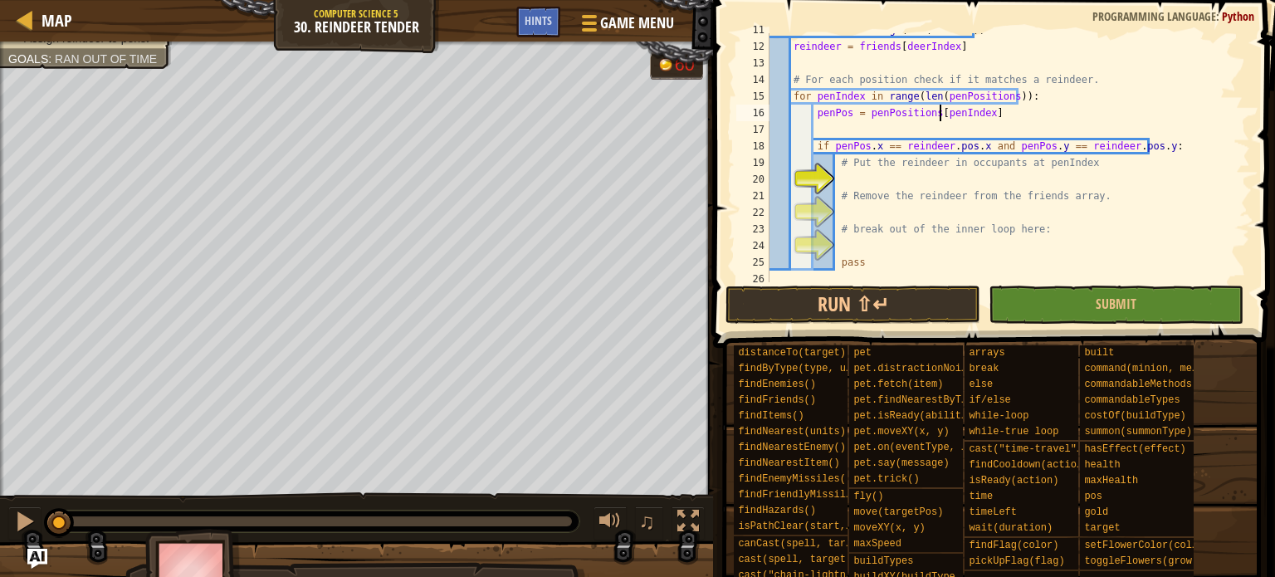
click at [770, 175] on div "20" at bounding box center [752, 179] width 33 height 17
type textarea "# Remove the reindeer from the friends array."
click at [844, 172] on div "for deerIndex in range ( len ( friends )) : reindeer = friends [ deerIndex ] # …" at bounding box center [1002, 163] width 472 height 282
paste textarea "penOccupants"
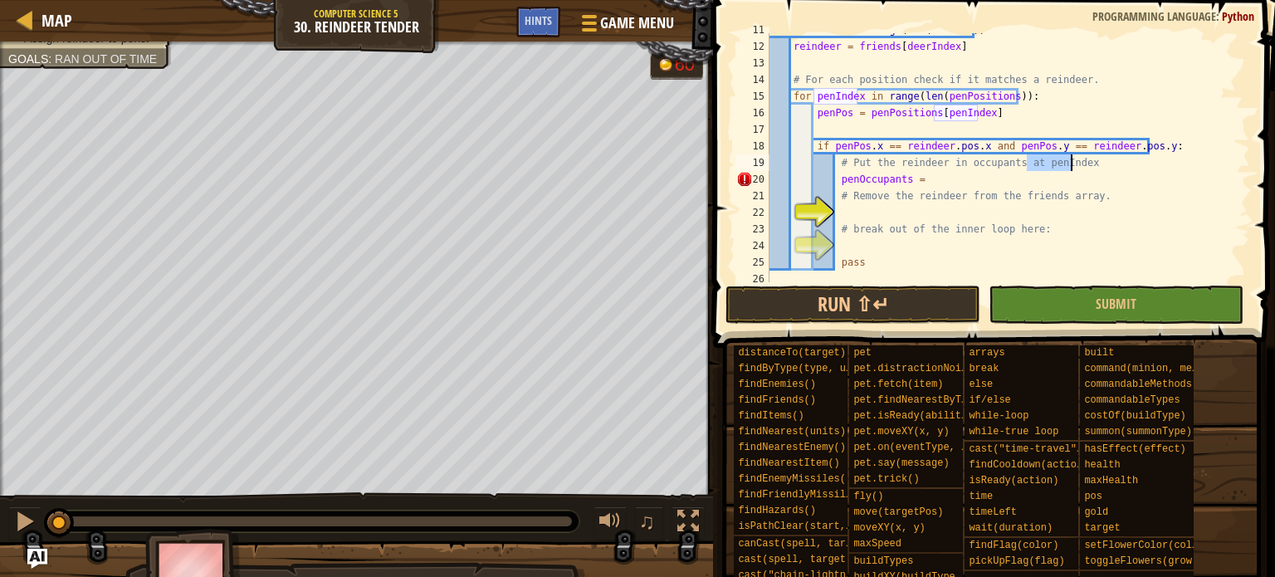
drag, startPoint x: 1026, startPoint y: 165, endPoint x: 1079, endPoint y: 155, distance: 54.1
click at [1009, 155] on div "for deerIndex in range ( len ( friends )) : reindeer = friends [ deerIndex ] # …" at bounding box center [1002, 163] width 472 height 282
click at [952, 185] on div "for deerIndex in range ( len ( friends )) : reindeer = friends [ deerIndex ] # …" at bounding box center [1002, 163] width 472 height 282
paste textarea "penIndex"
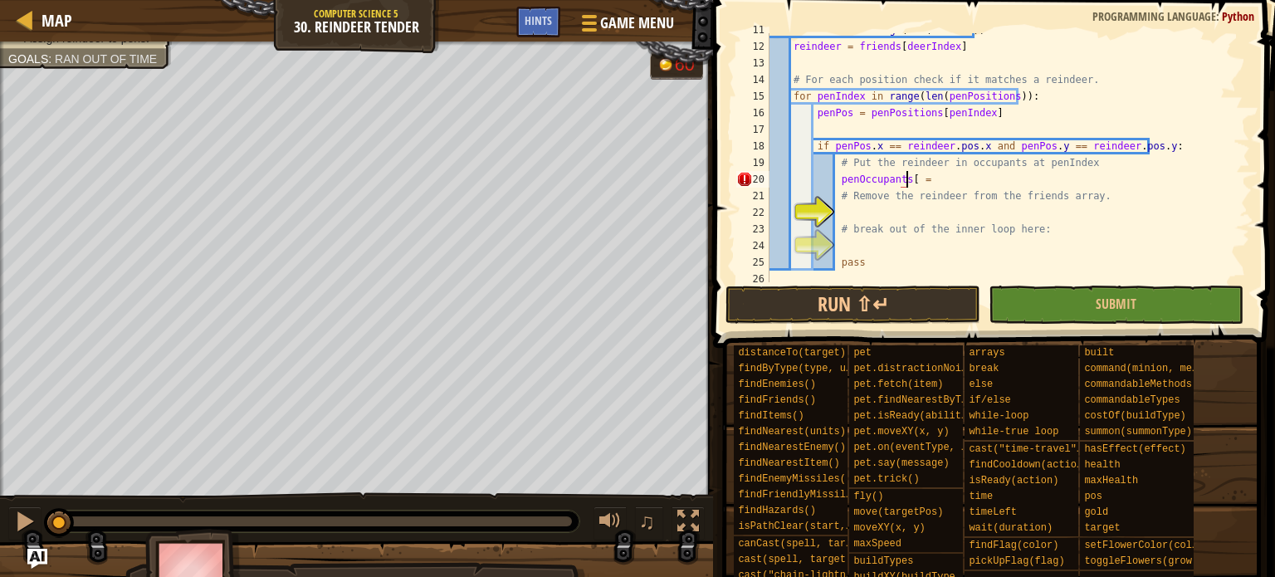
paste textarea "penIndex"
click at [982, 175] on div "for deerIndex in range ( len ( friends )) : reindeer = friends [ deerIndex ] # …" at bounding box center [1002, 163] width 472 height 282
click at [913, 170] on div "for deerIndex in range ( len ( friends )) : reindeer = friends [ deerIndex ] # …" at bounding box center [1002, 163] width 472 height 282
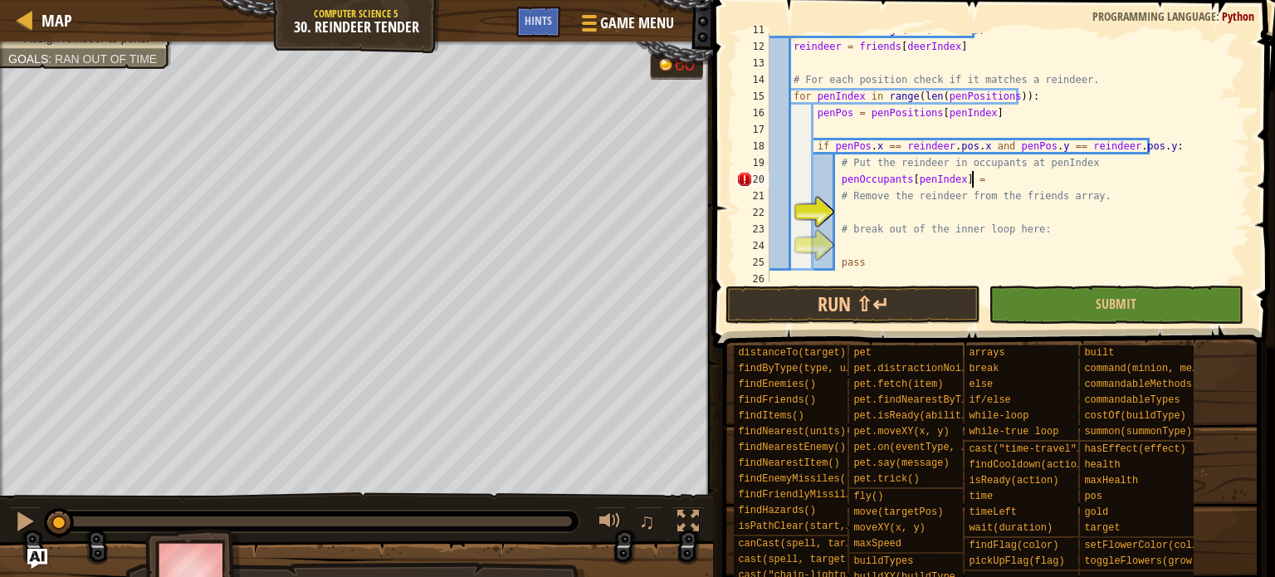
click at [1009, 175] on div "for deerIndex in range ( len ( friends )) : reindeer = friends [ deerIndex ] # …" at bounding box center [1002, 163] width 472 height 282
paste textarea "reindeer"
click at [875, 203] on div "for deerIndex in range ( len ( friends )) : reindeer = friends [ deerIndex ] # …" at bounding box center [1002, 163] width 472 height 282
type textarea "# Remove the reindeer from the friends array."
click at [843, 208] on div "for deerIndex in range ( len ( friends )) : reindeer = friends [ deerIndex ] # …" at bounding box center [1002, 163] width 472 height 282
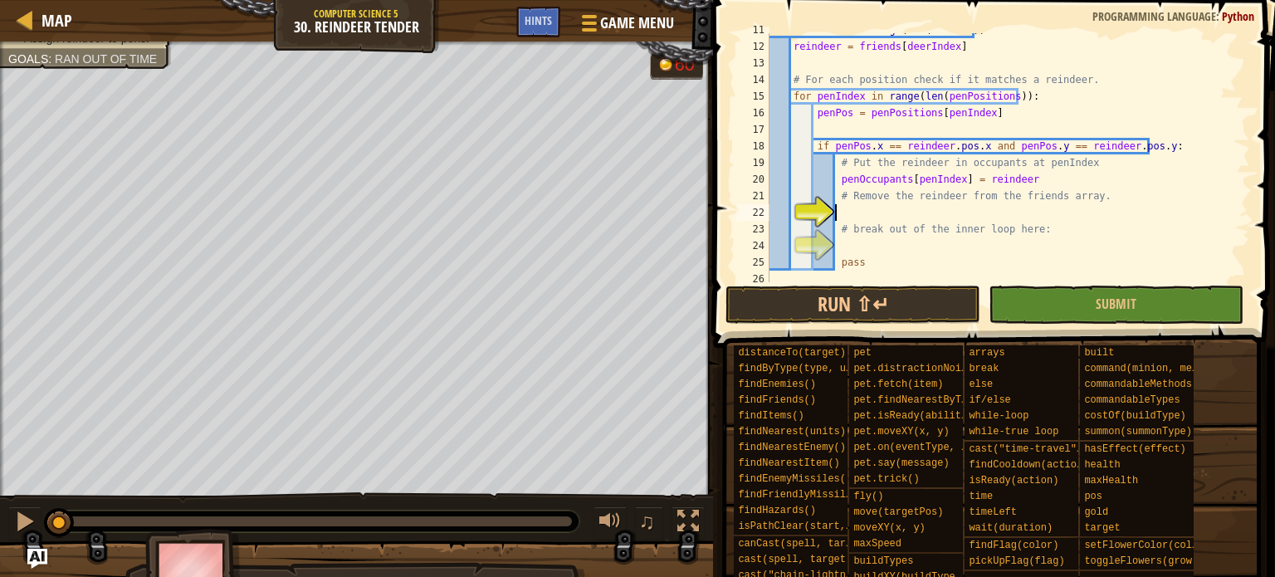
scroll to position [7, 4]
type textarea "h"
drag, startPoint x: 951, startPoint y: 42, endPoint x: 847, endPoint y: 50, distance: 104.9
click at [847, 50] on div "for deerIndex in range ( len ( friends )) : reindeer = friends [ deerIndex ] # …" at bounding box center [1002, 163] width 472 height 282
type textarea "reindeer = friends[deerIndex]"
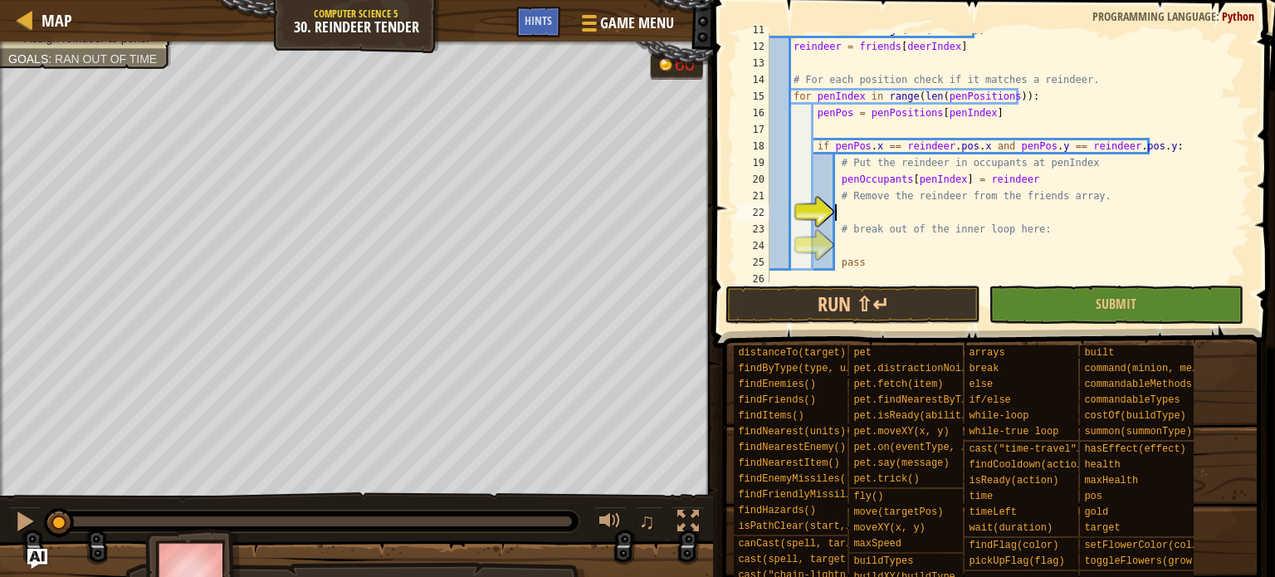
drag, startPoint x: 913, startPoint y: 217, endPoint x: 933, endPoint y: 220, distance: 20.2
click at [914, 217] on div "for deerIndex in range ( len ( friends )) : reindeer = friends [ deerIndex ] # …" at bounding box center [1002, 163] width 472 height 282
paste textarea "friends[deerIndex]"
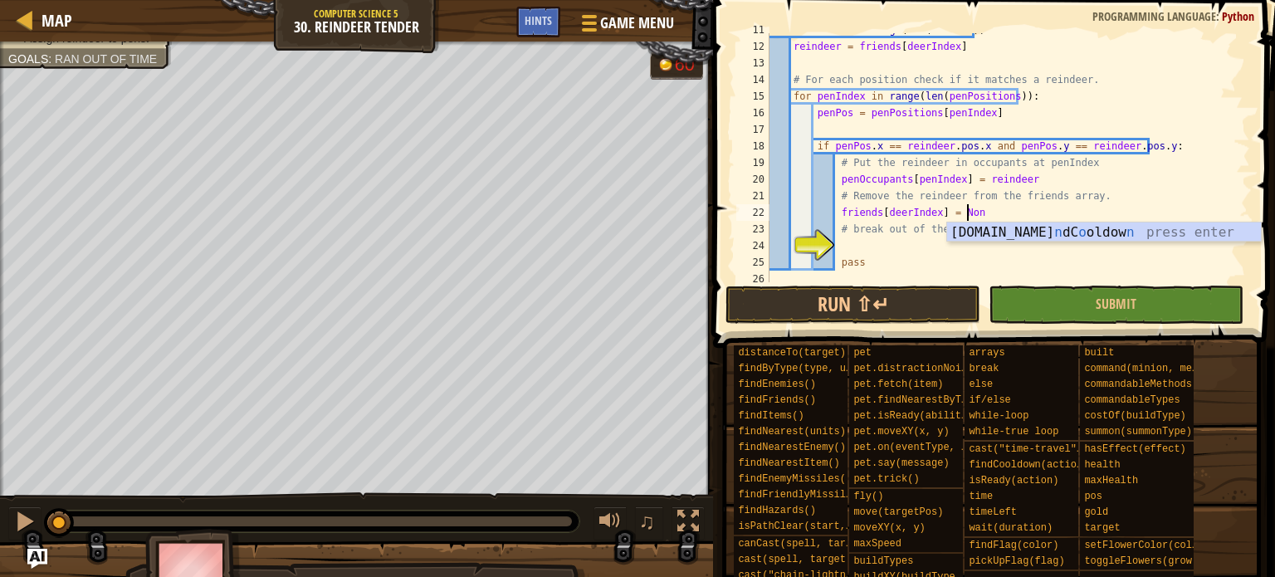
type textarea "friends[deerIndex] = None"
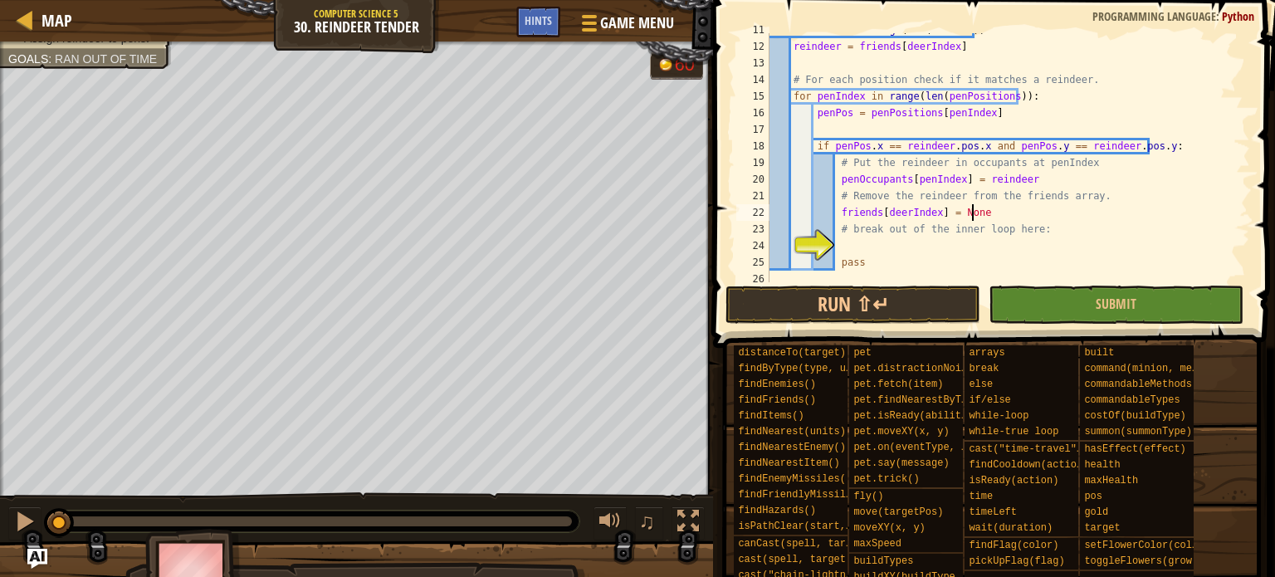
scroll to position [7, 16]
drag, startPoint x: 892, startPoint y: 250, endPoint x: 881, endPoint y: 250, distance: 10.8
click at [883, 250] on div "for deerIndex in range ( len ( friends )) : reindeer = friends [ deerIndex ] # …" at bounding box center [1002, 163] width 472 height 282
drag, startPoint x: 843, startPoint y: 227, endPoint x: 875, endPoint y: 229, distance: 31.6
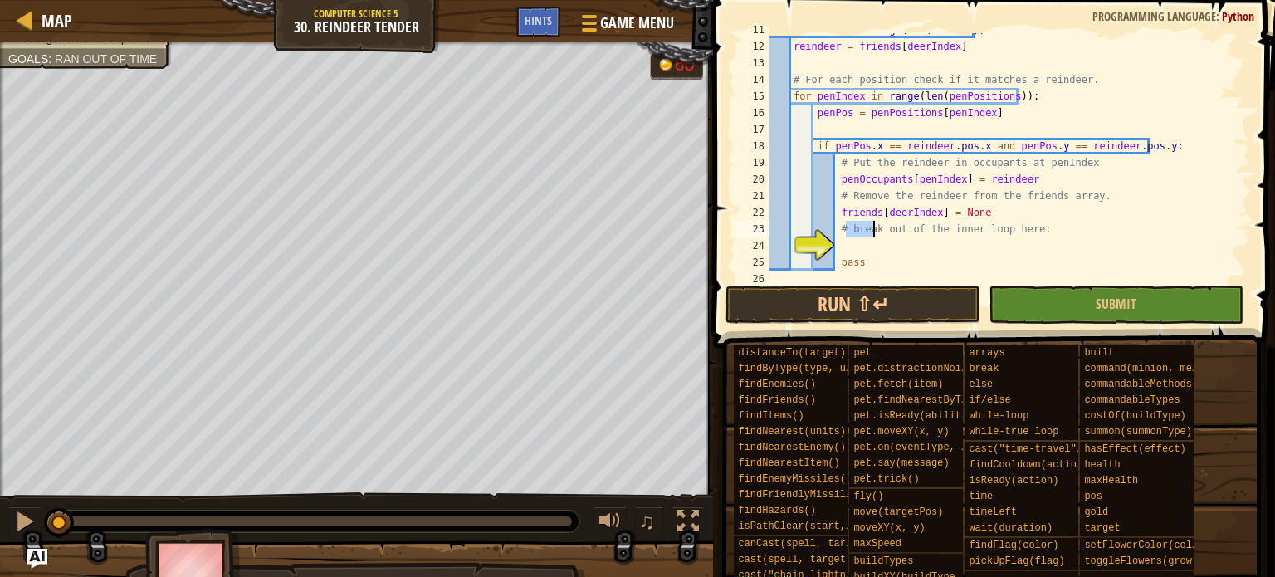
click at [875, 229] on div "for deerIndex in range ( len ( friends )) : reindeer = friends [ deerIndex ] # …" at bounding box center [1002, 163] width 472 height 282
type textarea "# break out of the inner loop here:"
paste textarea "break"
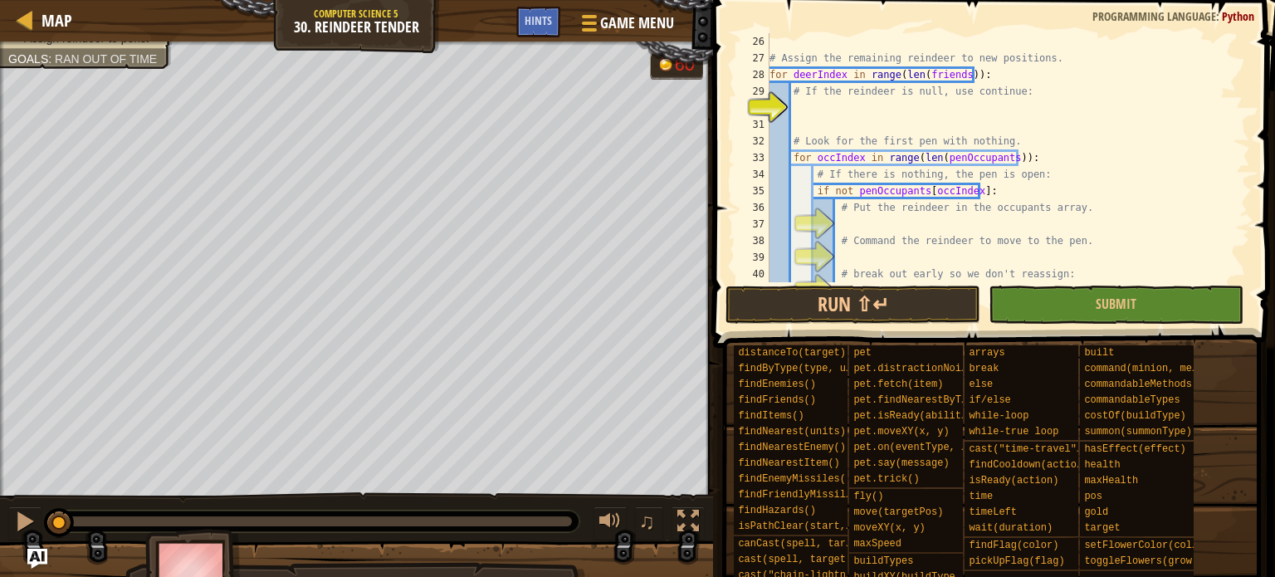
scroll to position [432, 0]
type textarea "break"
click at [807, 101] on div "# Assign the remaining reindeer to new positions. for deerIndex in range ( len …" at bounding box center [1002, 174] width 472 height 282
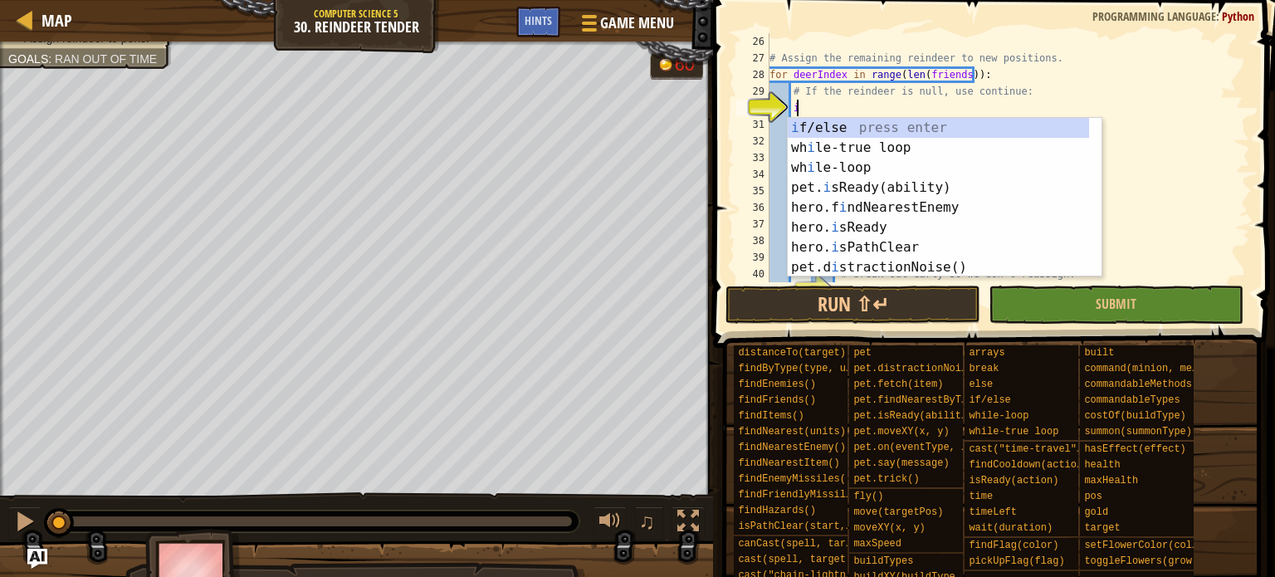
scroll to position [7, 1]
click at [843, 120] on div "i f/else press enter wh i le-true loop press enter wh i le-loop press enter pet…" at bounding box center [945, 217] width 314 height 199
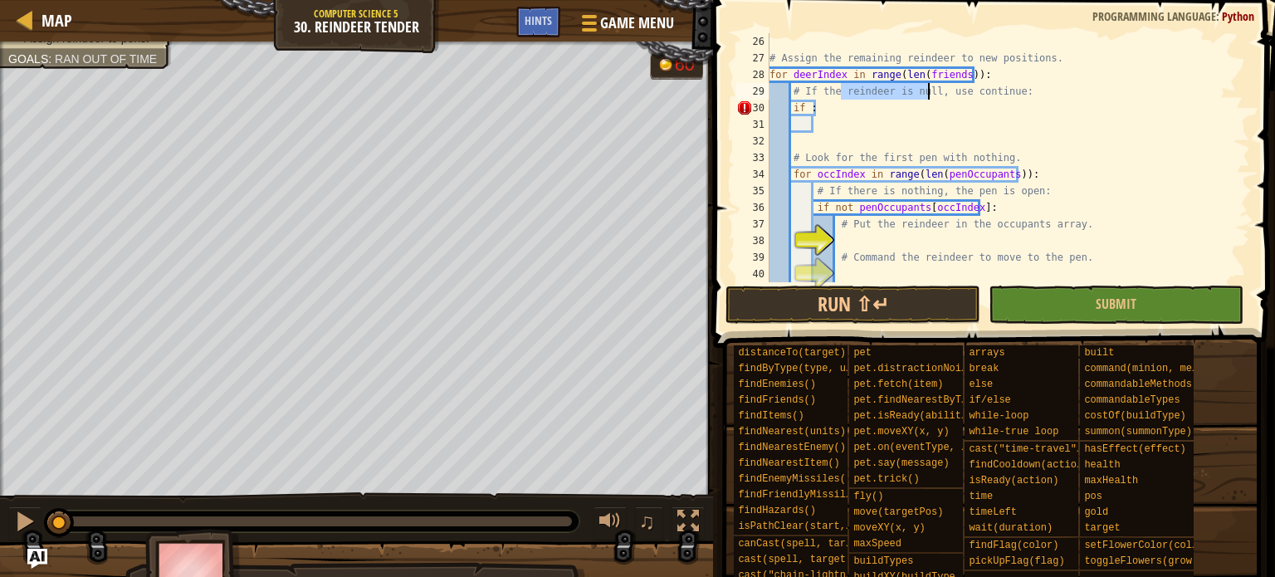
drag, startPoint x: 839, startPoint y: 92, endPoint x: 925, endPoint y: 85, distance: 85.8
click at [926, 93] on div "# Assign the remaining reindeer to new positions. for deerIndex in range ( len …" at bounding box center [1002, 174] width 472 height 282
click at [807, 112] on div "# Assign the remaining reindeer to new positions. for deerIndex in range ( len …" at bounding box center [1002, 174] width 472 height 282
paste textarea "reindeer is null"
type textarea "if reindeer is null:"
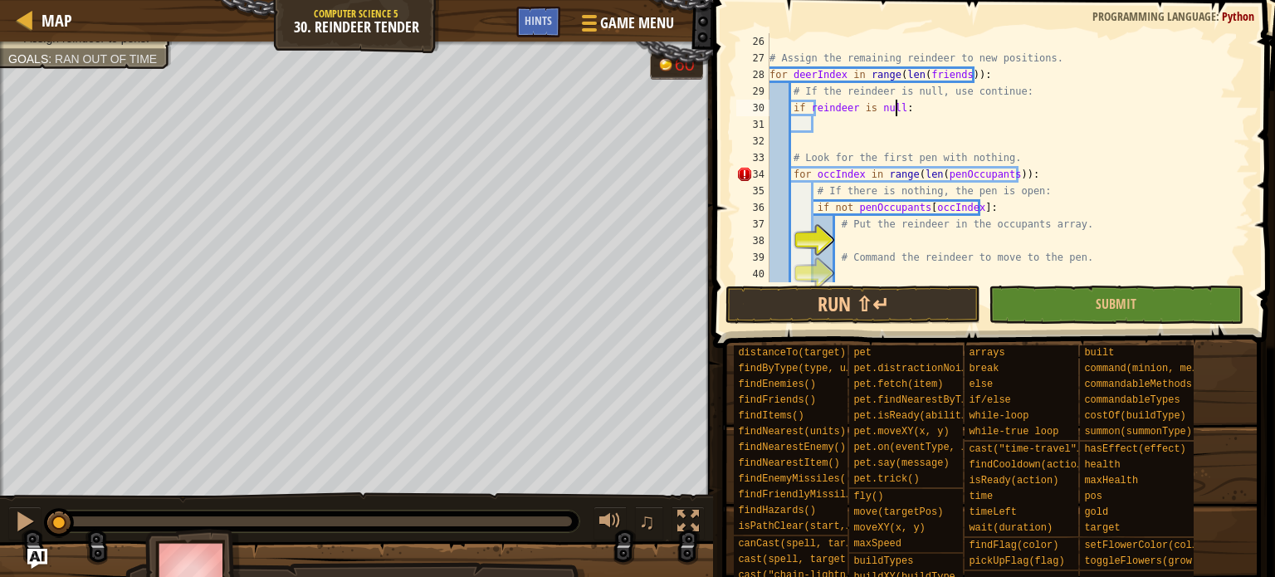
click at [825, 121] on div "# Assign the remaining reindeer to new positions. for deerIndex in range ( len …" at bounding box center [1002, 174] width 472 height 282
drag, startPoint x: 966, startPoint y: 90, endPoint x: 1004, endPoint y: 88, distance: 38.2
click at [1004, 88] on div "# Assign the remaining reindeer to new positions. for deerIndex in range ( len …" at bounding box center [1002, 174] width 472 height 282
click at [876, 129] on div "# Assign the remaining reindeer to new positions. for deerIndex in range ( len …" at bounding box center [1002, 174] width 472 height 282
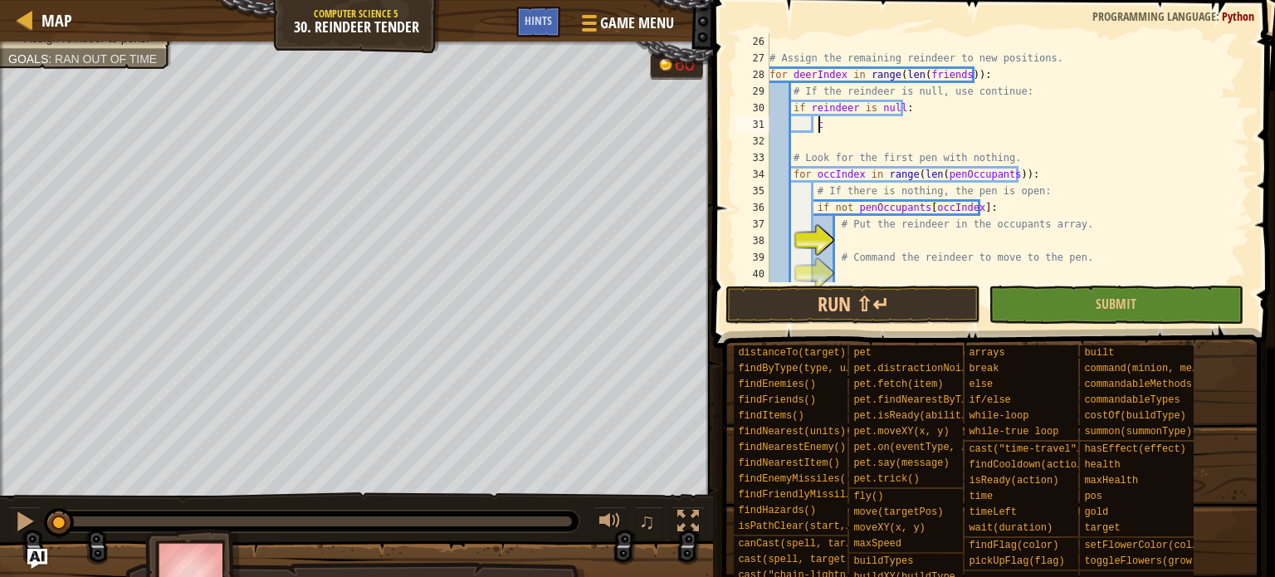
paste textarea "ontinue"
click at [940, 304] on button "Run ⇧↵" at bounding box center [853, 305] width 255 height 38
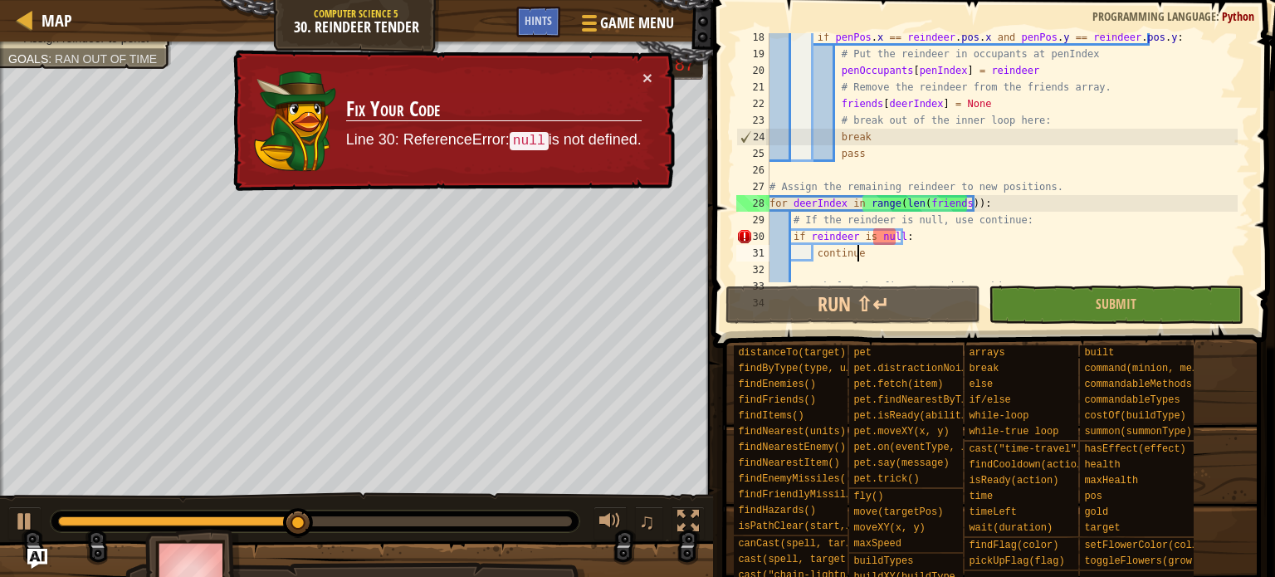
scroll to position [305, 0]
click at [904, 225] on div "if penPos . x == reindeer . pos . x and penPos . y == reindeer . pos . y : # Pu…" at bounding box center [1002, 168] width 472 height 282
type textarea "# If the reindeer is null, use continue:"
click at [877, 266] on div "if penPos . x == reindeer . pos . x and penPos . y == reindeer . pos . y : # Pu…" at bounding box center [1002, 168] width 472 height 282
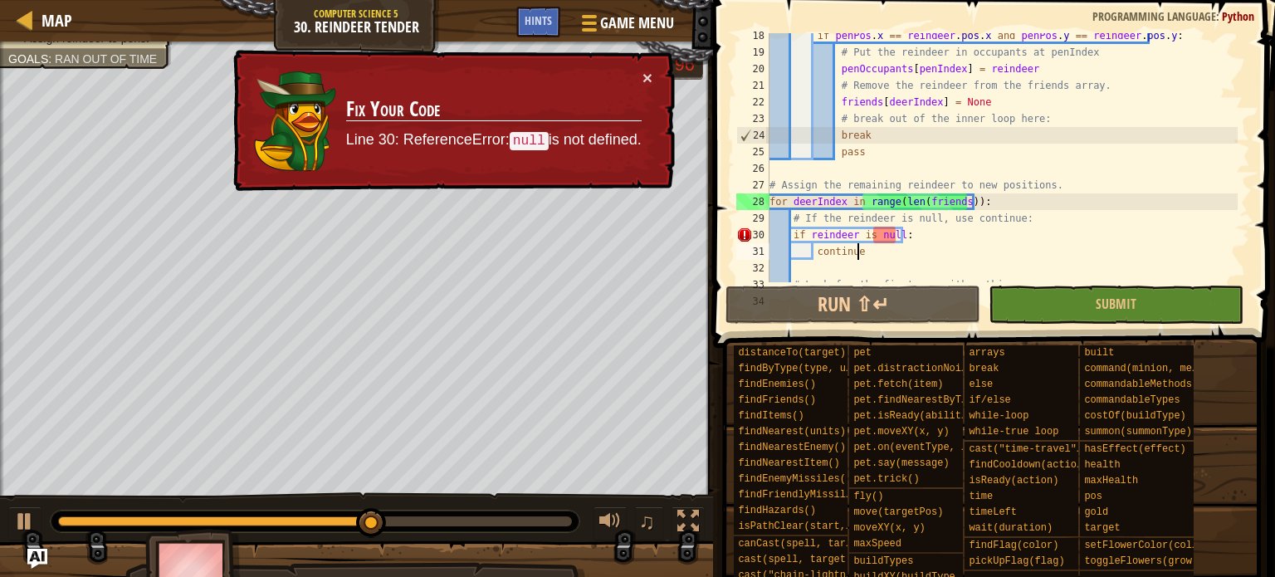
click at [858, 250] on div "if penPos . x == reindeer . pos . x and penPos . y == reindeer . pos . y : # Pu…" at bounding box center [1002, 168] width 472 height 282
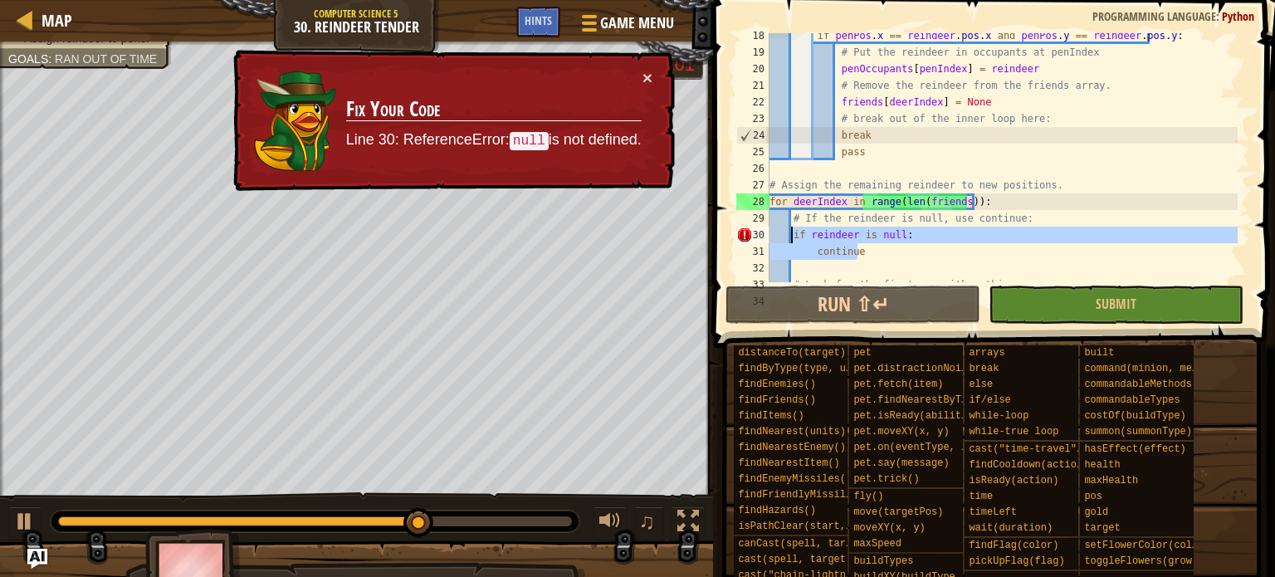
drag, startPoint x: 858, startPoint y: 250, endPoint x: 792, endPoint y: 232, distance: 68.9
click at [792, 232] on div "if penPos . x == reindeer . pos . x and penPos . y == reindeer . pos . y : # Pu…" at bounding box center [1002, 168] width 472 height 282
type textarea "if reindeer is null: continue"
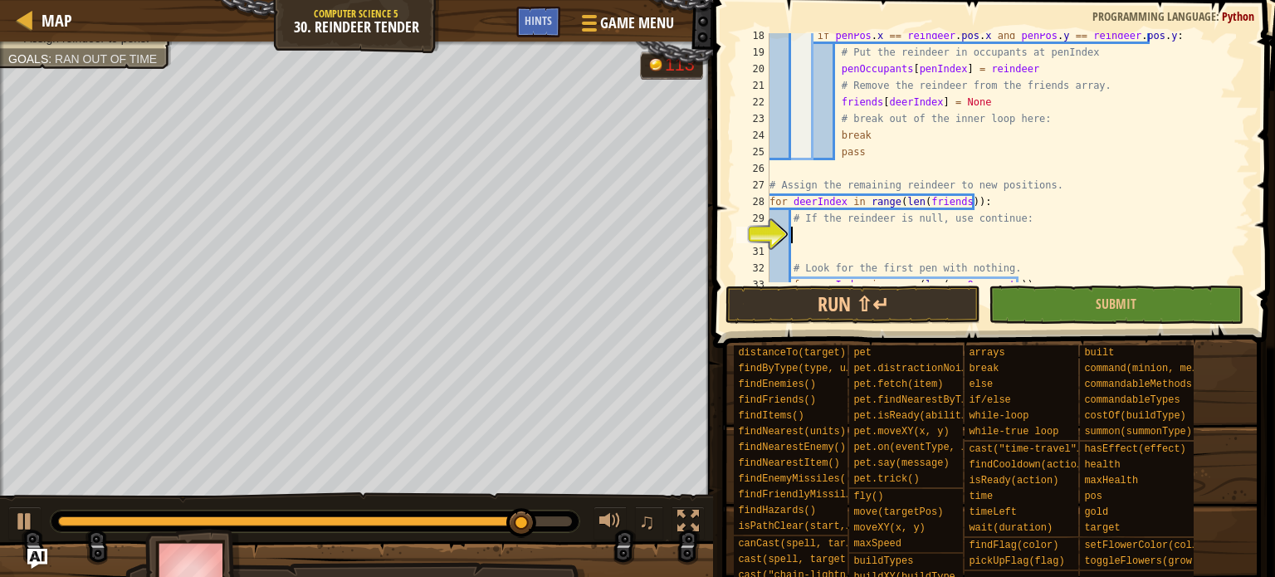
click at [858, 229] on div "if penPos . x == reindeer . pos . x and penPos . y == reindeer . pos . y : # Pu…" at bounding box center [1002, 168] width 472 height 282
click at [854, 218] on div "if penPos . x == reindeer . pos . x and penPos . y == reindeer . pos . y : # Pu…" at bounding box center [1002, 168] width 472 height 282
click at [853, 218] on div "if penPos . x == reindeer . pos . x and penPos . y == reindeer . pos . y : # Pu…" at bounding box center [1002, 168] width 472 height 282
click at [926, 215] on div "if penPos . x == reindeer . pos . x and penPos . y == reindeer . pos . y : # Pu…" at bounding box center [1002, 168] width 472 height 282
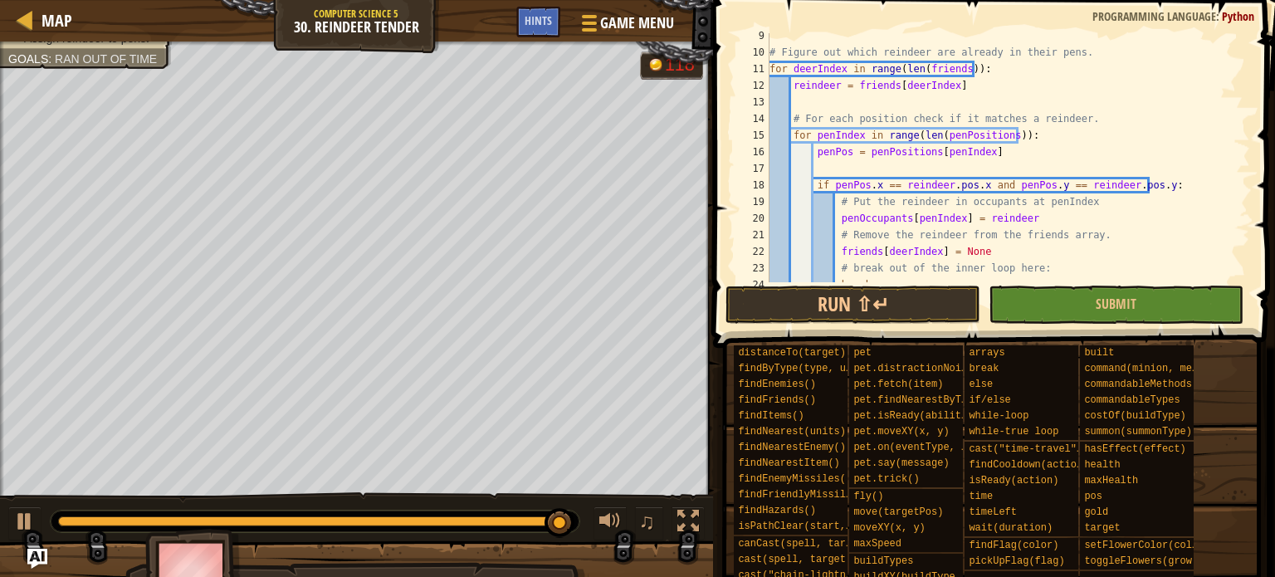
scroll to position [155, 0]
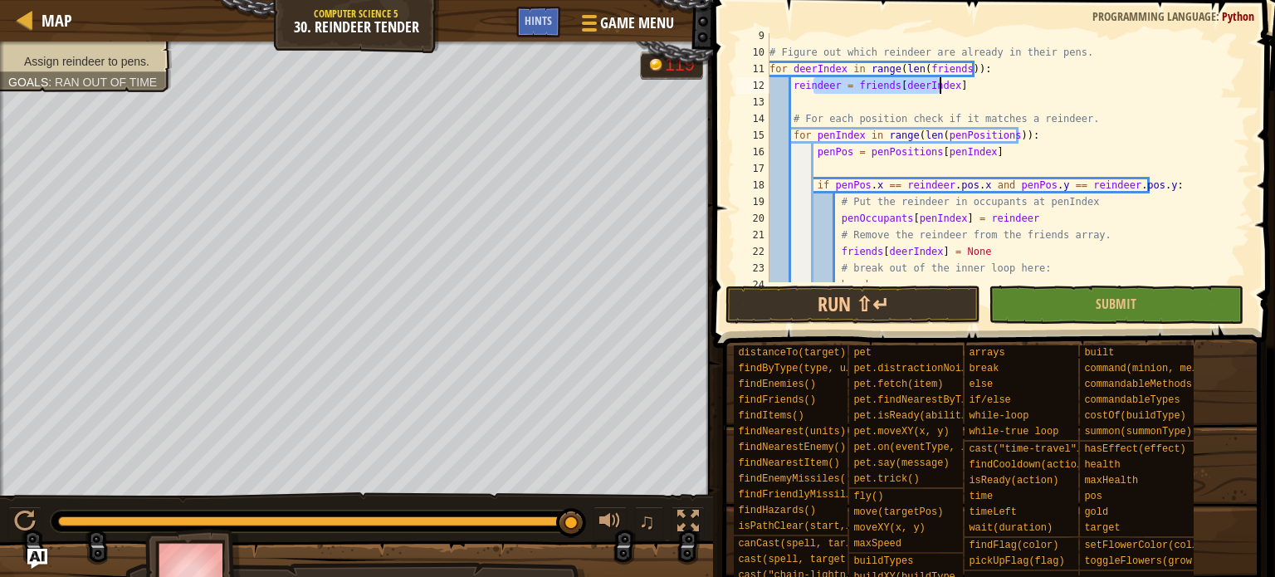
drag, startPoint x: 811, startPoint y: 88, endPoint x: 937, endPoint y: 86, distance: 126.2
click at [937, 86] on div "# Figure out which reindeer are already in their pens. for deerIndex in range (…" at bounding box center [1002, 168] width 472 height 282
type textarea "reindeer = friends[deerIndex]"
click at [965, 82] on div "# Figure out which reindeer are already in their pens. for deerIndex in range (…" at bounding box center [1002, 168] width 472 height 282
drag, startPoint x: 960, startPoint y: 82, endPoint x: 790, endPoint y: 89, distance: 169.5
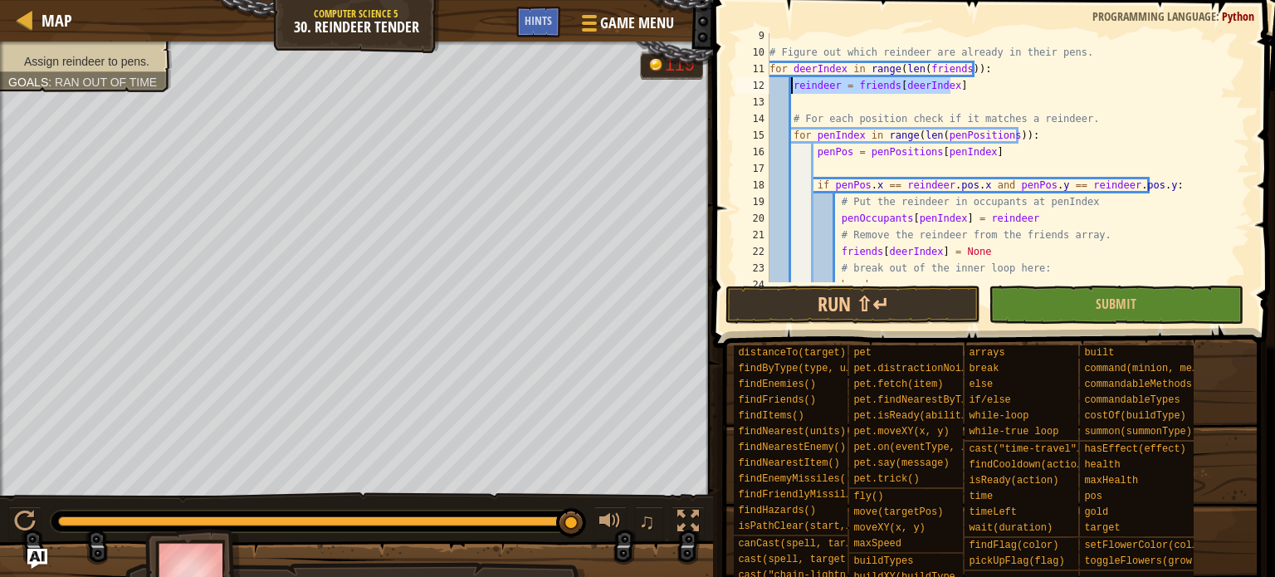
click at [790, 89] on div "# Figure out which reindeer are already in their pens. for deerIndex in range (…" at bounding box center [1002, 168] width 472 height 282
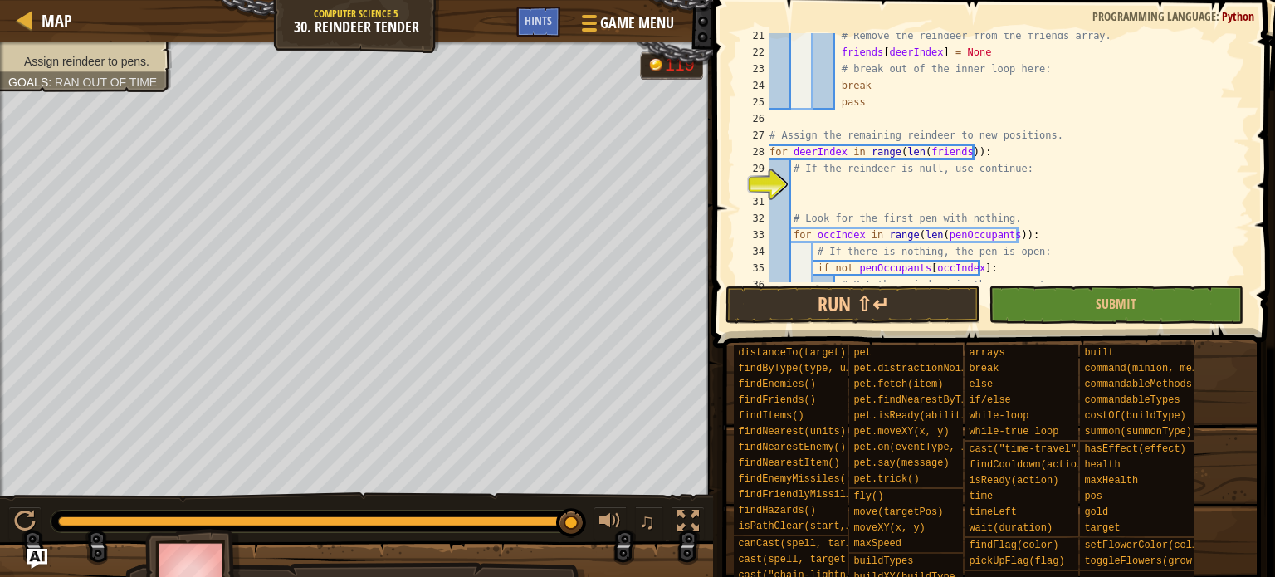
scroll to position [354, 0]
click at [857, 178] on div "# Remove the reindeer from the friends array. friends [ deerIndex ] = None # br…" at bounding box center [1002, 168] width 472 height 282
paste textarea "reindeer = friends[deerIndex]"
click at [797, 188] on div "# Remove the reindeer from the friends array. friends [ deerIndex ] = None # br…" at bounding box center [1002, 168] width 472 height 282
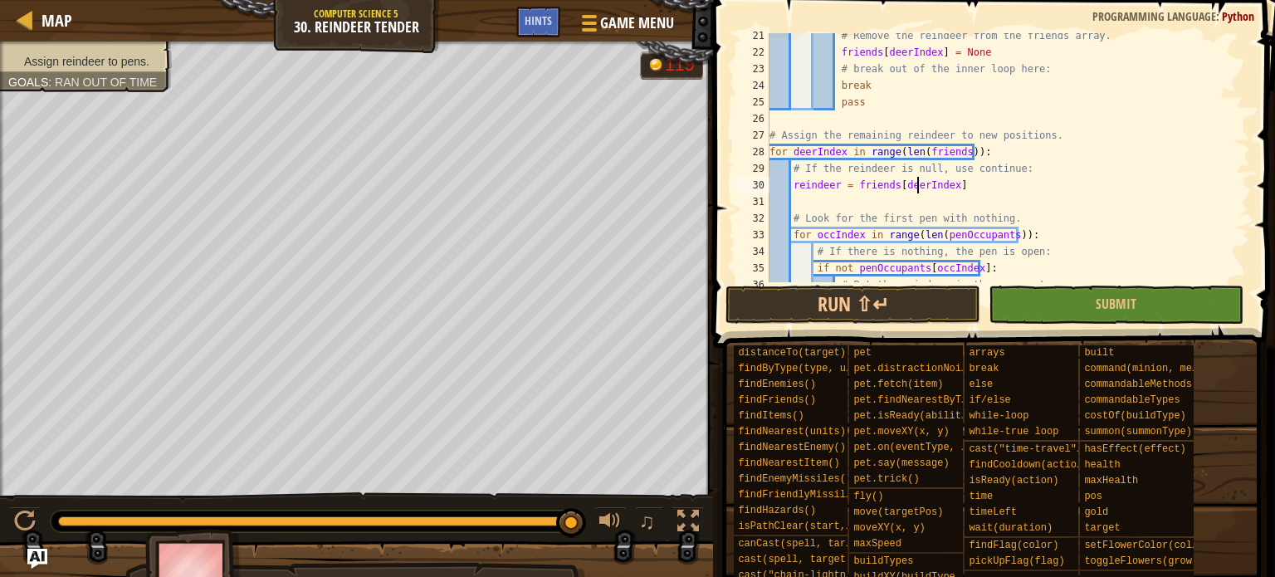
click at [915, 187] on div "# Remove the reindeer from the friends array. friends [ deerIndex ] = None # br…" at bounding box center [1002, 168] width 472 height 282
click at [915, 188] on div "# Remove the reindeer from the friends array. friends [ deerIndex ] = None # br…" at bounding box center [1002, 168] width 472 height 282
click at [916, 188] on div "# Remove the reindeer from the friends array. friends [ deerIndex ] = None # br…" at bounding box center [1002, 168] width 472 height 282
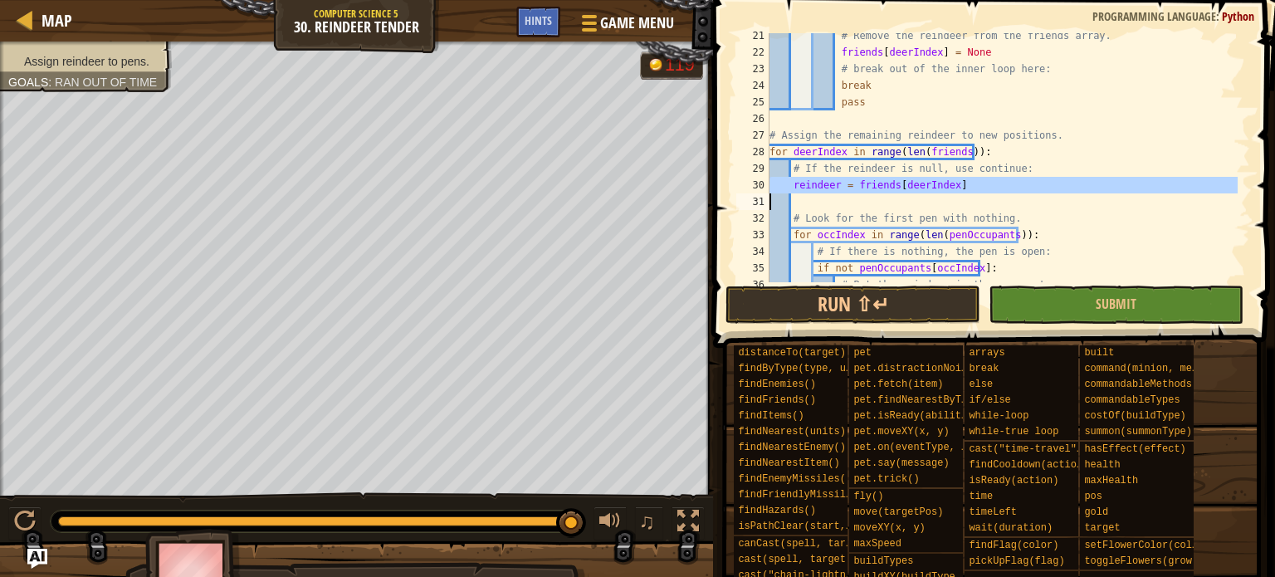
click at [877, 188] on div "# Remove the reindeer from the friends array. friends [ deerIndex ] = None # br…" at bounding box center [1002, 157] width 472 height 249
type textarea "reindeer = friends[deerIndex]"
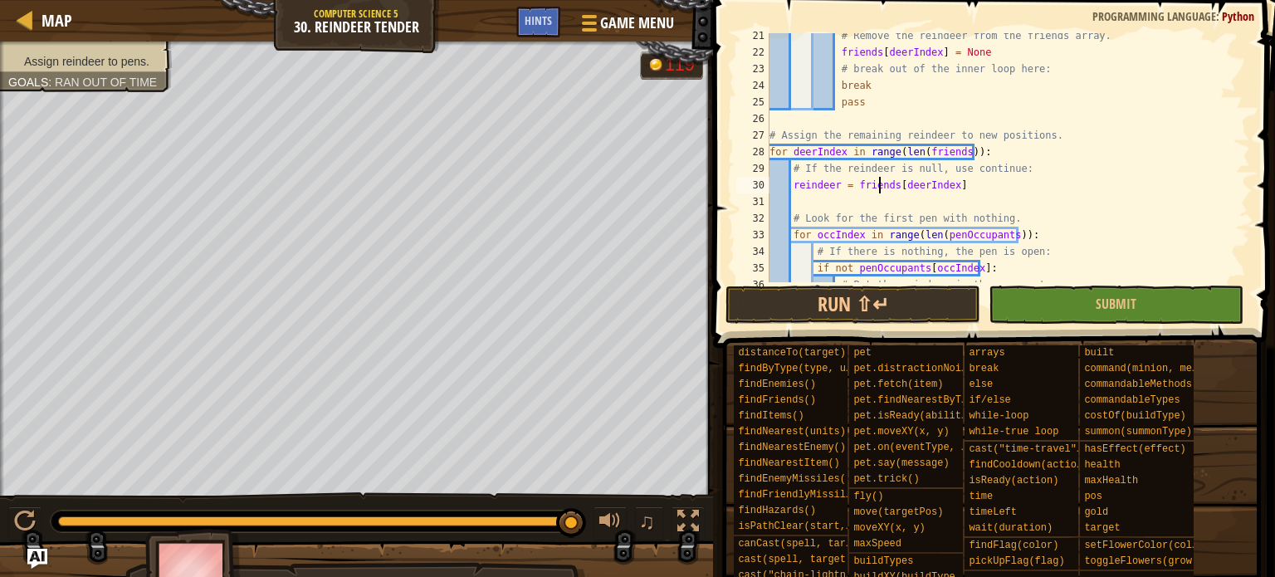
click at [911, 182] on div "# Remove the reindeer from the friends array. friends [ deerIndex ] = None # br…" at bounding box center [1002, 168] width 472 height 282
click at [912, 182] on div "# Remove the reindeer from the friends array. friends [ deerIndex ] = None # br…" at bounding box center [1002, 157] width 472 height 249
click at [956, 205] on div "# Remove the reindeer from the friends array. friends [ deerIndex ] = None # br…" at bounding box center [1002, 168] width 472 height 282
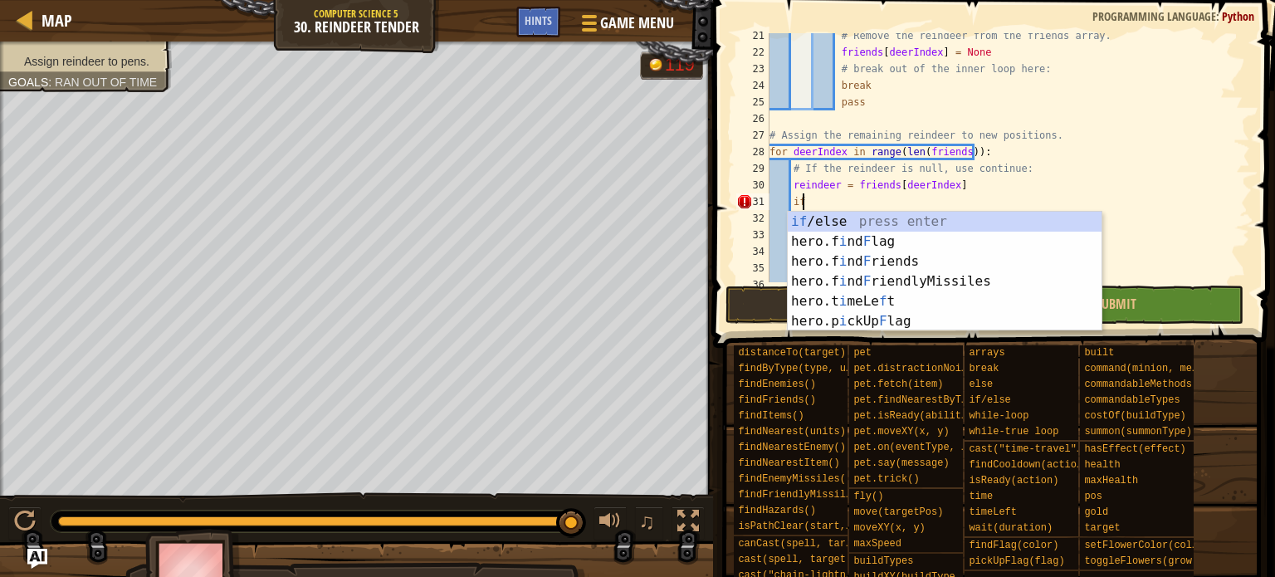
type textarea "i"
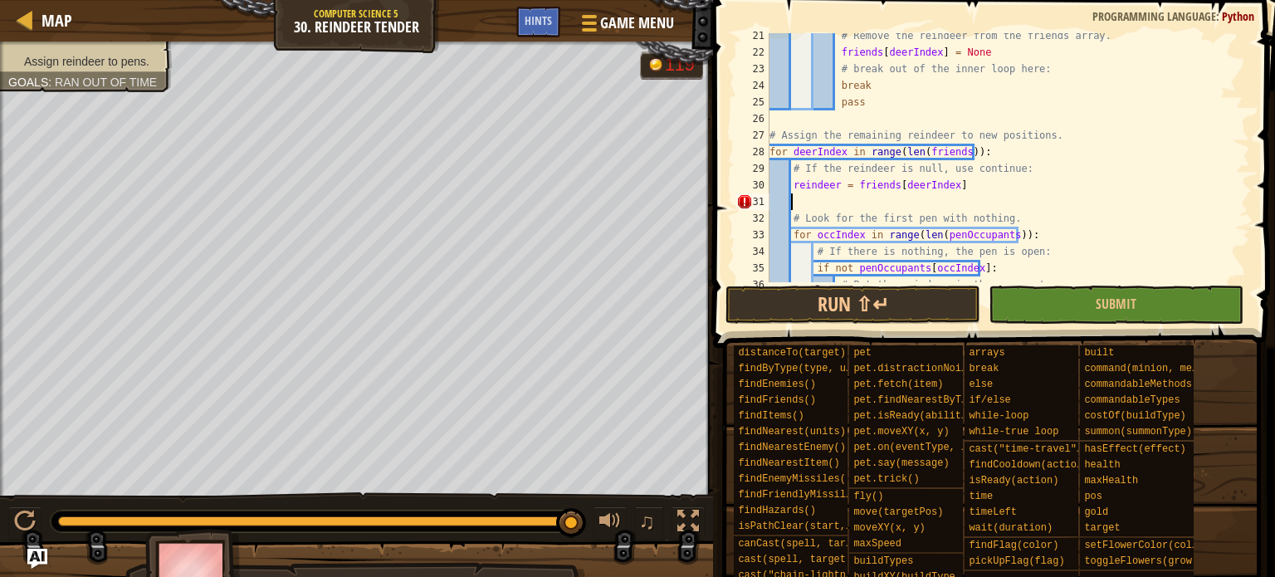
scroll to position [7, 0]
click at [958, 54] on div "# Remove the reindeer from the friends array. friends [ deerIndex ] = None # br…" at bounding box center [1002, 168] width 472 height 282
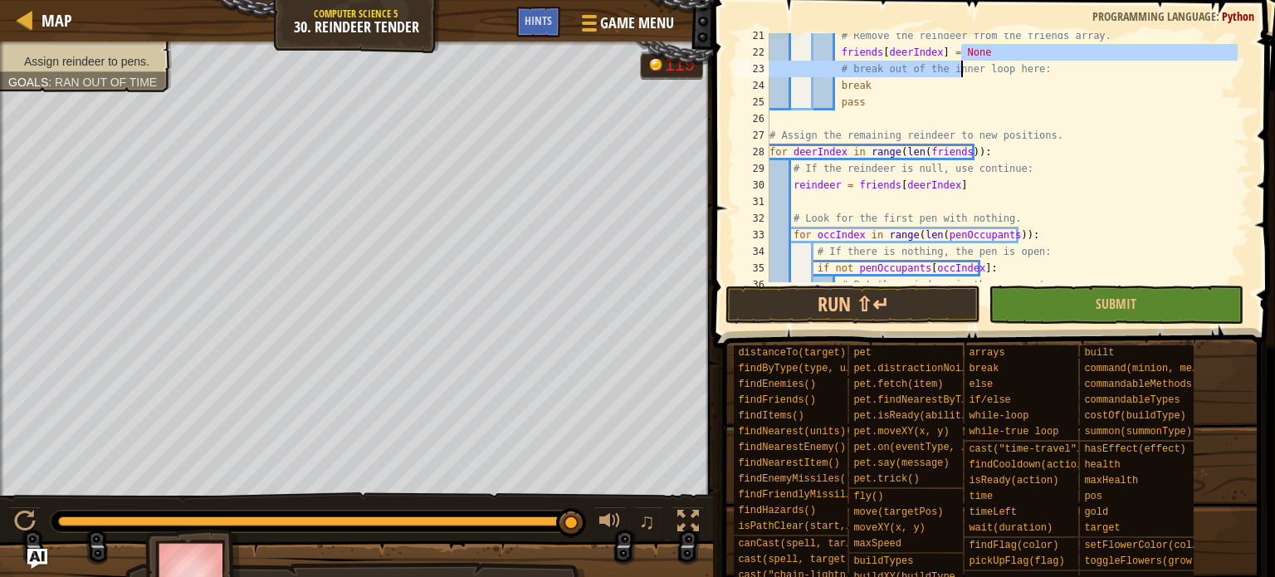
click at [960, 61] on div "# Remove the reindeer from the friends array. friends [ deerIndex ] = None # br…" at bounding box center [1002, 168] width 472 height 282
click at [953, 49] on div "# Remove the reindeer from the friends array. friends [ deerIndex ] = None # br…" at bounding box center [1002, 168] width 472 height 282
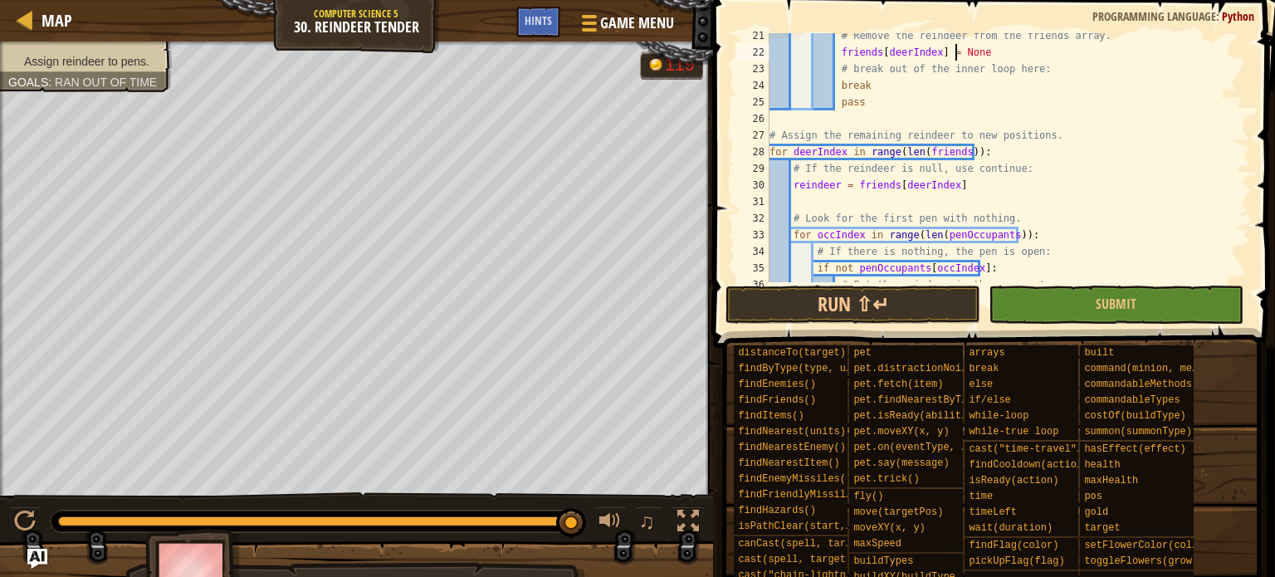
click at [952, 49] on div "# Remove the reindeer from the friends array. friends [ deerIndex ] = None # br…" at bounding box center [1002, 168] width 472 height 282
click at [990, 165] on div "# Remove the reindeer from the friends array. friends [ deerIndex ] = None # br…" at bounding box center [1002, 168] width 472 height 282
type textarea "# If the reindeer is null, use continue:"
click at [990, 165] on div "# Remove the reindeer from the friends array. friends [ deerIndex ] = None # br…" at bounding box center [1002, 168] width 472 height 282
drag, startPoint x: 800, startPoint y: 168, endPoint x: 908, endPoint y: 165, distance: 107.9
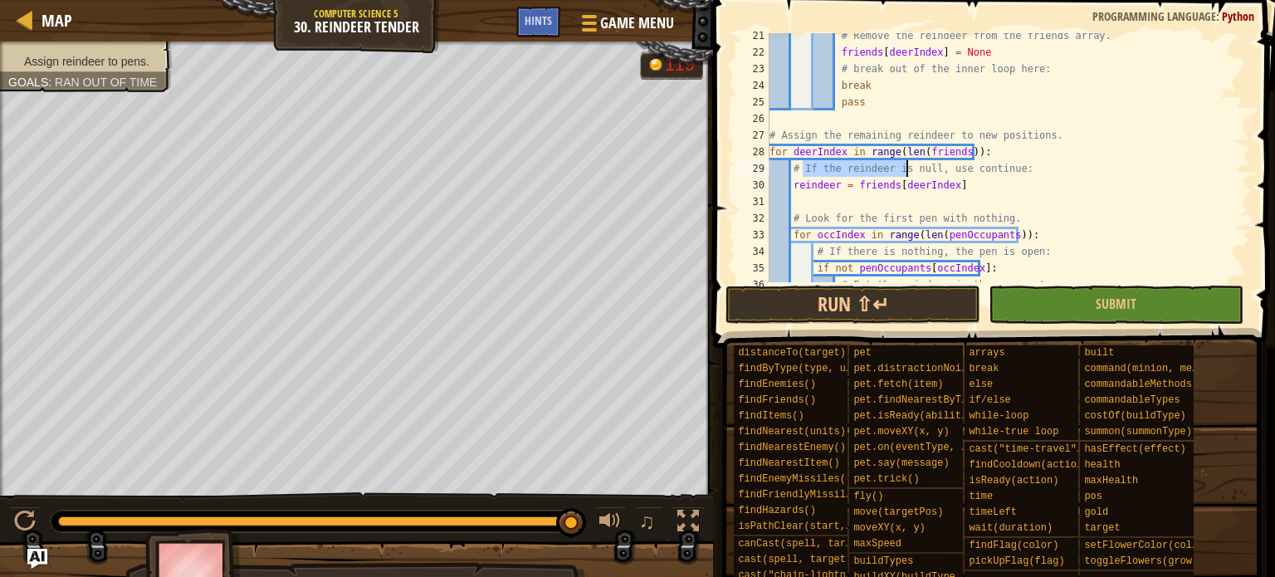
click at [908, 165] on div "# Remove the reindeer from the friends array. friends [ deerIndex ] = None # br…" at bounding box center [1002, 168] width 472 height 282
click at [850, 208] on div "# Remove the reindeer from the friends array. friends [ deerIndex ] = None # br…" at bounding box center [1002, 168] width 472 height 282
paste textarea "If the reindeer is"
click at [797, 201] on div "# Remove the reindeer from the friends array. friends [ deerIndex ] = None # br…" at bounding box center [1002, 168] width 472 height 282
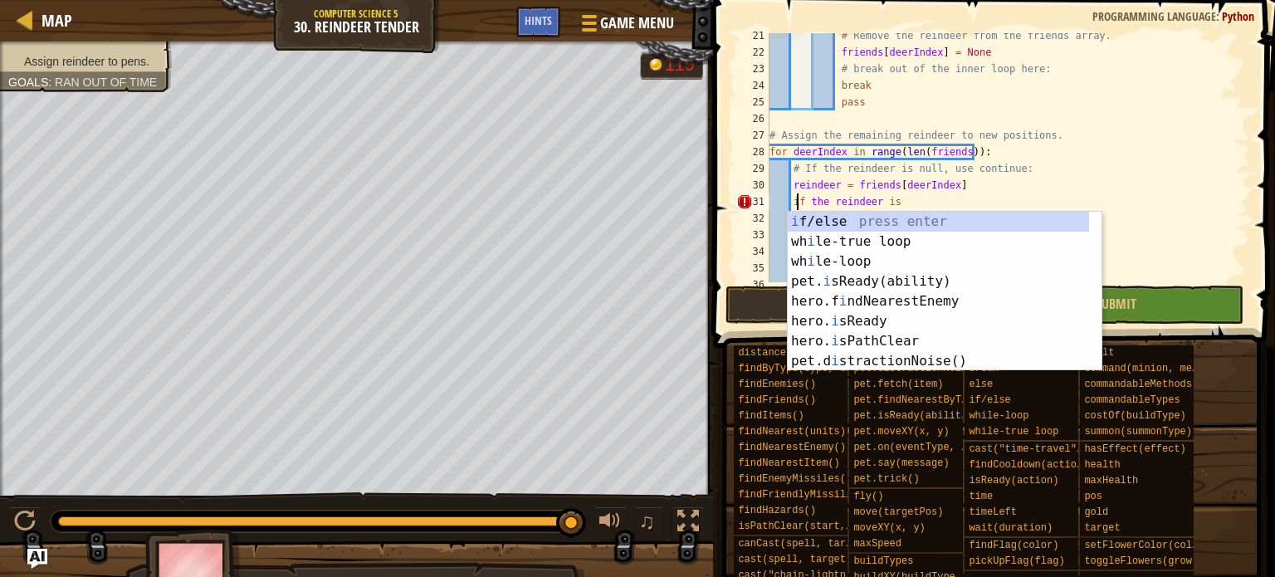
scroll to position [7, 2]
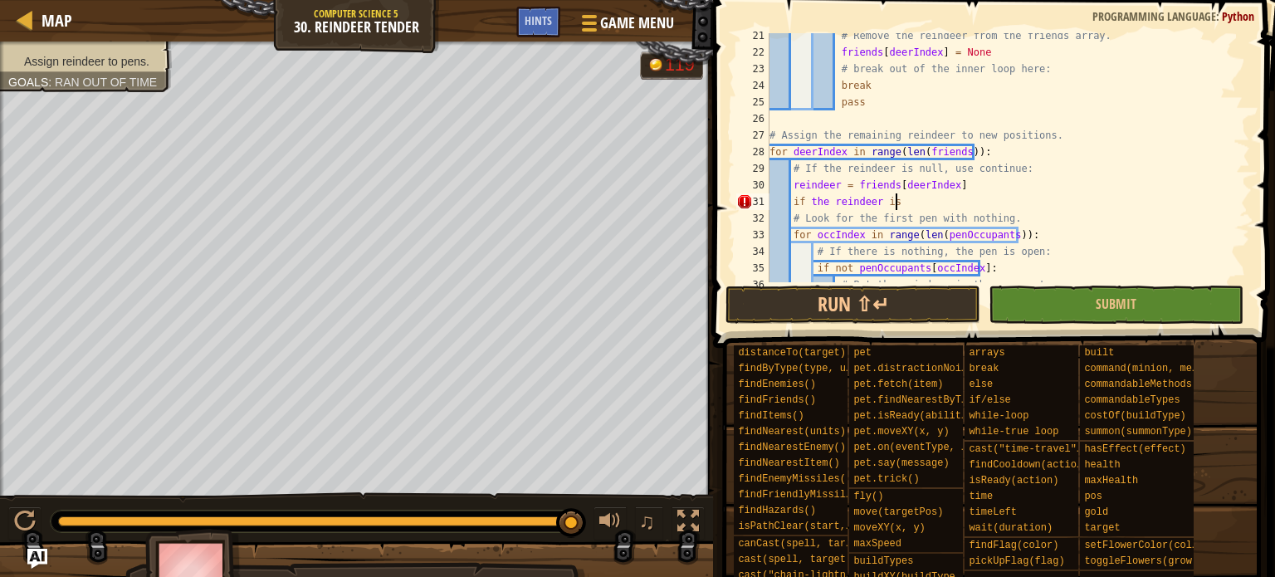
click at [934, 198] on div "# Remove the reindeer from the friends array. friends [ deerIndex ] = None # br…" at bounding box center [1002, 168] width 472 height 282
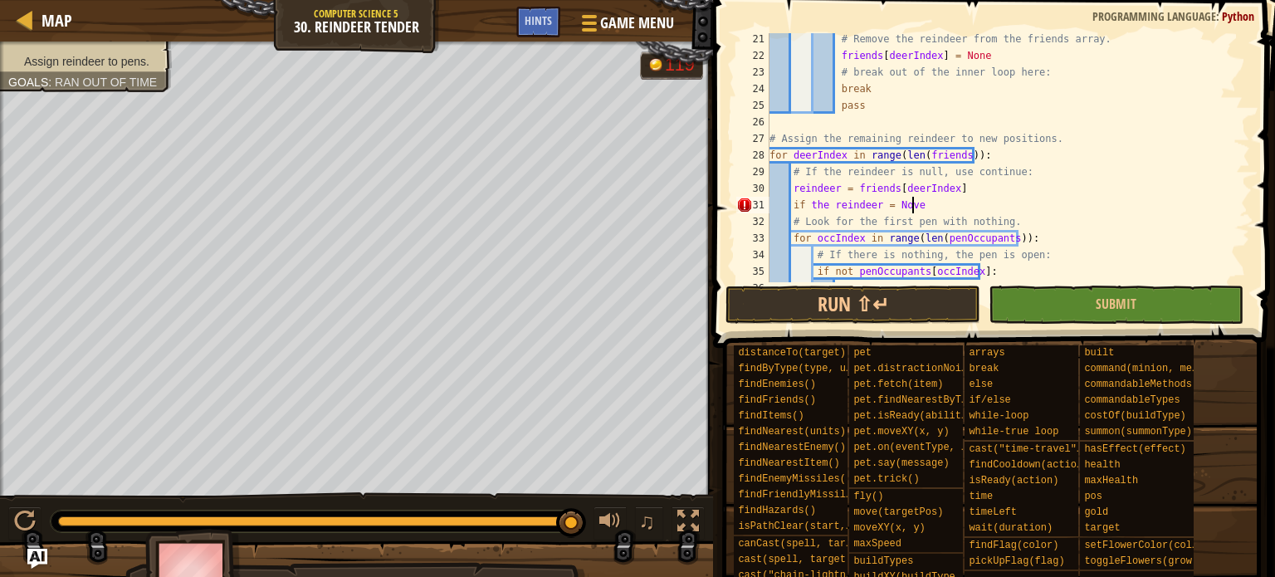
click at [905, 208] on div "# Remove the reindeer from the friends array. friends [ deerIndex ] = None # br…" at bounding box center [1002, 172] width 472 height 282
click at [985, 205] on div "# Remove the reindeer from the friends array. friends [ deerIndex ] = None # br…" at bounding box center [1002, 172] width 472 height 282
type textarea "if the reindeer = None:"
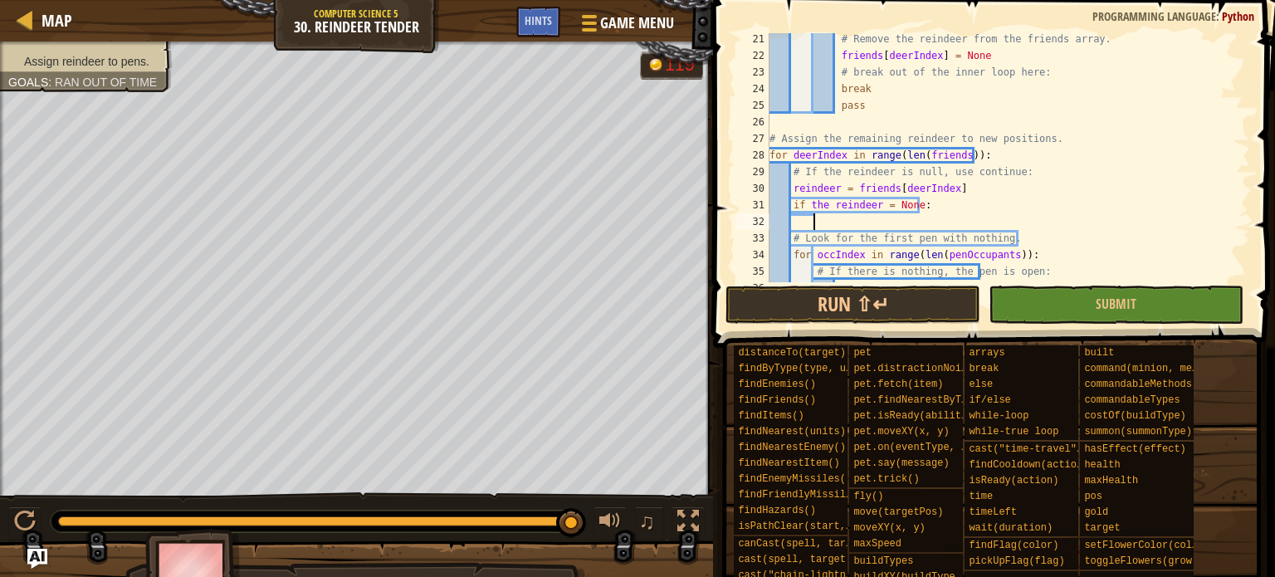
scroll to position [7, 2]
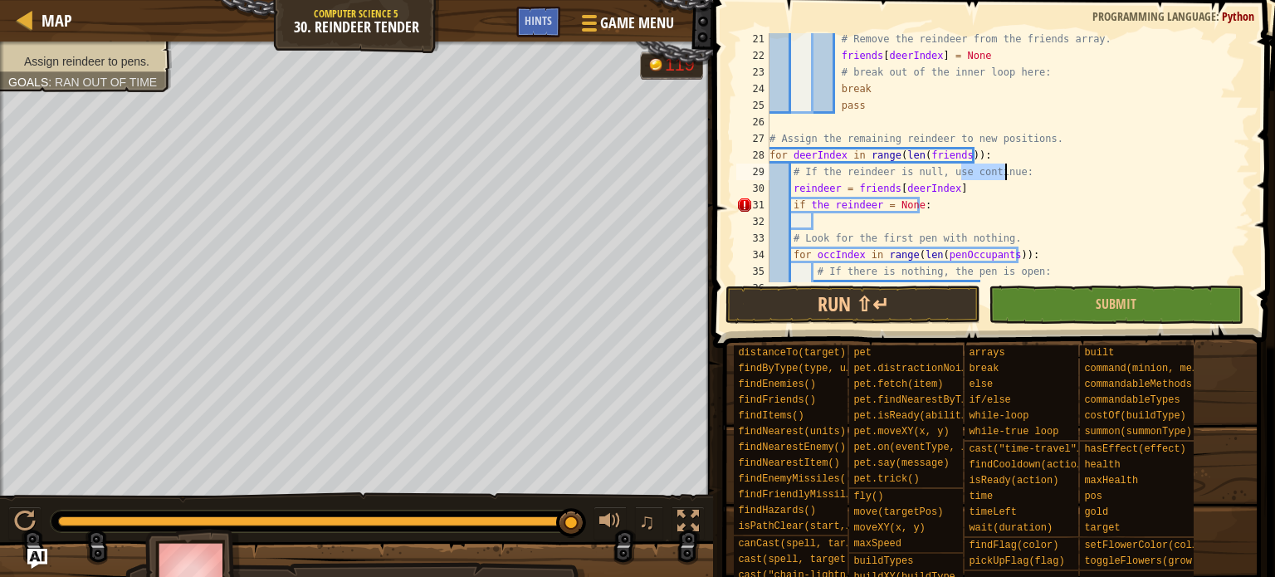
drag, startPoint x: 960, startPoint y: 172, endPoint x: 1007, endPoint y: 169, distance: 47.4
click at [1007, 169] on div "# Remove the reindeer from the friends array. friends [ deerIndex ] = None # br…" at bounding box center [1002, 172] width 472 height 282
type textarea "# If the reindeer is null, use continue:"
click at [848, 222] on div "# Remove the reindeer from the friends array. friends [ deerIndex ] = None # br…" at bounding box center [1002, 172] width 472 height 282
paste textarea "continue"
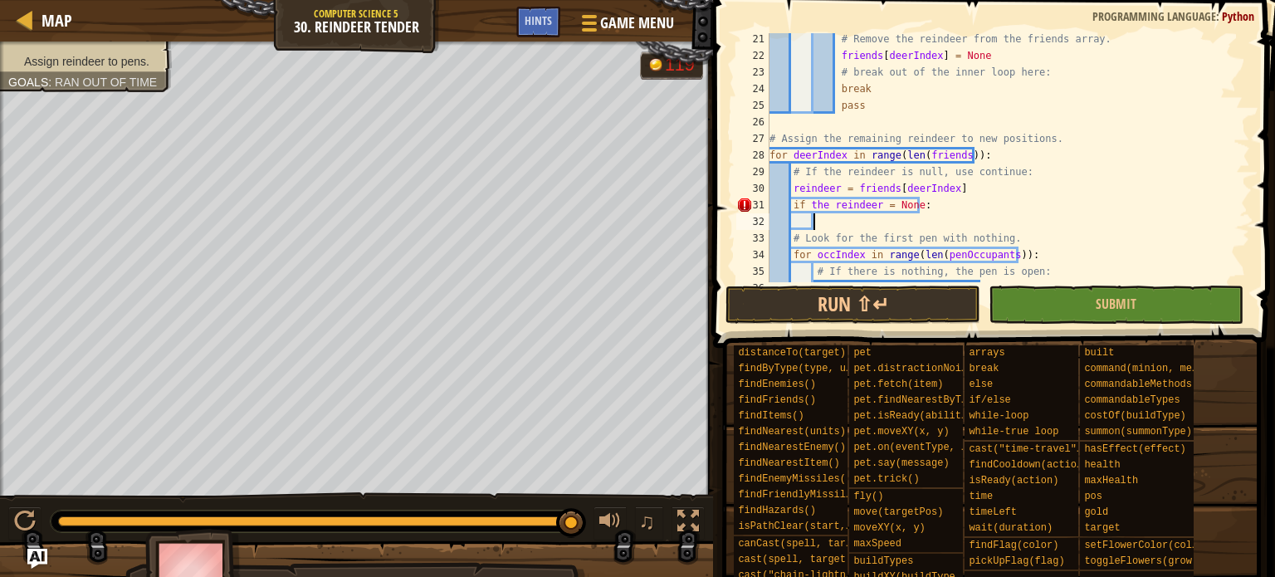
type textarea "continue"
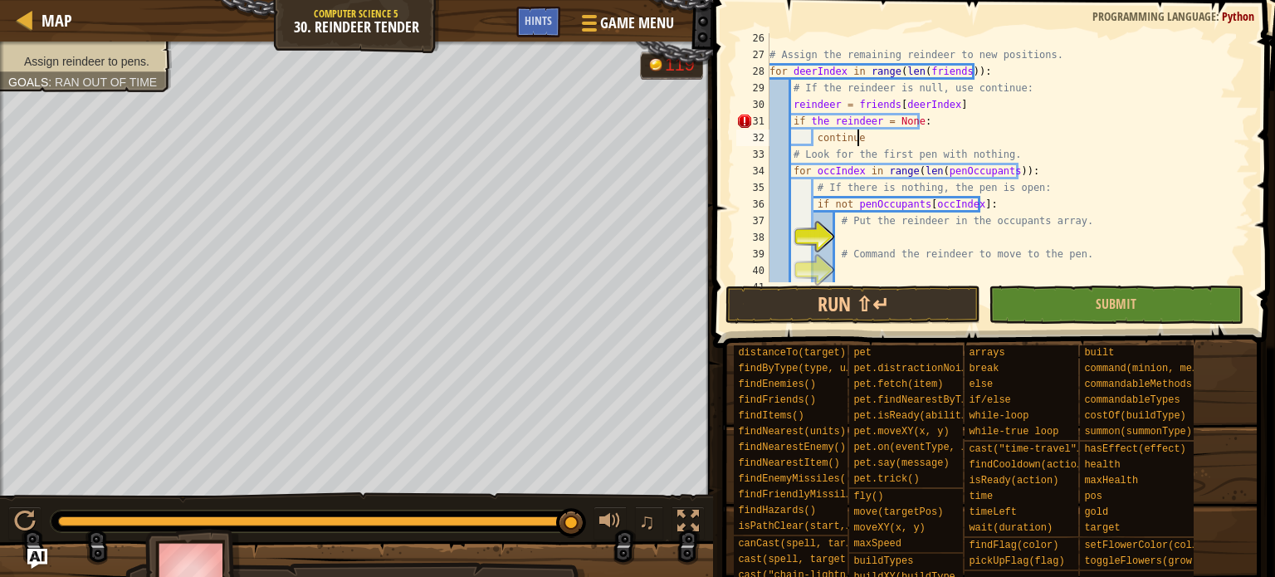
scroll to position [436, 0]
click at [862, 234] on div "# Assign the remaining reindeer to new positions. for deerIndex in range ( len …" at bounding box center [1002, 170] width 472 height 282
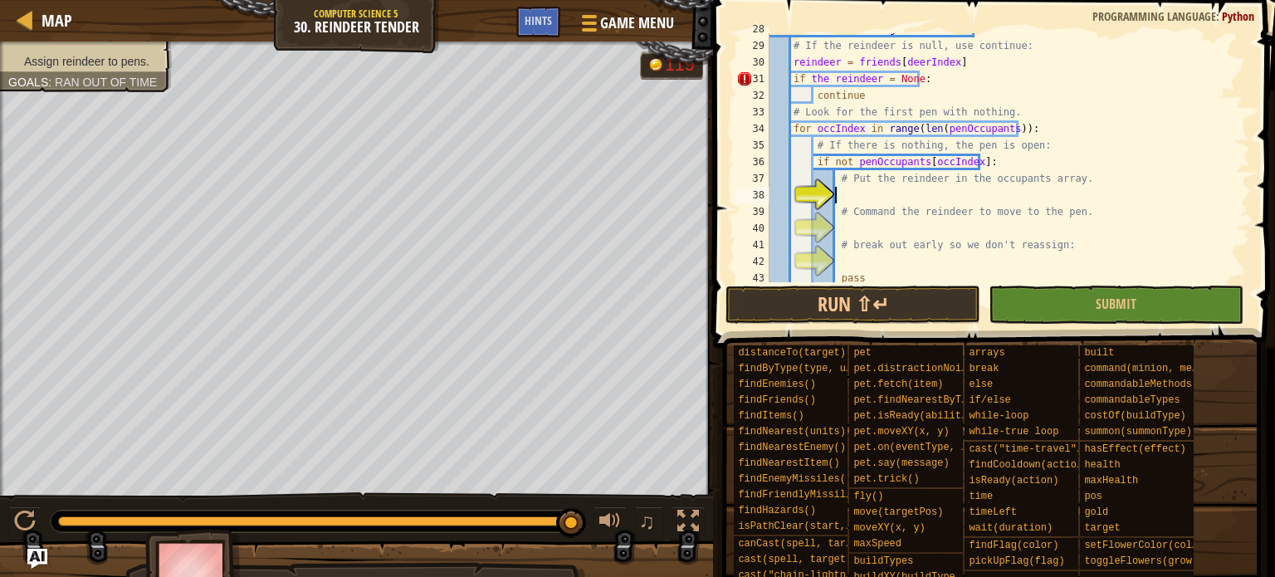
scroll to position [477, 0]
click at [849, 232] on div "for deerIndex in range ( len ( friends )) : # If the reindeer is null, use cont…" at bounding box center [1002, 162] width 472 height 282
click at [848, 259] on div "for deerIndex in range ( len ( friends )) : # If the reindeer is null, use cont…" at bounding box center [1002, 162] width 472 height 282
click at [863, 181] on div "for deerIndex in range ( len ( friends )) : # If the reindeer is null, use cont…" at bounding box center [1002, 162] width 472 height 282
type textarea "# Put the reindeer in the occupants array."
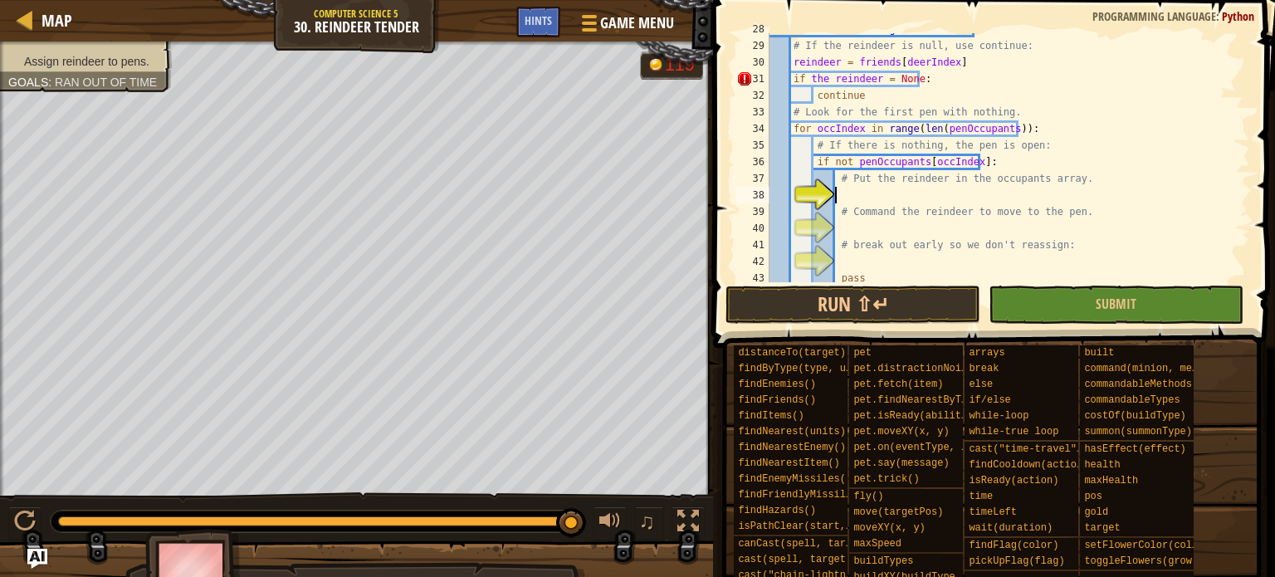
click at [853, 189] on div "for deerIndex in range ( len ( friends )) : # If the reindeer is null, use cont…" at bounding box center [1002, 162] width 472 height 282
click at [1002, 175] on div "for deerIndex in range ( len ( friends )) : # If the reindeer is null, use cont…" at bounding box center [1002, 162] width 472 height 282
click at [990, 141] on div "for deerIndex in range ( len ( friends )) : # If the reindeer is null, use cont…" at bounding box center [1002, 162] width 472 height 282
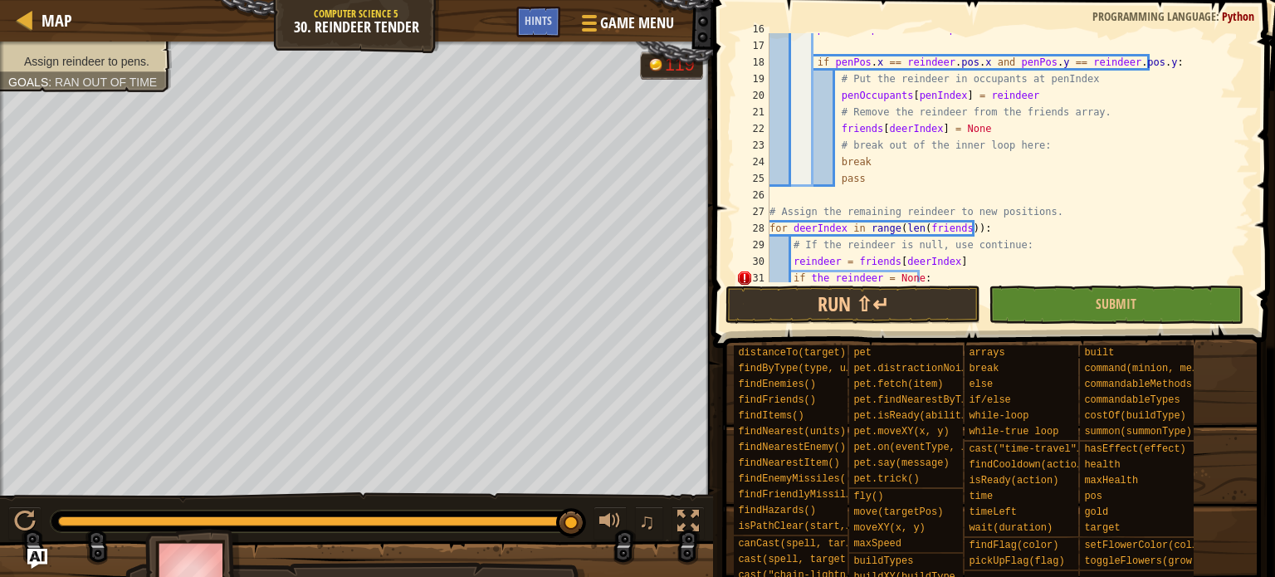
scroll to position [228, 0]
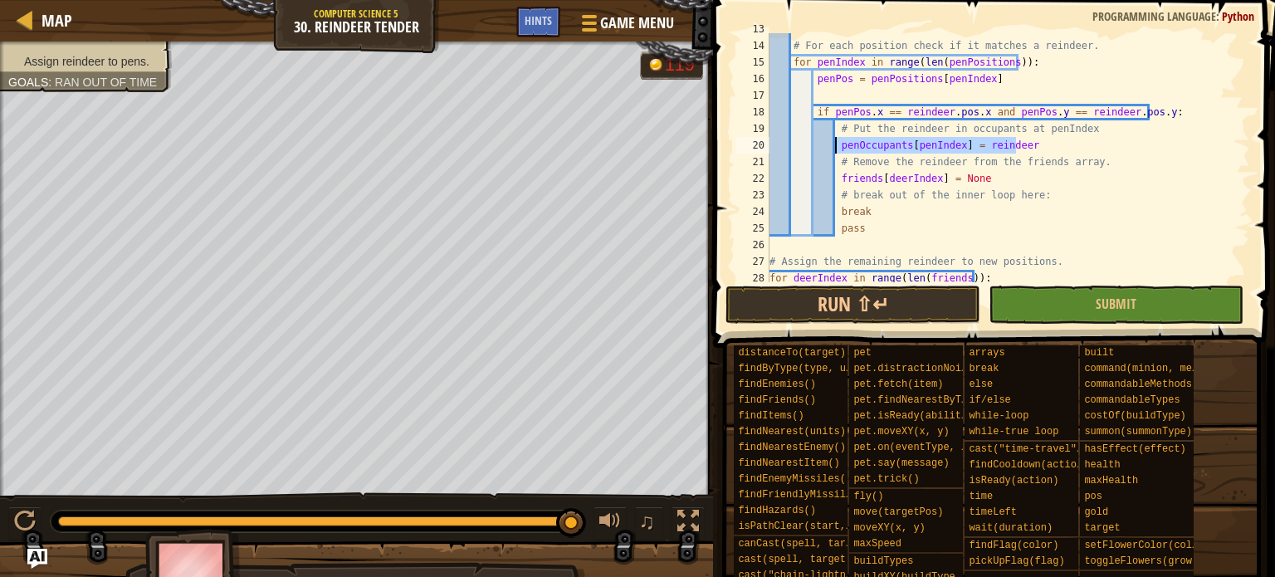
drag, startPoint x: 1029, startPoint y: 145, endPoint x: 835, endPoint y: 139, distance: 194.3
click at [835, 139] on div "# For each position check if it matches a reindeer. for penIndex in range ( len…" at bounding box center [1002, 162] width 472 height 282
type textarea "penOccupants[penIndex] = reindeer"
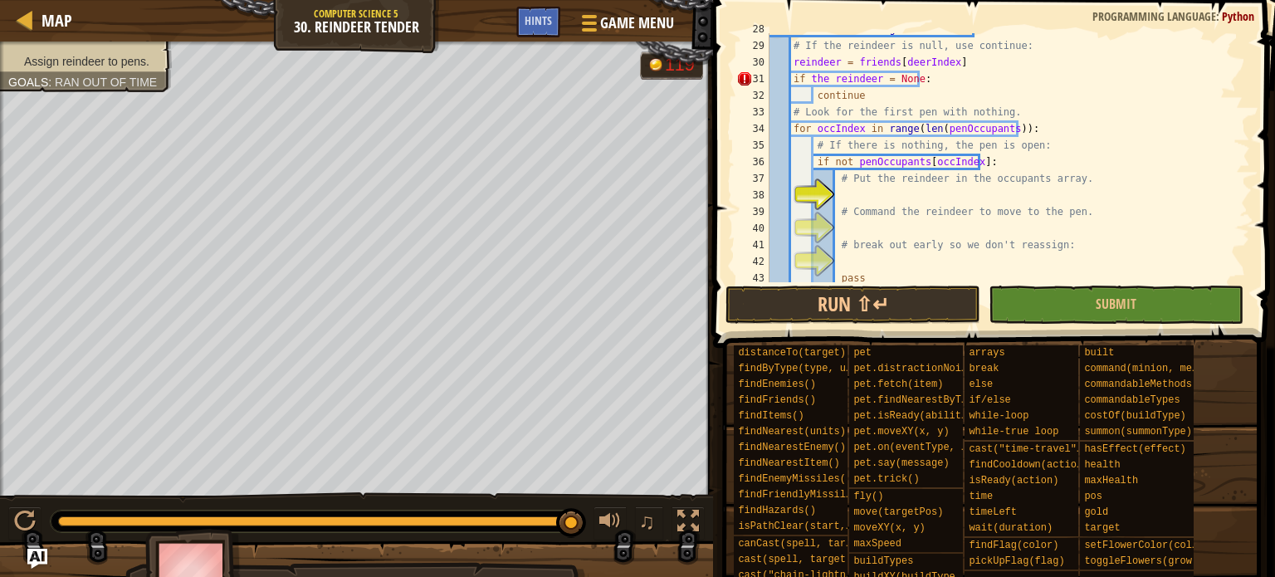
scroll to position [477, 0]
click at [925, 197] on div "for deerIndex in range ( len ( friends )) : # If the reindeer is null, use cont…" at bounding box center [1002, 162] width 472 height 282
paste textarea "penOccupants[penIndex] = reindeer"
type textarea "penOccupants[penIndex] = reindeer"
click at [854, 230] on div "for deerIndex in range ( len ( friends )) : # If the reindeer is null, use cont…" at bounding box center [1002, 162] width 472 height 282
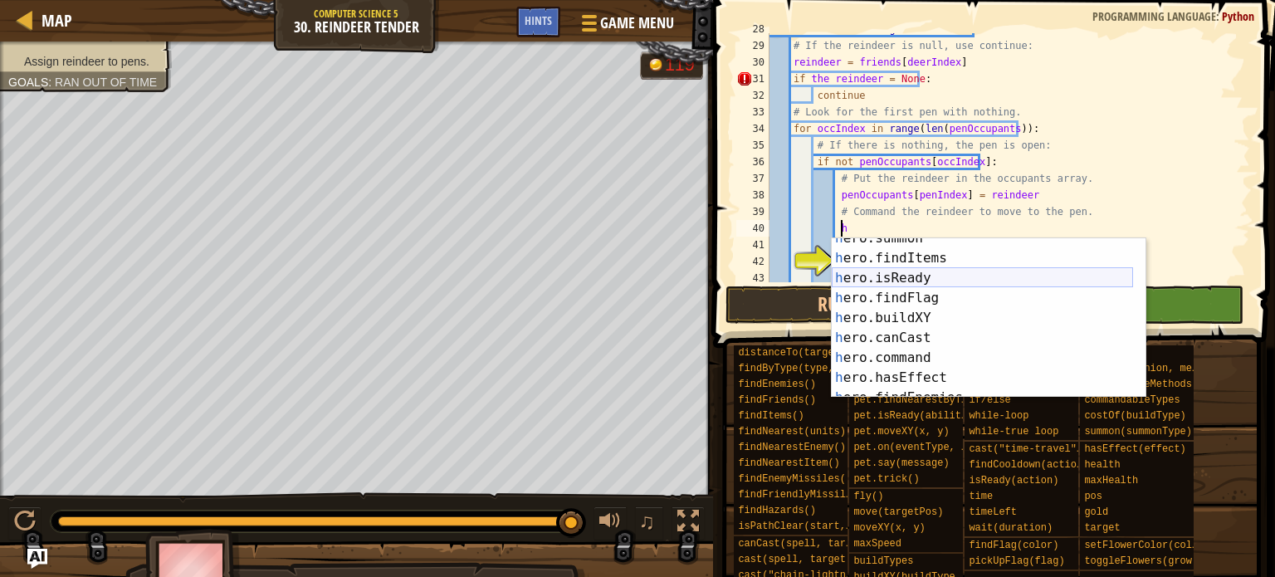
scroll to position [398, 0]
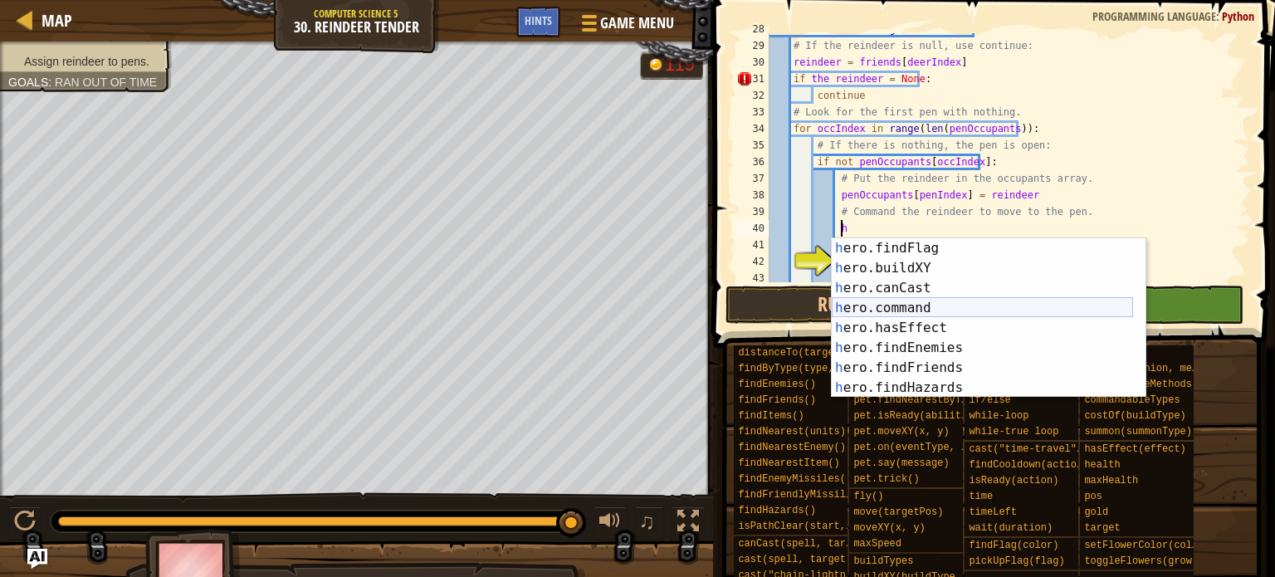
click at [922, 305] on div "h ero.findFlag press enter h ero.buildXY press enter h ero.canCast press enter …" at bounding box center [982, 337] width 301 height 199
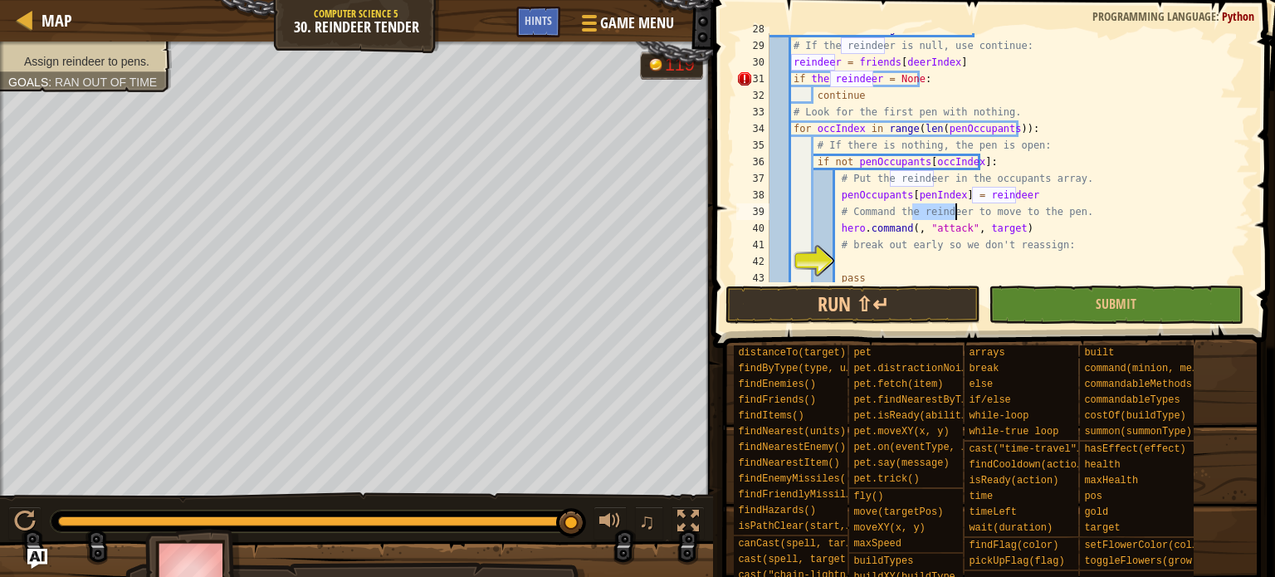
drag, startPoint x: 912, startPoint y: 212, endPoint x: 972, endPoint y: 198, distance: 62.2
click at [959, 212] on div "for deerIndex in range ( len ( friends )) : # If the reindeer is null, use cont…" at bounding box center [1002, 162] width 472 height 282
click at [904, 229] on div "for deerIndex in range ( len ( friends )) : # If the reindeer is null, use cont…" at bounding box center [1002, 162] width 472 height 282
paste textarea "reindeer"
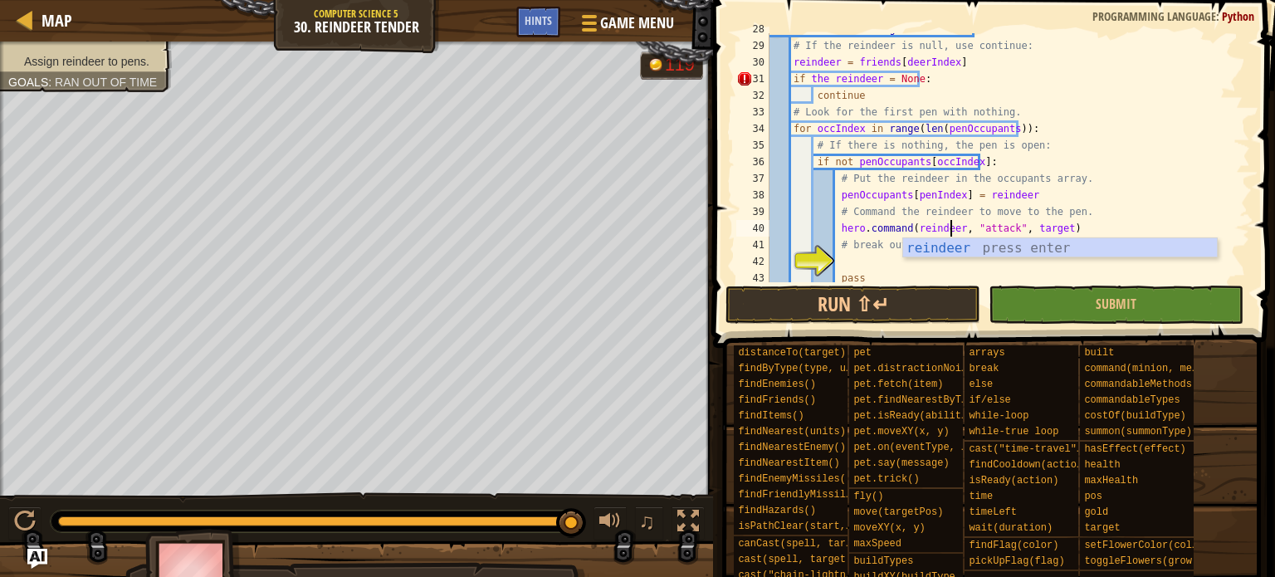
click at [1000, 228] on div "for deerIndex in range ( len ( friends )) : # If the reindeer is null, use cont…" at bounding box center [1002, 162] width 472 height 282
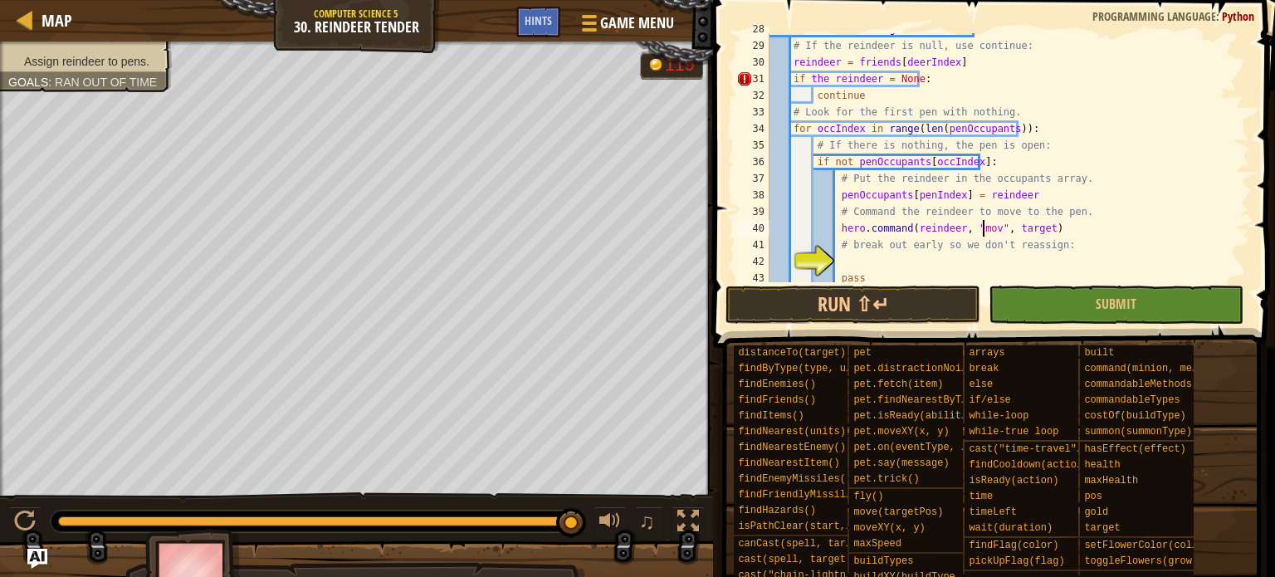
scroll to position [7, 17]
drag, startPoint x: 1036, startPoint y: 229, endPoint x: 1019, endPoint y: 227, distance: 17.5
click at [1008, 229] on div "for deerIndex in range ( len ( friends )) : # If the reindeer is null, use cont…" at bounding box center [1002, 162] width 472 height 282
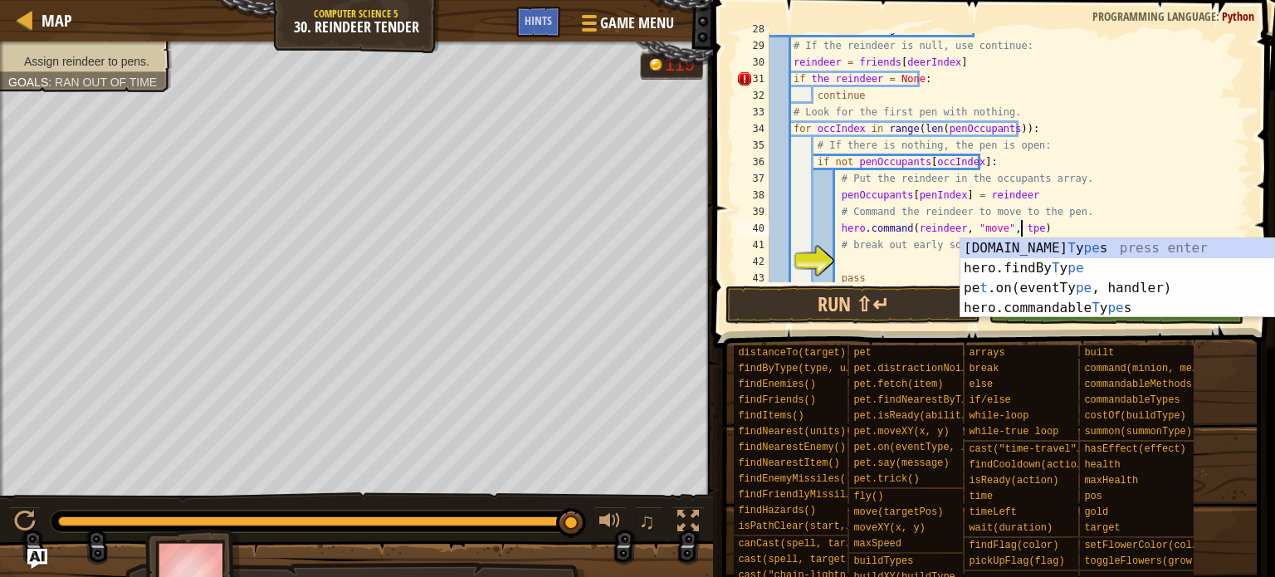
scroll to position [7, 20]
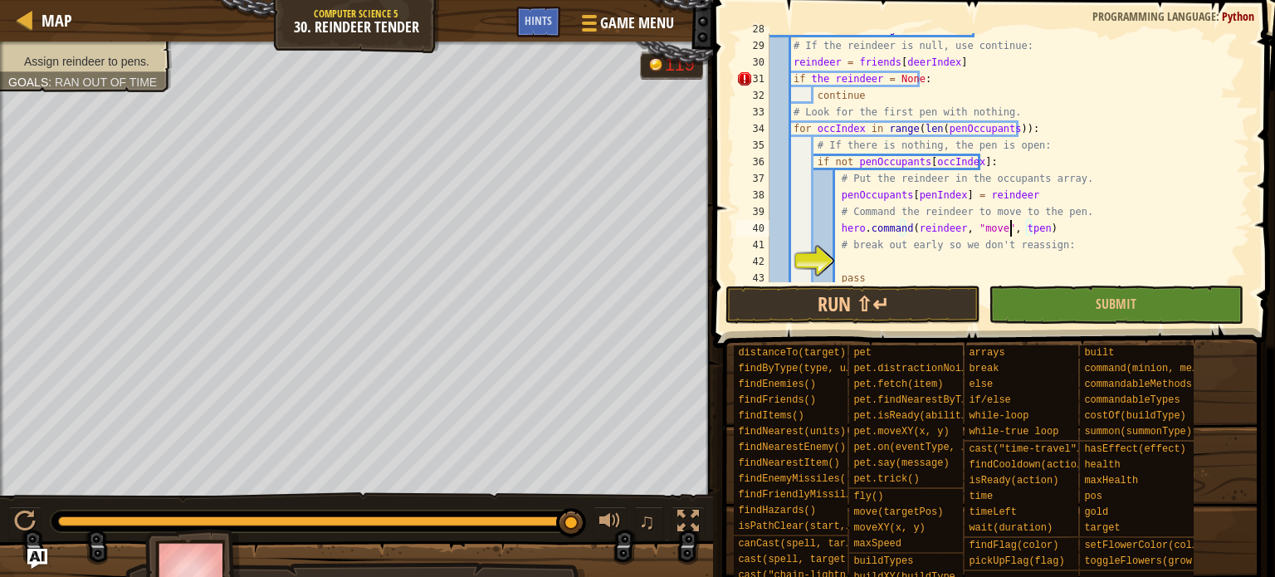
click at [1009, 231] on div "for deerIndex in range ( len ( friends )) : # If the reindeer is null, use cont…" at bounding box center [1002, 162] width 472 height 282
type textarea "hero.command([PERSON_NAME], "move", pen)"
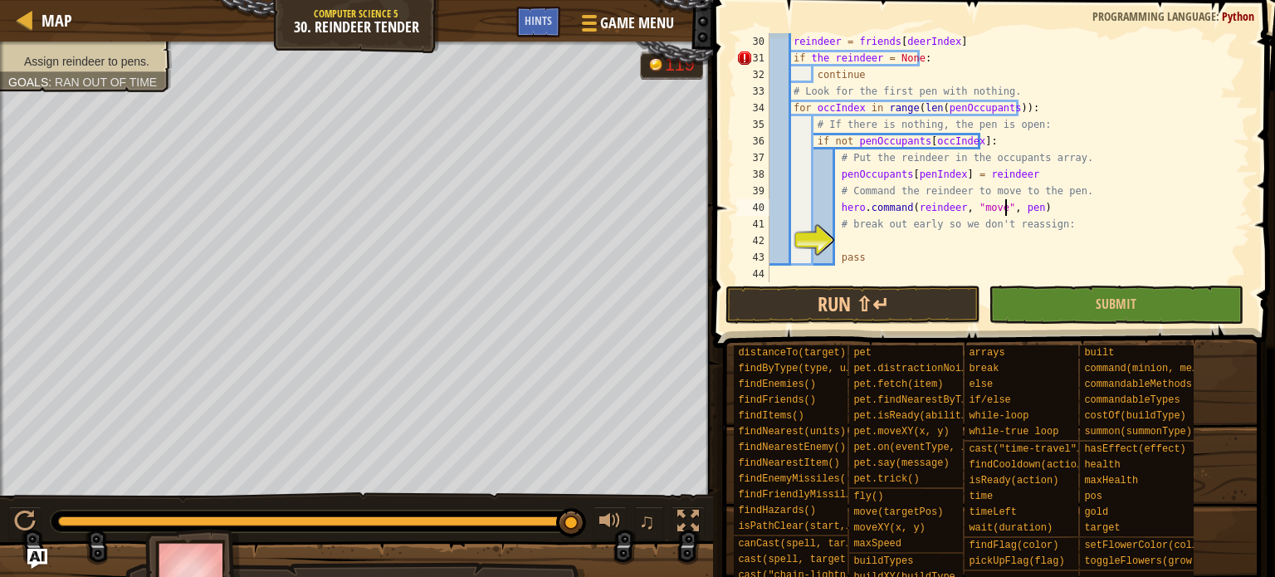
scroll to position [498, 0]
click at [909, 245] on div "reindeer = friends [ deerIndex ] if the reindeer = None : continue # Look for t…" at bounding box center [1002, 174] width 472 height 282
click at [847, 225] on div "reindeer = friends [ deerIndex ] if the reindeer = None : continue # Look for t…" at bounding box center [1002, 174] width 472 height 282
type textarea "# break out early so we don't reassign:"
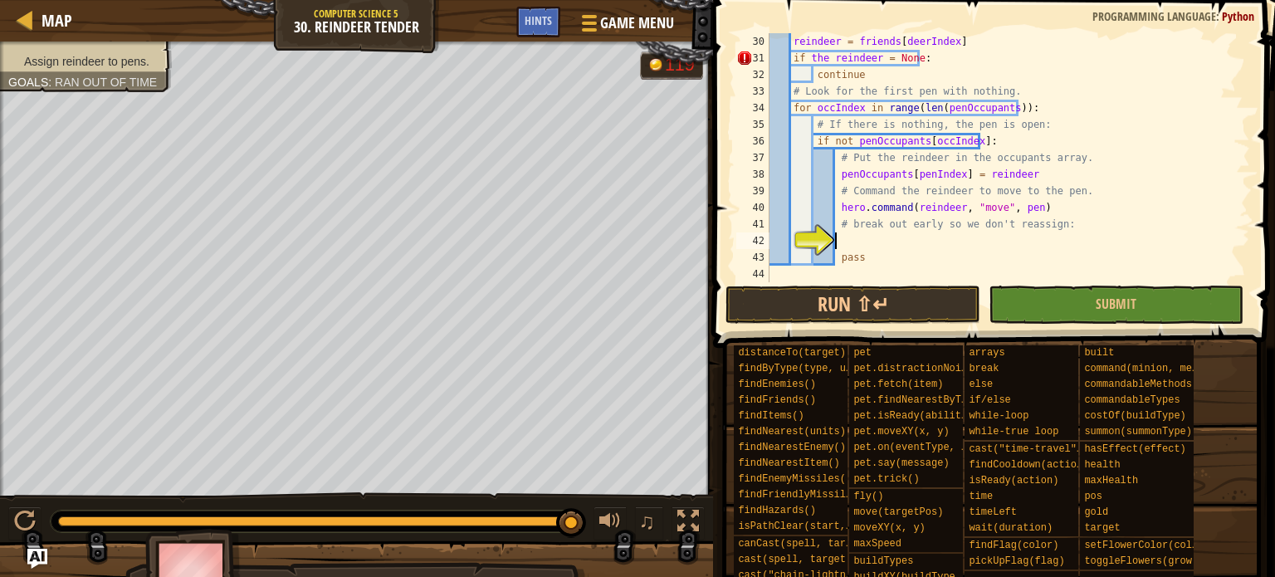
click at [879, 241] on div "reindeer = friends [ deerIndex ] if the reindeer = None : continue # Look for t…" at bounding box center [1002, 174] width 472 height 282
paste textarea "break"
click at [1009, 306] on button "Submit" at bounding box center [1116, 305] width 255 height 38
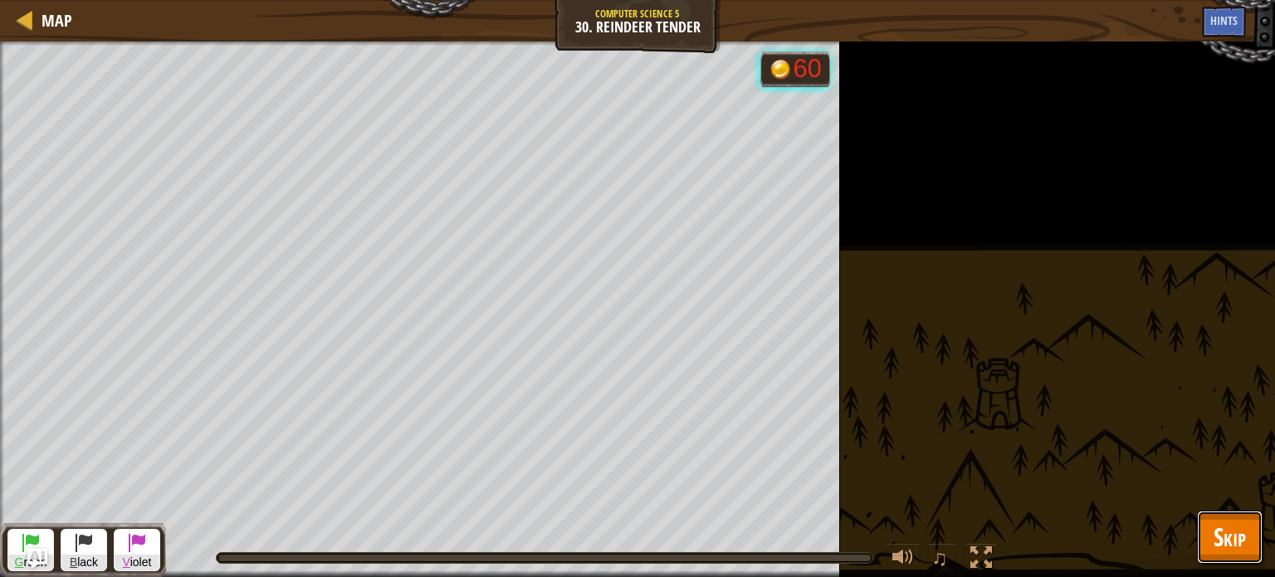
click at [1009, 461] on button "Skip" at bounding box center [1230, 537] width 66 height 53
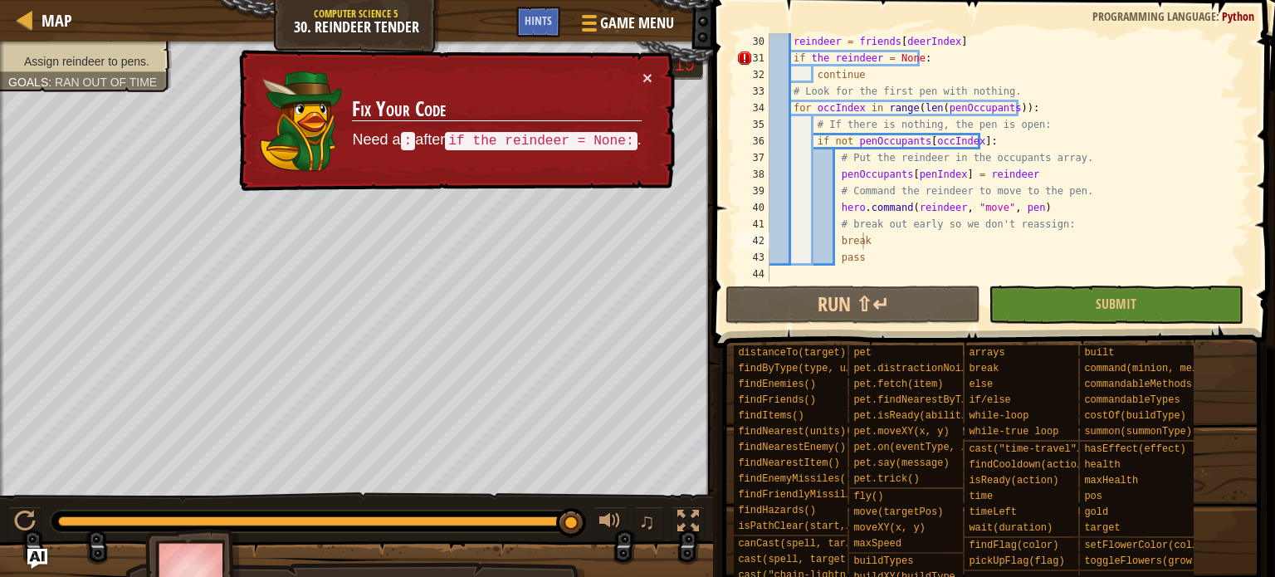
click at [811, 61] on div "reindeer = friends [ deerIndex ] if the reindeer = None : continue # Look for t…" at bounding box center [1002, 174] width 472 height 282
click at [812, 61] on div "reindeer = friends [ deerIndex ] if the reindeer = None : continue # Look for t…" at bounding box center [1002, 174] width 472 height 282
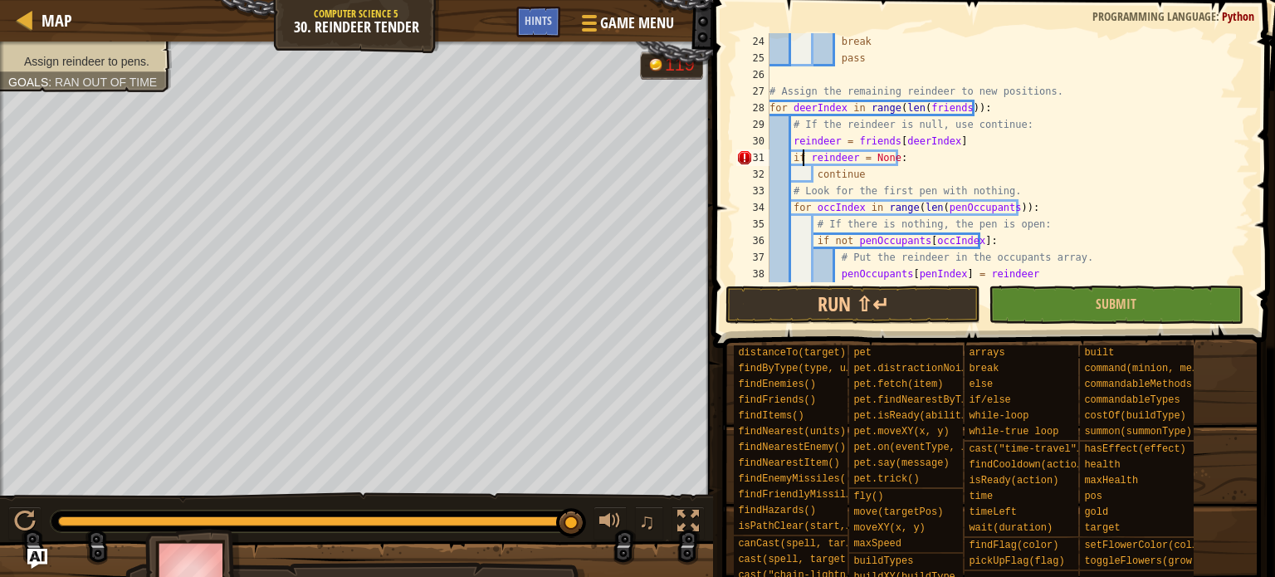
scroll to position [398, 0]
click at [885, 306] on button "Run ⇧↵" at bounding box center [853, 305] width 255 height 38
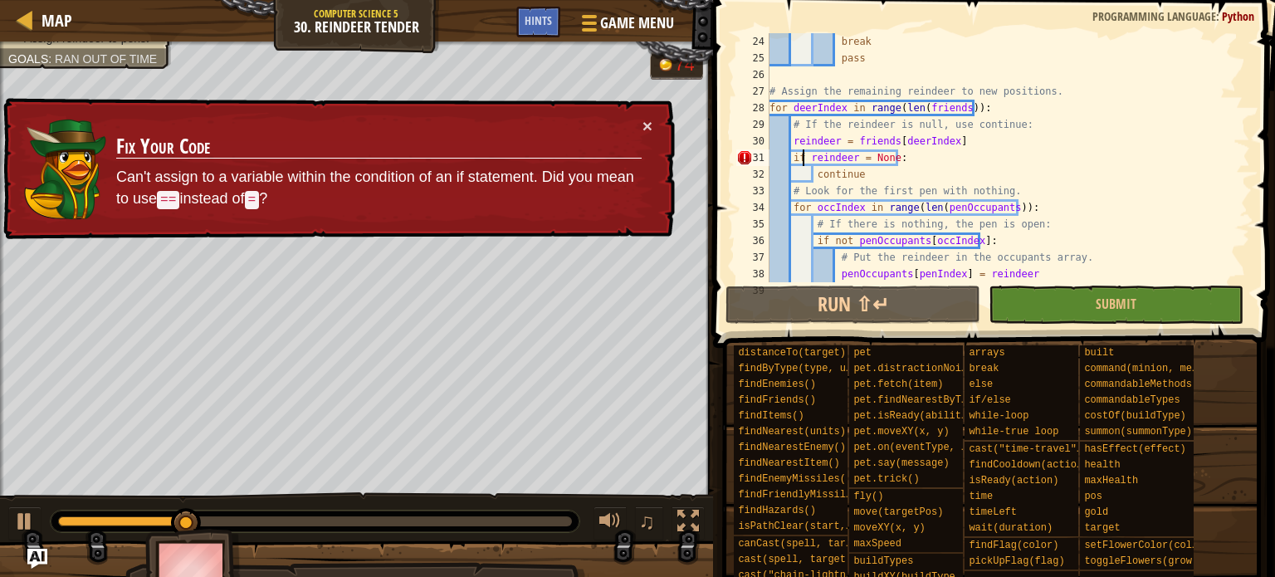
click at [857, 159] on div "break pass # Assign the remaining reindeer to new positions. for deerIndex in r…" at bounding box center [1002, 174] width 472 height 282
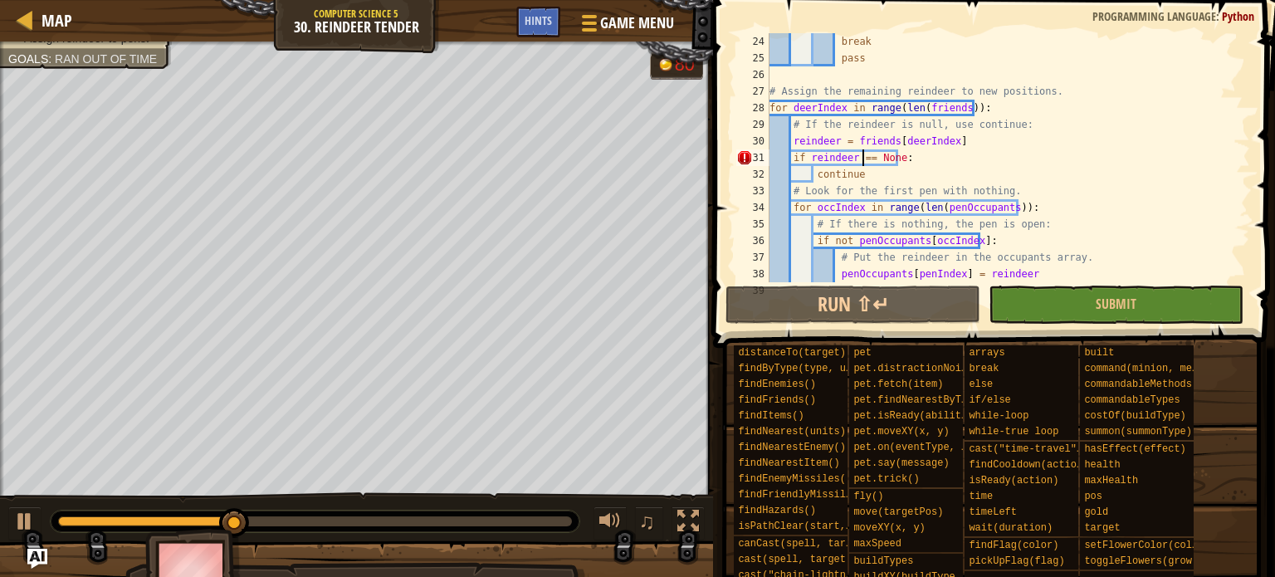
scroll to position [7, 7]
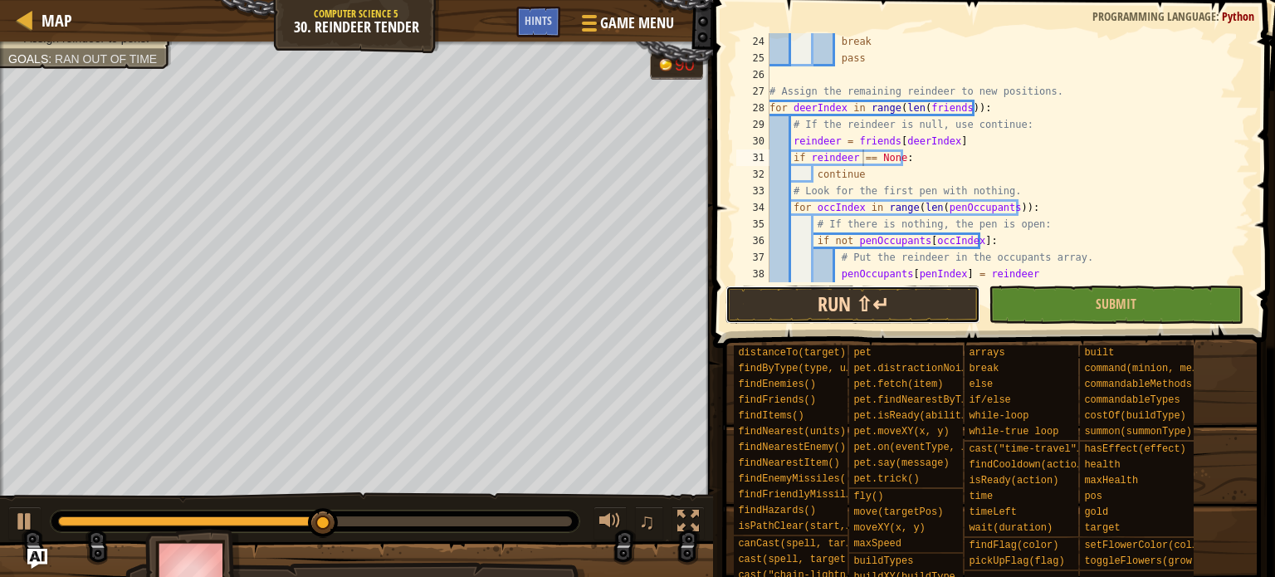
click at [939, 312] on button "Run ⇧↵" at bounding box center [853, 305] width 255 height 38
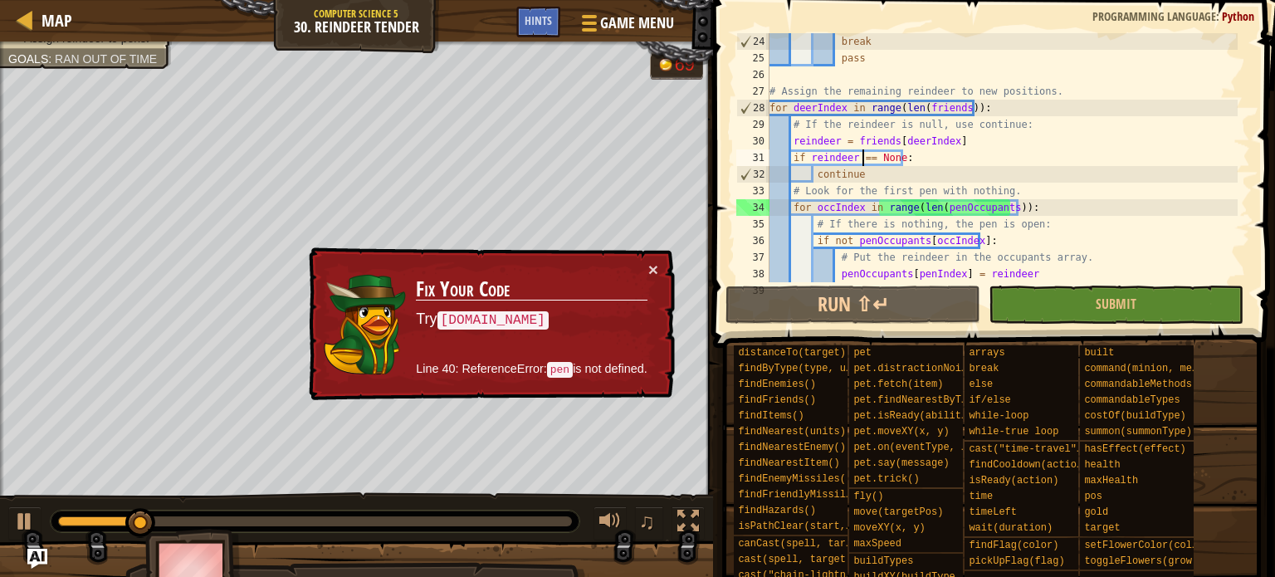
click at [1009, 214] on div "break pass # Assign the remaining reindeer to new positions. for deerIndex in r…" at bounding box center [1002, 174] width 472 height 282
click at [892, 214] on div "break pass # Assign the remaining reindeer to new positions. for deerIndex in r…" at bounding box center [1002, 174] width 472 height 282
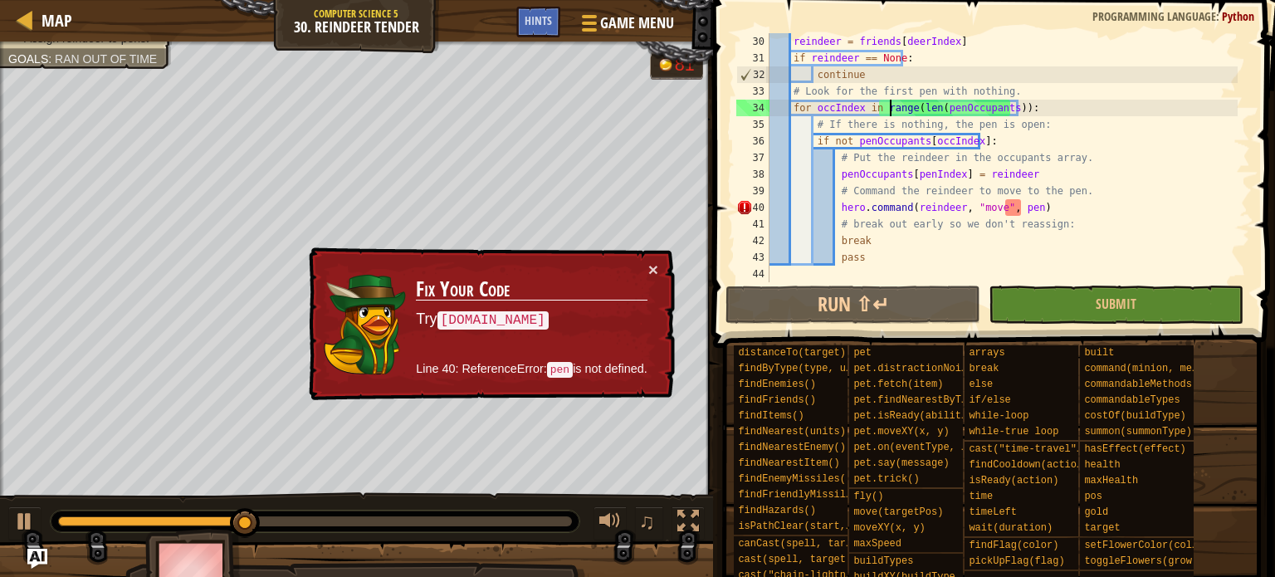
scroll to position [498, 0]
click at [1009, 204] on div "reindeer = friends [ deerIndex ] if reindeer == None : continue # Look for the …" at bounding box center [1002, 174] width 472 height 282
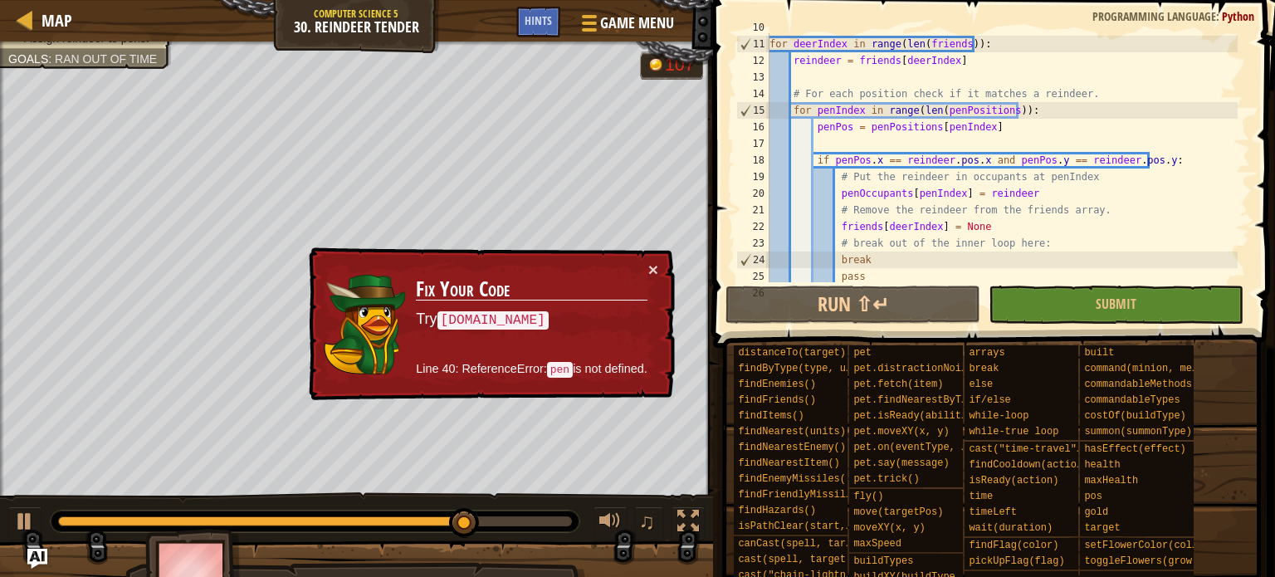
scroll to position [180, 0]
click at [1009, 152] on div "# Figure out which reindeer are already in their pens. for deerIndex in range (…" at bounding box center [1002, 160] width 472 height 282
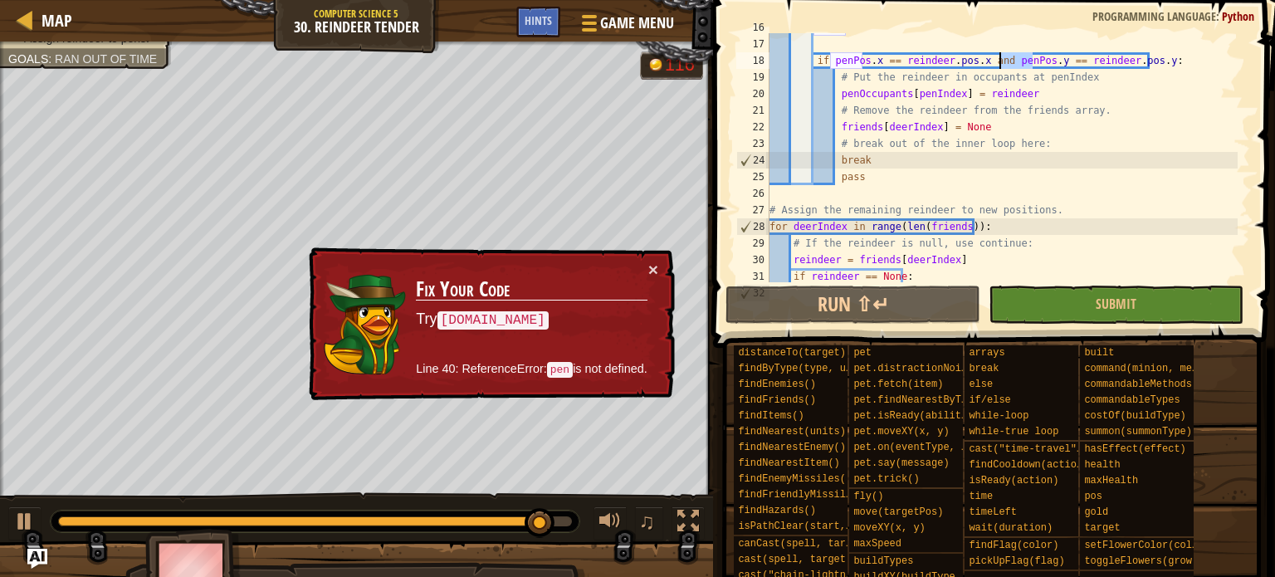
scroll to position [498, 0]
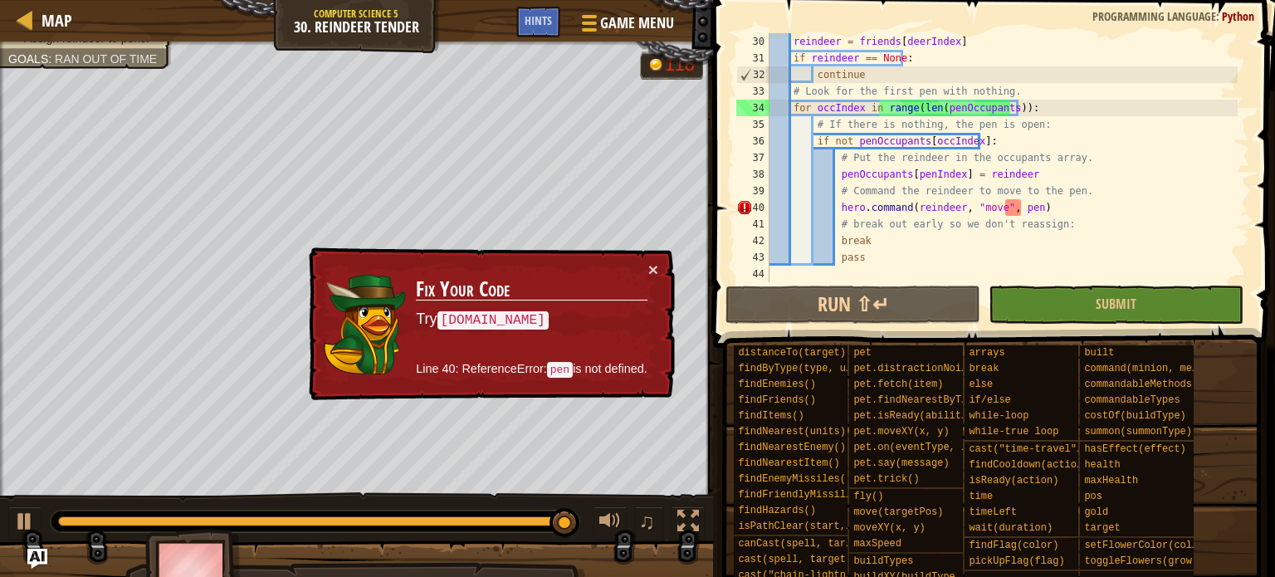
click at [1009, 207] on div "reindeer = friends [ deerIndex ] if reindeer == None : continue # Look for the …" at bounding box center [1002, 174] width 472 height 282
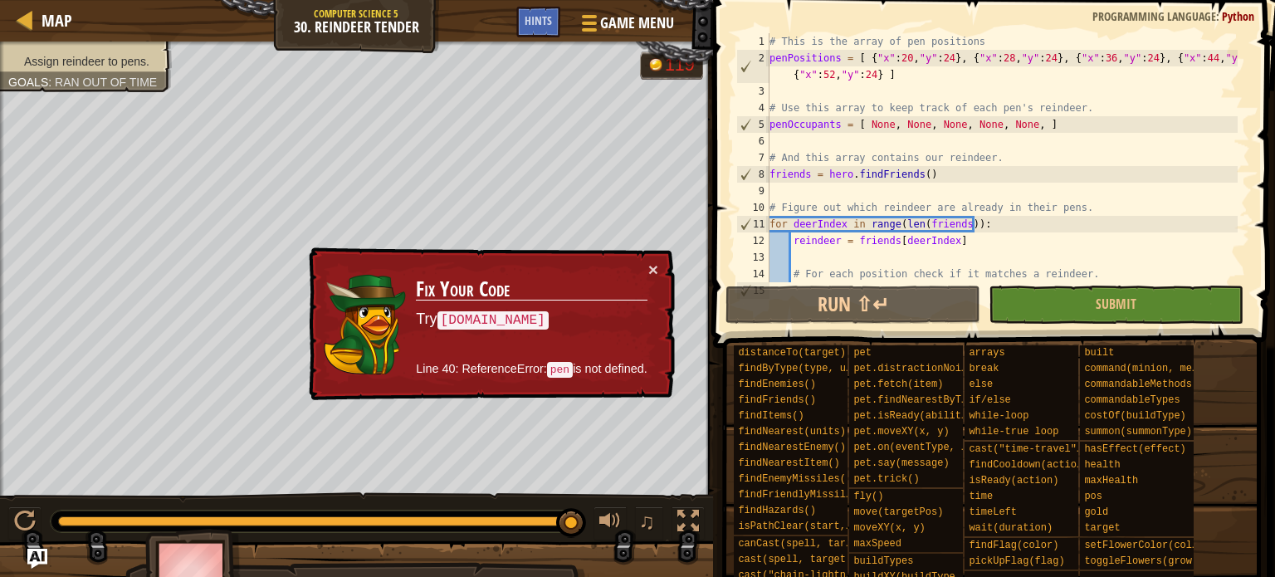
scroll to position [0, 0]
click at [801, 62] on div "# This is the array of pen positions penPositions = [ { "x" : 20 , "y" : 24 } ,…" at bounding box center [1002, 174] width 472 height 282
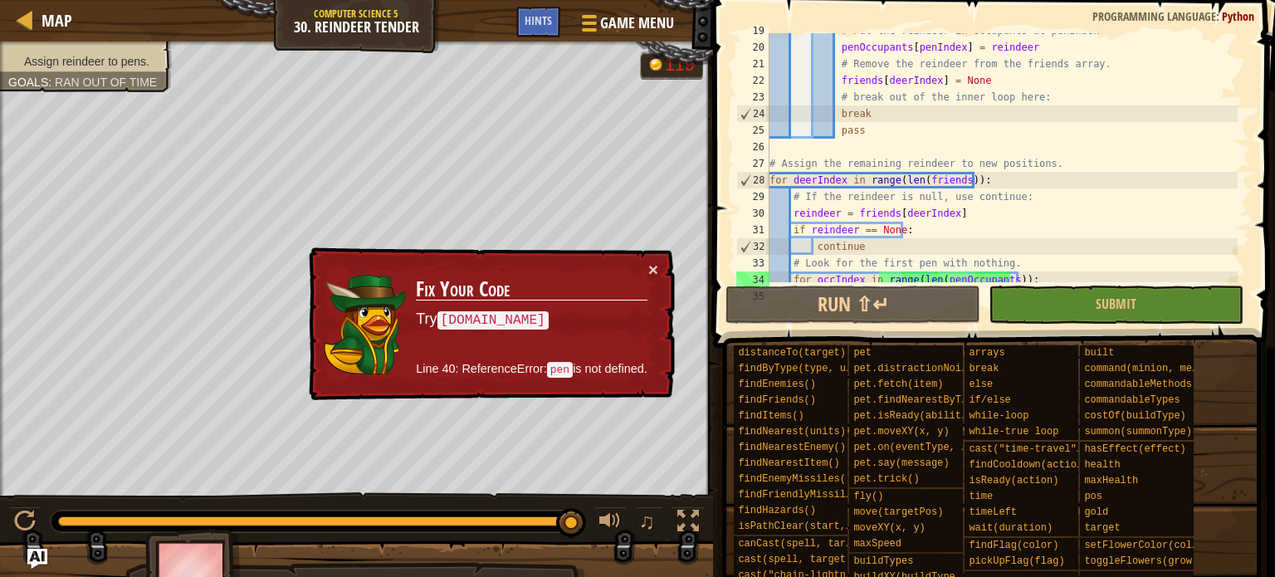
scroll to position [498, 0]
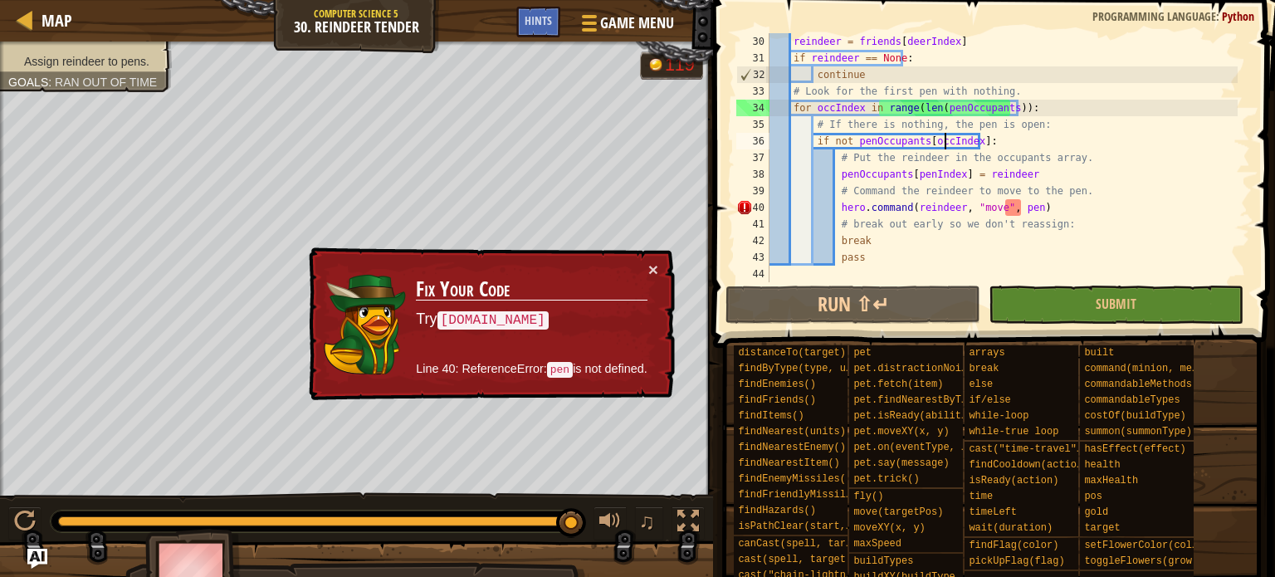
click at [946, 137] on div "reindeer = friends [ deerIndex ] if reindeer == None : continue # Look for the …" at bounding box center [1002, 174] width 472 height 282
click at [930, 173] on div "reindeer = friends [ deerIndex ] if reindeer == None : continue # Look for the …" at bounding box center [1002, 174] width 472 height 282
click at [930, 142] on div "reindeer = friends [ deerIndex ] if reindeer == None : continue # Look for the …" at bounding box center [1002, 174] width 472 height 282
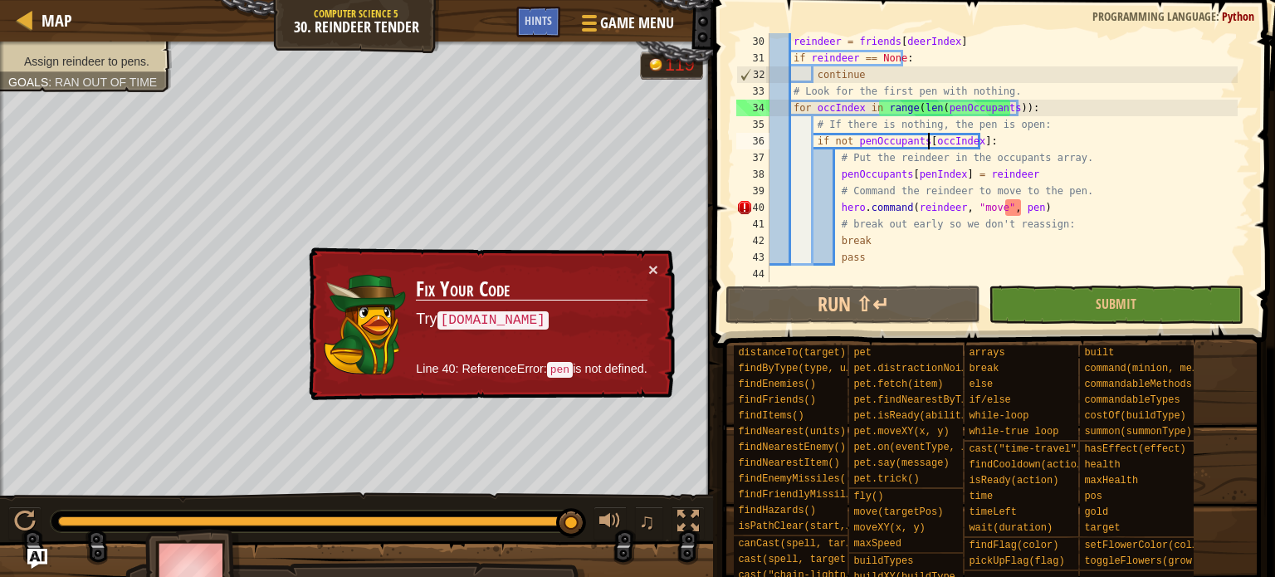
click at [930, 142] on div "reindeer = friends [ deerIndex ] if reindeer == None : continue # Look for the …" at bounding box center [1002, 174] width 472 height 282
click at [923, 174] on div "reindeer = friends [ deerIndex ] if reindeer == None : continue # Look for the …" at bounding box center [1002, 174] width 472 height 282
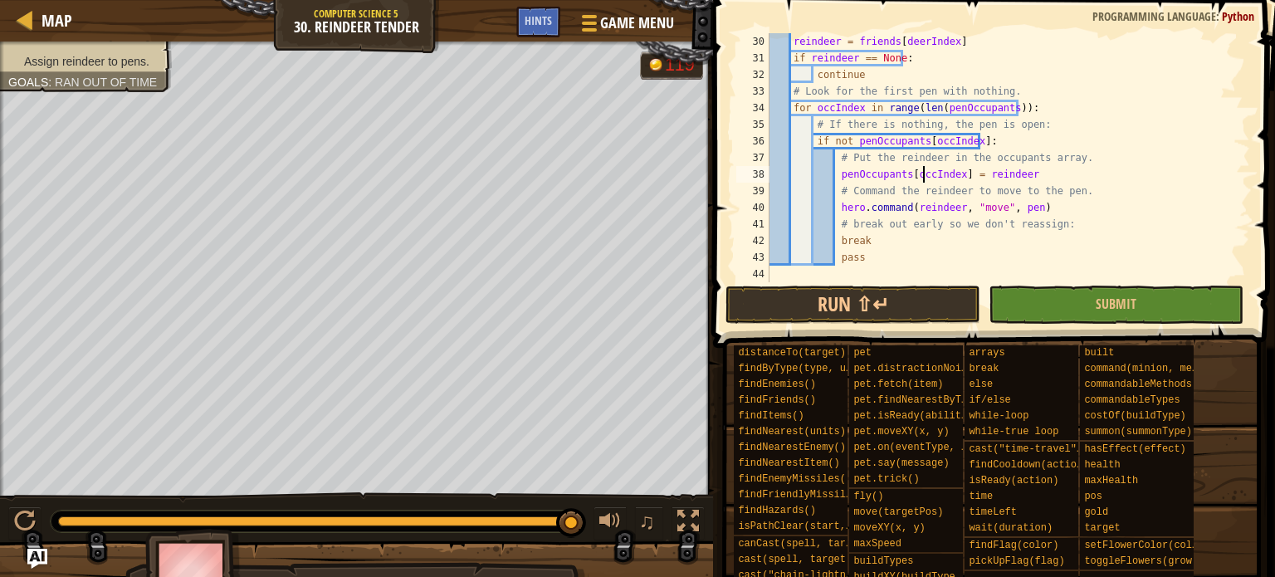
scroll to position [7, 13]
click at [1009, 208] on div "reindeer = friends [ deerIndex ] if reindeer == None : continue # Look for the …" at bounding box center [1002, 174] width 472 height 282
drag, startPoint x: 948, startPoint y: 178, endPoint x: 903, endPoint y: 180, distance: 44.9
click at [903, 180] on div "reindeer = friends [ deerIndex ] if reindeer == None : continue # Look for the …" at bounding box center [1002, 174] width 472 height 282
click at [1004, 210] on div "reindeer = friends [ deerIndex ] if reindeer == None : continue # Look for the …" at bounding box center [1002, 174] width 472 height 282
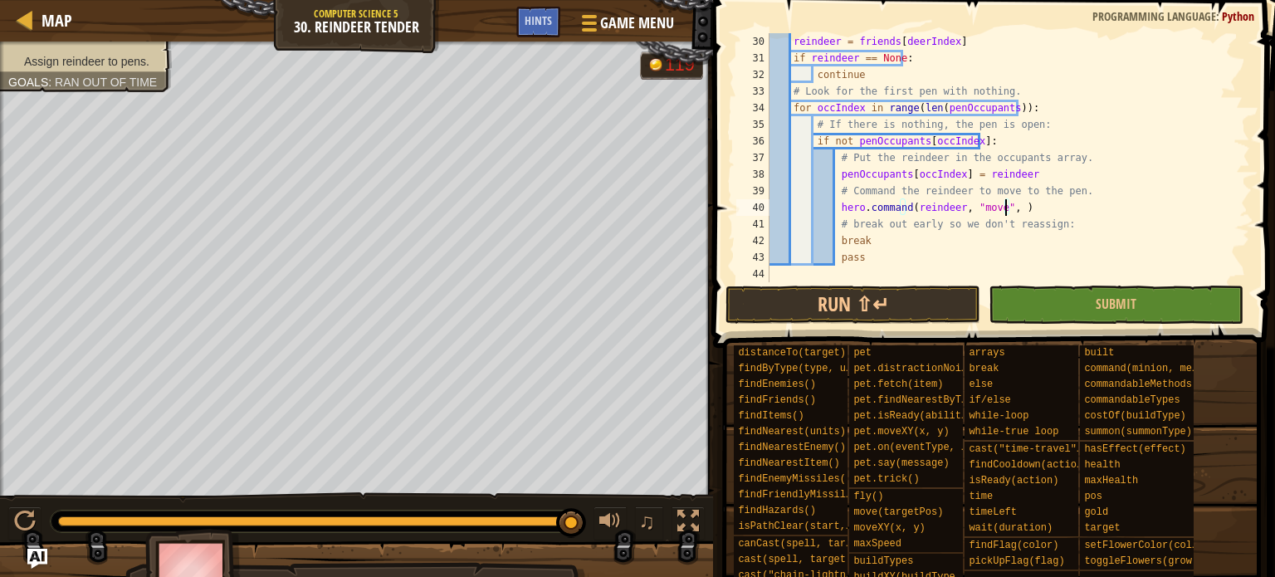
paste textarea "[occIndex"
click at [1009, 203] on div "reindeer = friends [ deerIndex ] if reindeer == None : continue # Look for the …" at bounding box center [1002, 174] width 472 height 282
click at [1009, 299] on button "Submit" at bounding box center [1116, 305] width 255 height 38
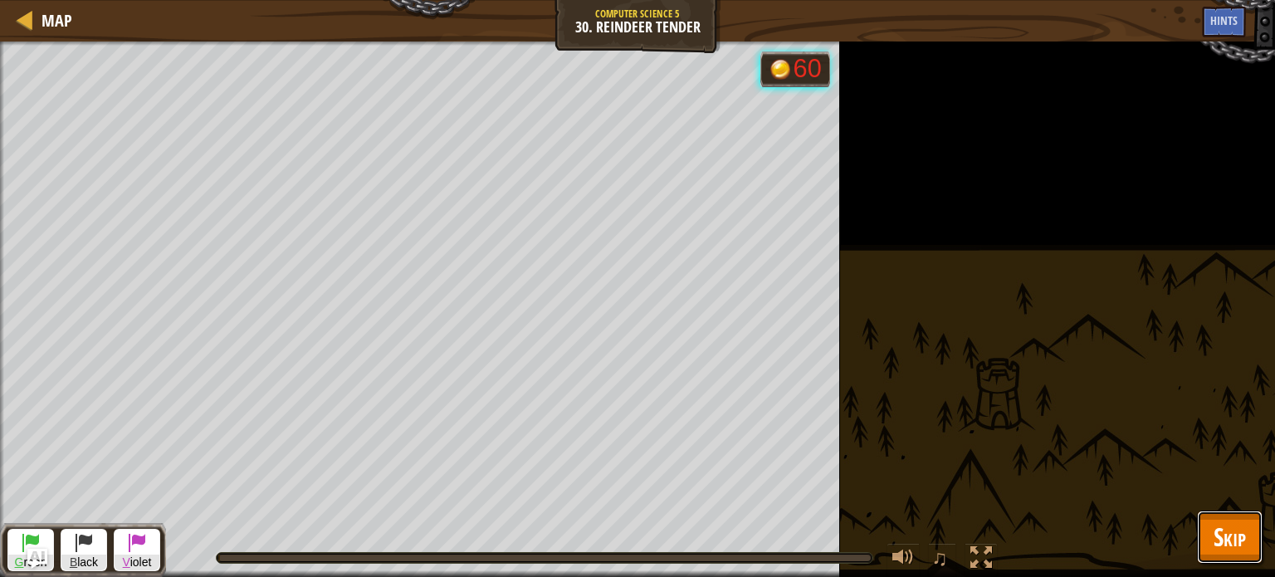
click at [1009, 461] on span "Skip" at bounding box center [1230, 537] width 32 height 34
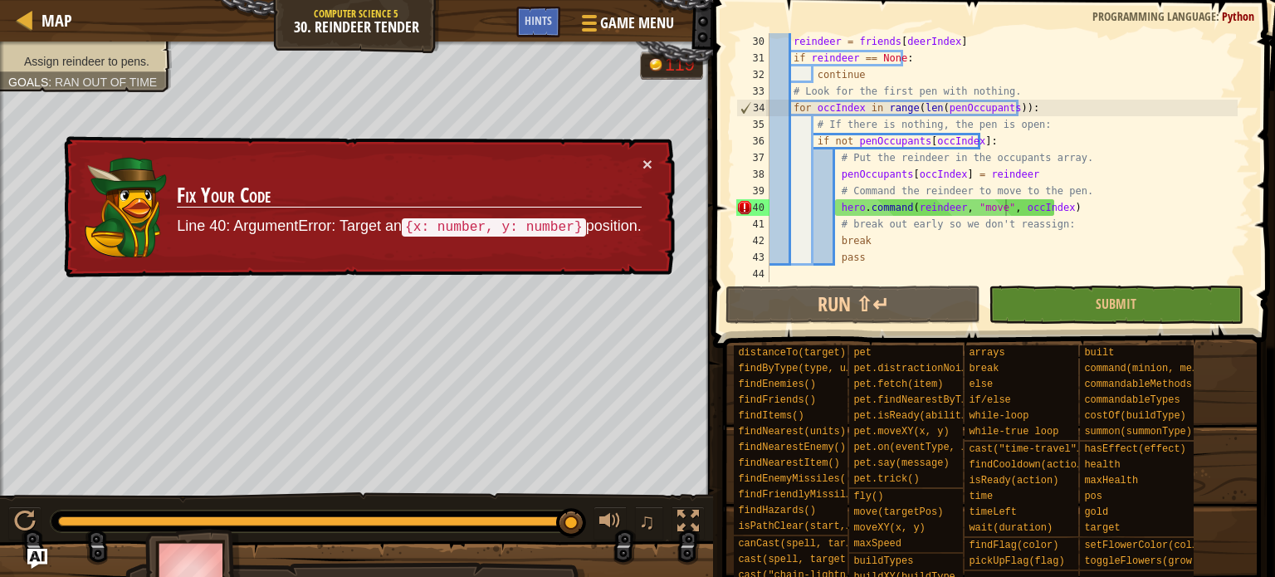
click at [1009, 215] on div "reindeer = friends [ deerIndex ] if reindeer == None : continue # Look for the …" at bounding box center [1002, 174] width 472 height 282
click at [1009, 212] on div "reindeer = friends [ deerIndex ] if reindeer == None : continue # Look for the …" at bounding box center [1002, 174] width 472 height 282
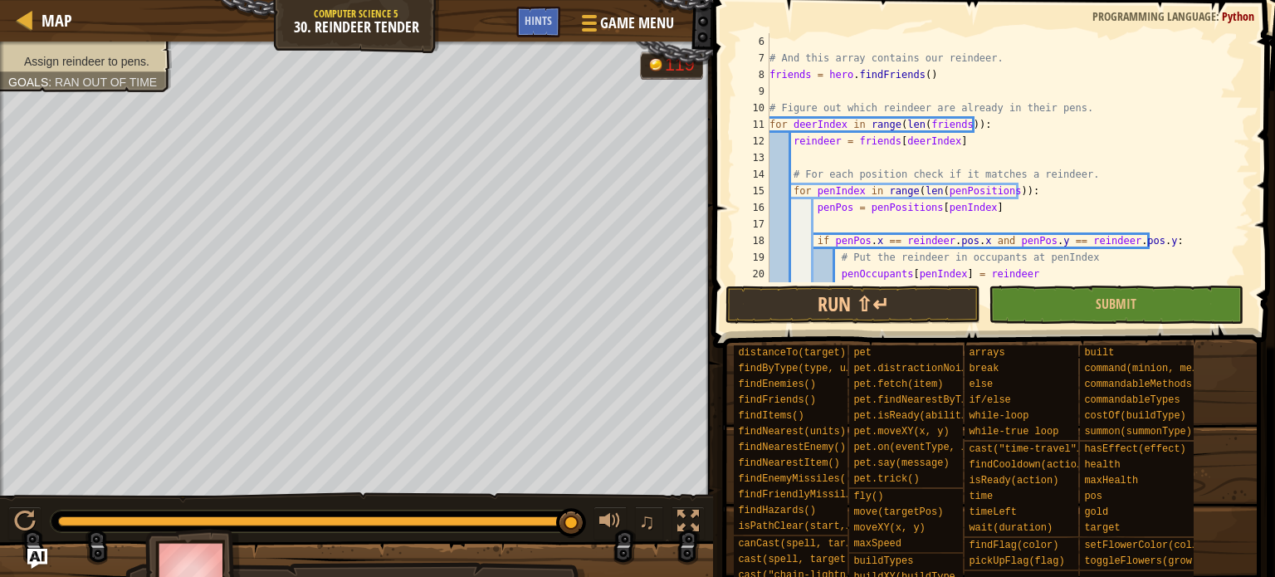
scroll to position [149, 0]
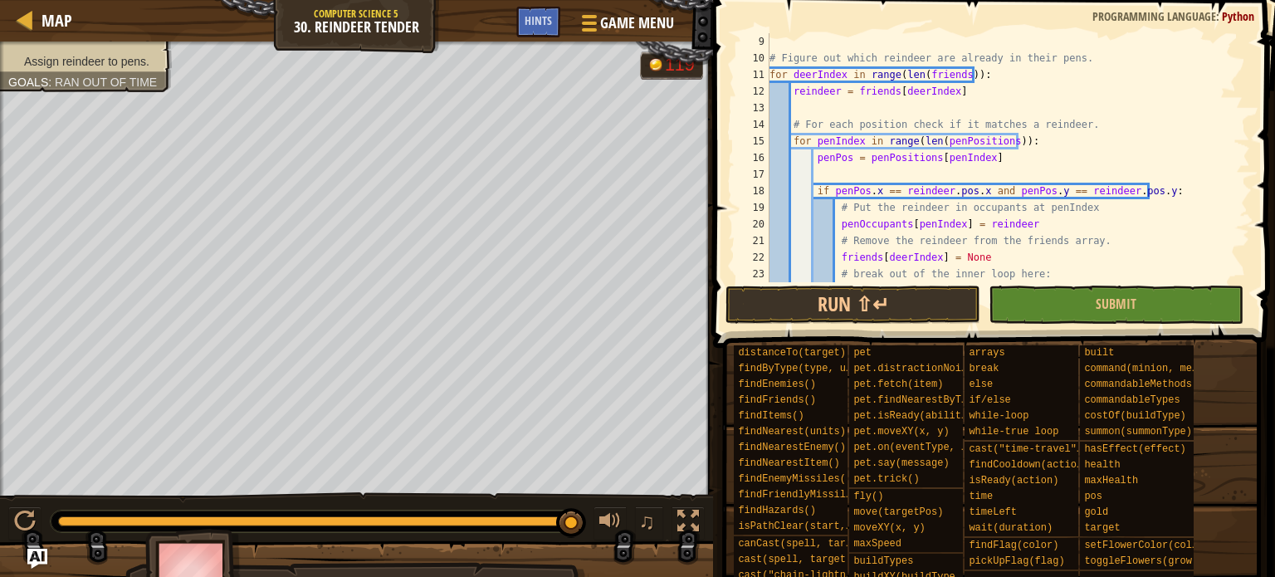
click at [889, 164] on div "# Figure out which reindeer are already in their pens. for deerIndex in range (…" at bounding box center [1002, 174] width 472 height 282
click at [889, 164] on div "# Figure out which reindeer are already in their pens. for deerIndex in range (…" at bounding box center [1002, 157] width 472 height 249
click at [893, 159] on div "# Figure out which reindeer are already in their pens. for deerIndex in range (…" at bounding box center [1002, 174] width 472 height 282
click at [894, 154] on div "# Figure out which reindeer are already in their pens. for deerIndex in range (…" at bounding box center [1002, 157] width 472 height 249
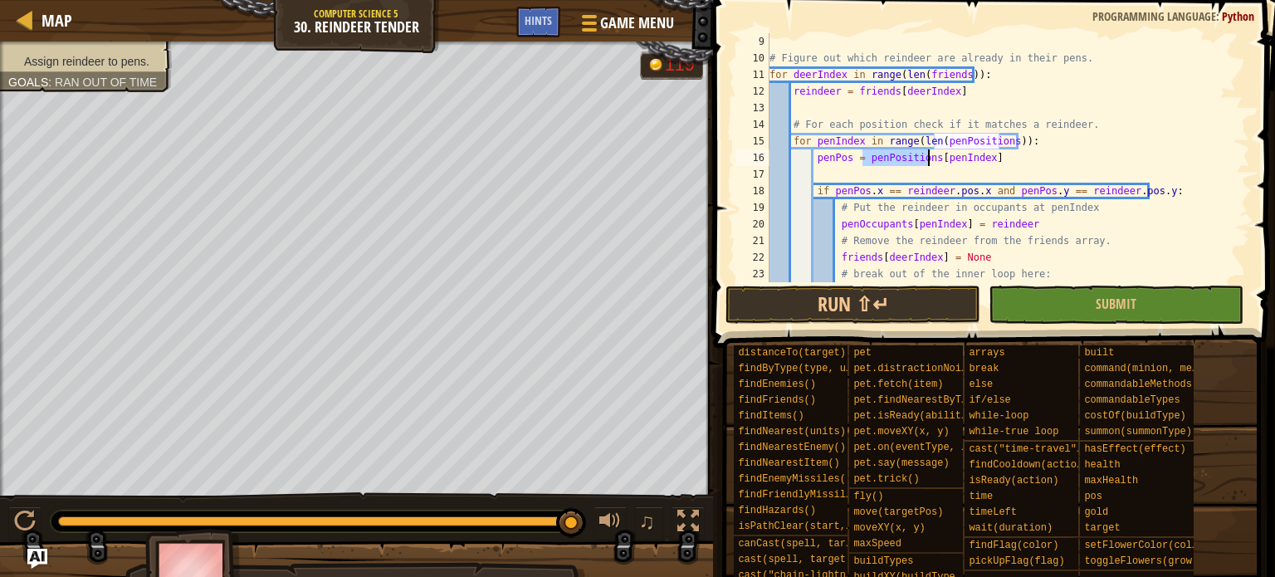
click at [894, 154] on div "# Figure out which reindeer are already in their pens. for deerIndex in range (…" at bounding box center [1002, 174] width 472 height 282
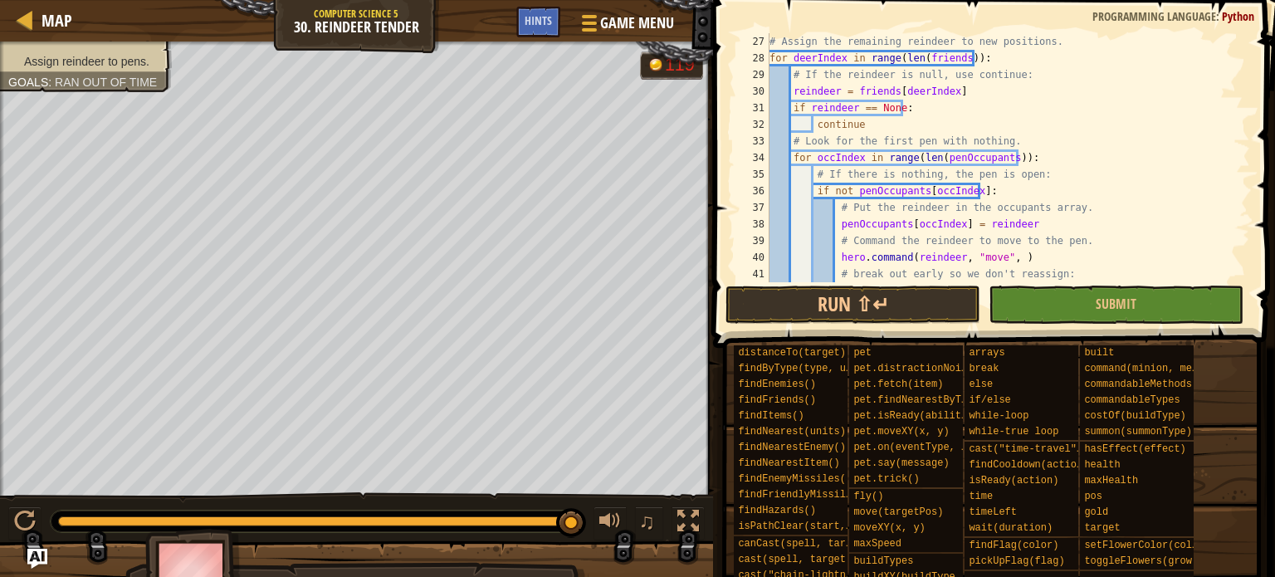
scroll to position [498, 0]
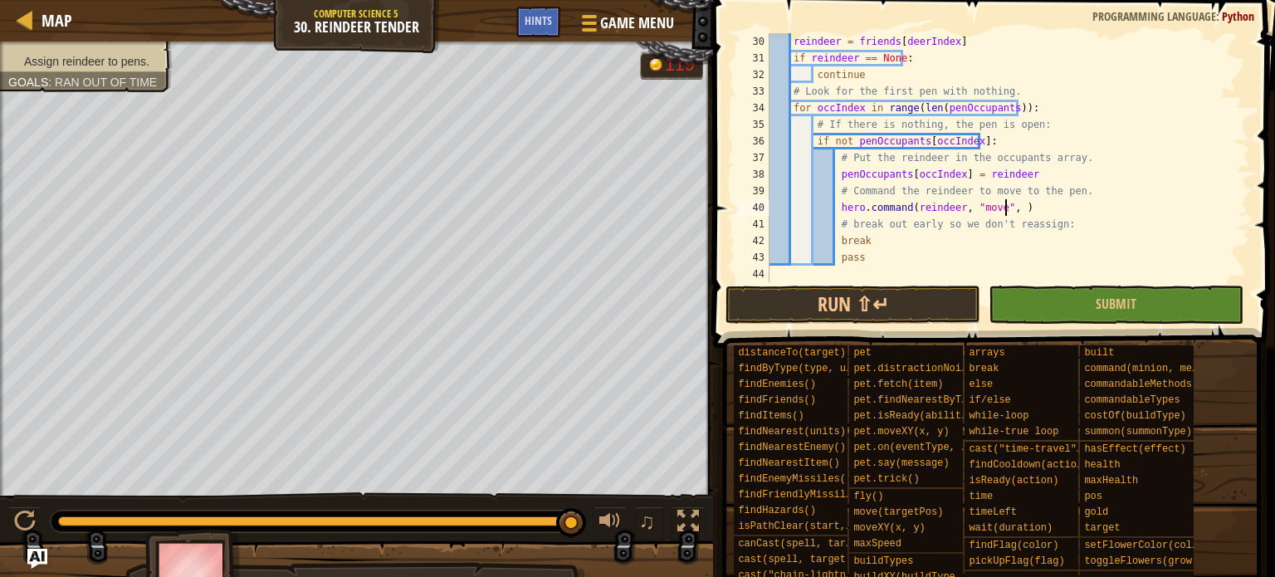
click at [1004, 203] on div "reindeer = friends [ deerIndex ] if reindeer == None : continue # Look for the …" at bounding box center [1002, 174] width 472 height 282
paste textarea "penPositions"
click at [955, 144] on div "reindeer = friends [ deerIndex ] if reindeer == None : continue # Look for the …" at bounding box center [1002, 174] width 472 height 282
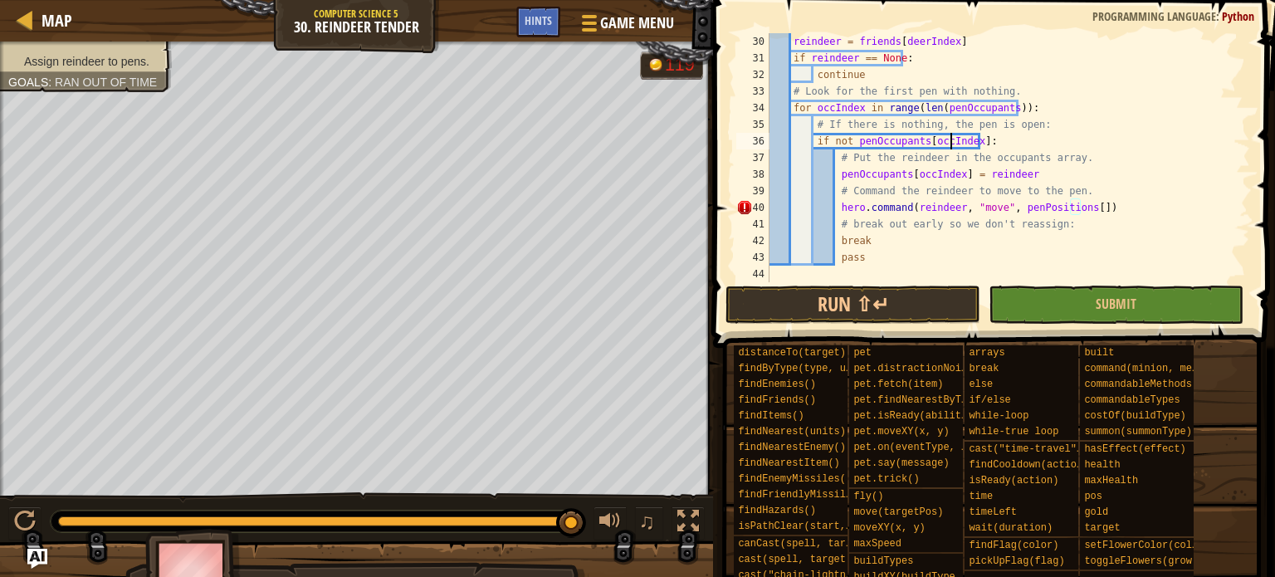
click at [955, 144] on div "reindeer = friends [ deerIndex ] if reindeer == None : continue # Look for the …" at bounding box center [1002, 157] width 472 height 249
click at [955, 144] on div "reindeer = friends [ deerIndex ] if reindeer == None : continue # Look for the …" at bounding box center [1002, 174] width 472 height 282
click at [1009, 208] on div "reindeer = friends [ deerIndex ] if reindeer == None : continue # Look for the …" at bounding box center [1002, 174] width 472 height 282
click at [1009, 207] on div "reindeer = friends [ deerIndex ] if reindeer == None : continue # Look for the …" at bounding box center [1002, 174] width 472 height 282
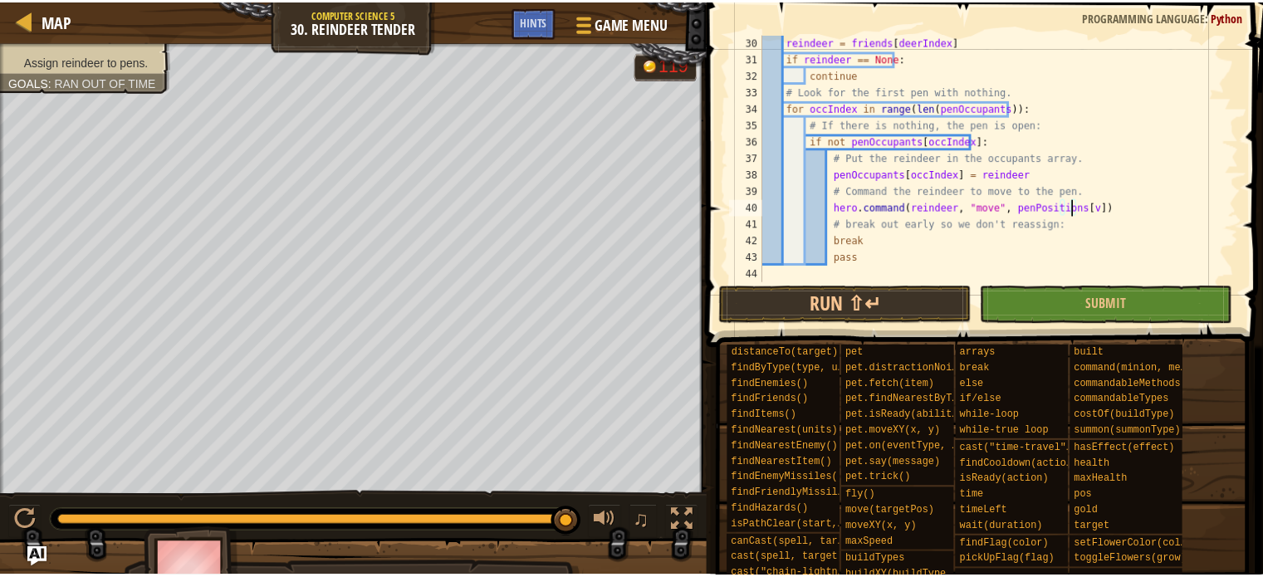
scroll to position [7, 25]
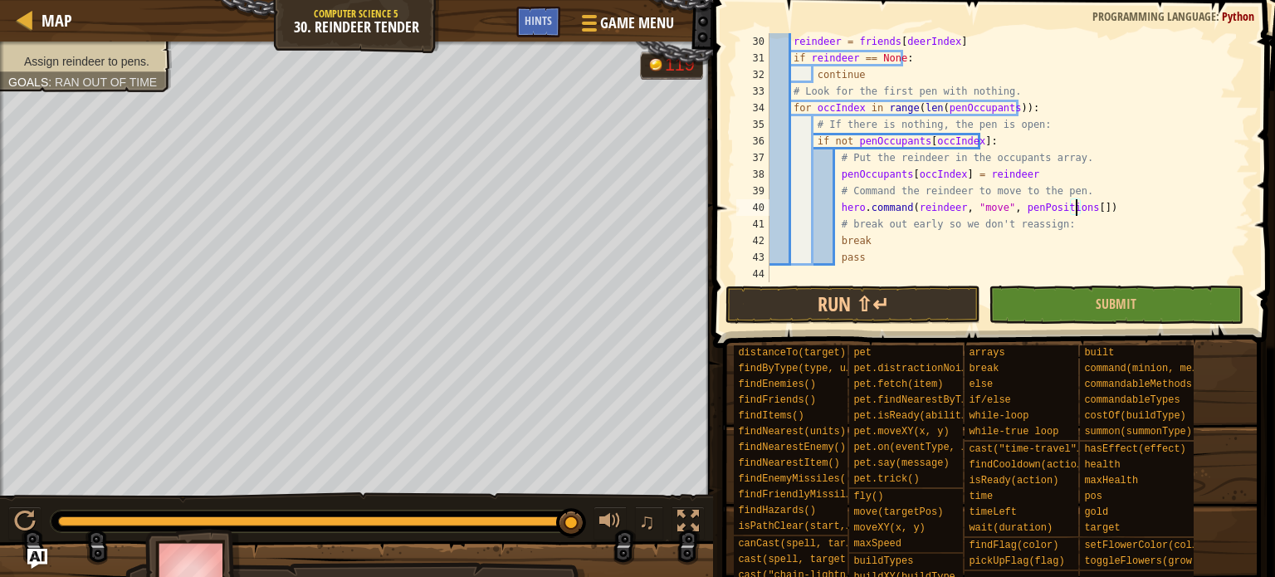
paste textarea "occIndex"
type textarea "hero.command([PERSON_NAME], "move", penPositions[occIndex])"
click at [1009, 288] on button "Submit" at bounding box center [1116, 305] width 255 height 38
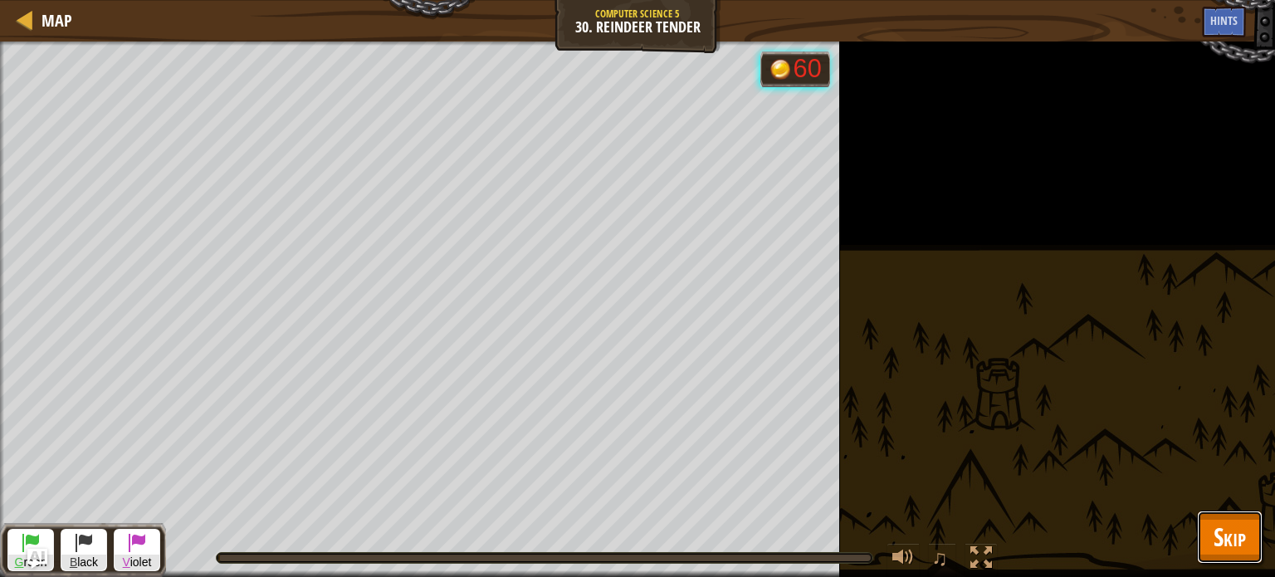
click at [1009, 461] on span "Skip" at bounding box center [1230, 537] width 32 height 34
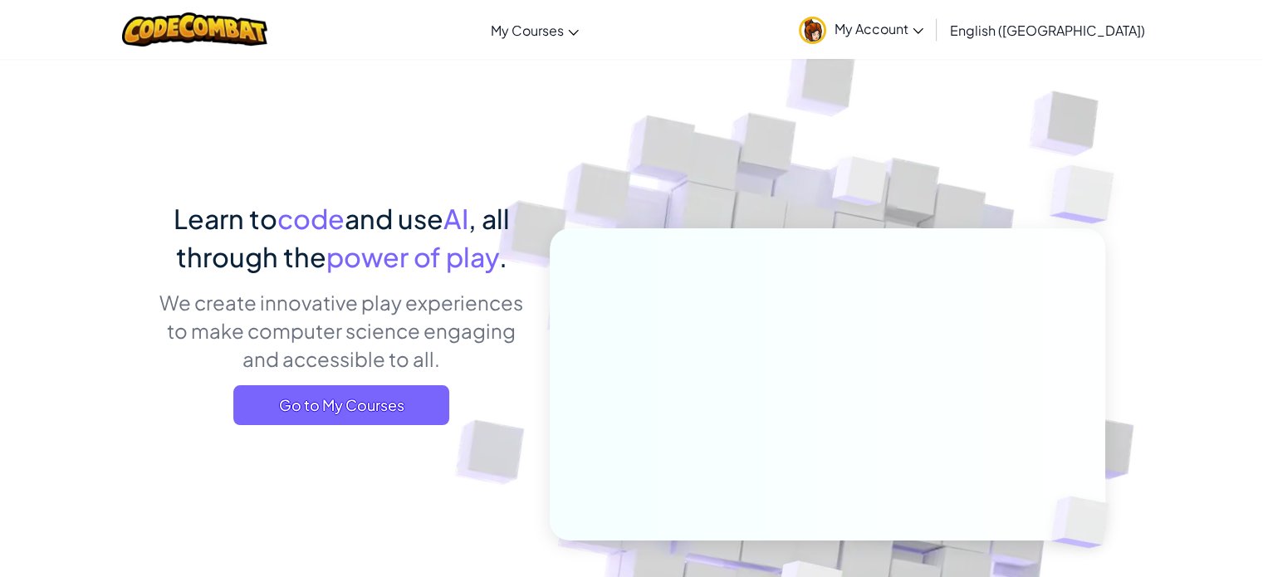
click at [923, 30] on span "My Account" at bounding box center [878, 28] width 89 height 17
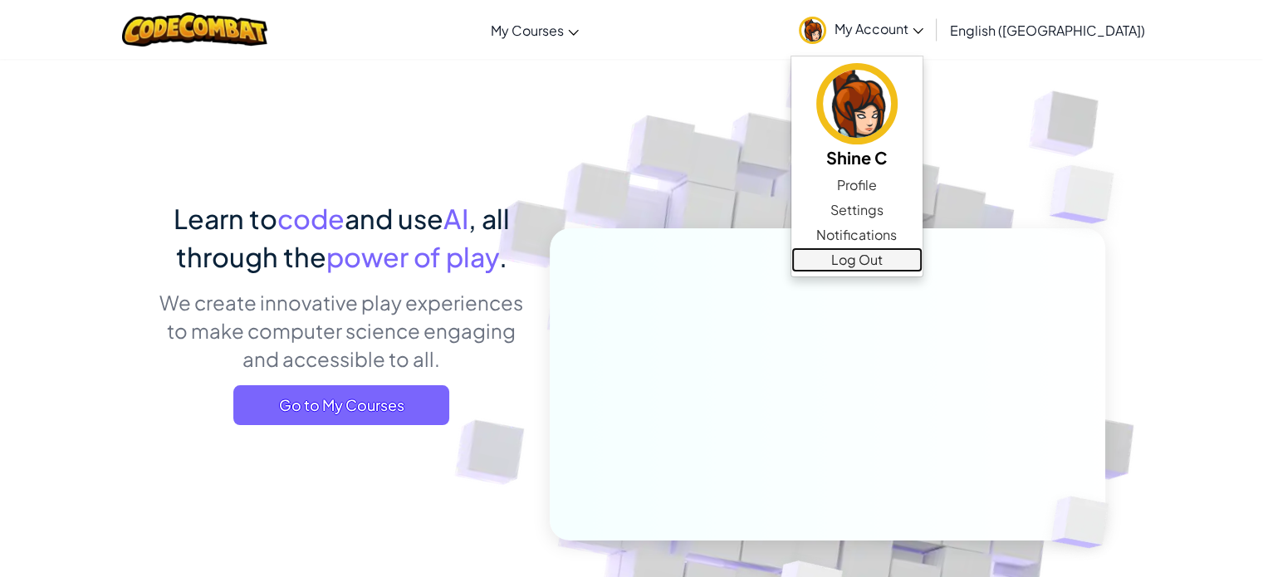
click at [922, 254] on link "Log Out" at bounding box center [856, 259] width 131 height 25
